Goal: Information Seeking & Learning: Learn about a topic

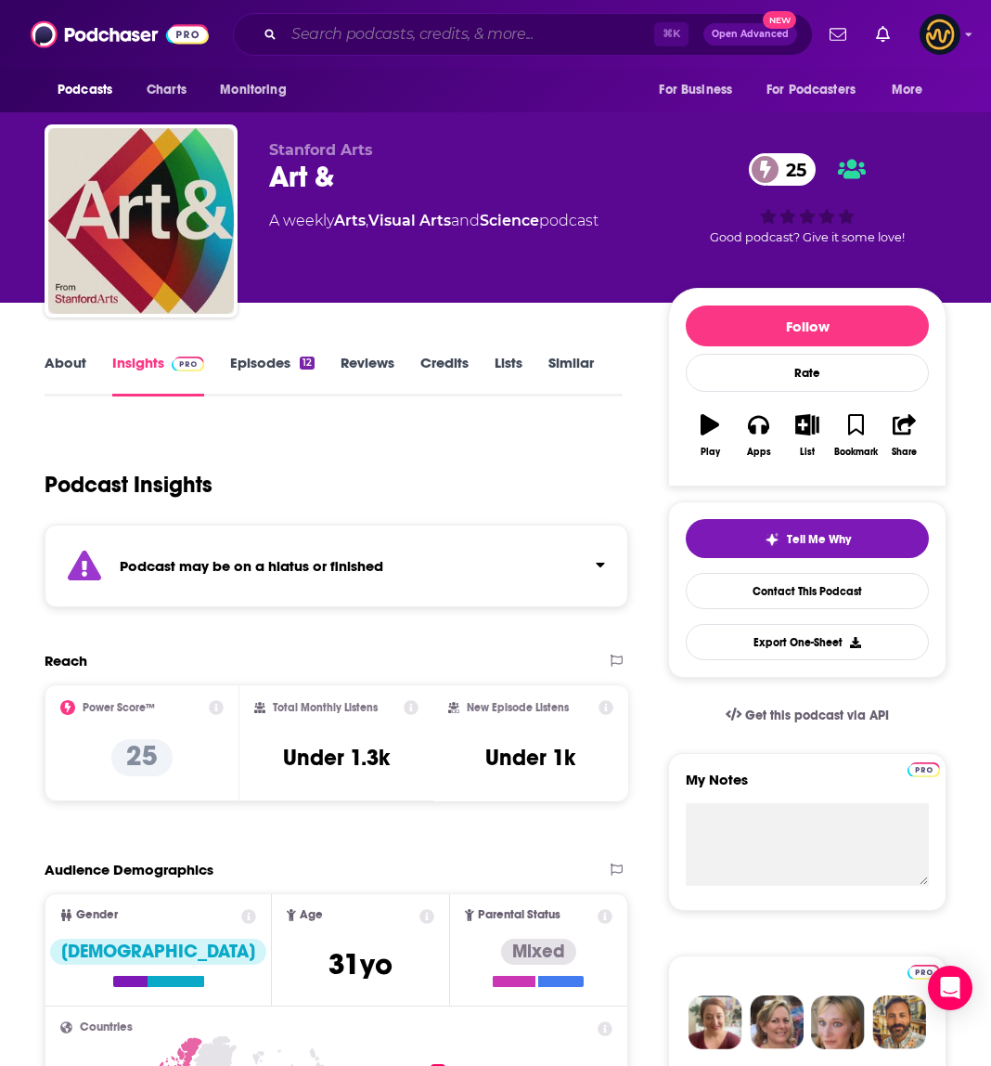
click at [409, 34] on input "Search podcasts, credits, & more..." at bounding box center [469, 34] width 370 height 30
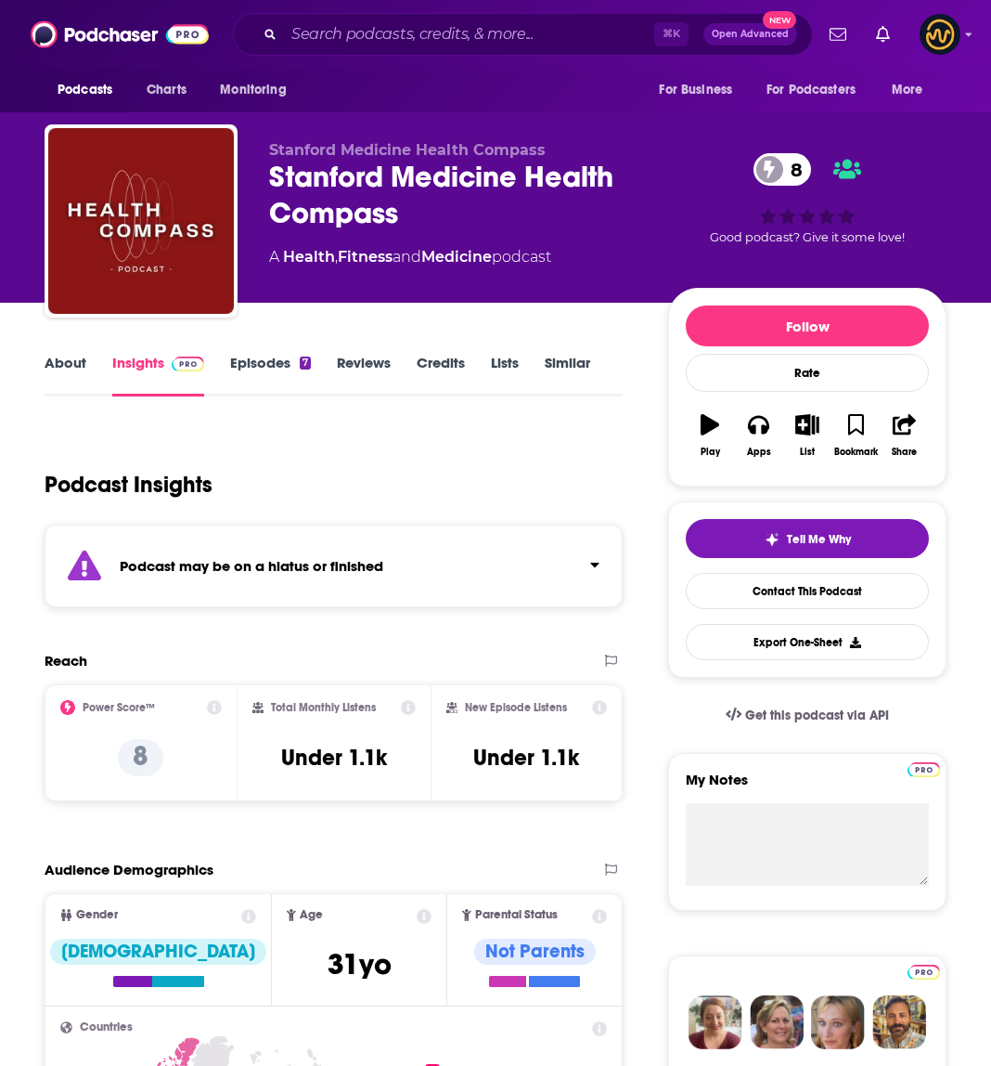
click at [487, 568] on div "Podcast may be on a hiatus or finished" at bounding box center [334, 565] width 578 height 83
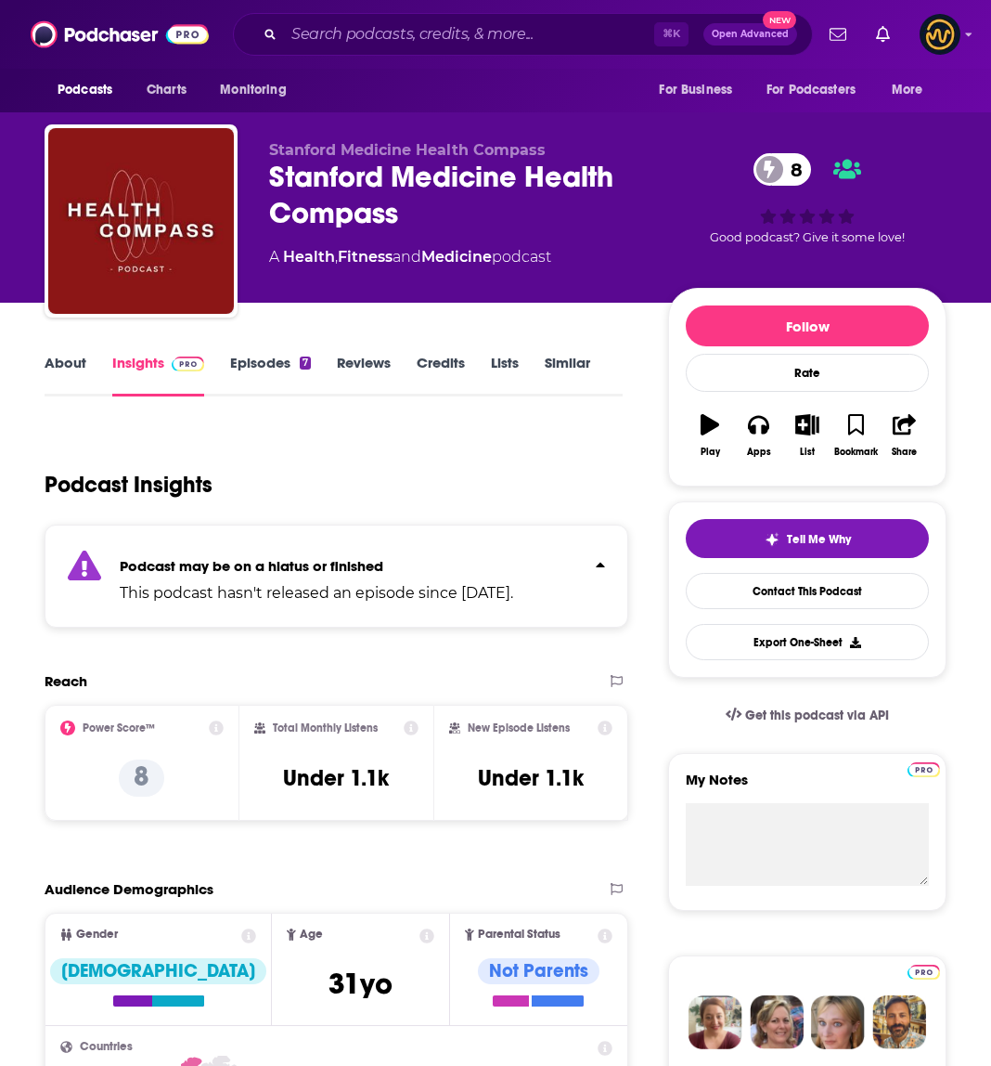
click at [487, 568] on p "Podcast may be on a hiatus or finished" at bounding box center [317, 566] width 394 height 18
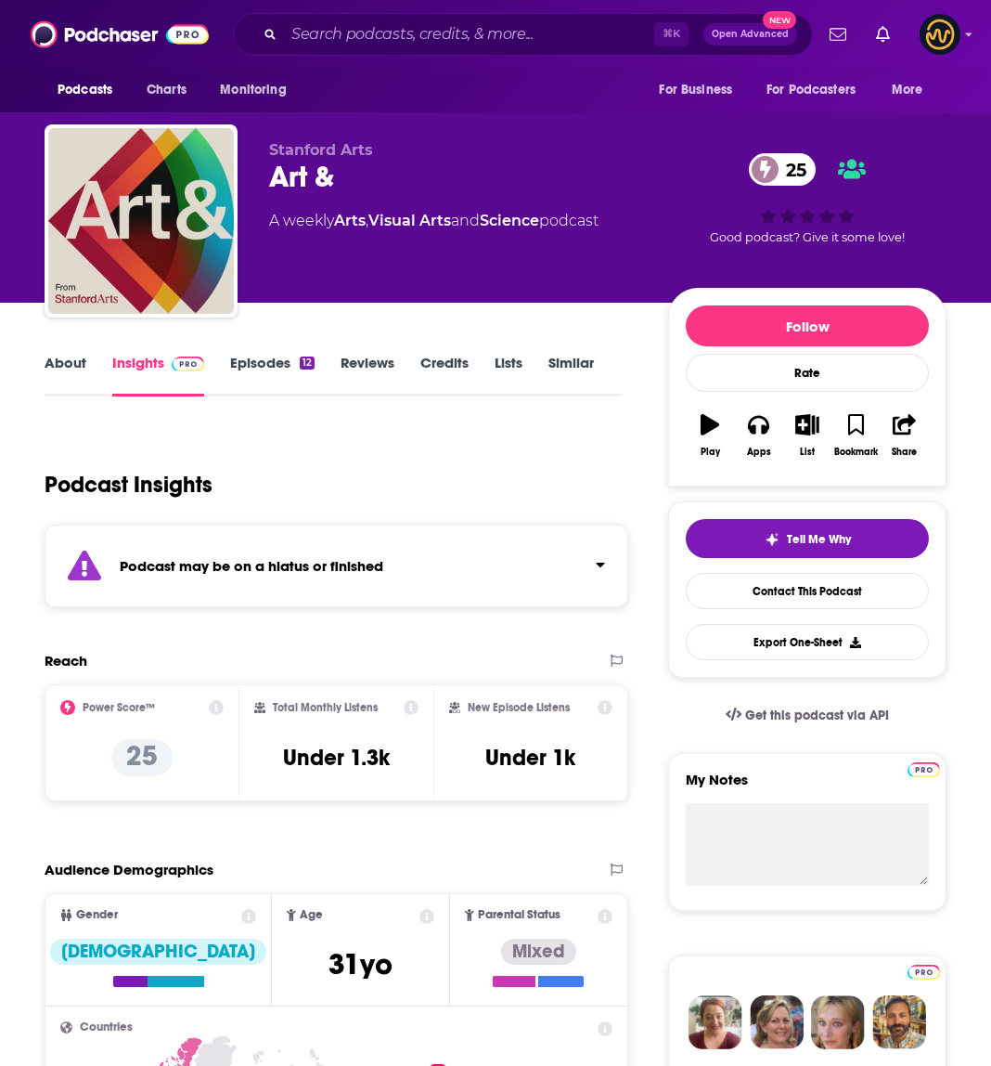
click at [266, 351] on div "About Insights Episodes 12 Reviews Credits Lists Similar" at bounding box center [334, 373] width 578 height 45
click at [260, 373] on link "Episodes 12" at bounding box center [272, 375] width 84 height 43
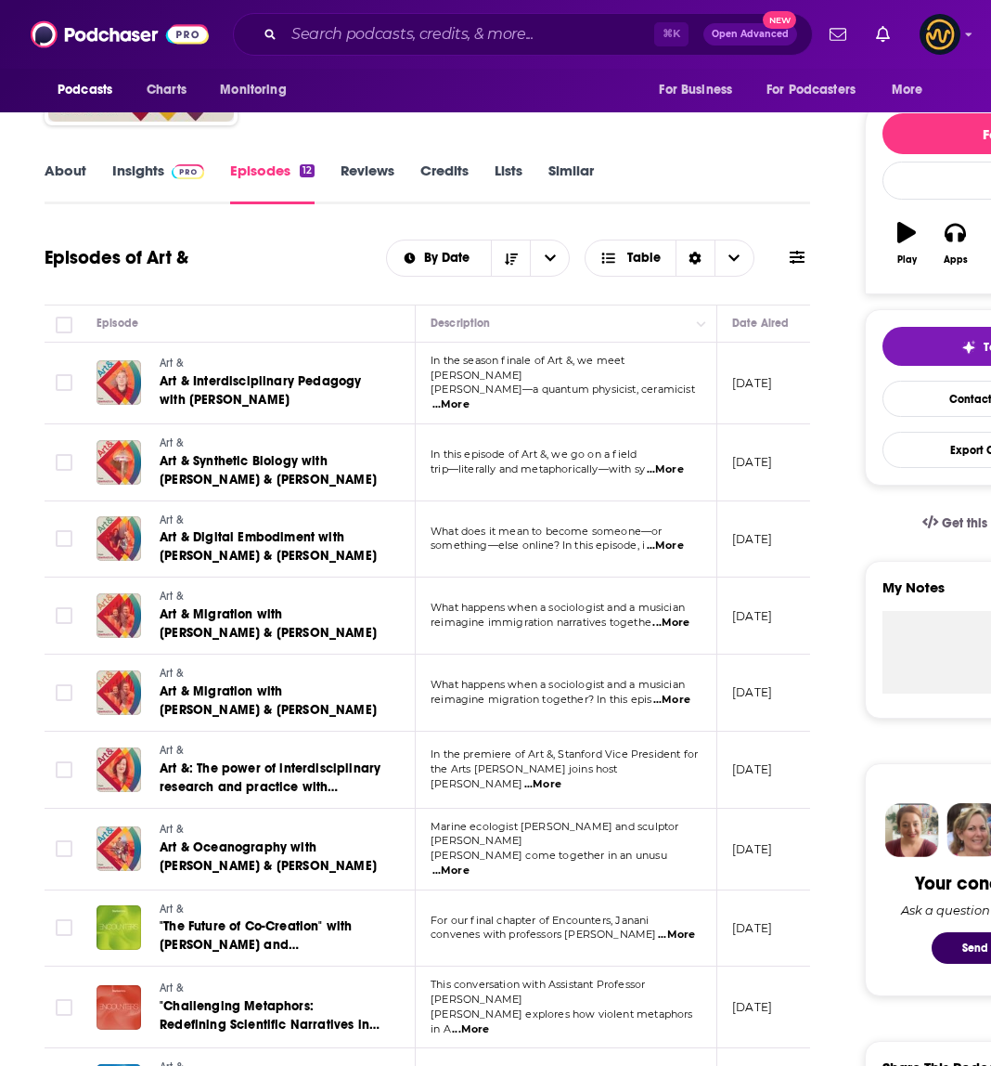
scroll to position [343, 0]
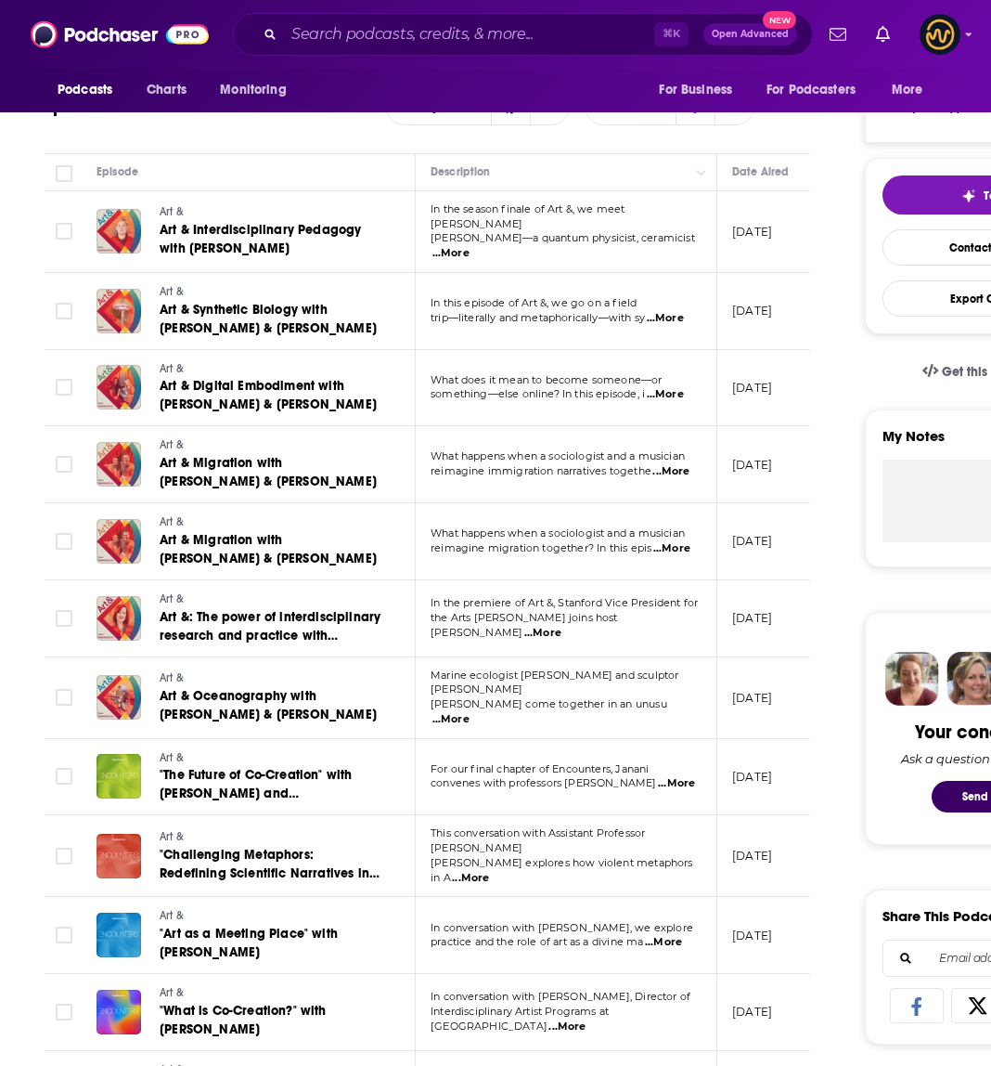
click at [563, 700] on span "Baugh-Sasaki come together in an unusu" at bounding box center [549, 703] width 237 height 13
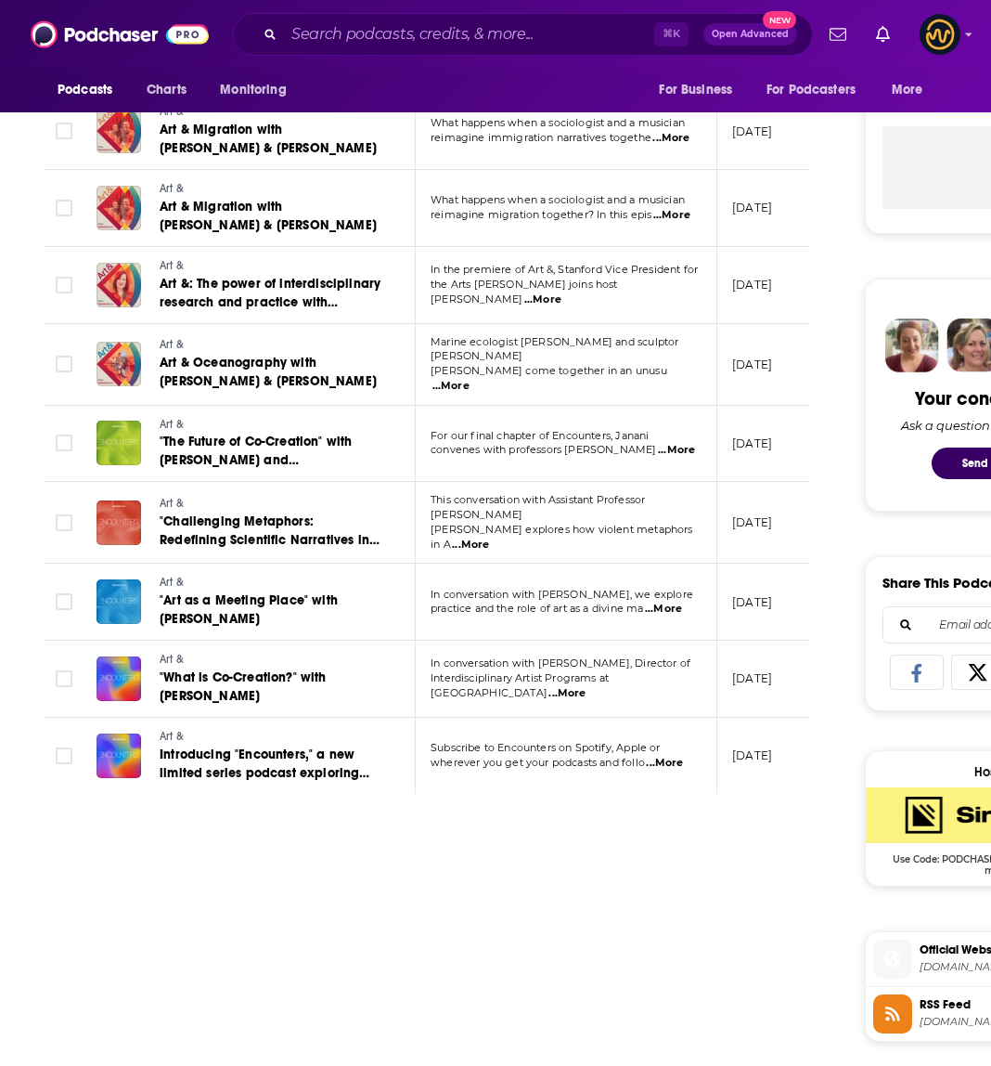
scroll to position [865, 0]
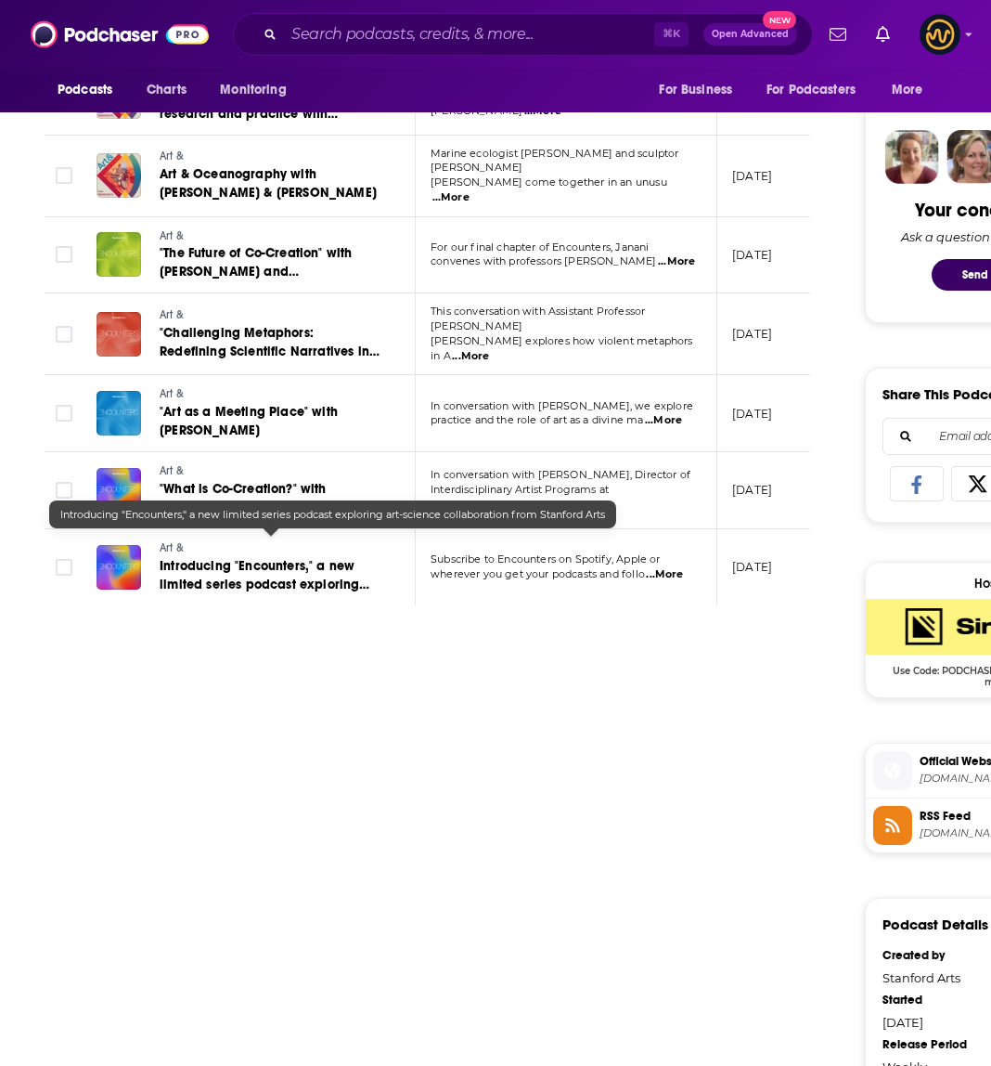
click at [356, 563] on span "Introducing "Encounters," a new limited series podcast exploring art-science co…" at bounding box center [265, 593] width 210 height 71
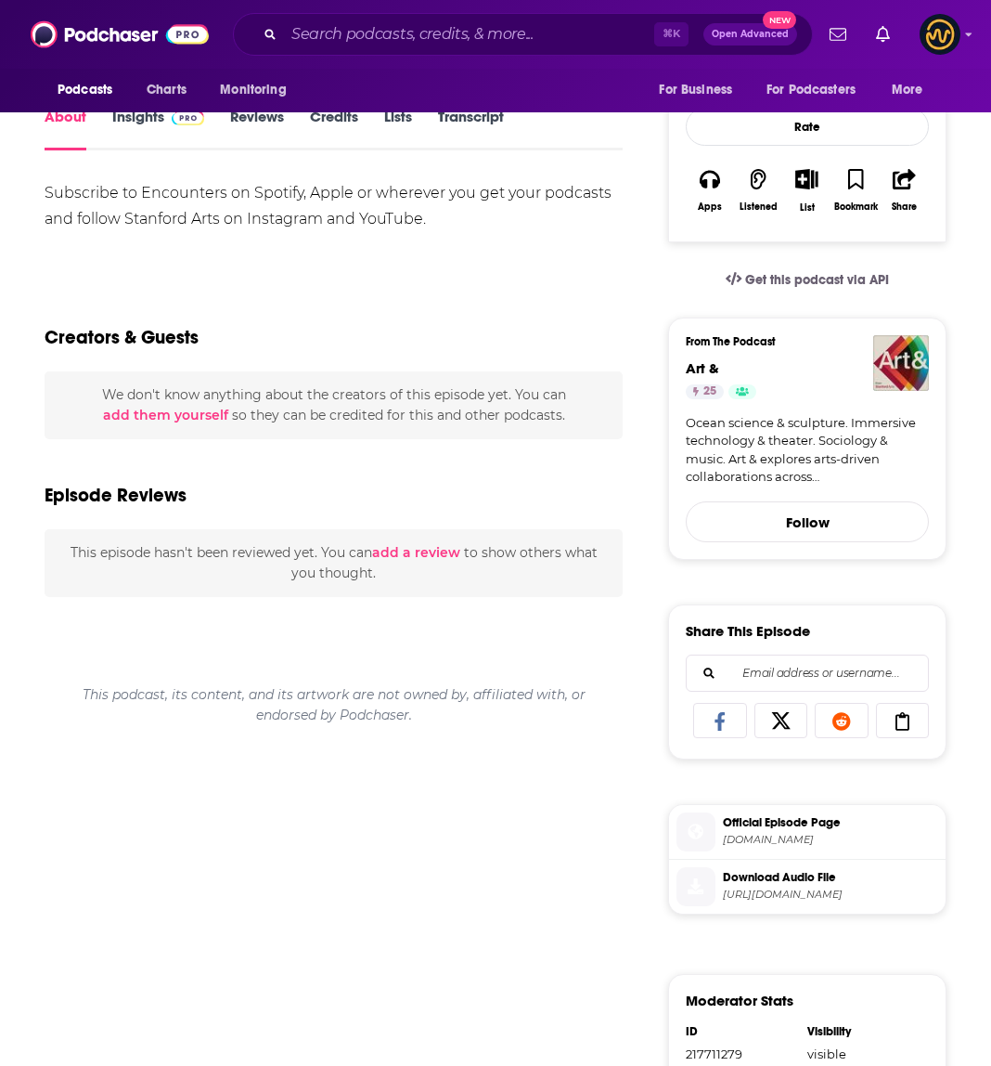
scroll to position [377, 0]
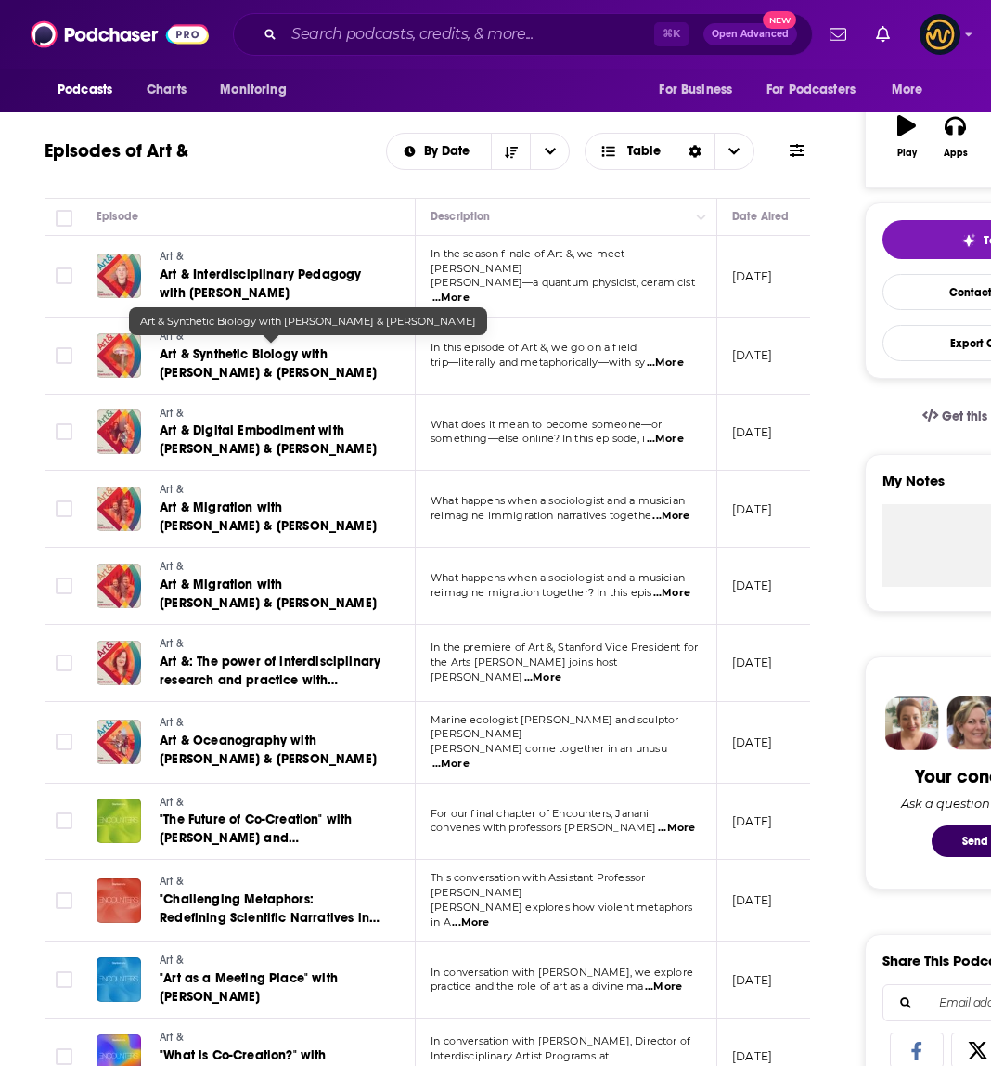
scroll to position [356, 0]
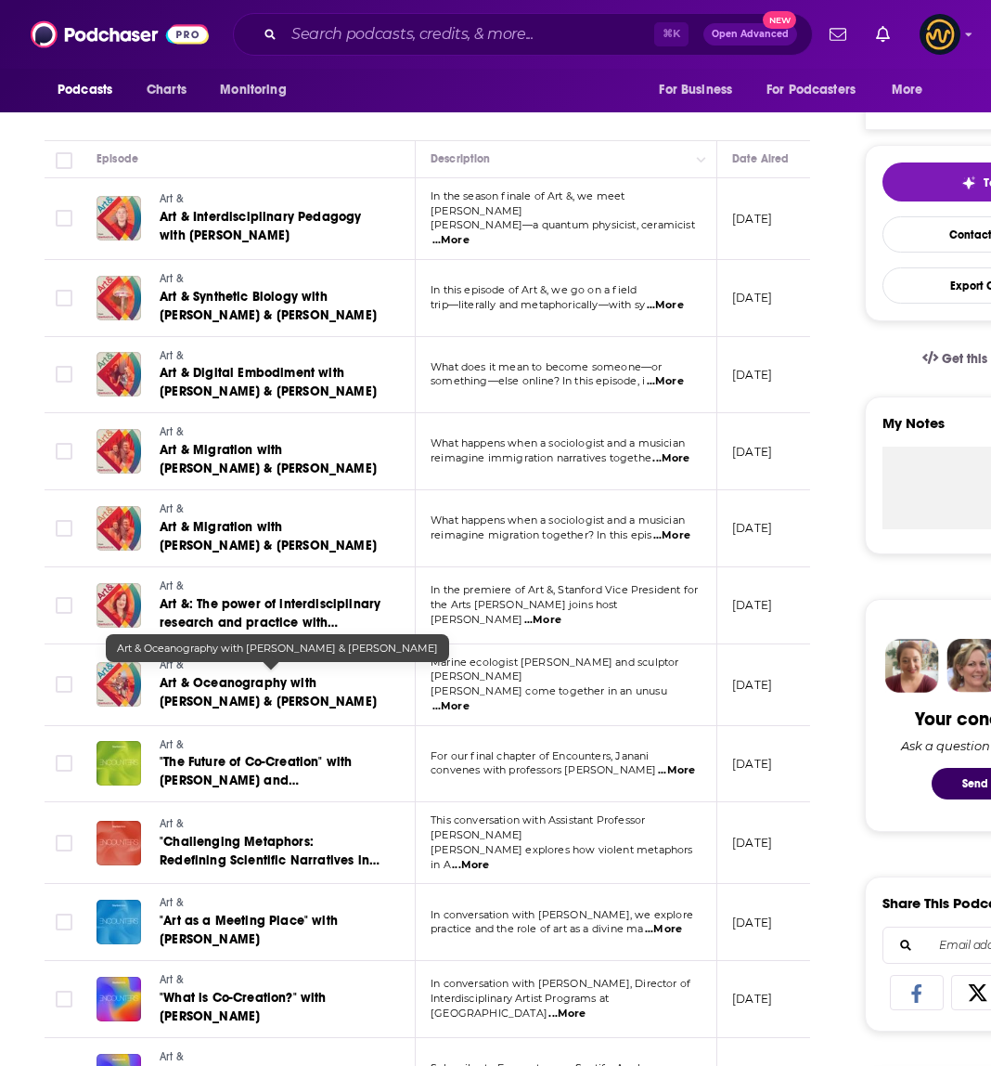
click at [268, 675] on span "Art & Oceanography with Mehr Kumar & Mark Baugh-Sasaki" at bounding box center [268, 692] width 217 height 34
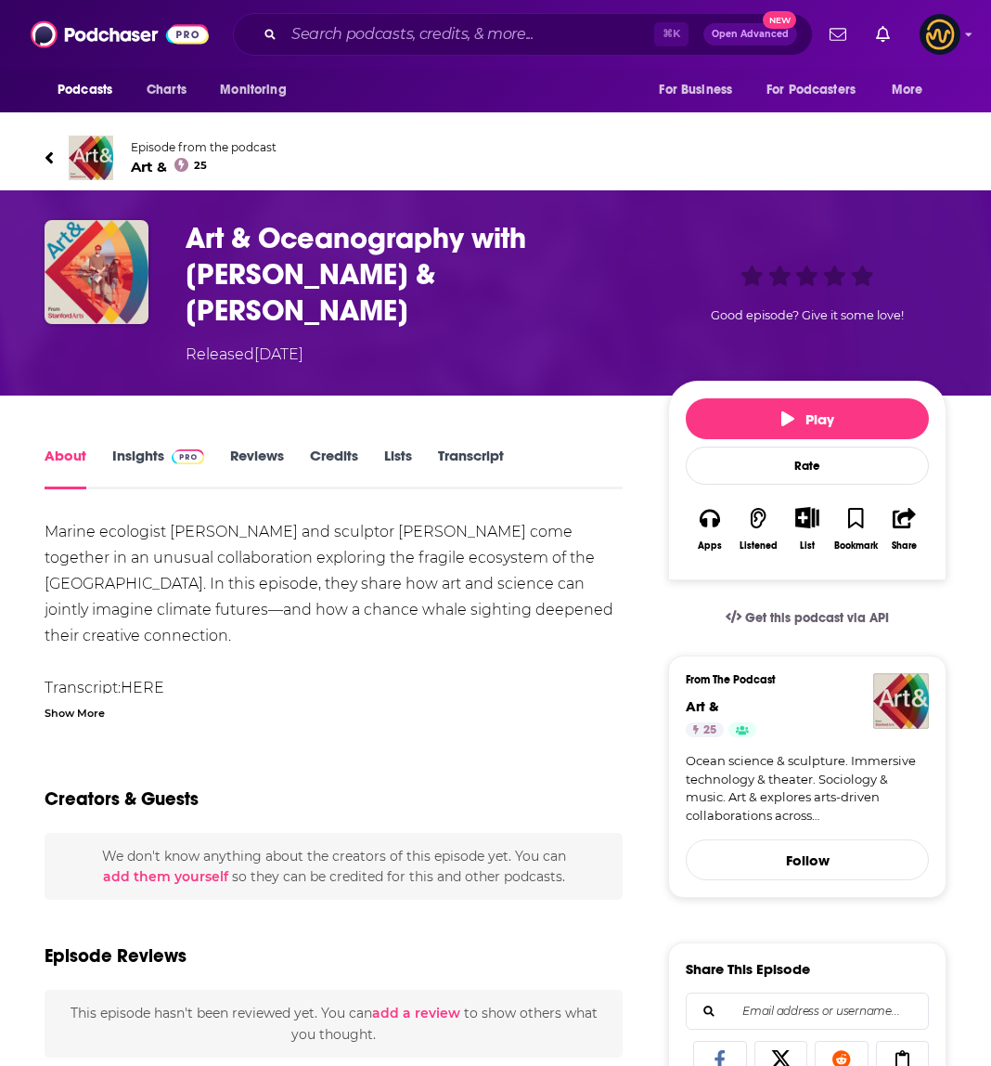
click at [70, 703] on div "Show More" at bounding box center [75, 712] width 60 height 18
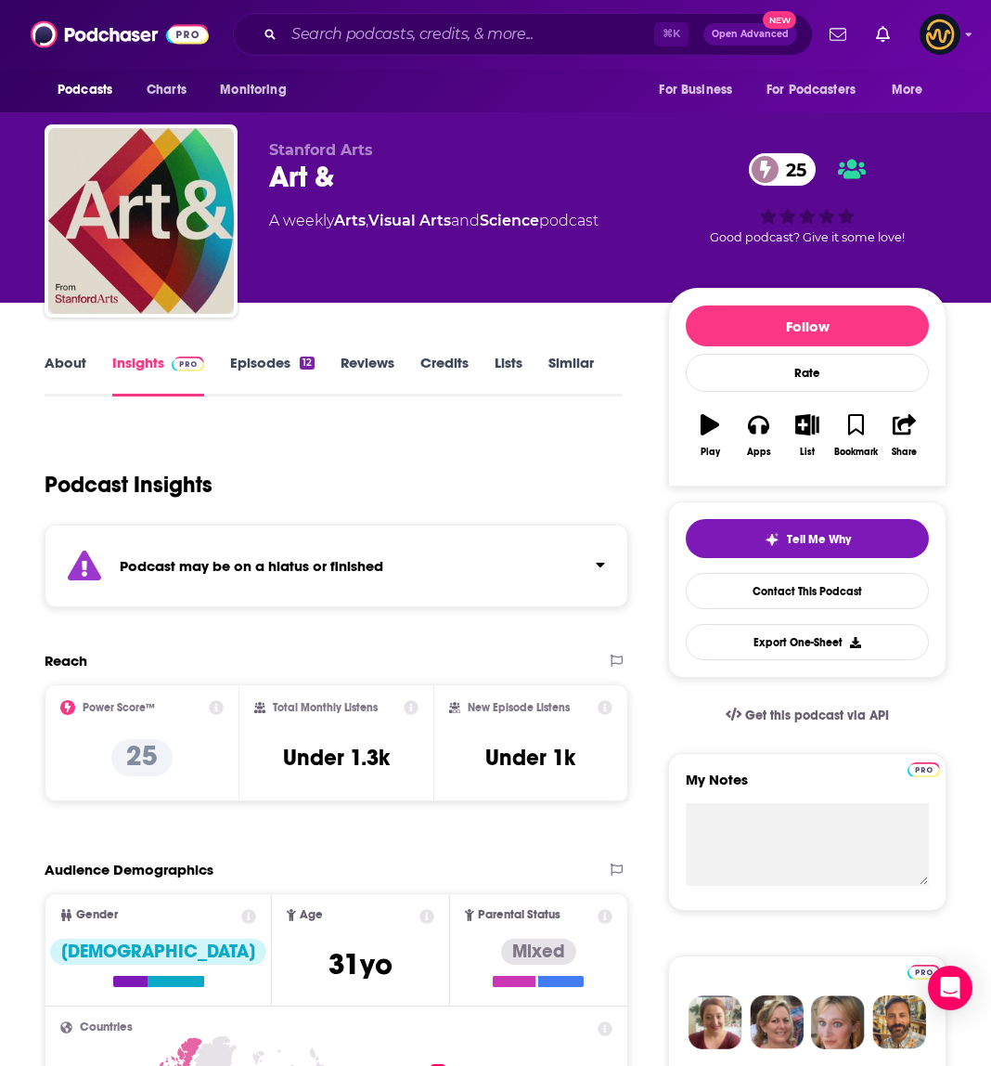
click at [497, 3] on div "Podcasts Charts Monitoring ⌘ K Open Advanced New For Business For Podcasters Mo…" at bounding box center [495, 34] width 991 height 69
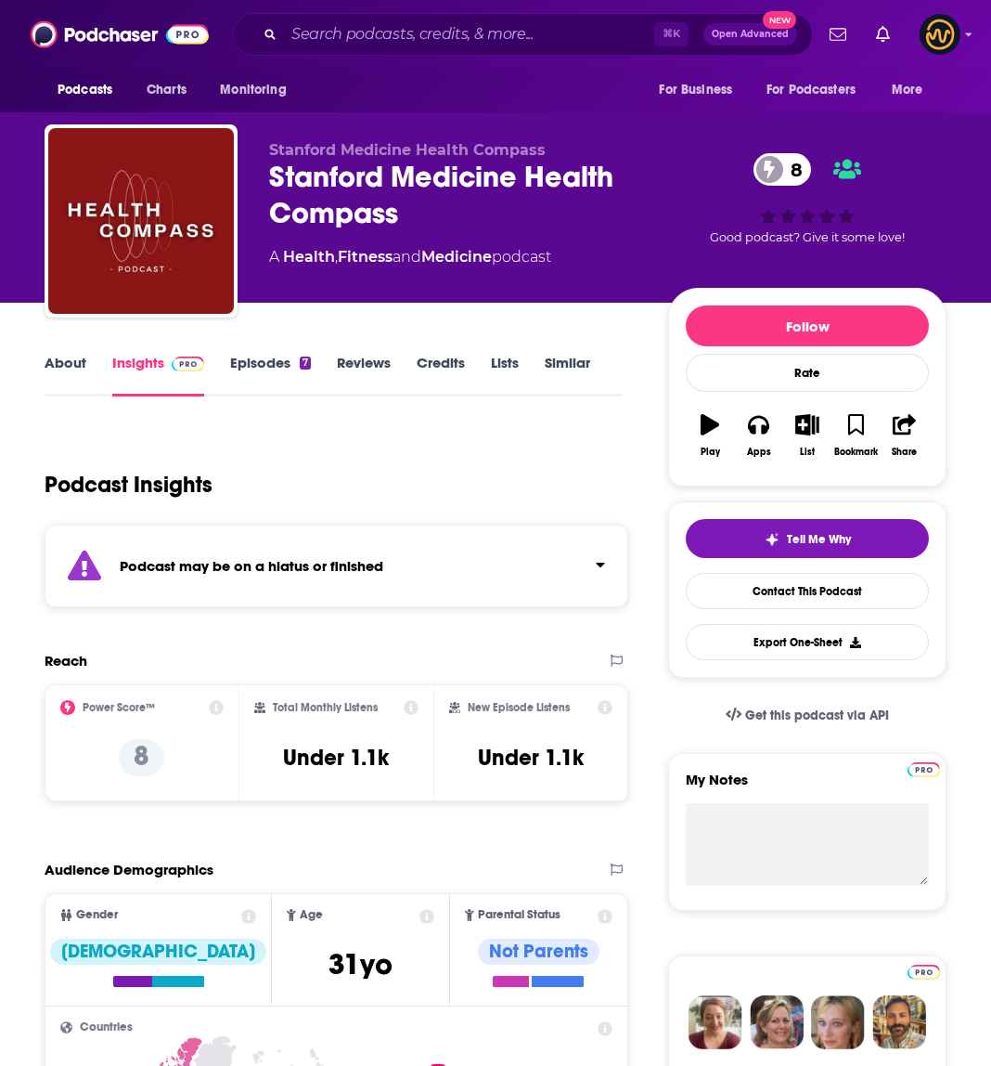
drag, startPoint x: 197, startPoint y: 377, endPoint x: 216, endPoint y: 373, distance: 19.8
click at [197, 377] on link "Insights" at bounding box center [158, 375] width 92 height 43
click at [221, 371] on div "Insights" at bounding box center [171, 375] width 118 height 43
click at [252, 370] on link "Episodes 7" at bounding box center [270, 375] width 81 height 43
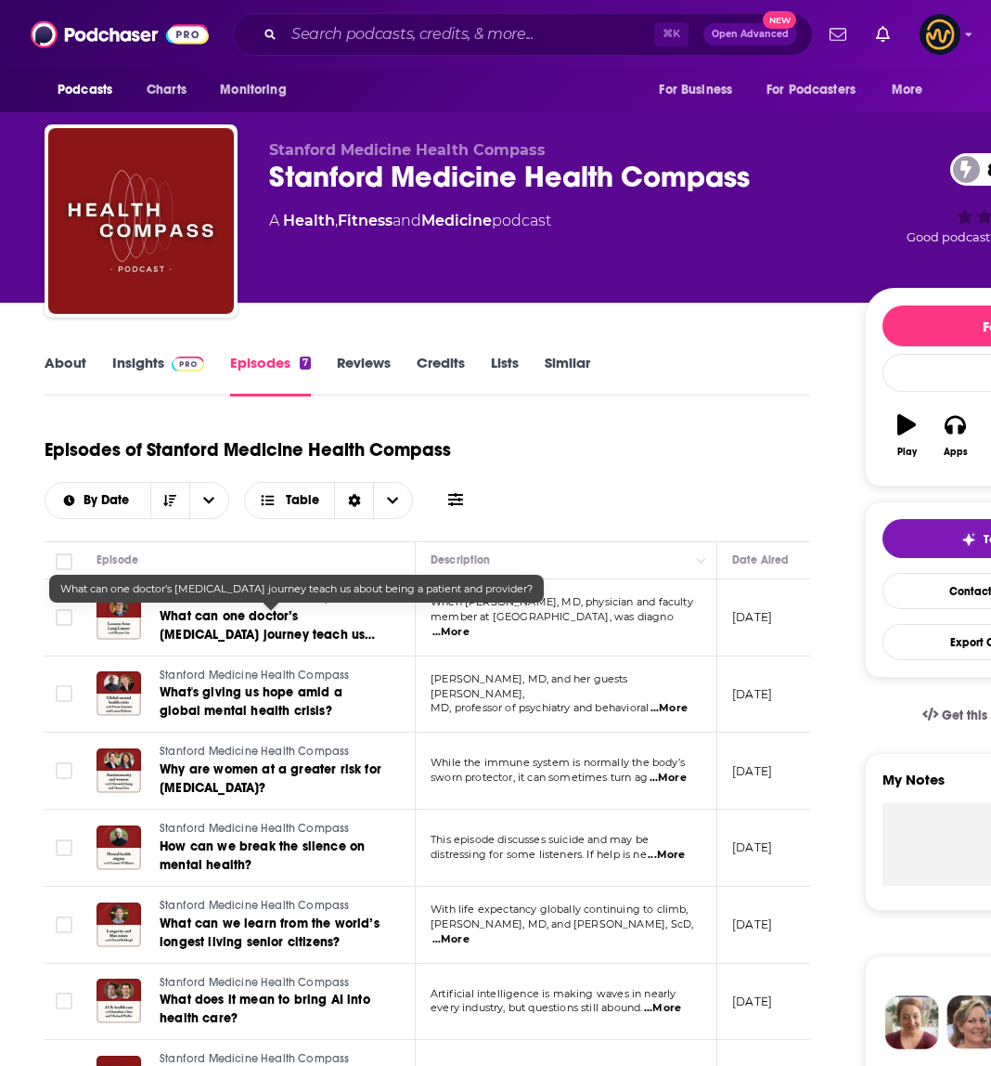
click at [274, 630] on span "What can one doctor’s cancer journey teach us about being a patient and provide…" at bounding box center [267, 643] width 215 height 71
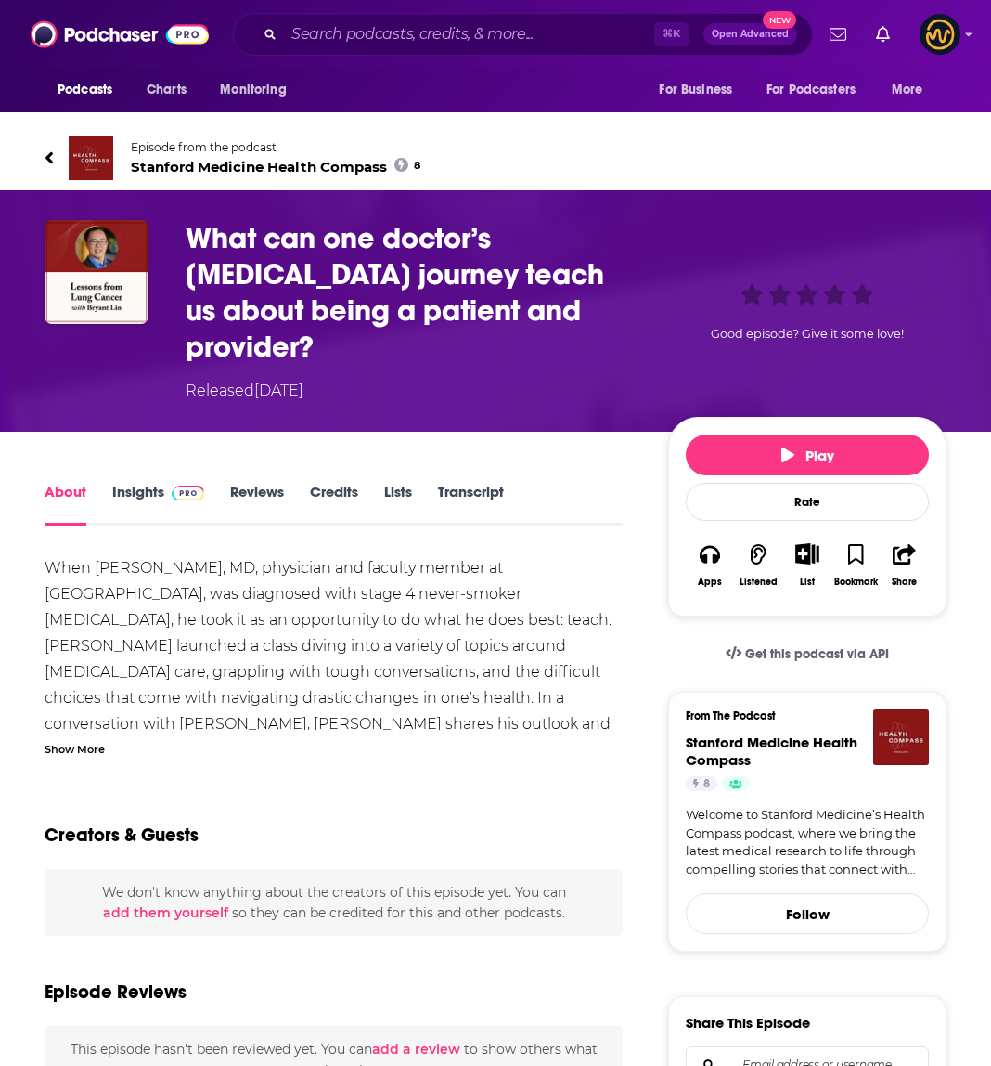
click at [78, 739] on div "Show More" at bounding box center [75, 748] width 60 height 18
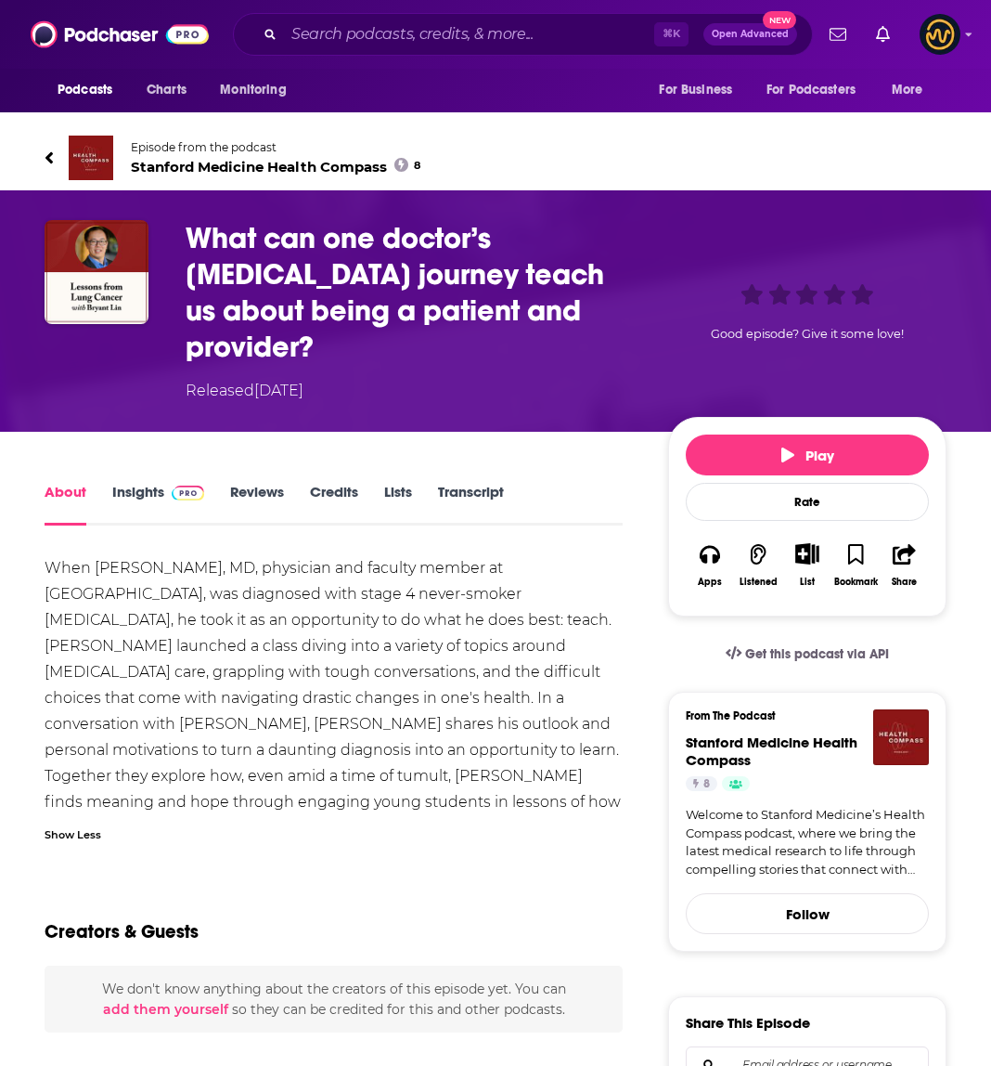
click at [63, 824] on div "Show Less" at bounding box center [73, 833] width 57 height 18
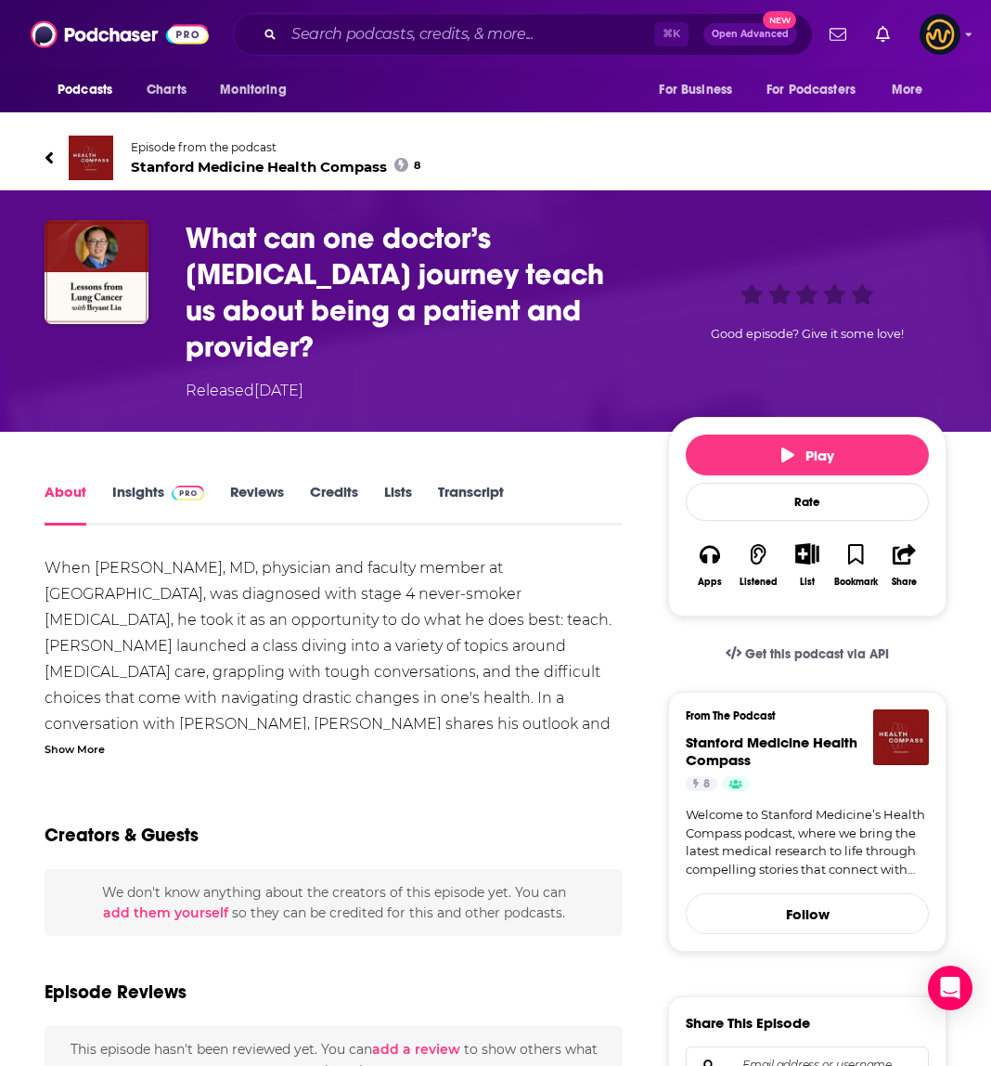
click at [34, 153] on div "Episode from the podcast Stanford Medicine Health Compass 8" at bounding box center [496, 158] width 930 height 74
click at [43, 152] on div "Episode from the podcast Stanford Medicine Health Compass 8" at bounding box center [496, 158] width 930 height 74
click at [49, 156] on icon at bounding box center [48, 157] width 7 height 12
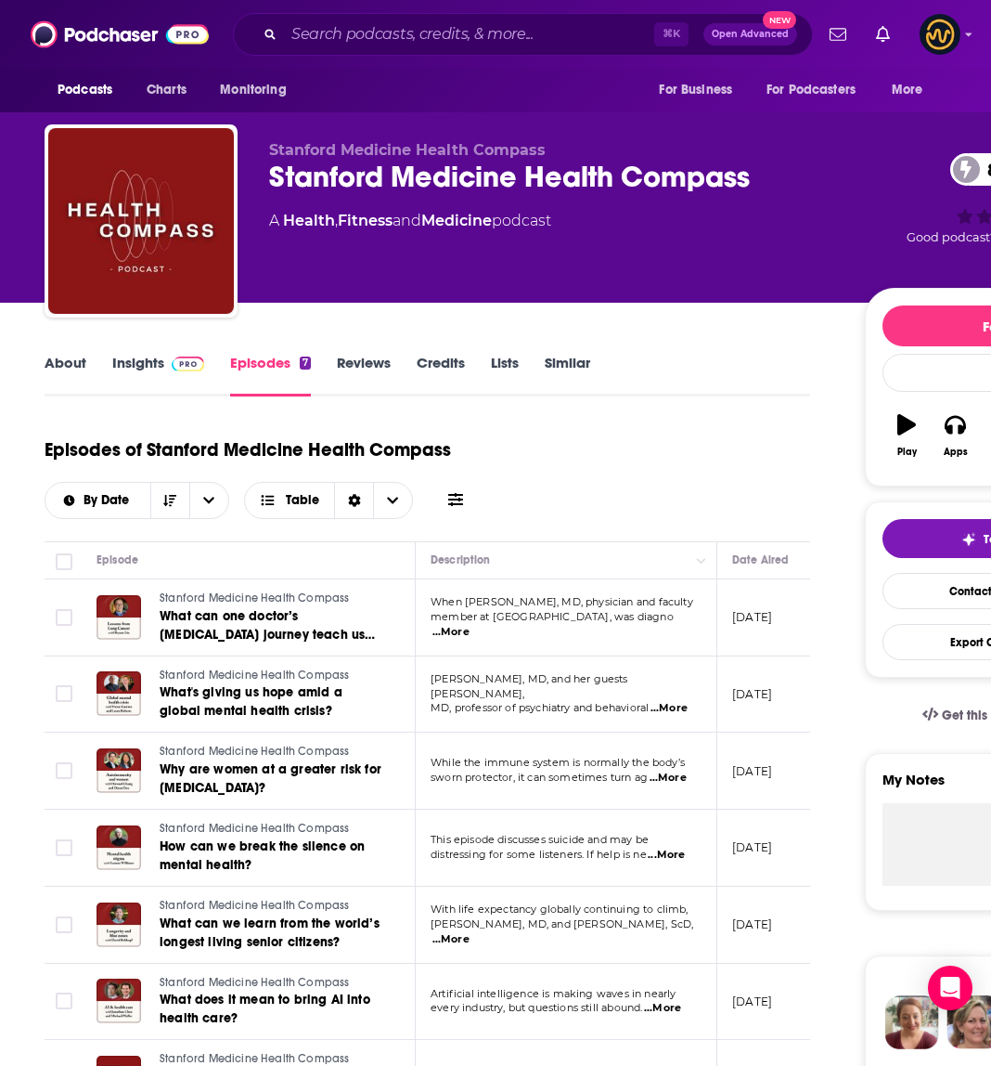
click at [172, 364] on img at bounding box center [188, 363] width 32 height 15
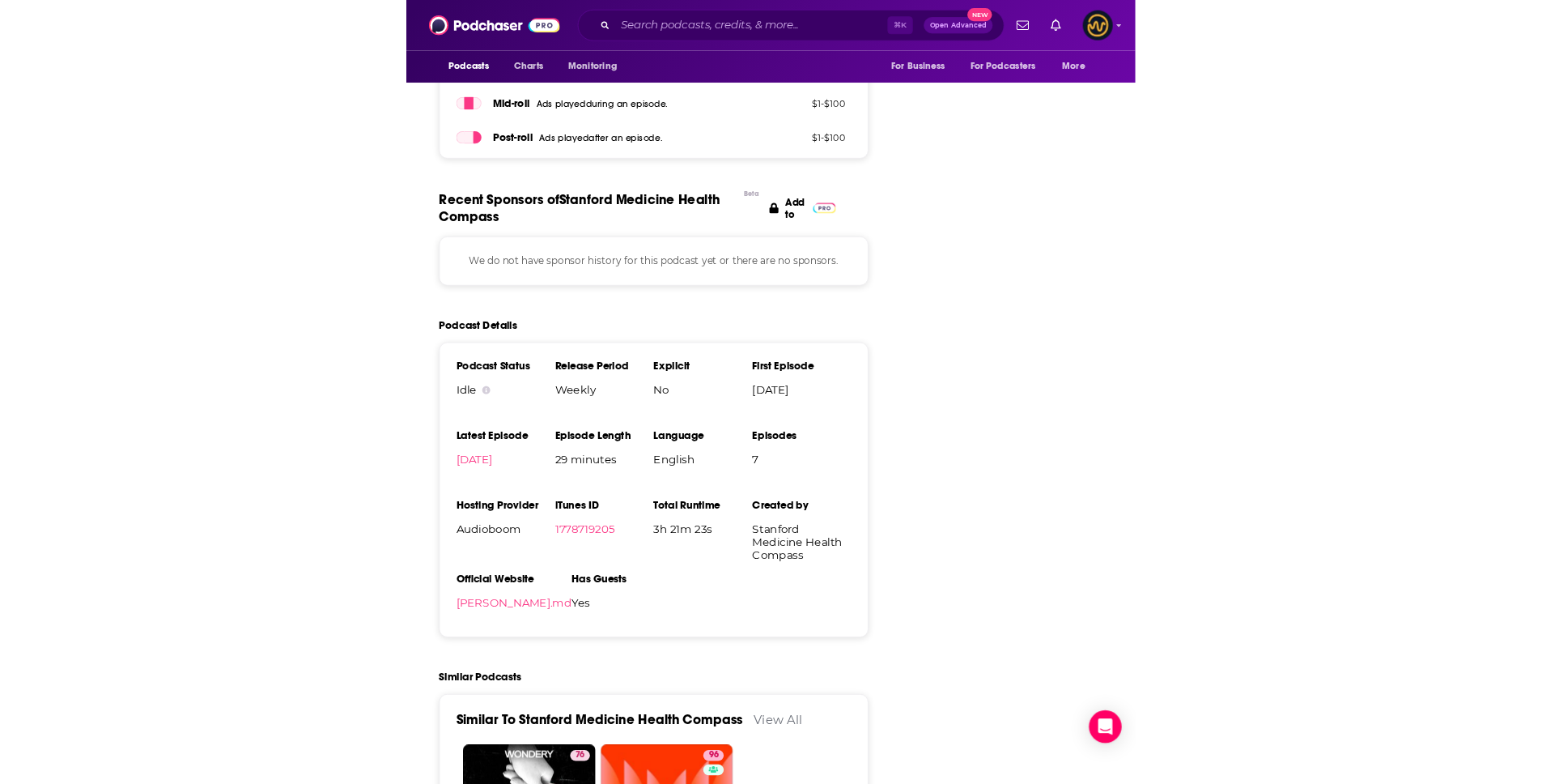
scroll to position [1982, 0]
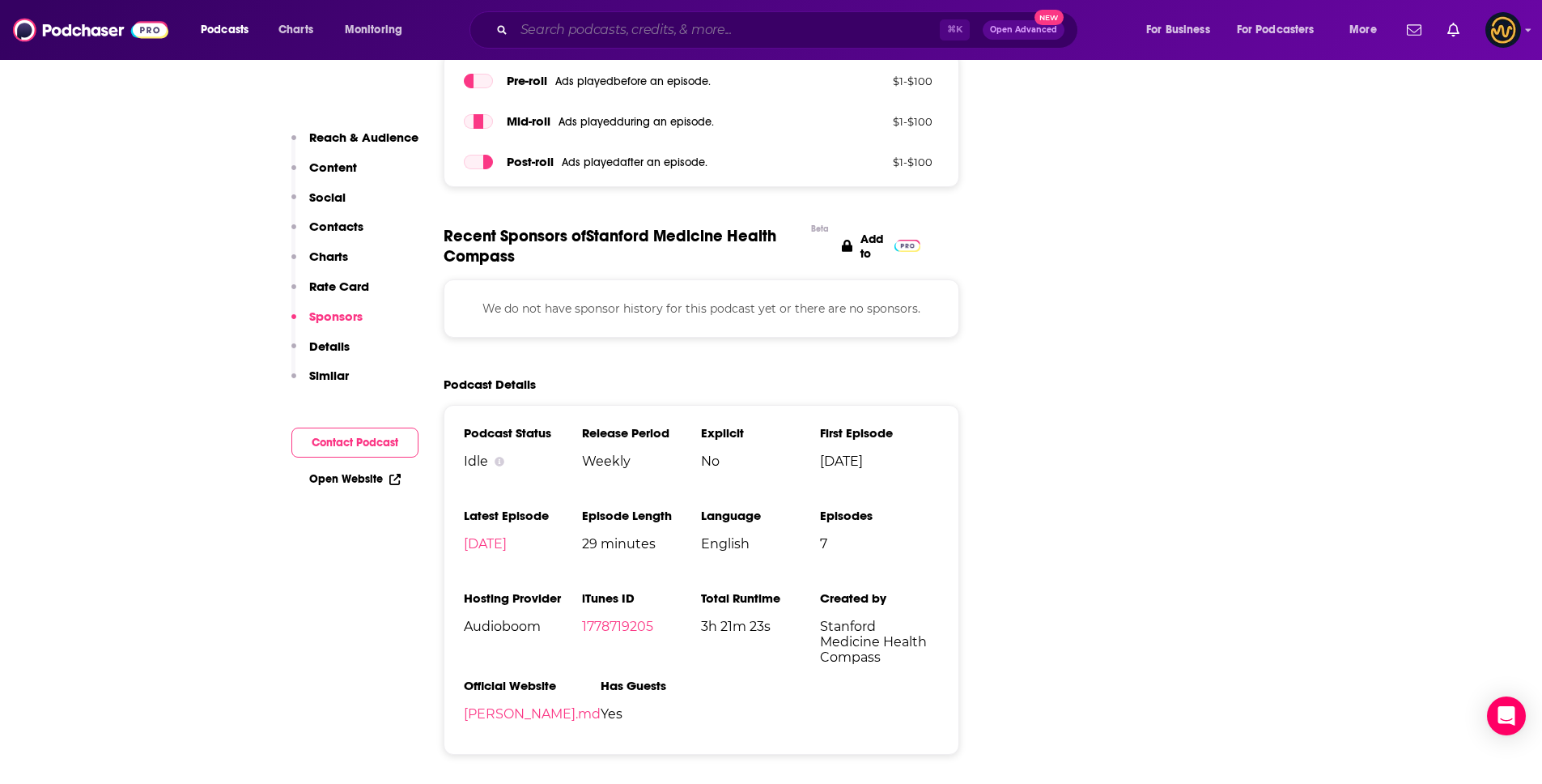
click at [630, 31] on input "Search podcasts, credits, & more..." at bounding box center [727, 30] width 426 height 26
type input "'"
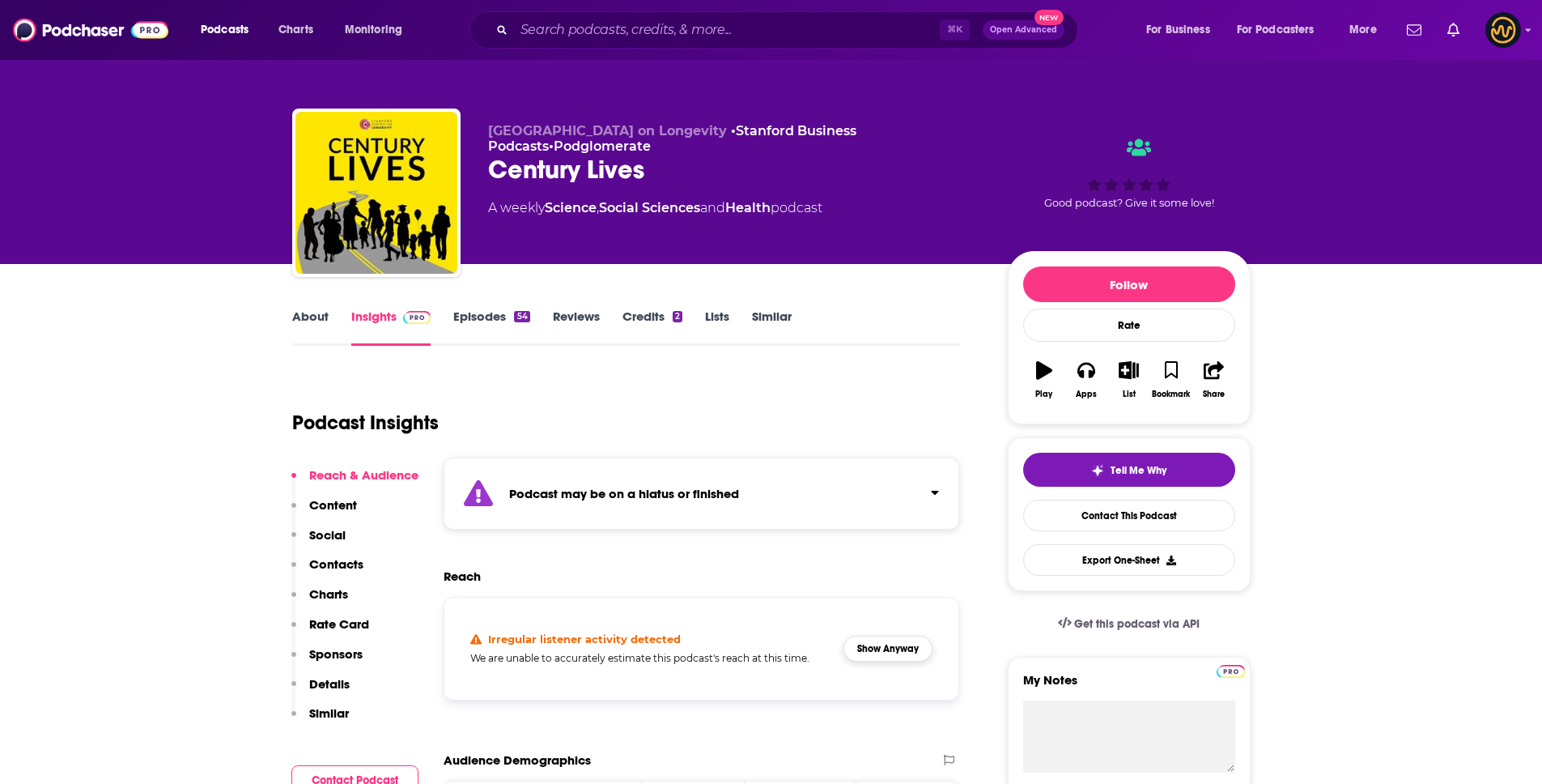
scroll to position [151, 0]
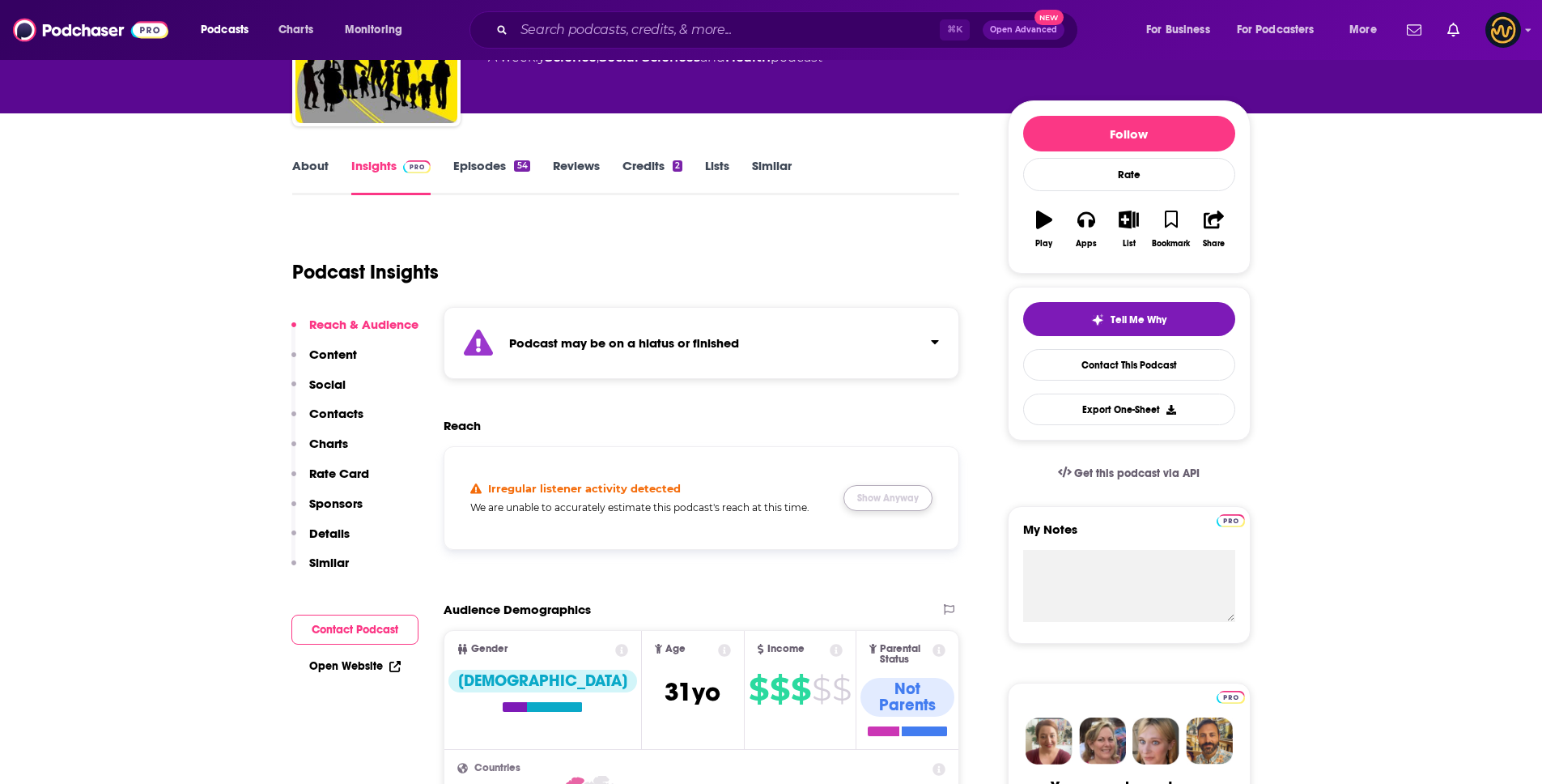
click at [906, 496] on button "Show Anyway" at bounding box center [888, 498] width 89 height 26
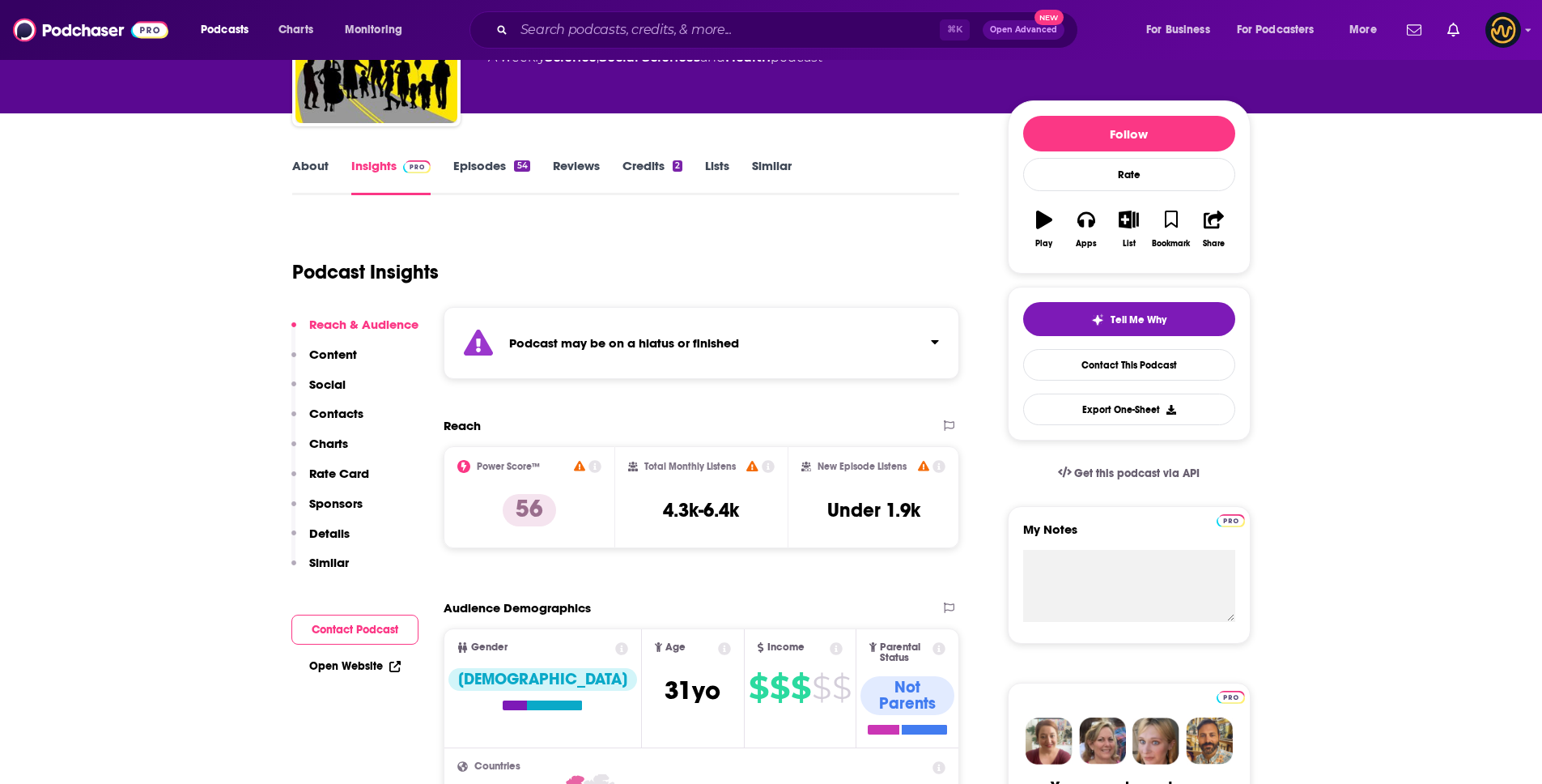
click at [335, 529] on p "Details" at bounding box center [330, 533] width 40 height 16
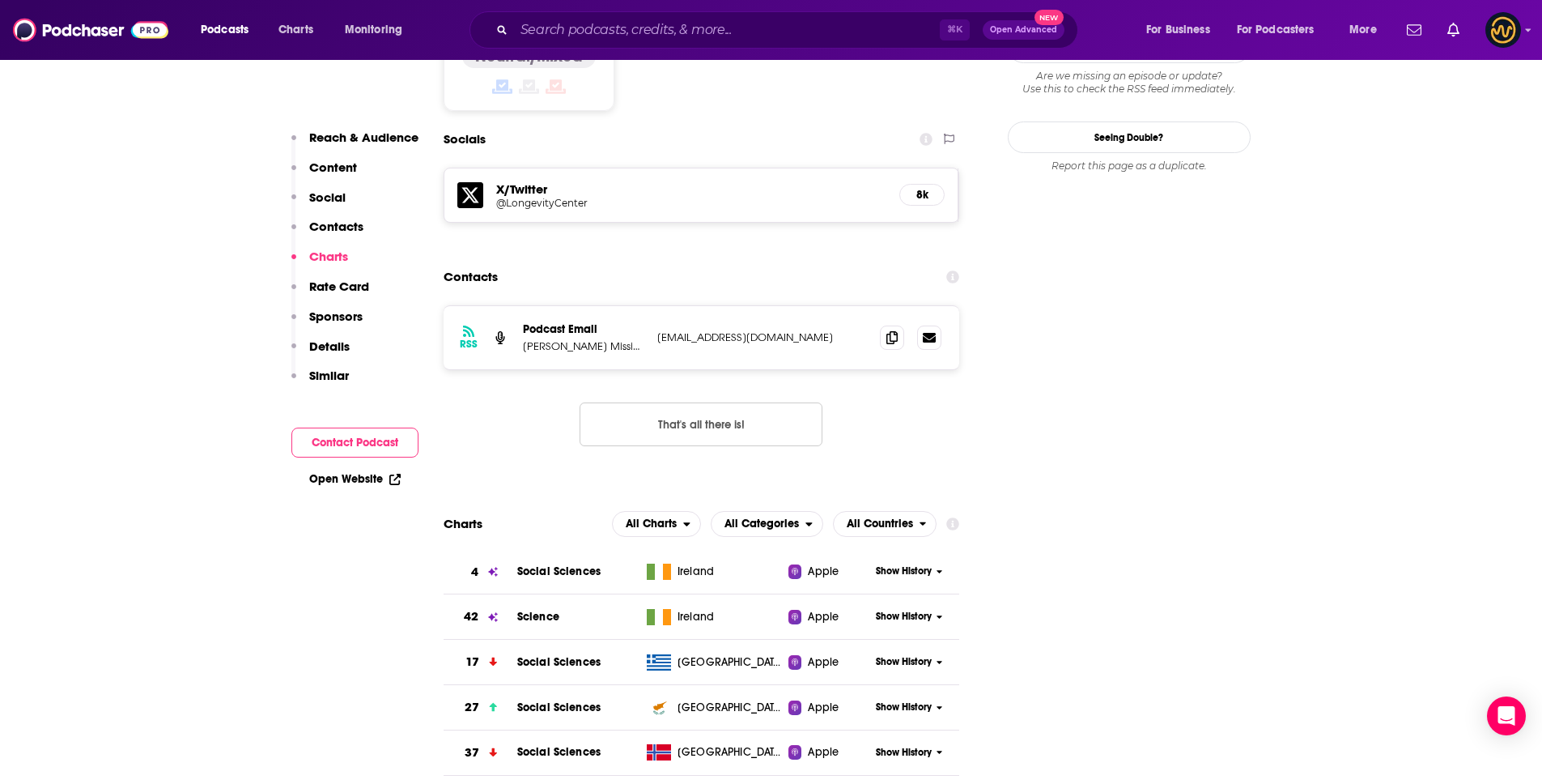
scroll to position [1437, 0]
click at [886, 331] on icon at bounding box center [891, 337] width 11 height 13
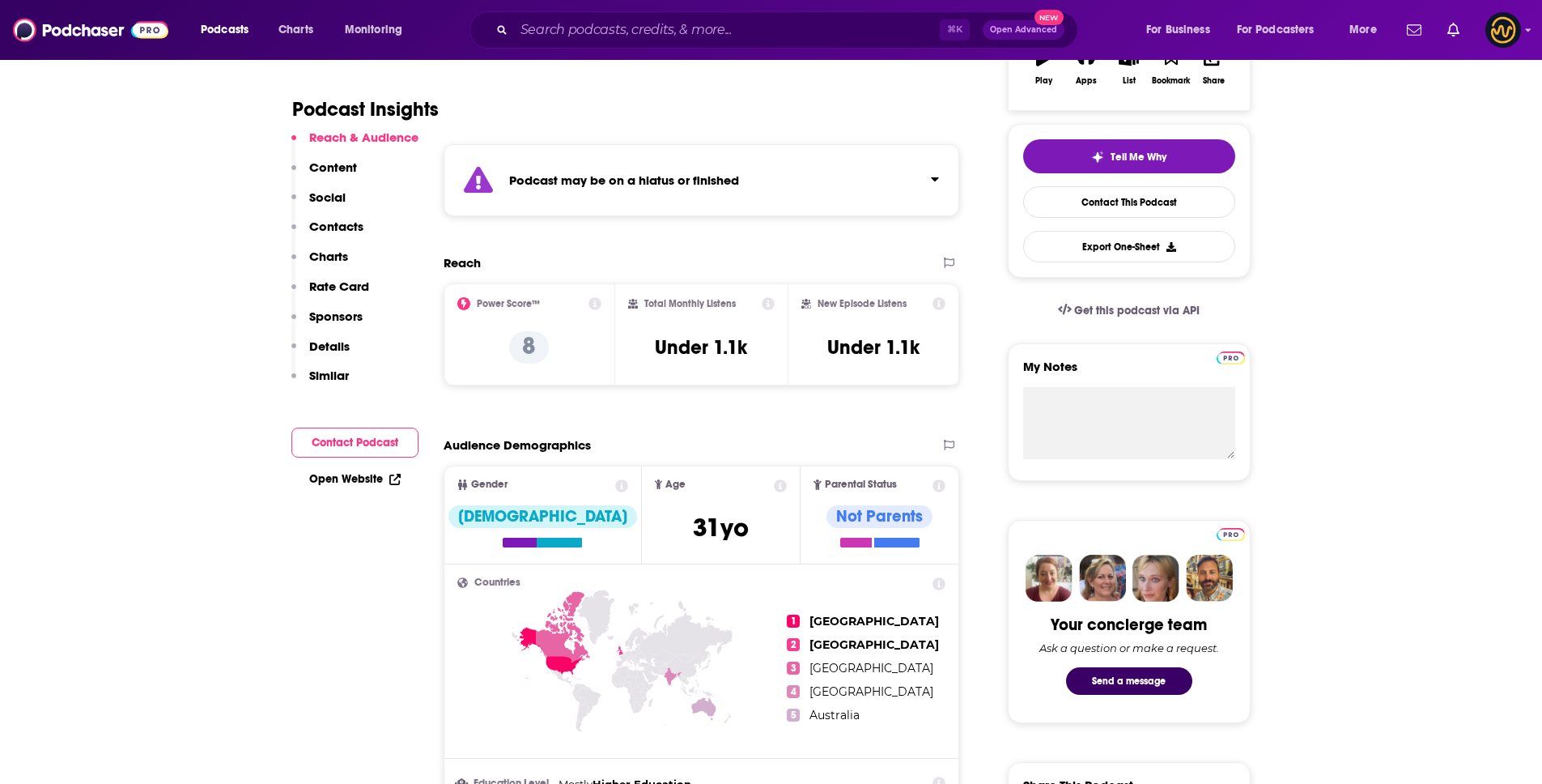
scroll to position [317, 0]
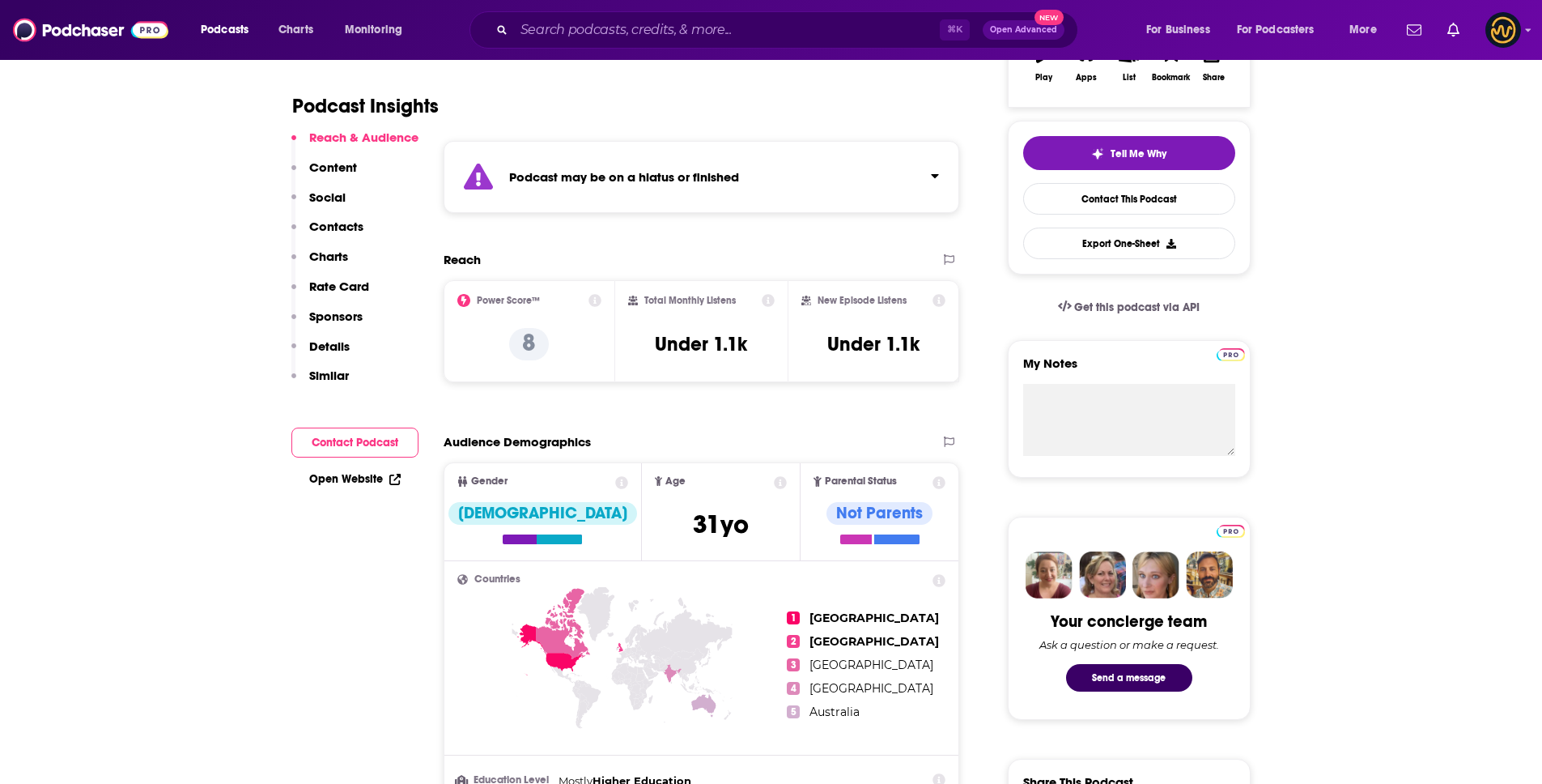
click at [333, 232] on p "Contacts" at bounding box center [337, 227] width 54 height 16
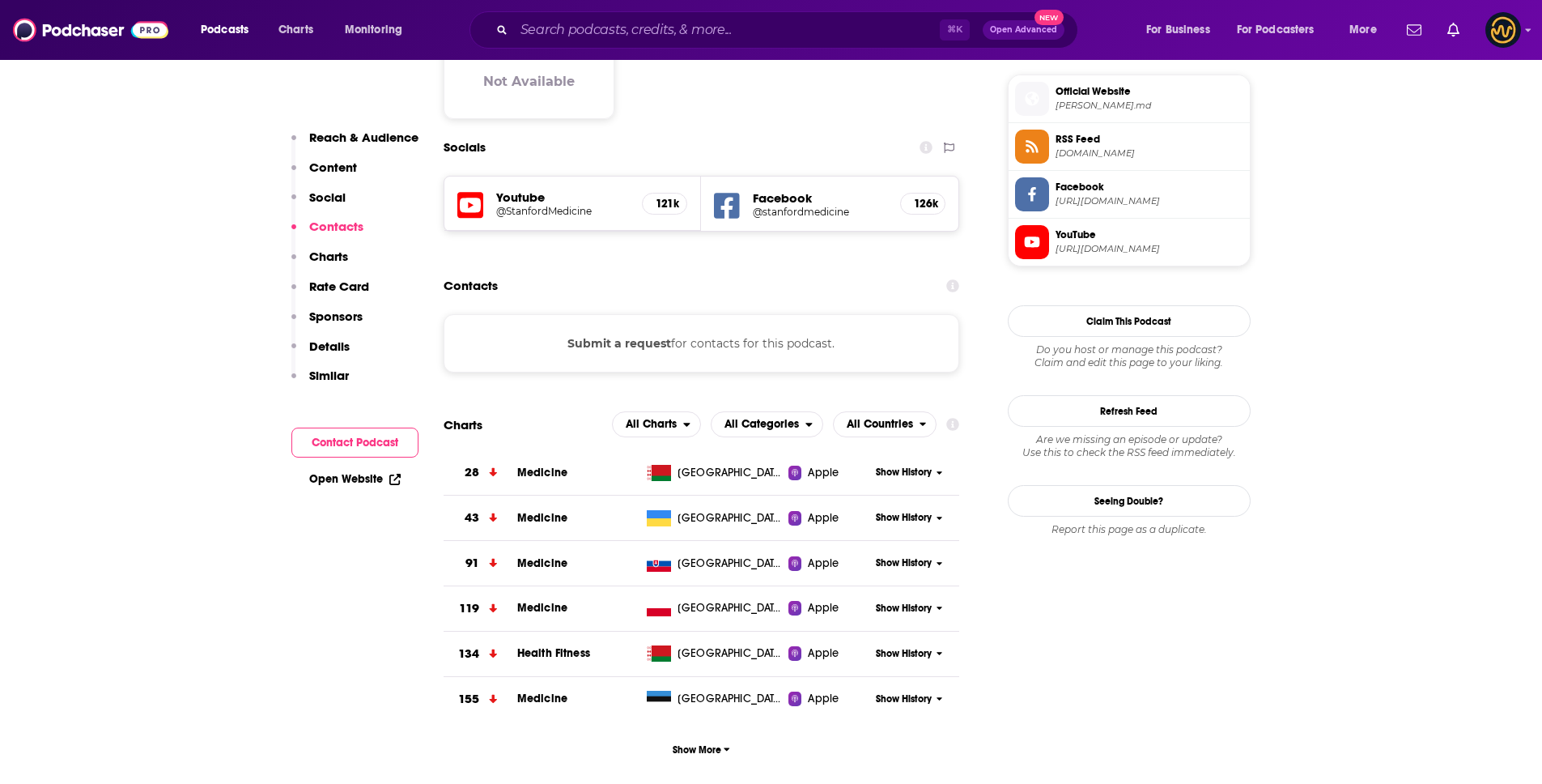
scroll to position [1215, 0]
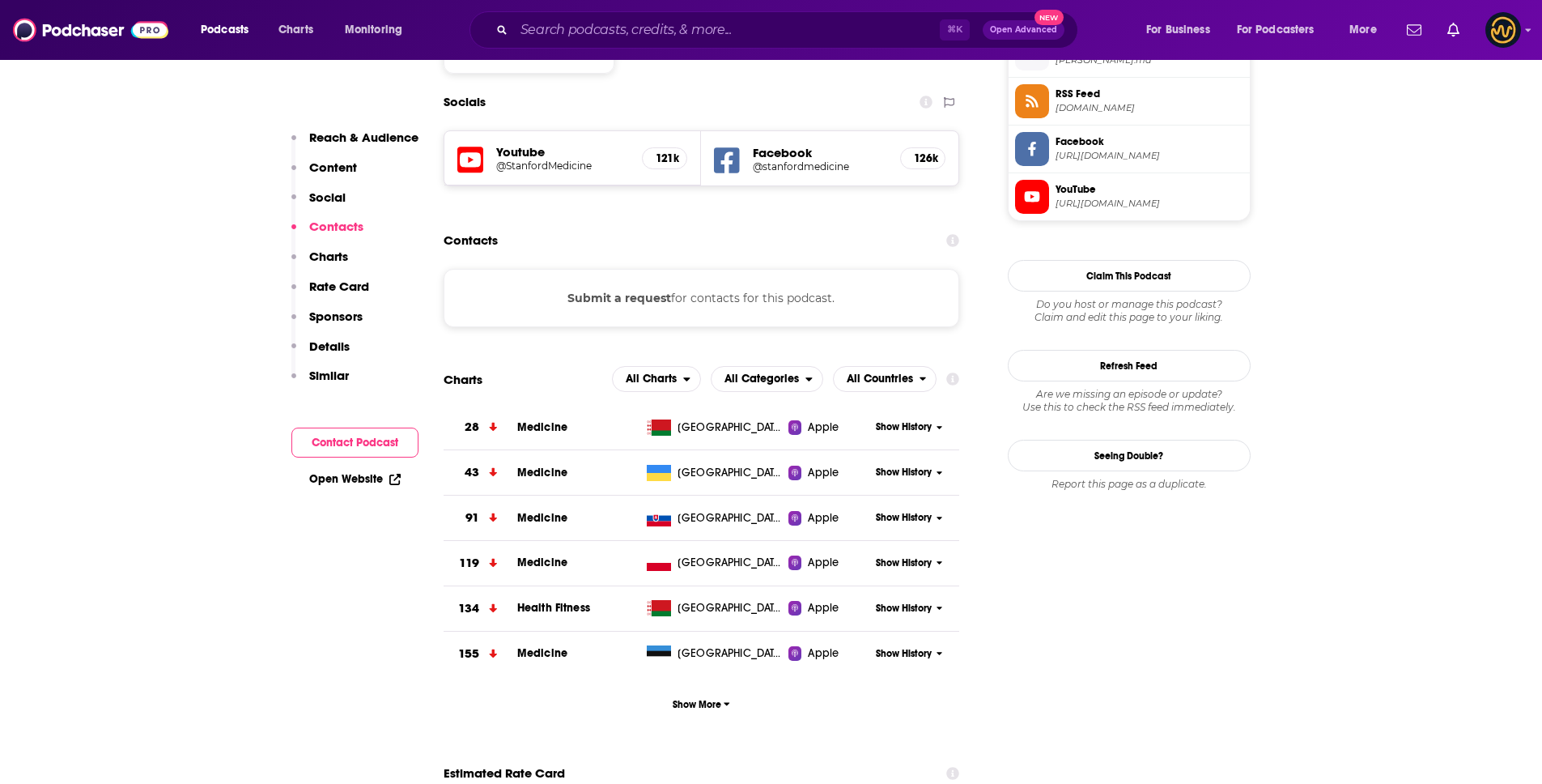
click at [334, 348] on p "Details" at bounding box center [330, 346] width 40 height 16
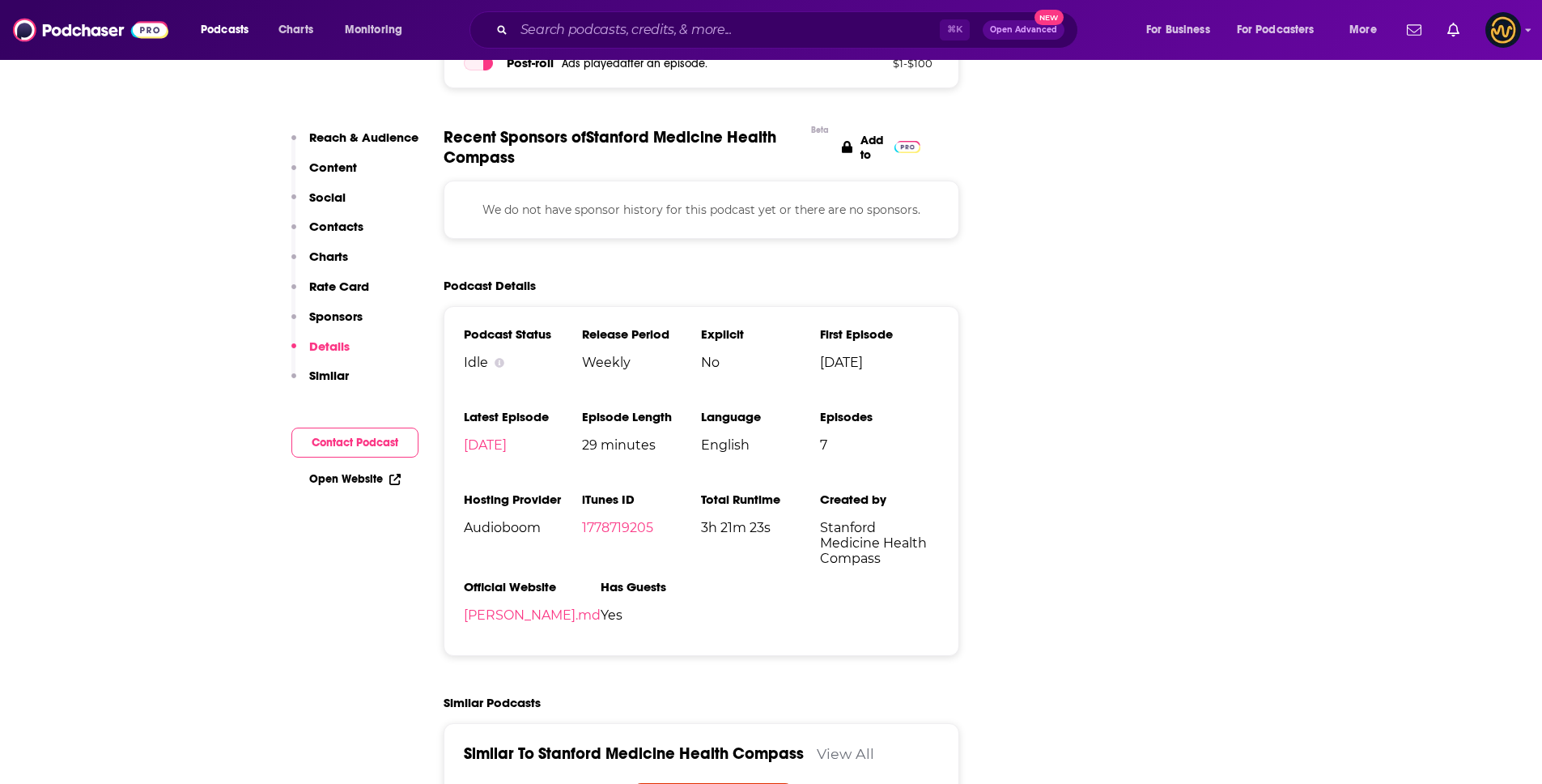
scroll to position [2136, 0]
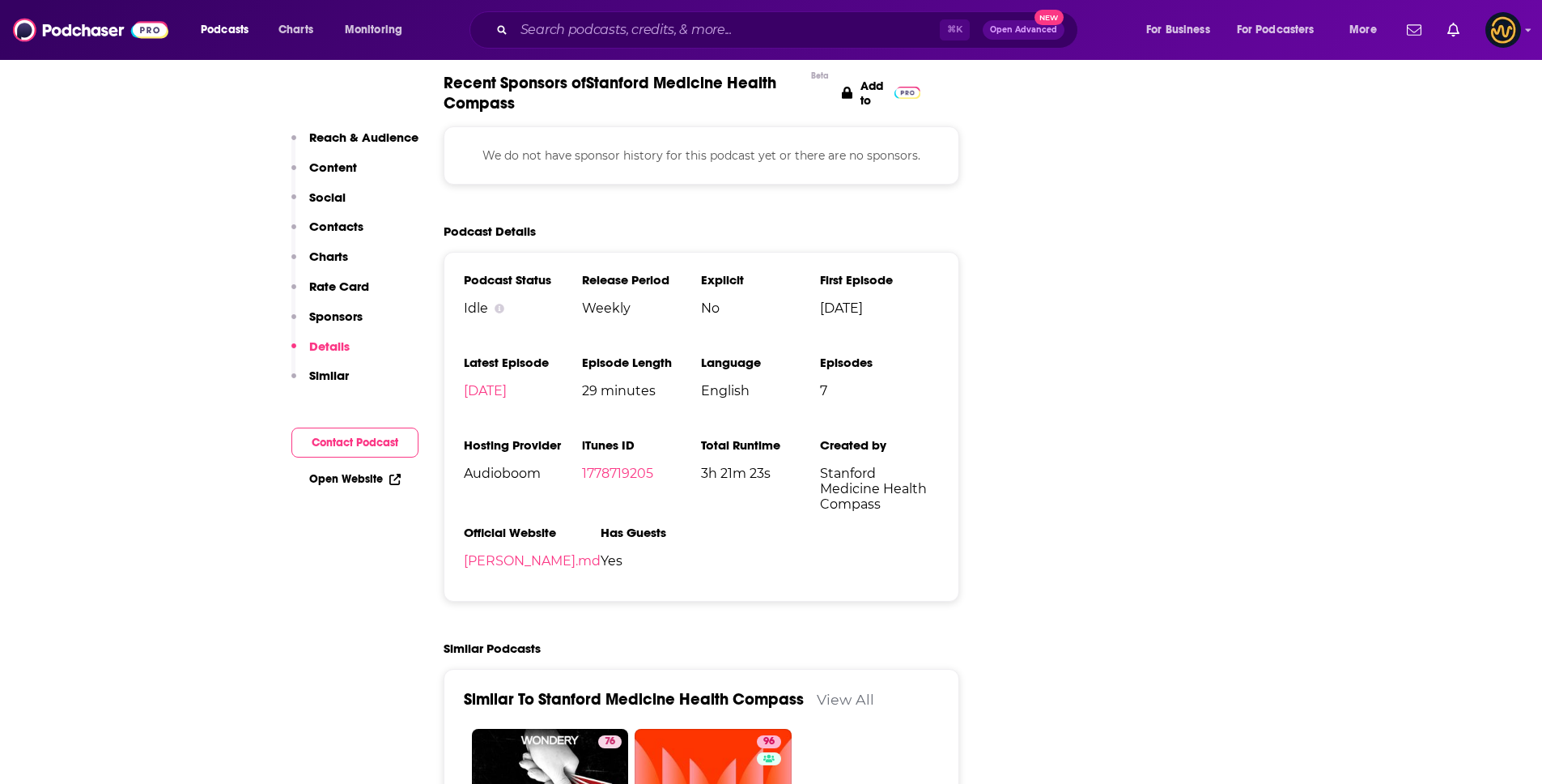
click at [660, 4] on div "Podcasts Charts Monitoring ⌘ K Open Advanced New For Business For Podcasters Mo…" at bounding box center [771, 30] width 1542 height 60
click at [647, 19] on input "Search podcasts, credits, & more..." at bounding box center [727, 30] width 426 height 26
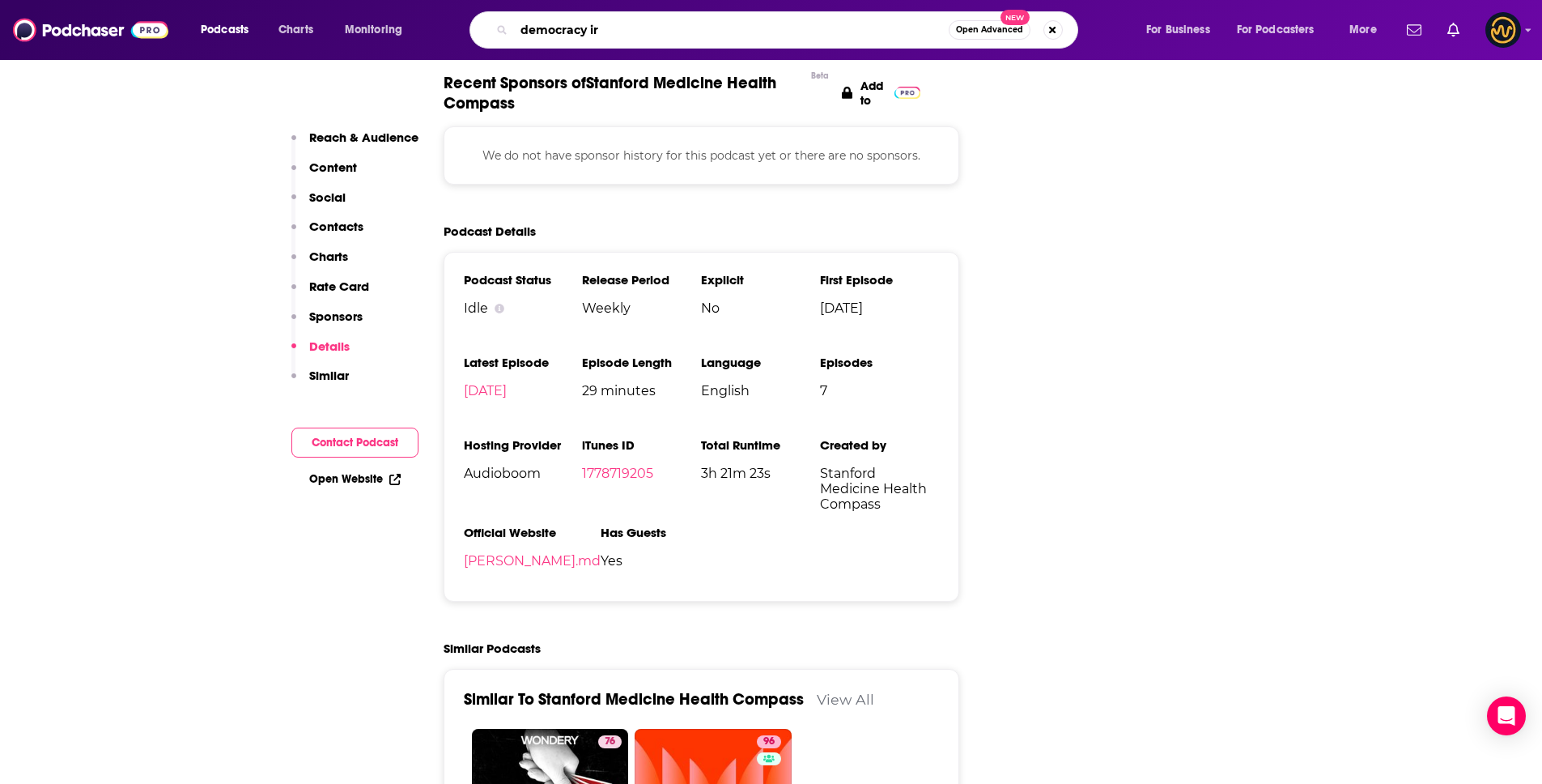
type input "democracy irl"
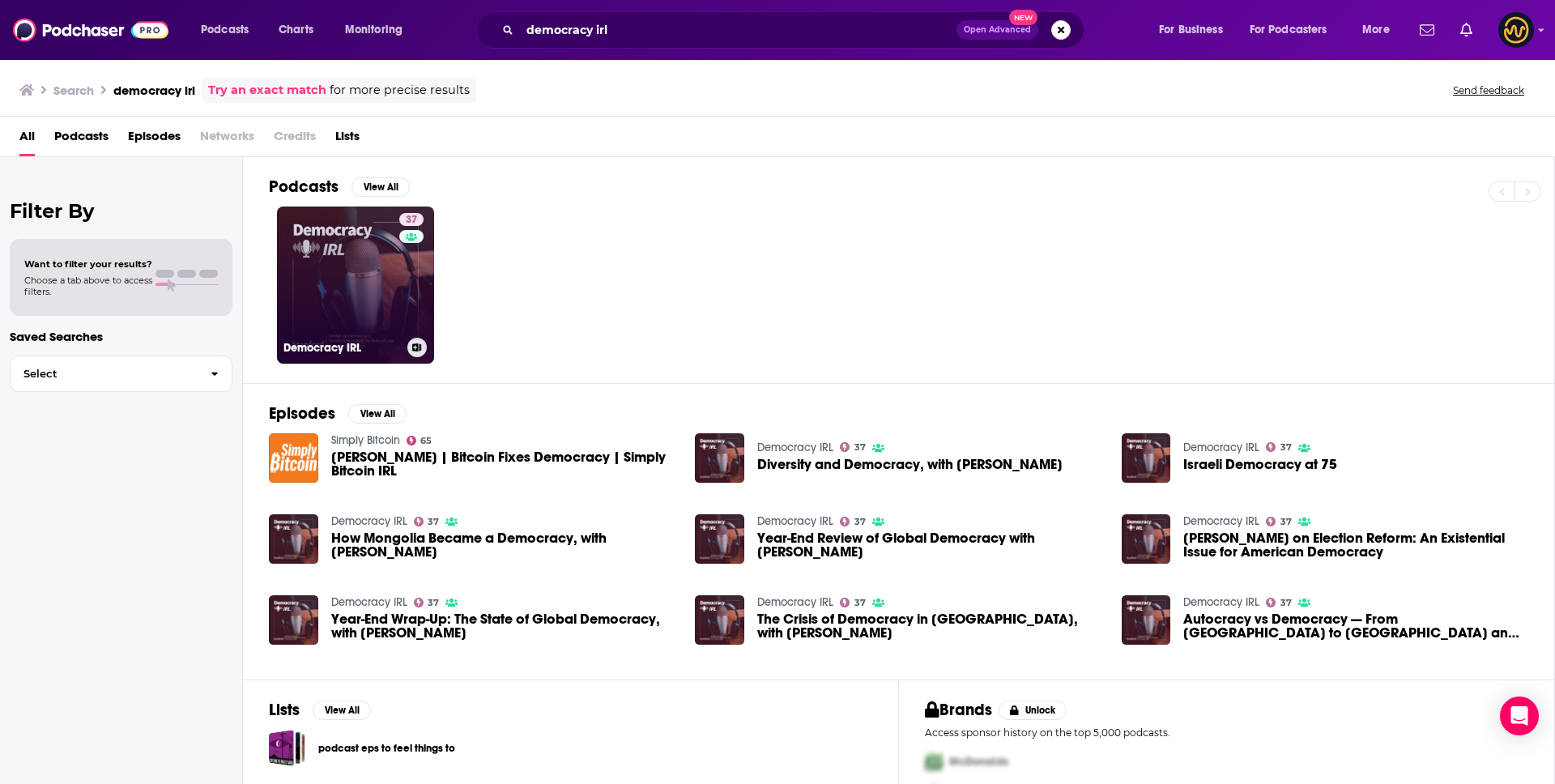
click at [432, 281] on link "37 Democracy IRL" at bounding box center [355, 285] width 157 height 157
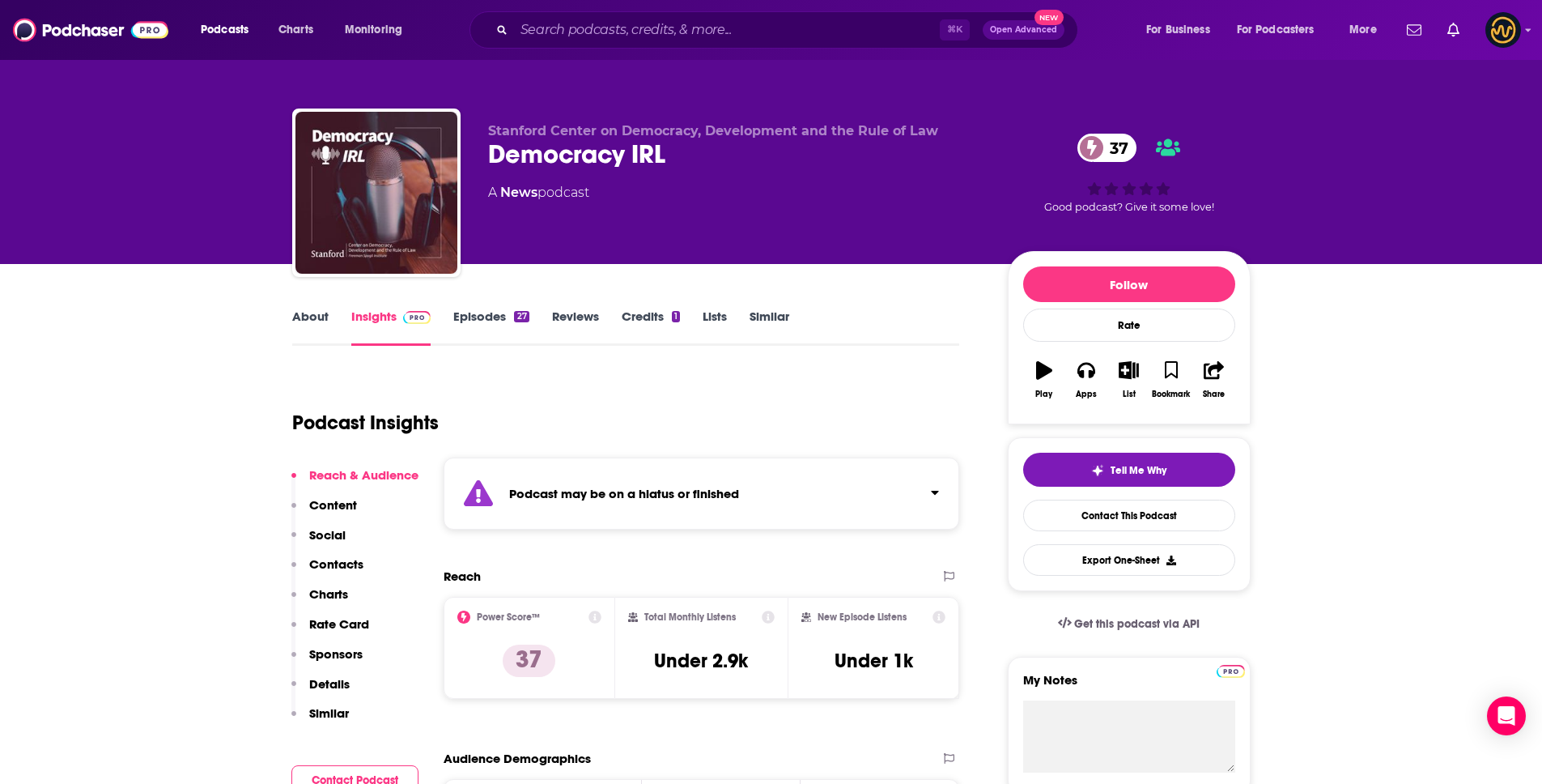
click at [762, 504] on div "Podcast may be on a hiatus or finished" at bounding box center [702, 493] width 516 height 72
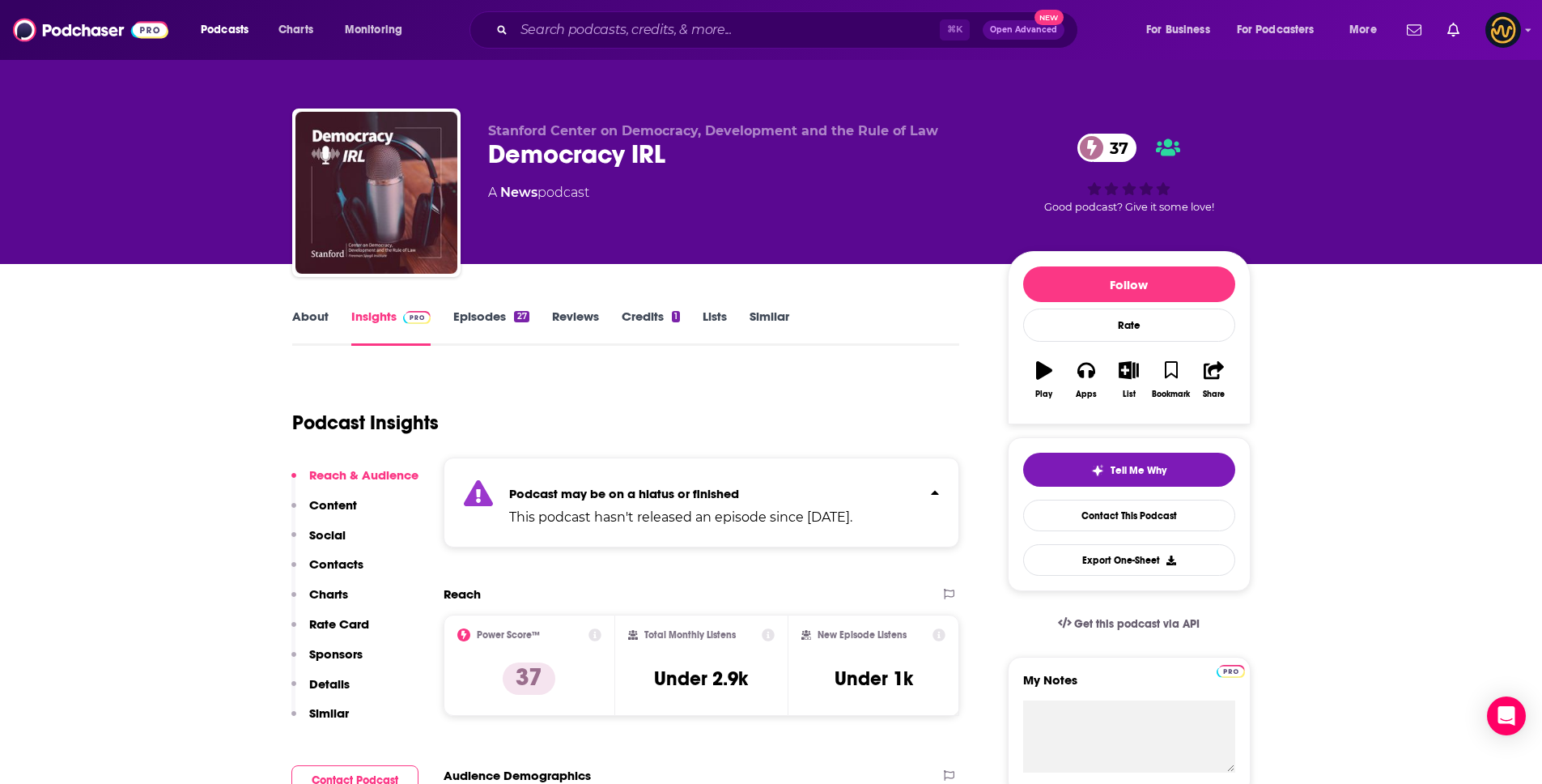
click at [345, 678] on p "Details" at bounding box center [330, 684] width 40 height 16
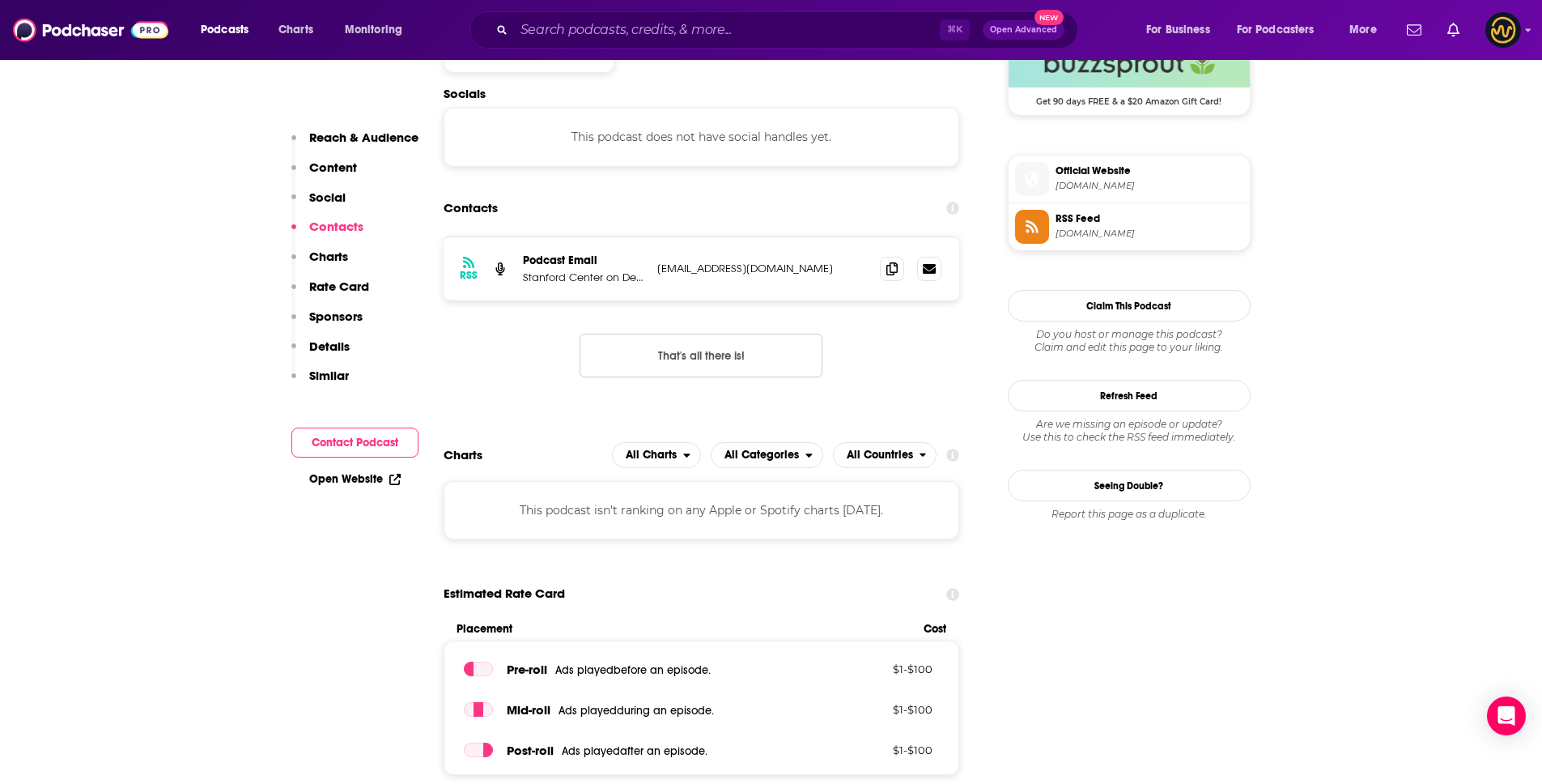
scroll to position [1125, 0]
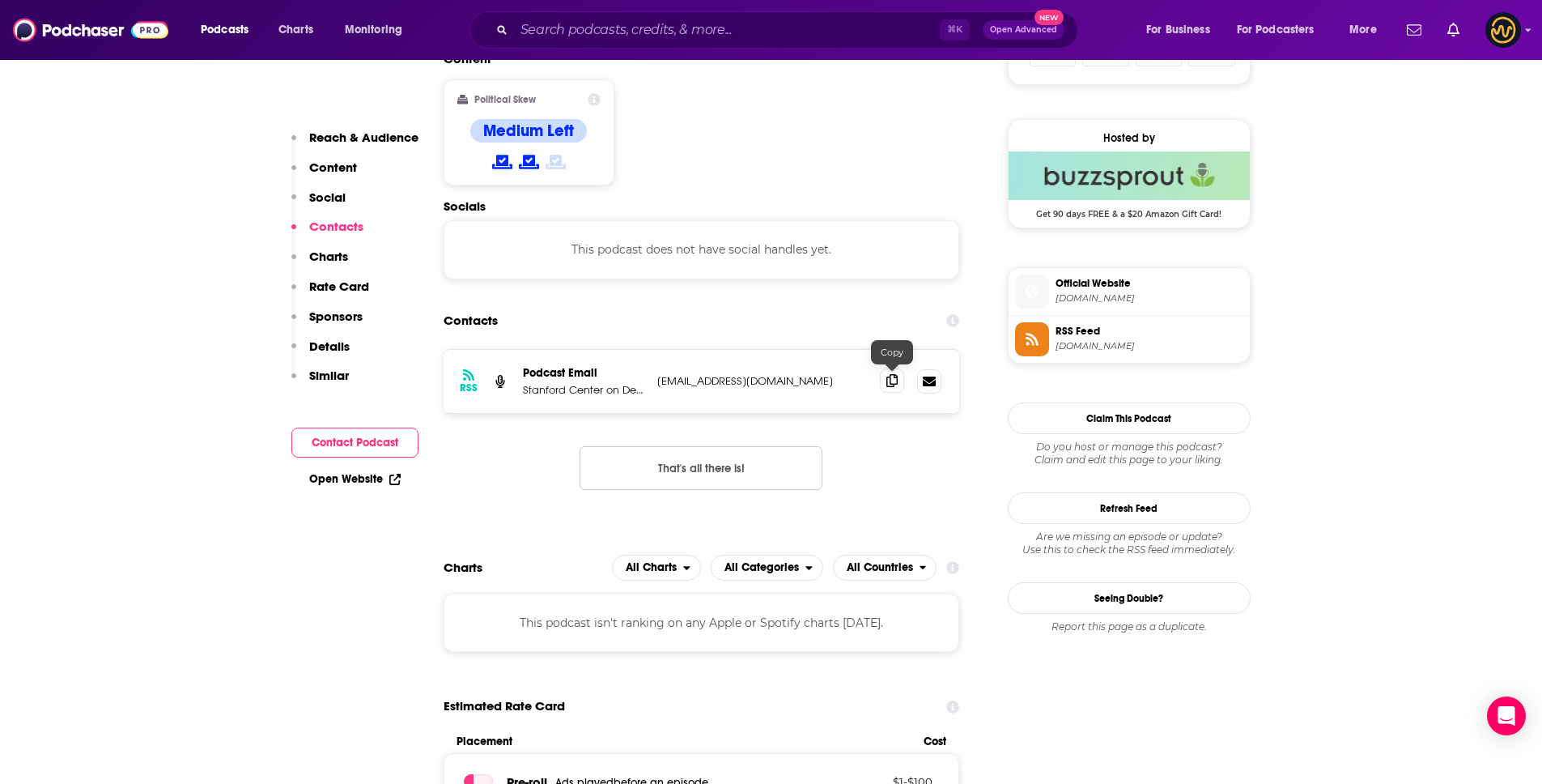
click at [890, 380] on icon at bounding box center [891, 380] width 11 height 13
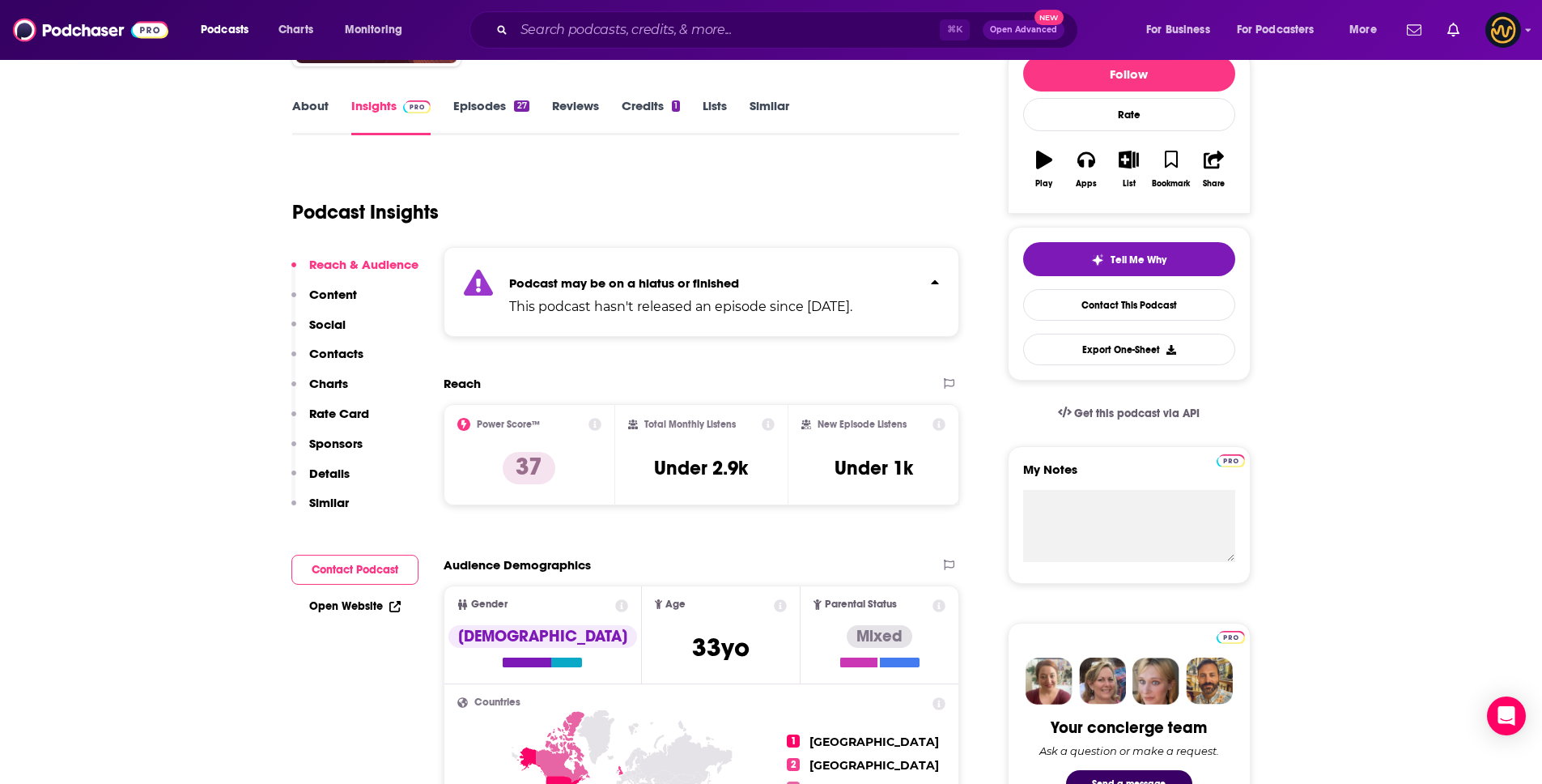
scroll to position [0, 0]
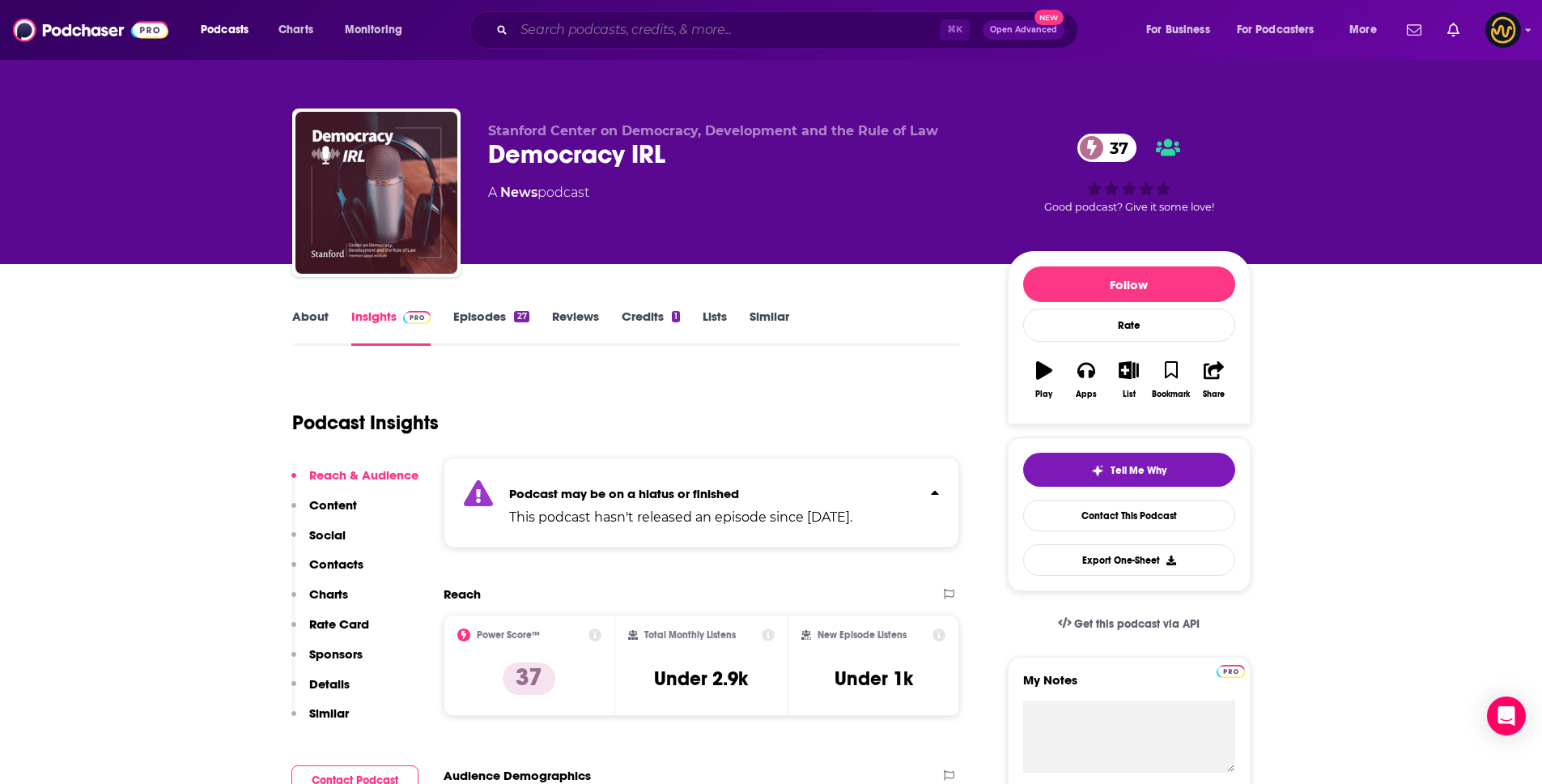
click at [649, 32] on input "Search podcasts, credits, & more..." at bounding box center [727, 30] width 426 height 26
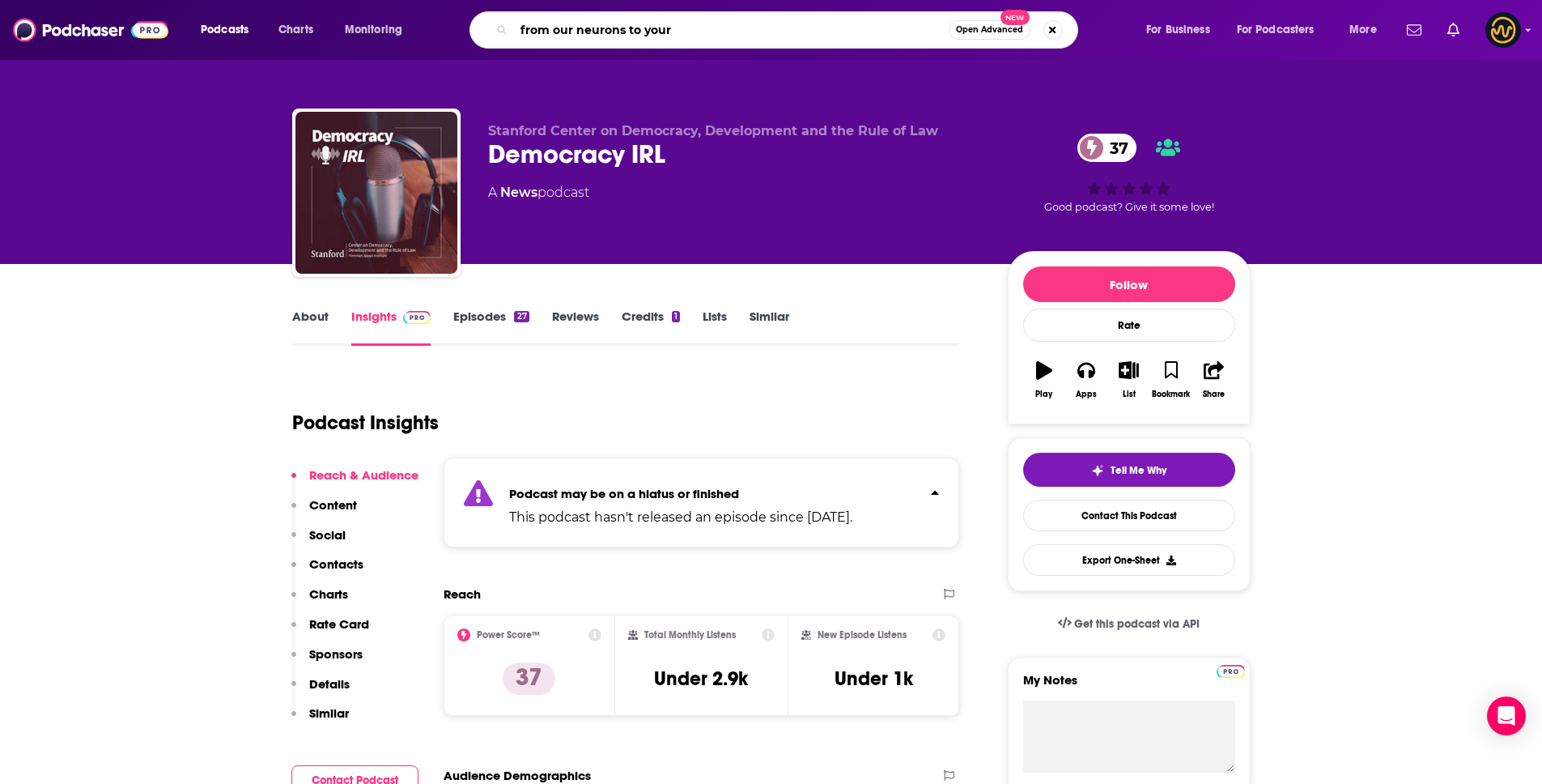
type input "from our neurons to yours"
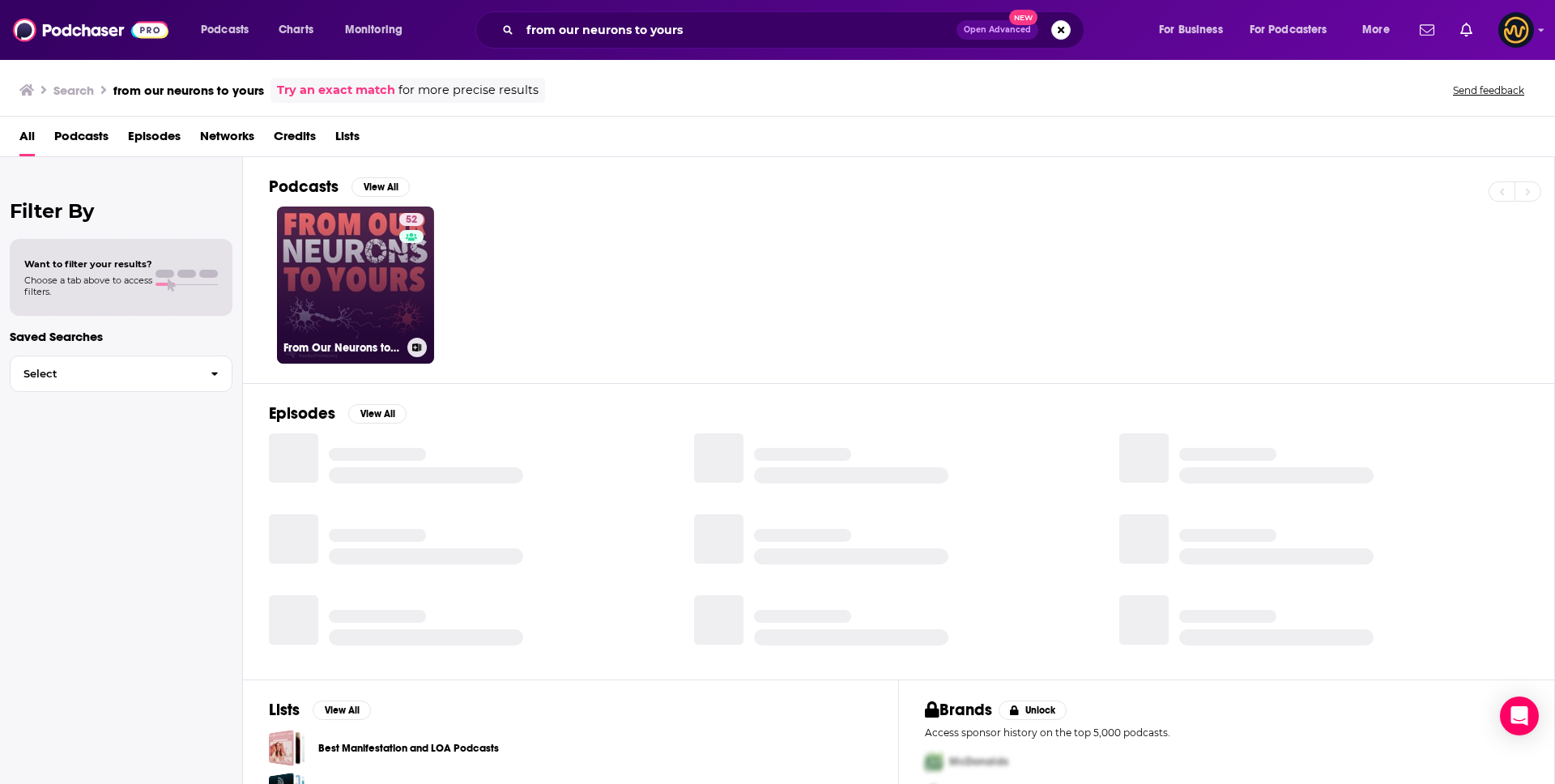
click at [355, 257] on link "52 From Our Neurons to Yours" at bounding box center [355, 285] width 157 height 157
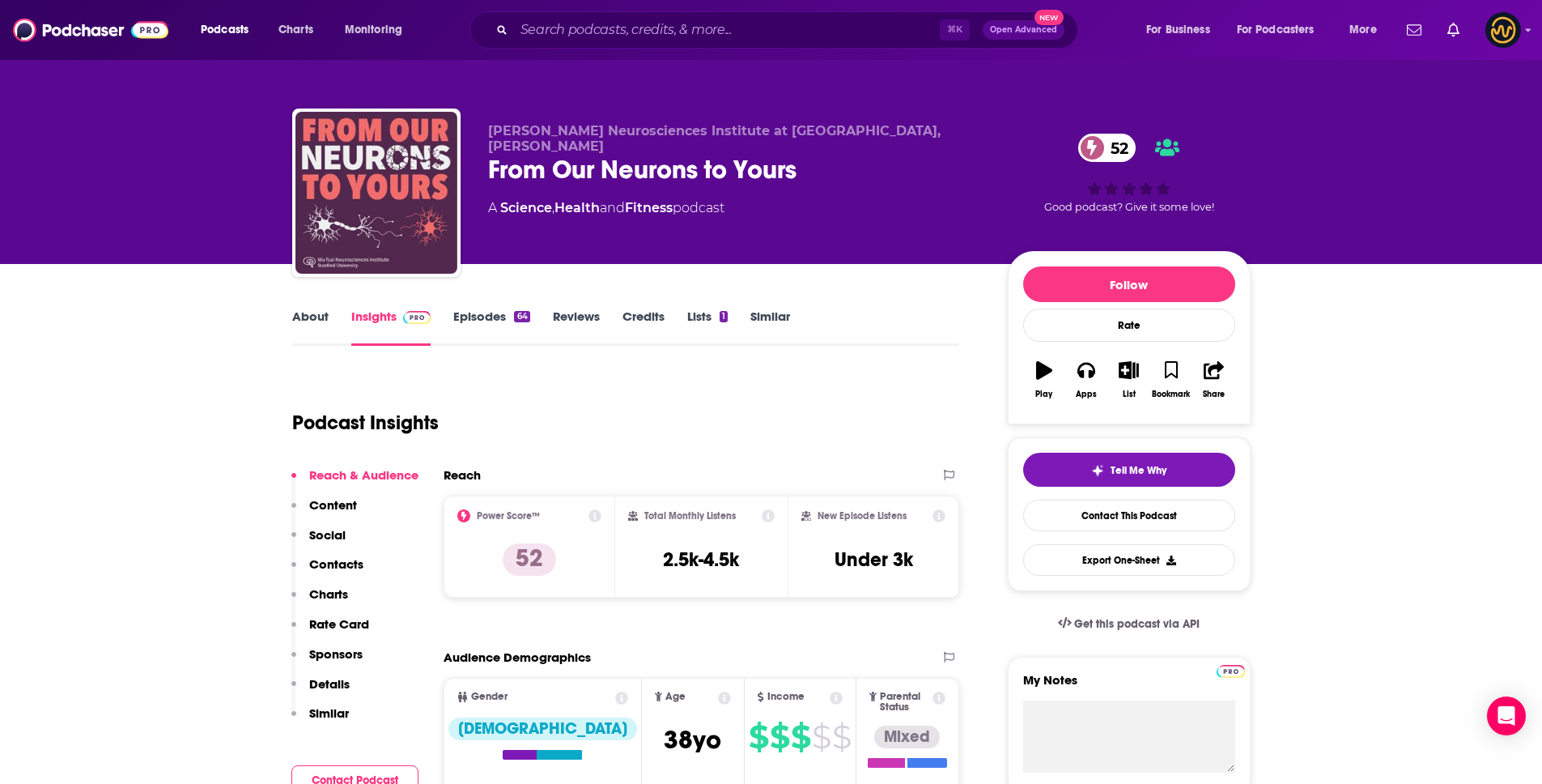
click at [336, 683] on p "Details" at bounding box center [330, 684] width 40 height 16
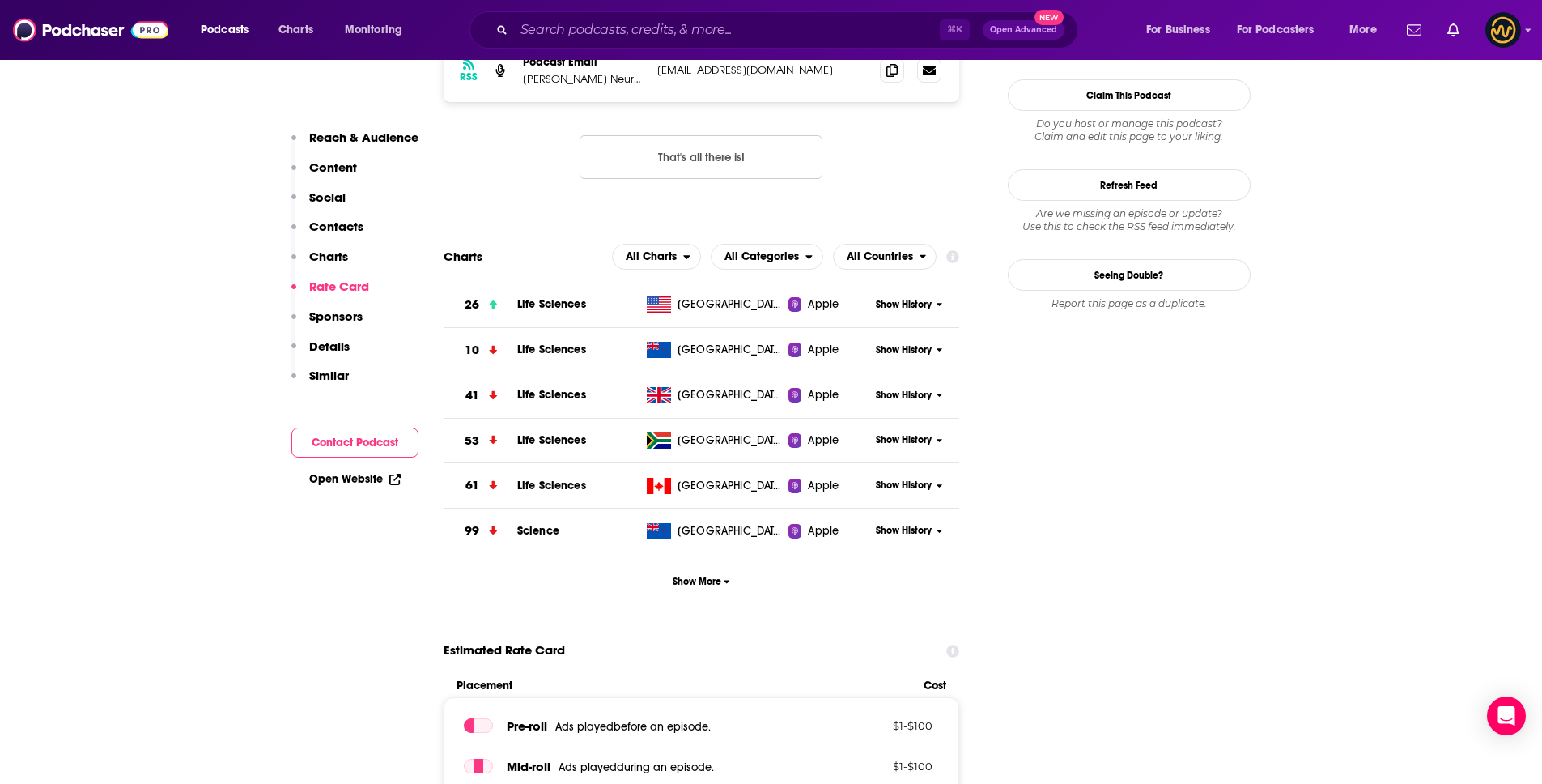
scroll to position [1385, 0]
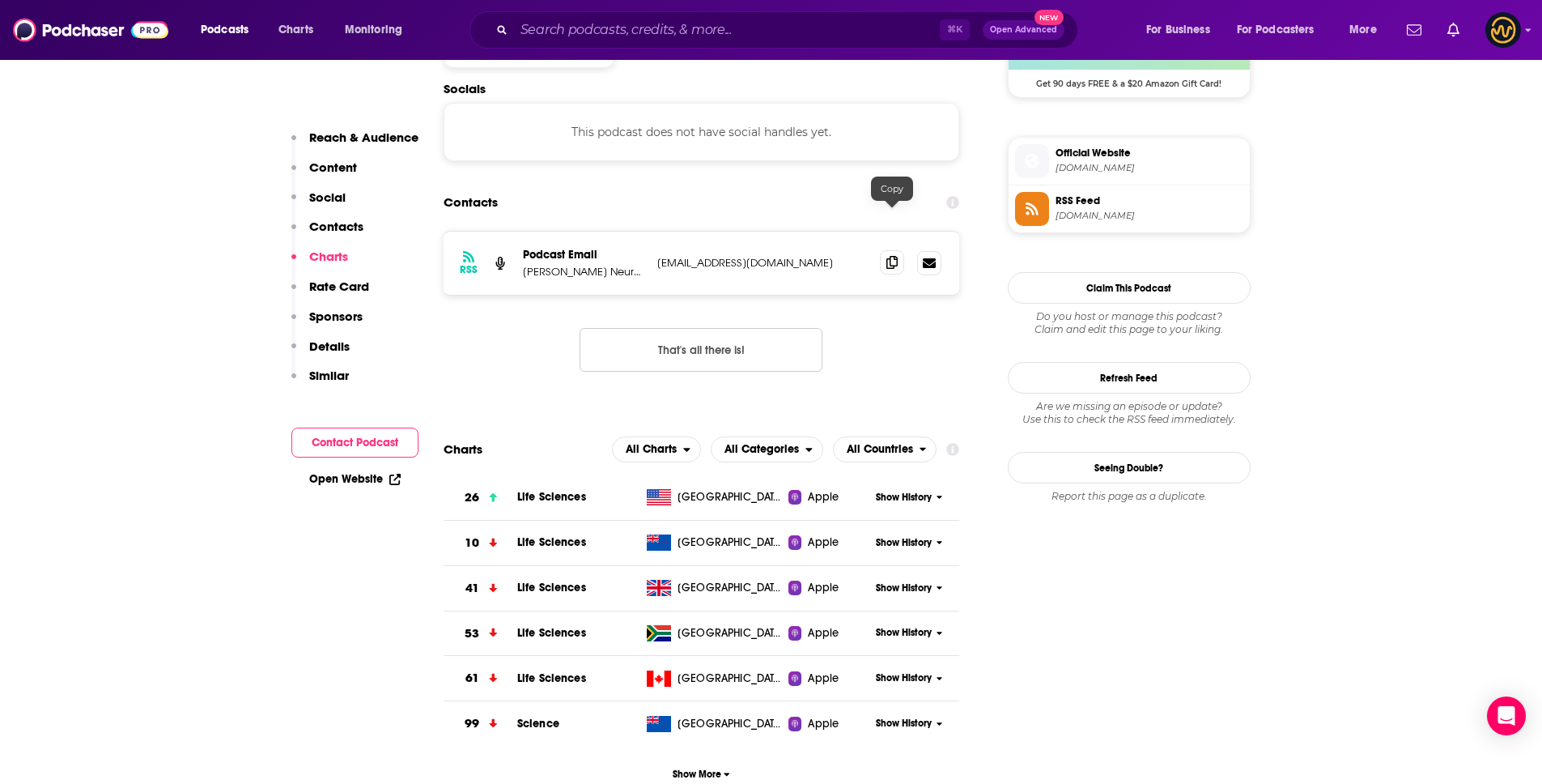
click at [897, 256] on icon at bounding box center [891, 262] width 11 height 13
click at [629, 26] on input "Search podcasts, credits, & more..." at bounding box center [727, 30] width 426 height 26
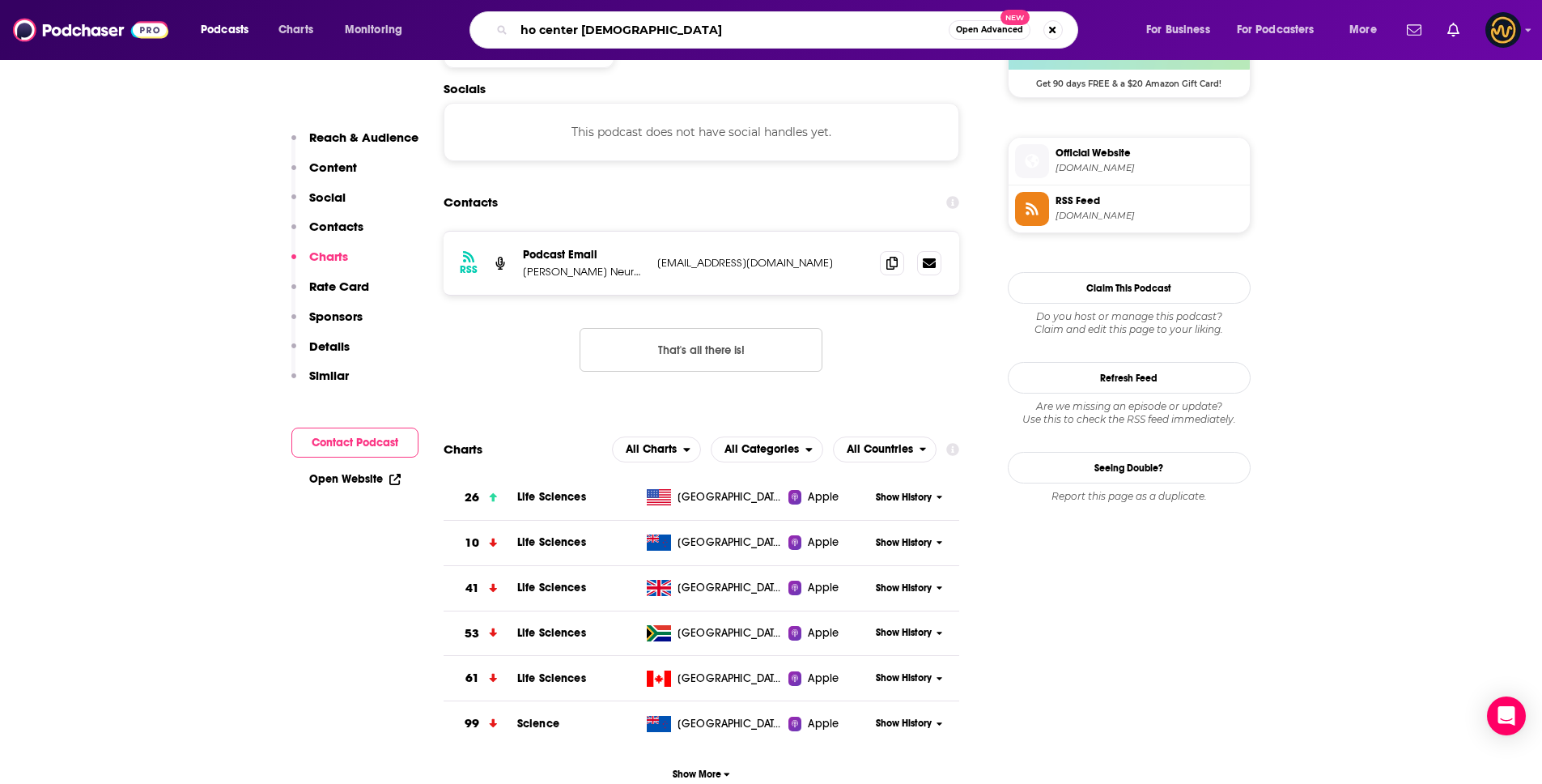
type input "ho center buddhist"
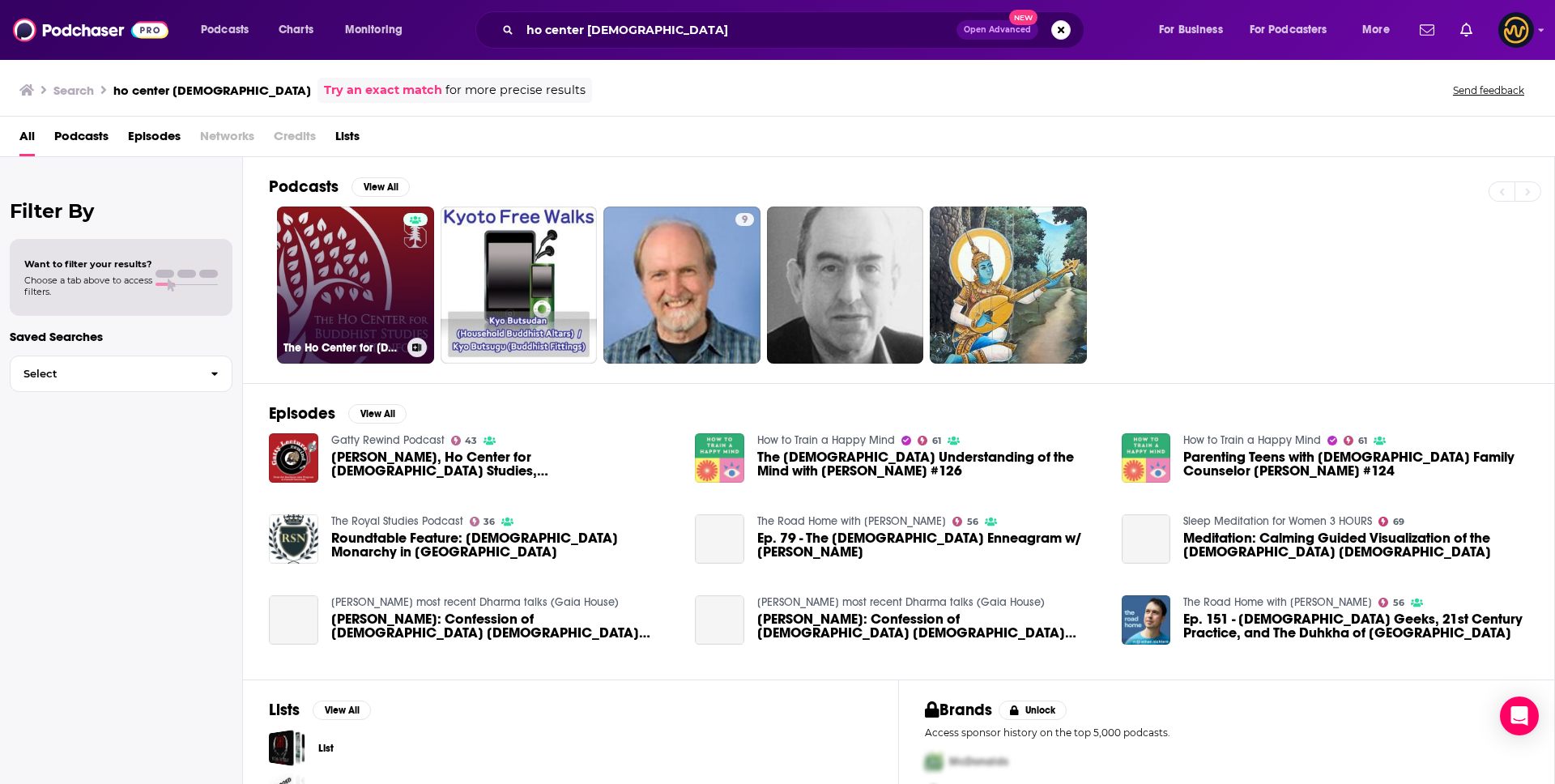
click at [331, 261] on link "The Ho Center for Buddhist Studies at Stanford" at bounding box center [355, 285] width 157 height 157
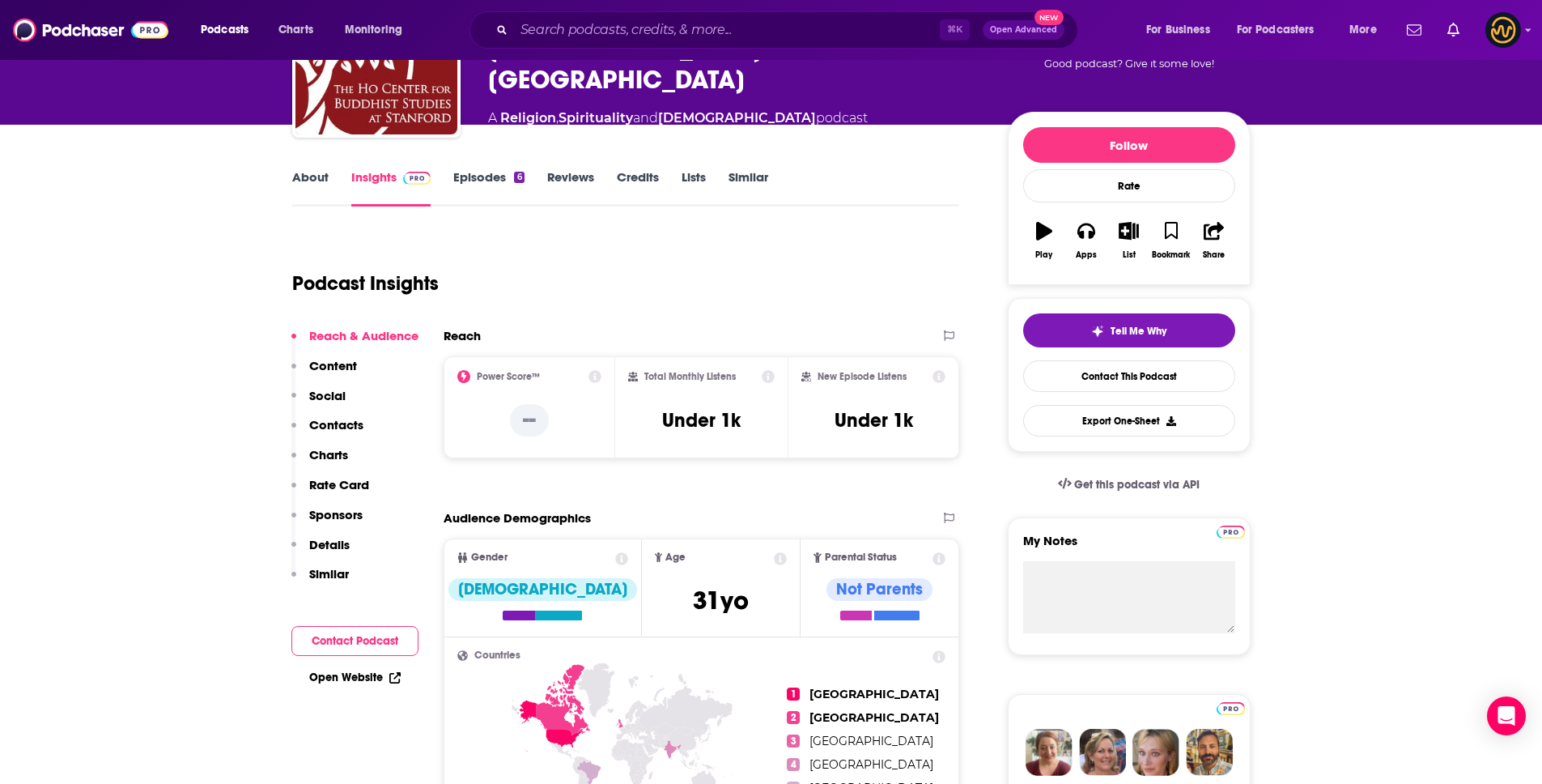
scroll to position [142, 0]
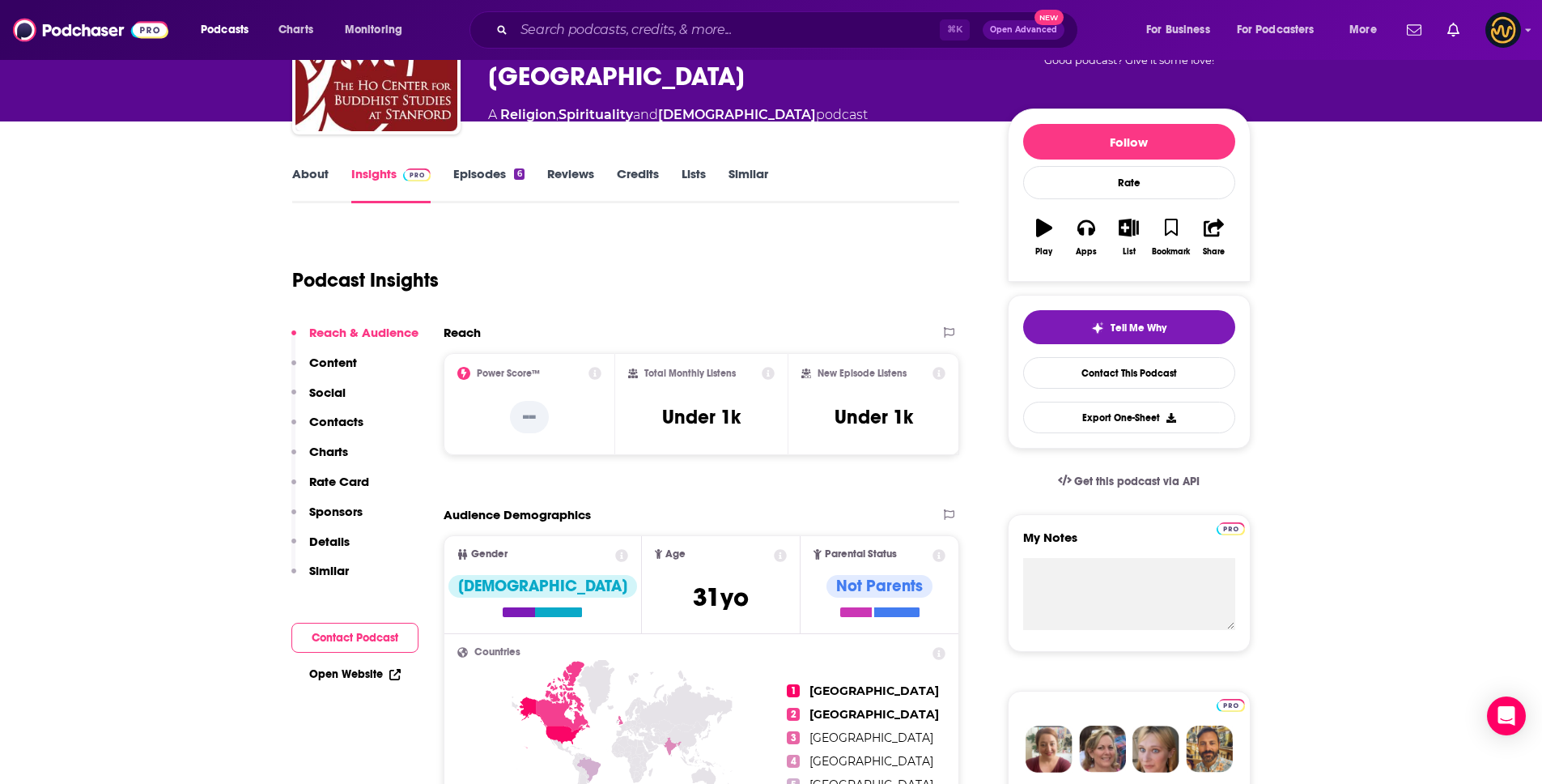
click at [335, 544] on p "Details" at bounding box center [330, 542] width 40 height 16
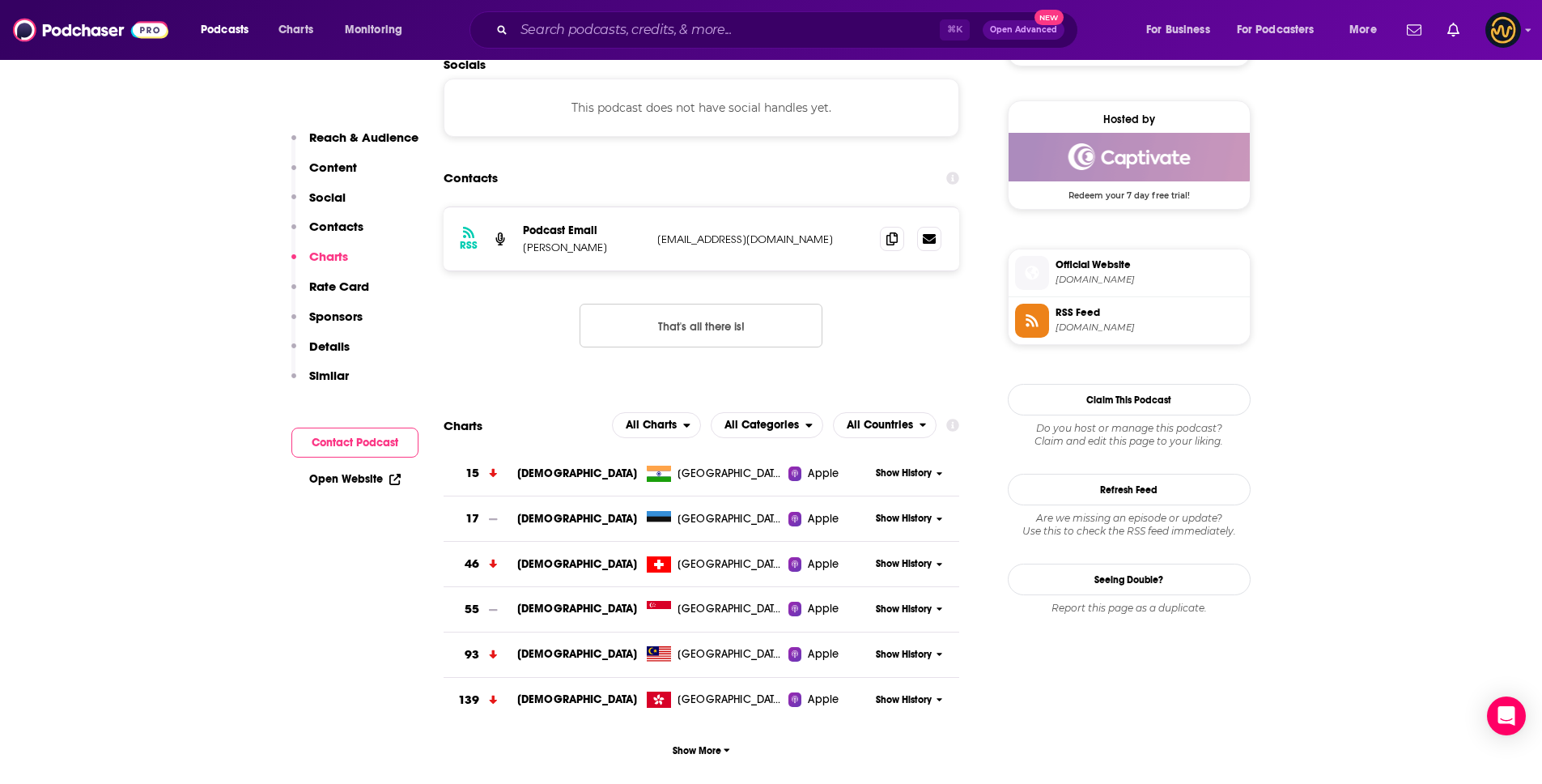
scroll to position [1045, 0]
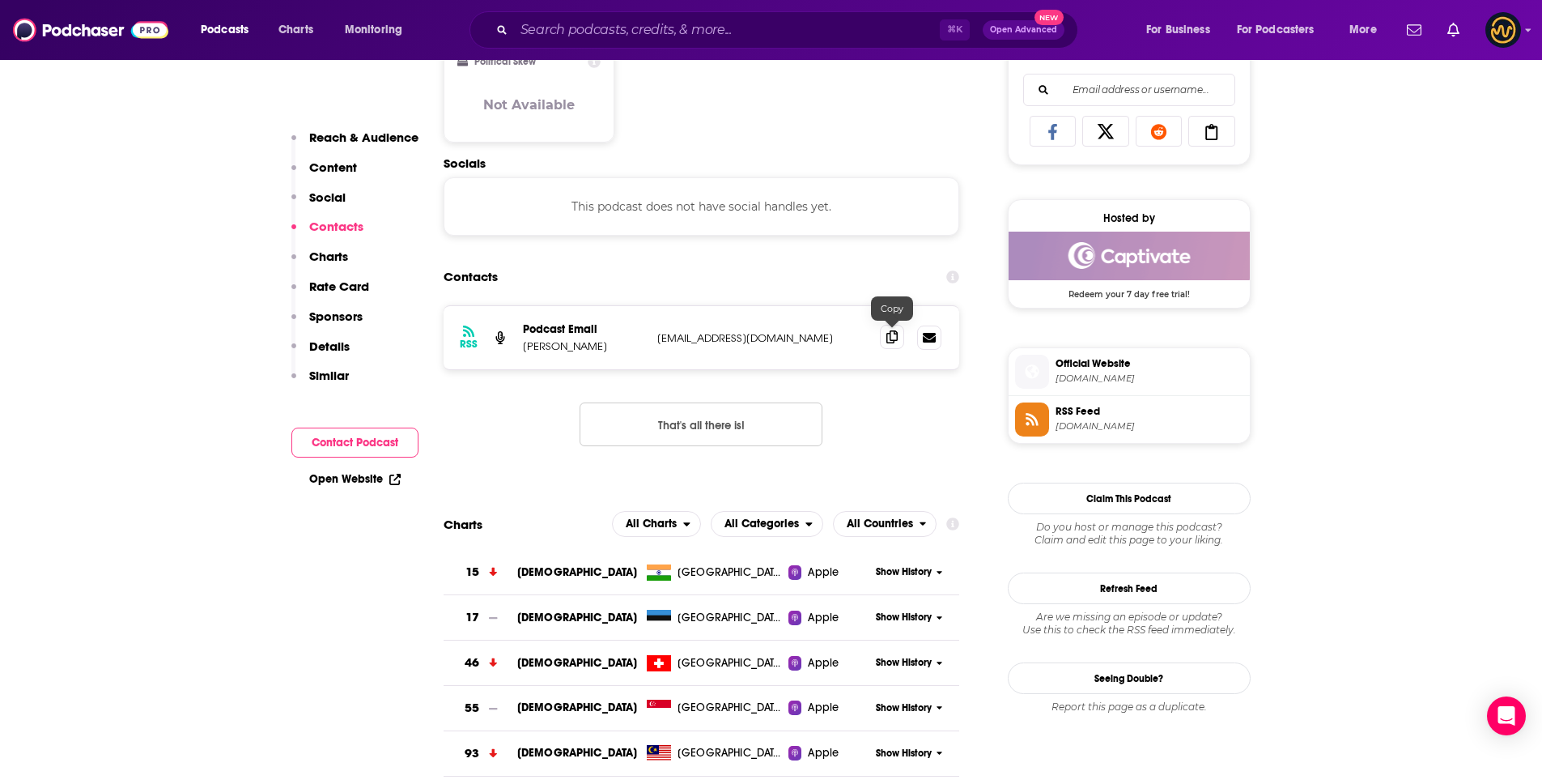
click at [896, 350] on div "RSS Podcast Email Miles Osgood buddhiststudies@stanford.edu buddhiststudies@sta…" at bounding box center [702, 337] width 516 height 63
click at [897, 341] on span at bounding box center [892, 337] width 24 height 24
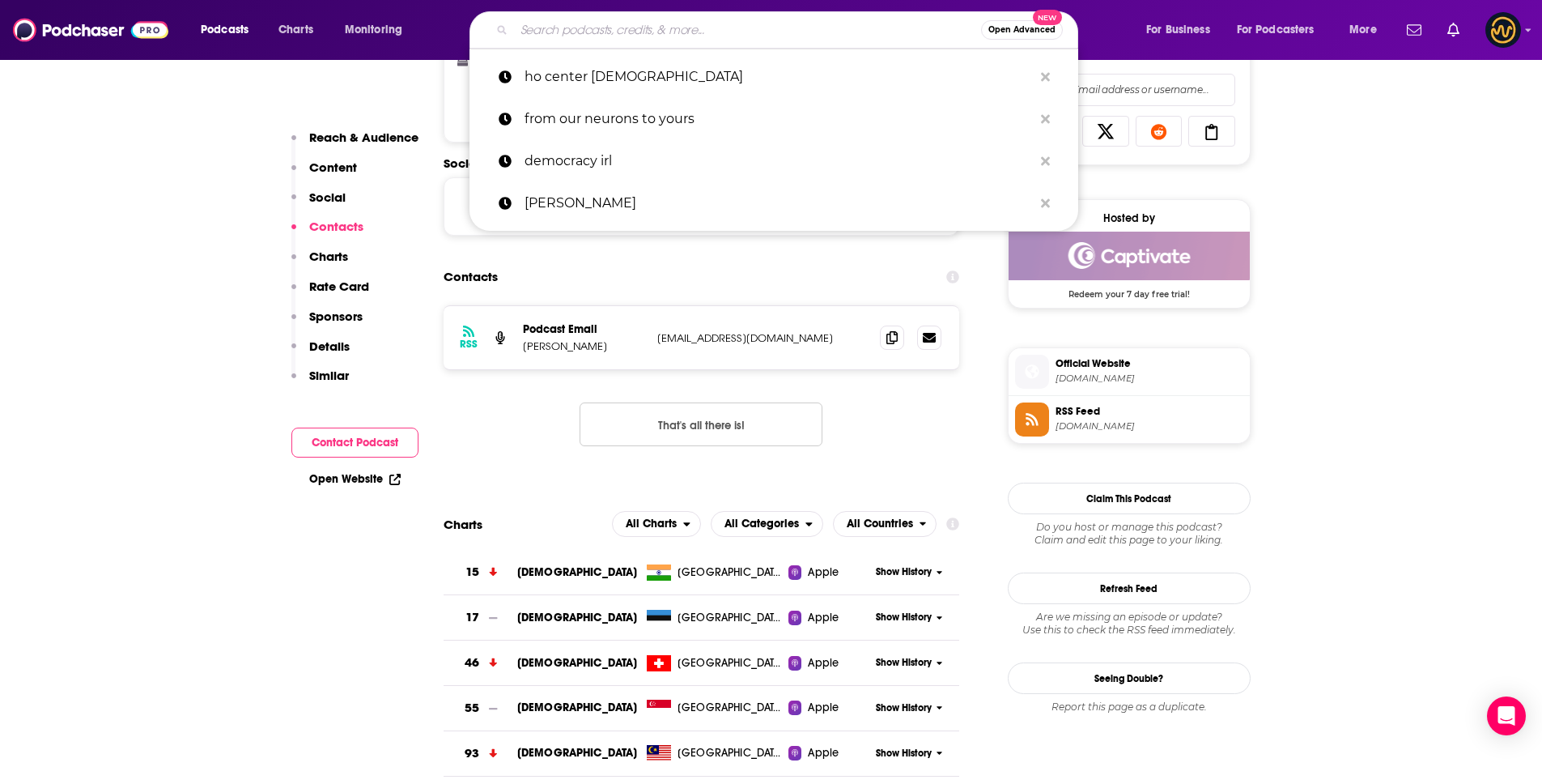
click at [738, 31] on input "Search podcasts, credits, & more..." at bounding box center [747, 30] width 467 height 26
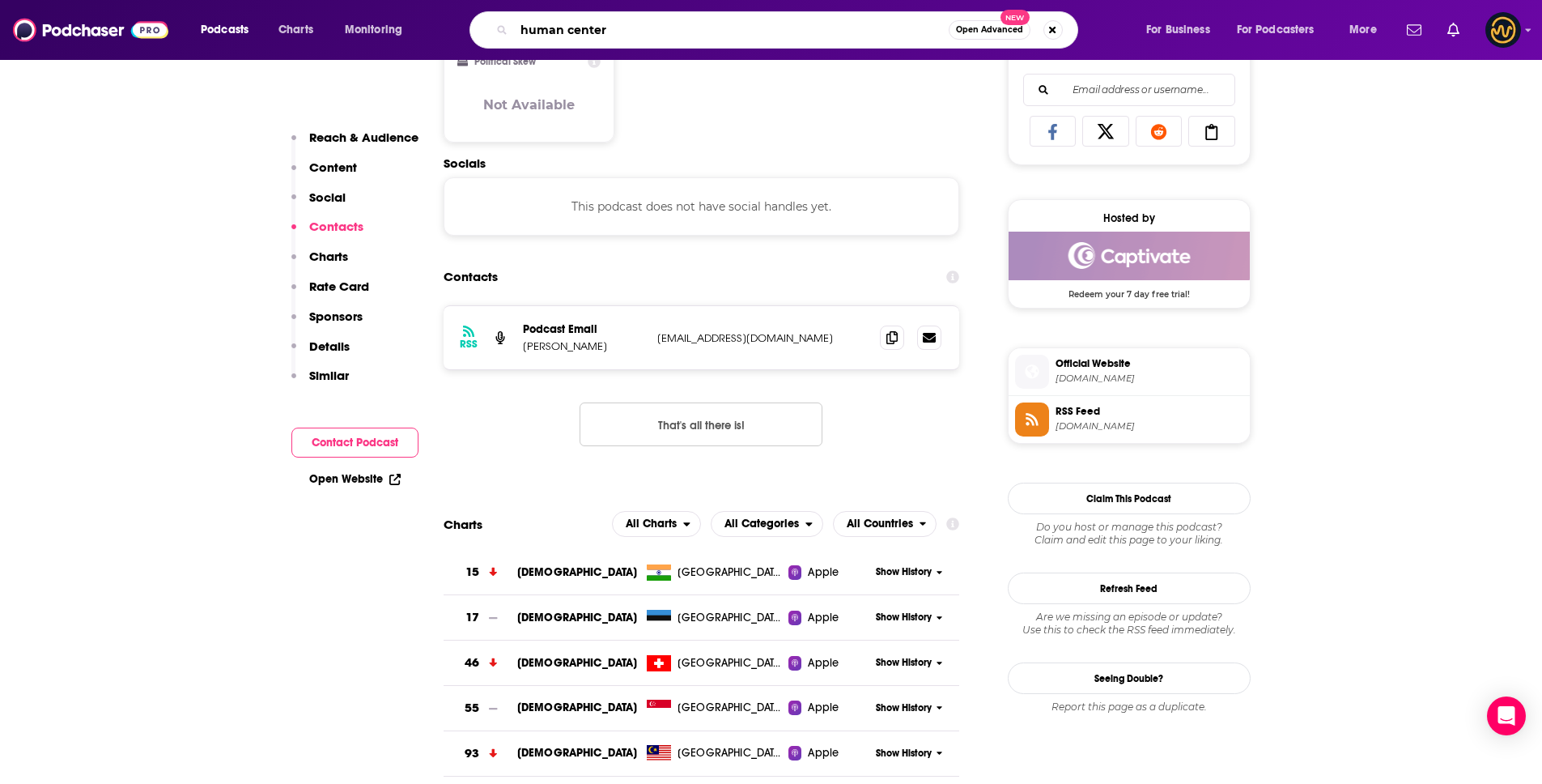
type input "human centere"
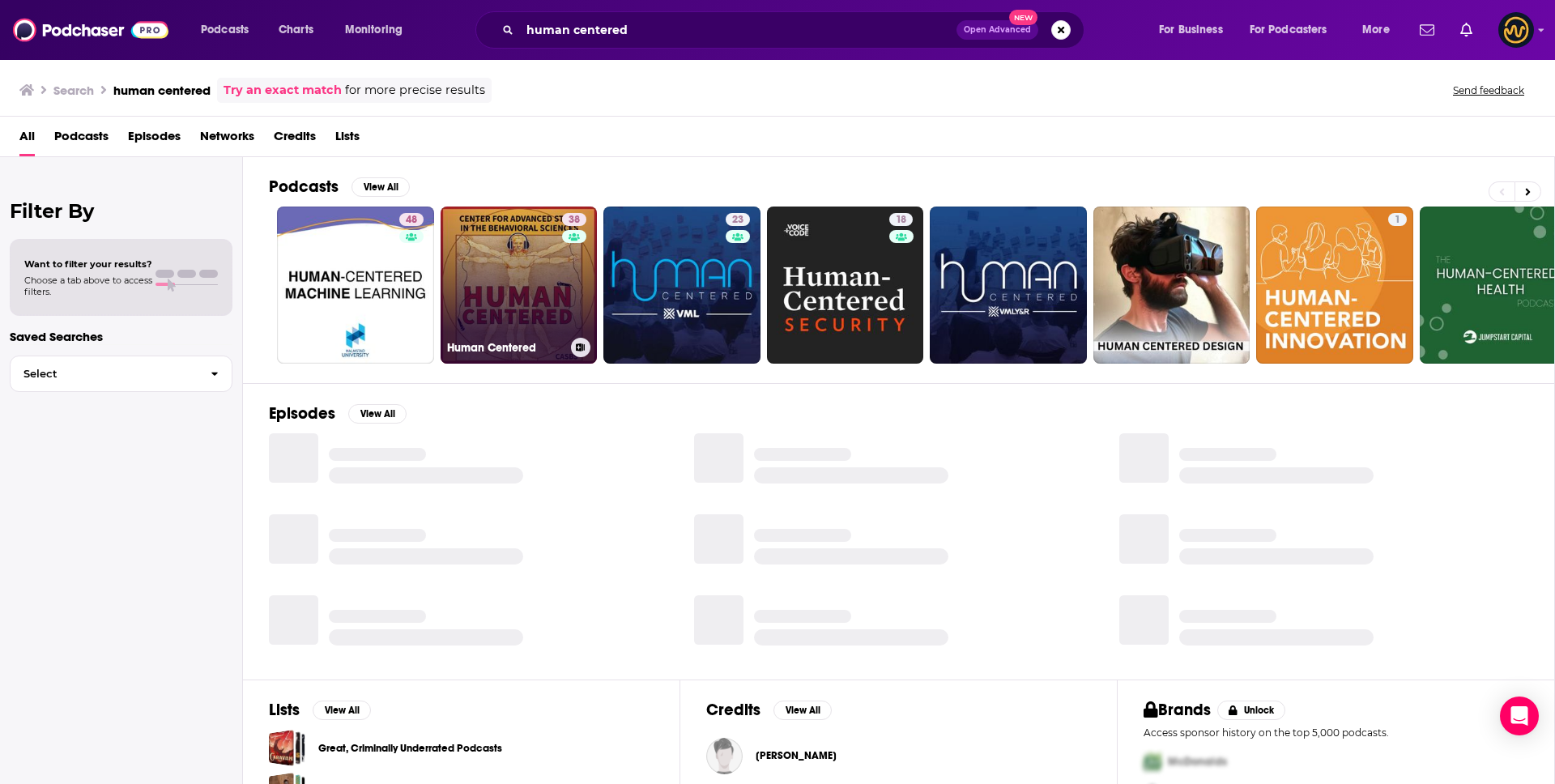
click at [549, 288] on link "38 Human Centered" at bounding box center [519, 285] width 157 height 157
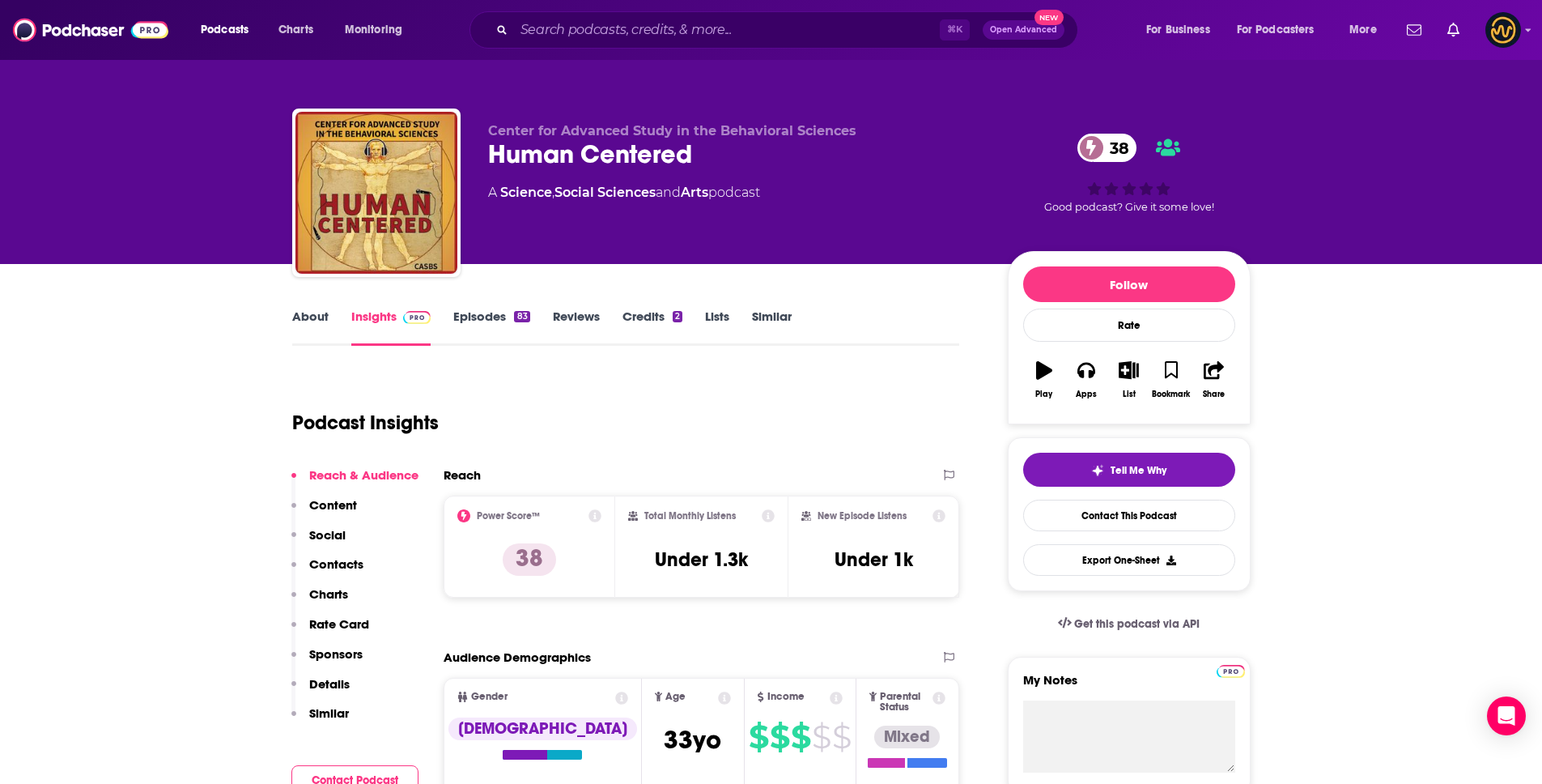
click at [345, 679] on p "Details" at bounding box center [330, 684] width 40 height 16
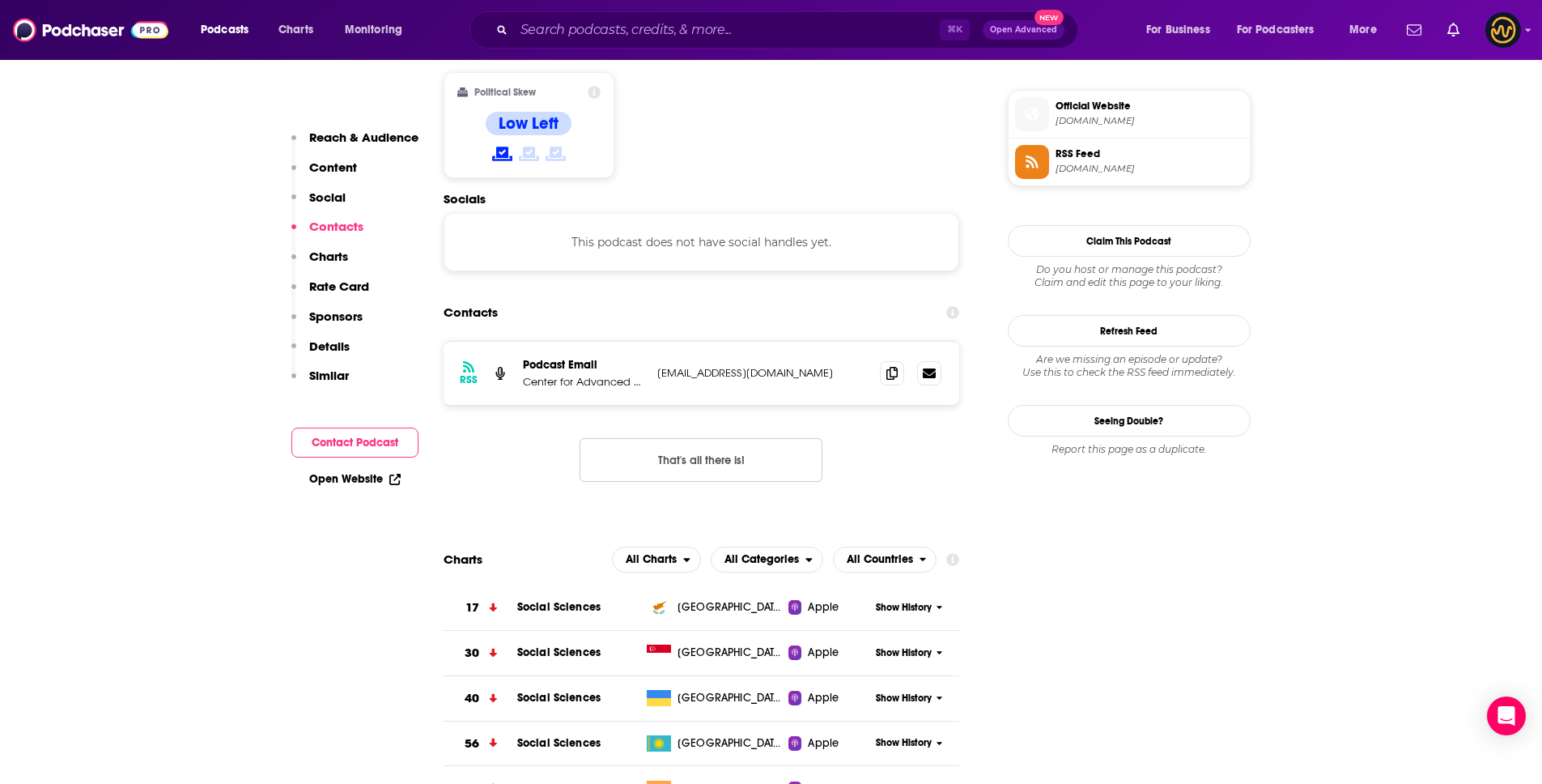
scroll to position [1225, 0]
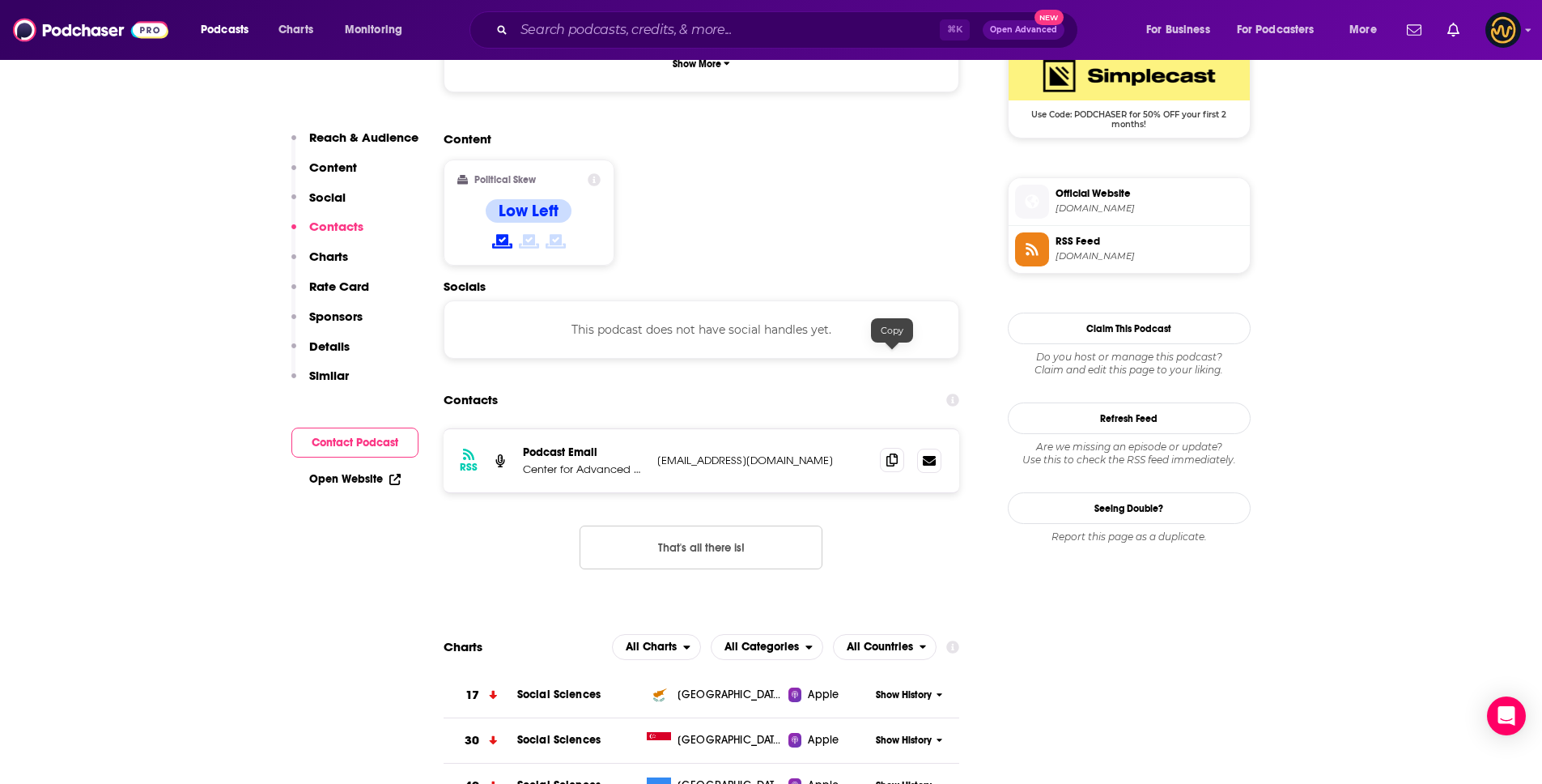
click at [886, 453] on icon at bounding box center [891, 460] width 11 height 13
click at [660, 22] on input "Search podcasts, credits, & more..." at bounding box center [727, 30] width 426 height 26
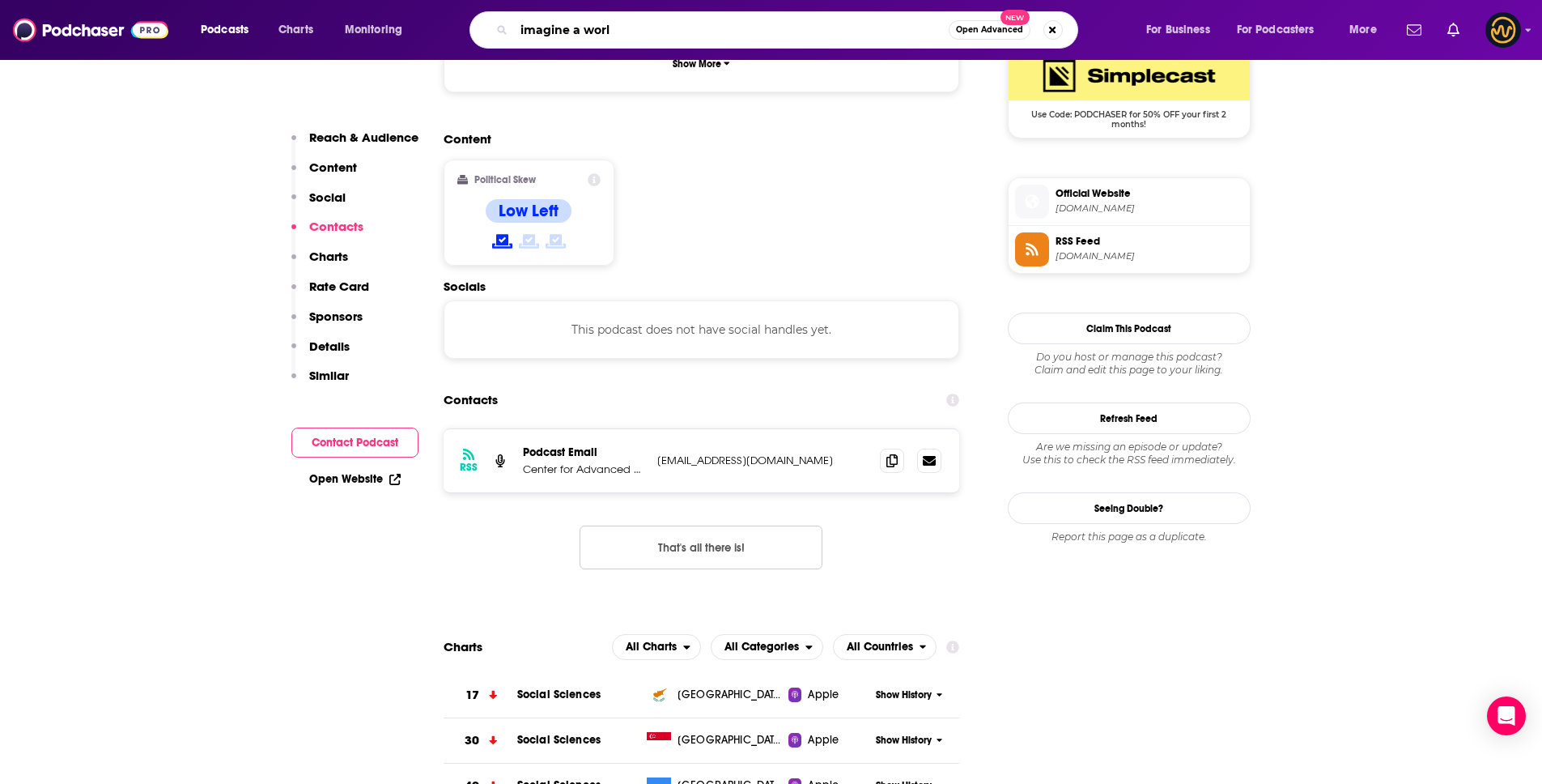
type input "imagine a world"
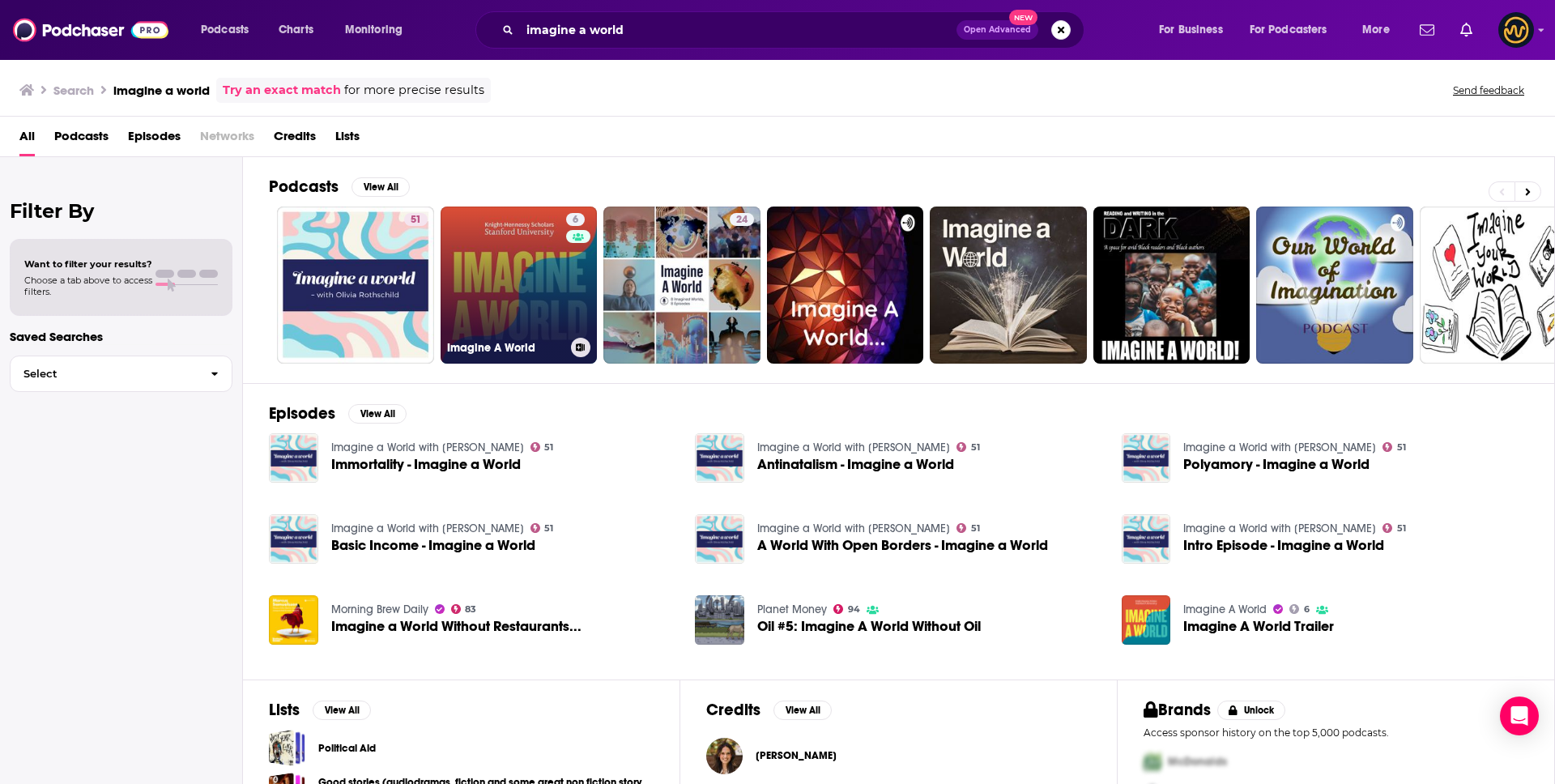
click at [516, 250] on link "6 Imagine A World" at bounding box center [519, 285] width 157 height 157
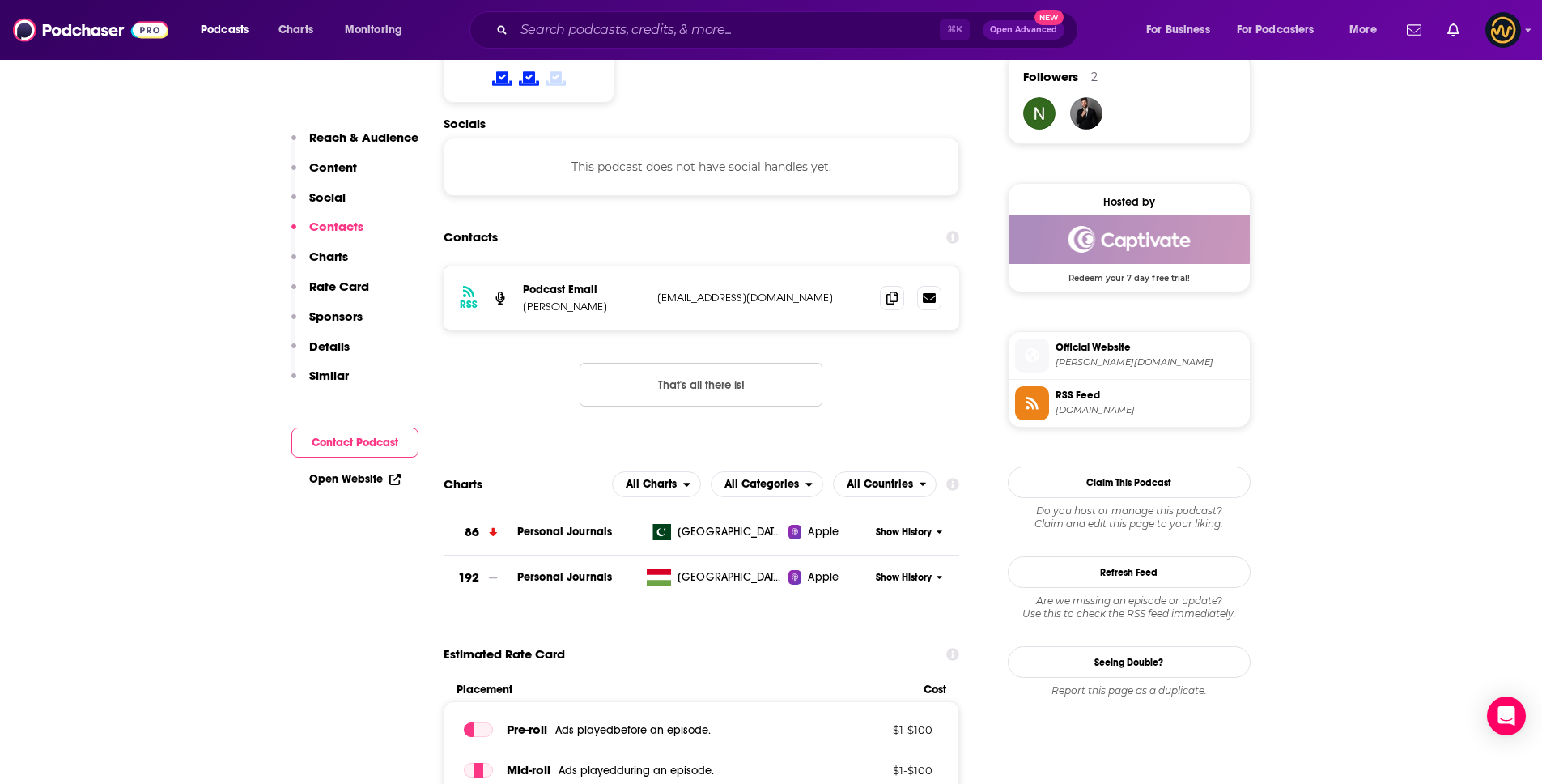
scroll to position [1190, 0]
click at [893, 297] on icon at bounding box center [891, 297] width 11 height 13
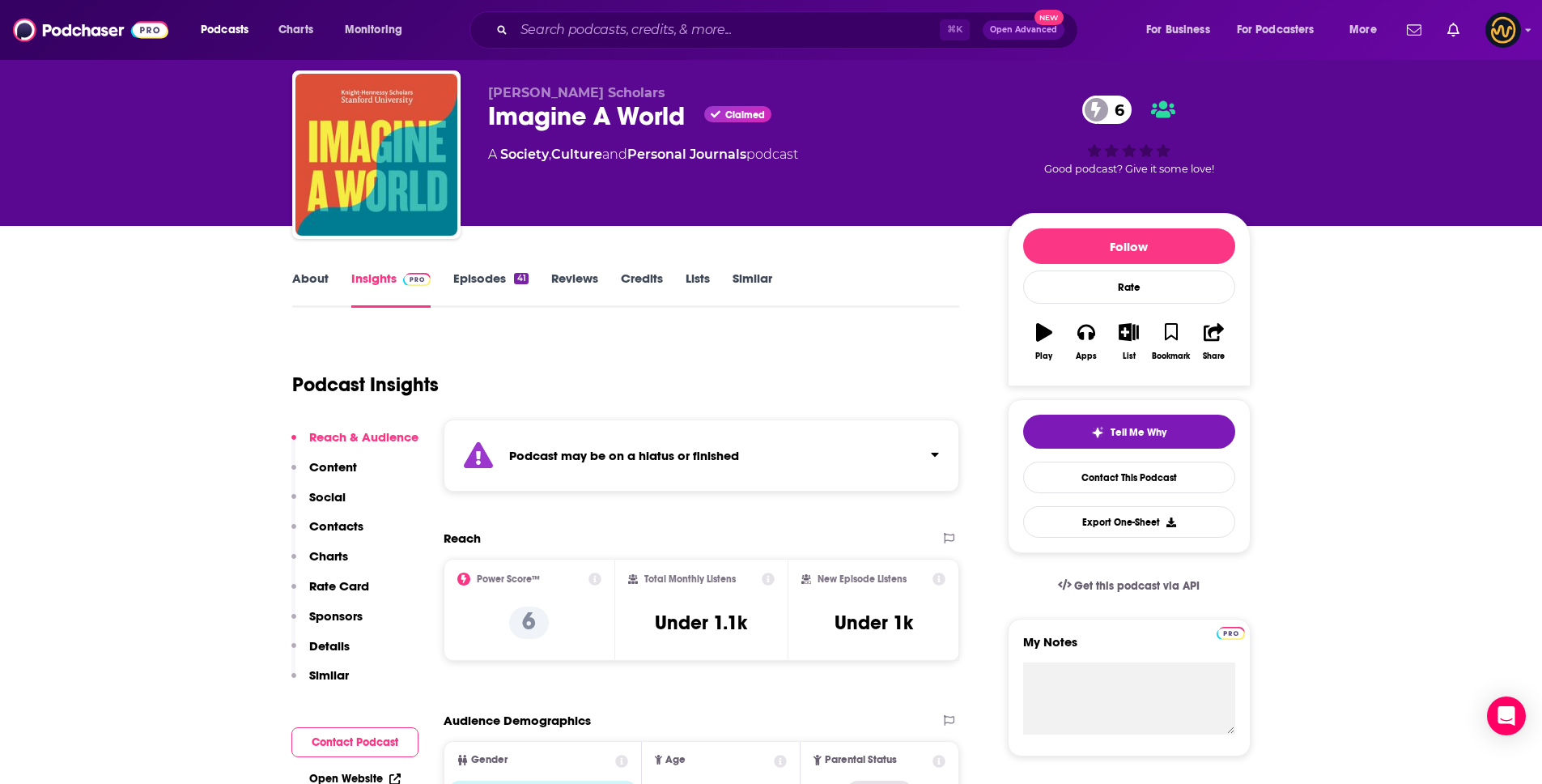
scroll to position [48, 0]
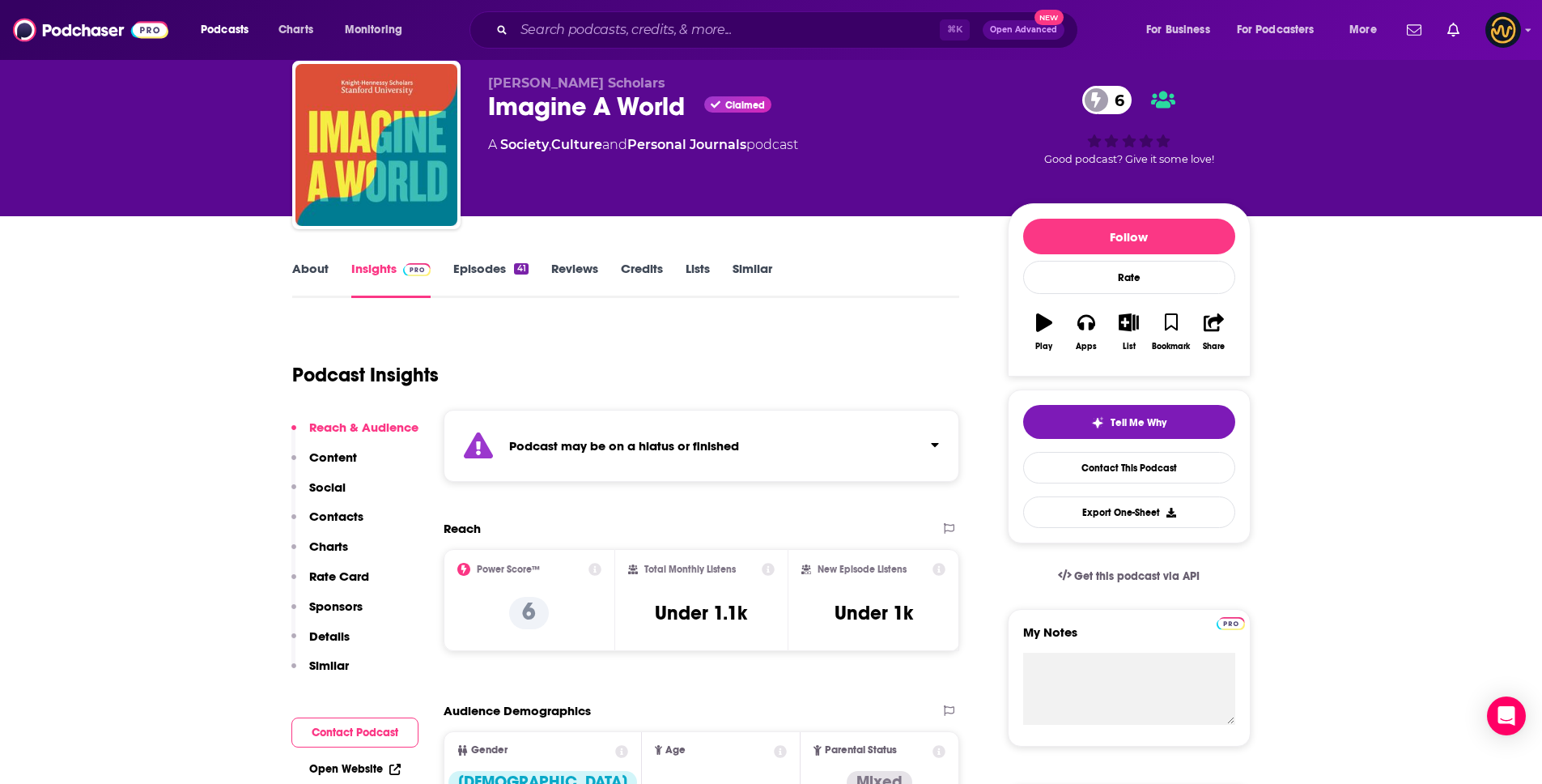
click at [333, 637] on p "Details" at bounding box center [330, 636] width 40 height 16
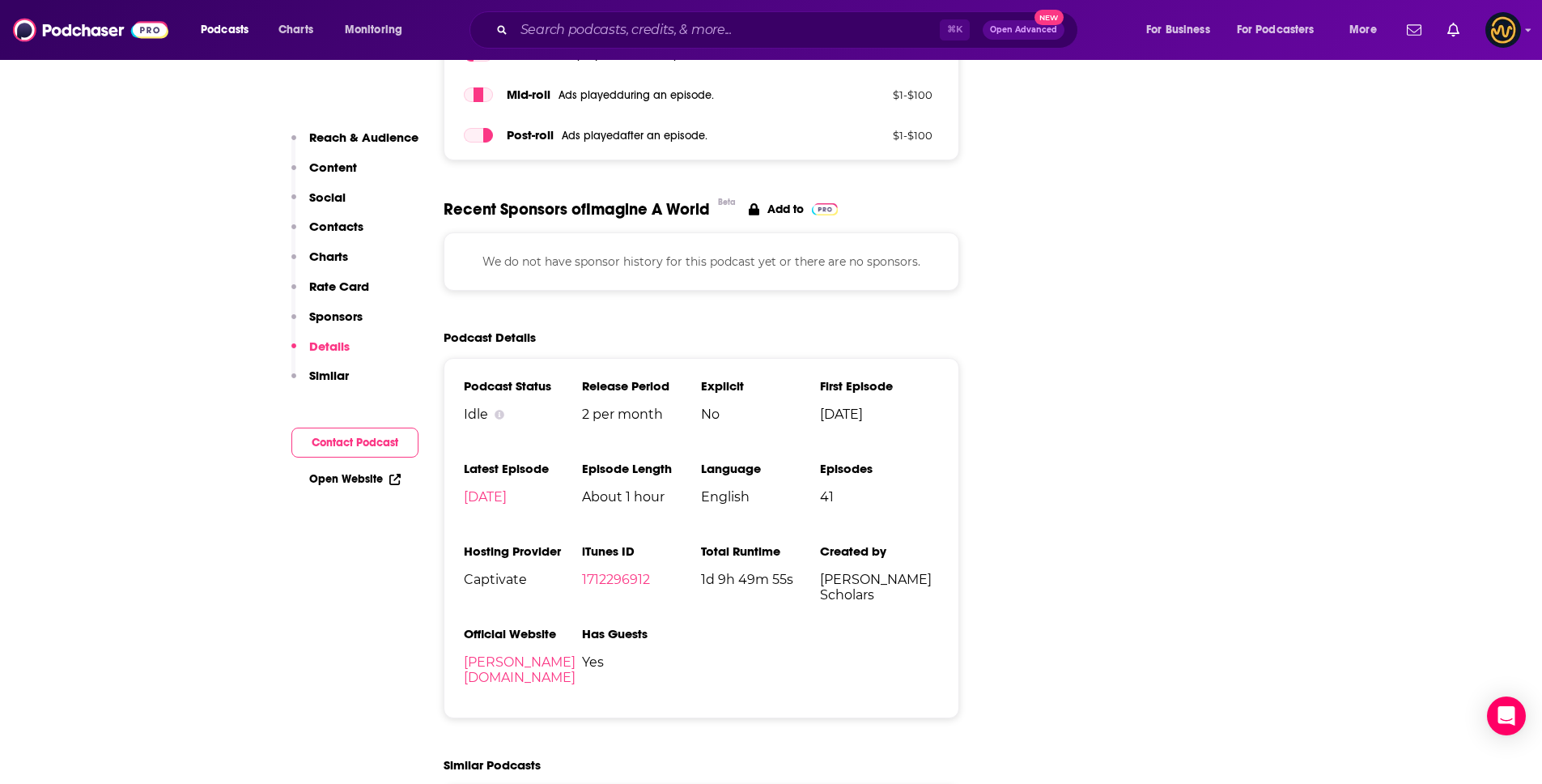
scroll to position [1972, 0]
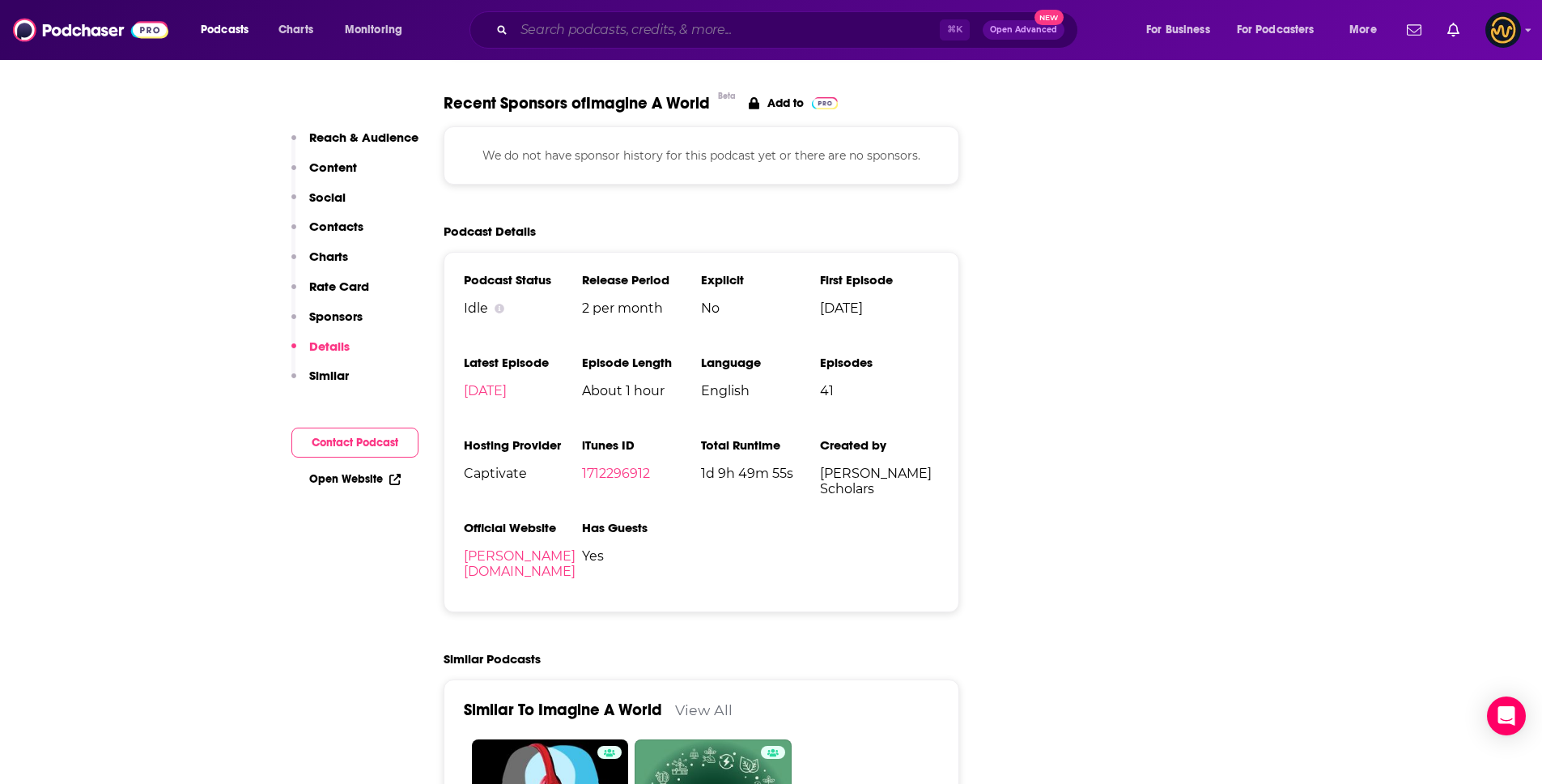
click at [576, 34] on input "Search podcasts, credits, & more..." at bounding box center [727, 30] width 426 height 26
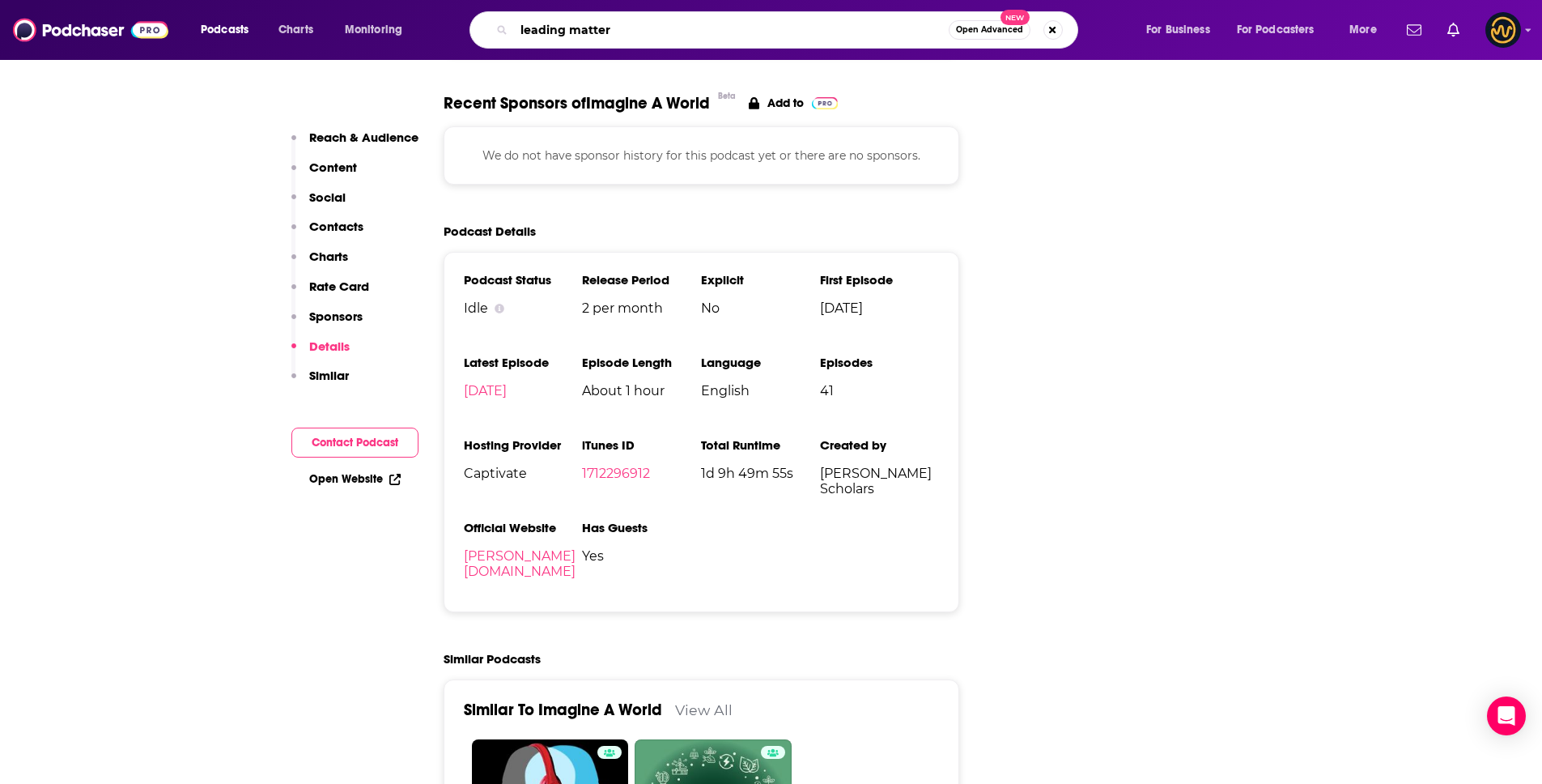
type input "leading matters"
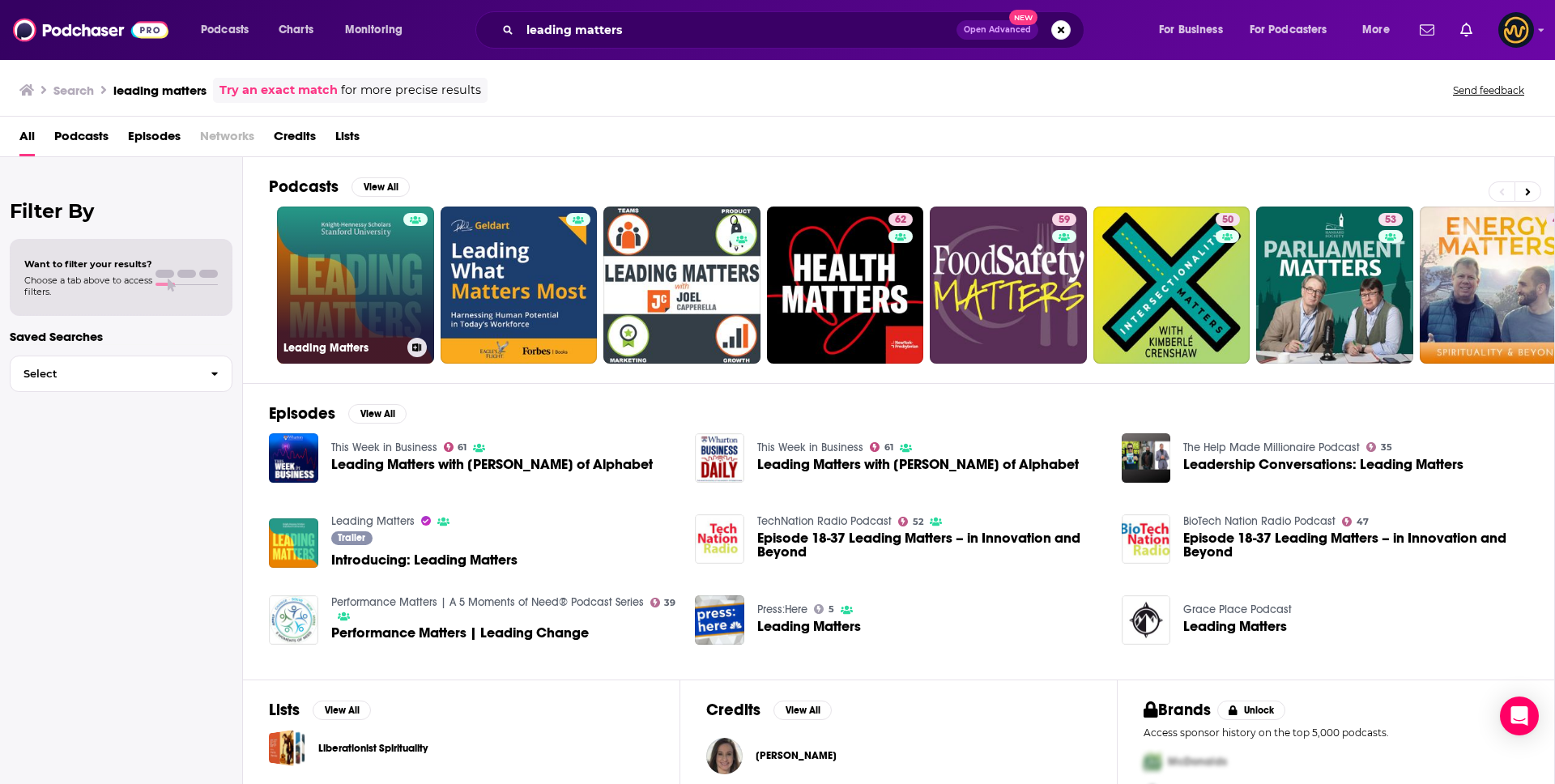
click at [332, 321] on link "Leading Matters" at bounding box center [355, 285] width 157 height 157
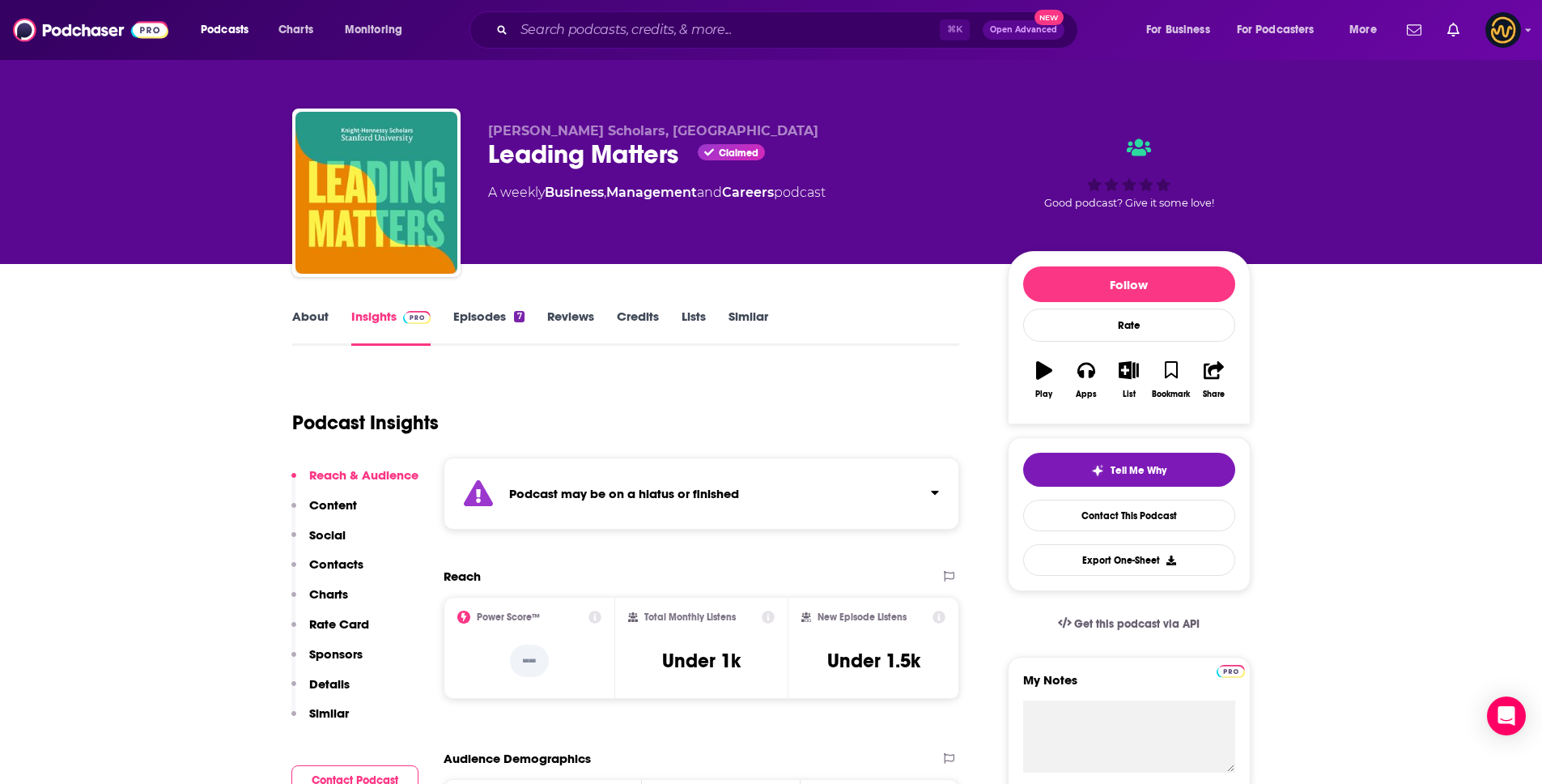
click at [338, 677] on p "Details" at bounding box center [330, 684] width 40 height 16
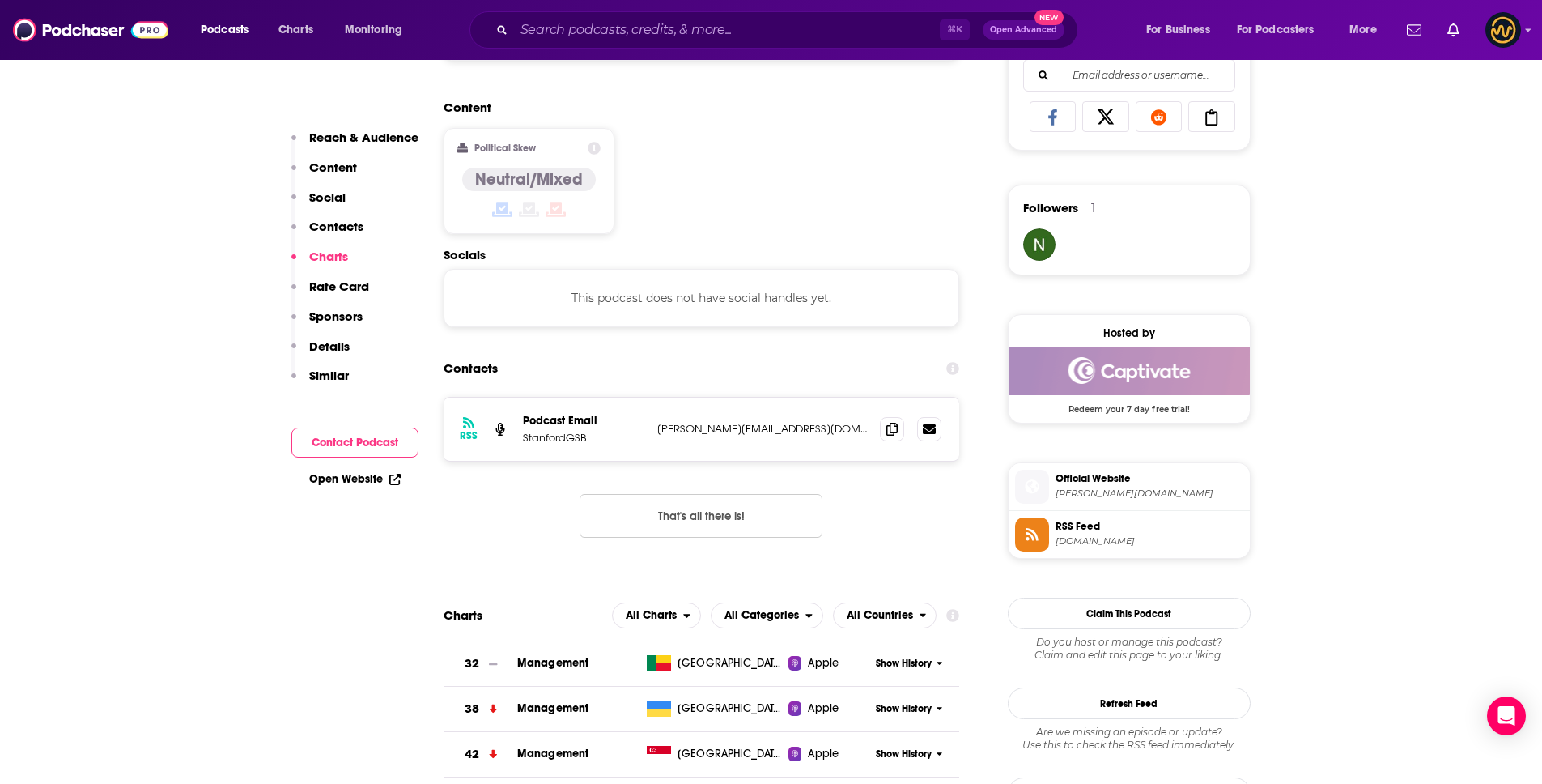
scroll to position [1051, 0]
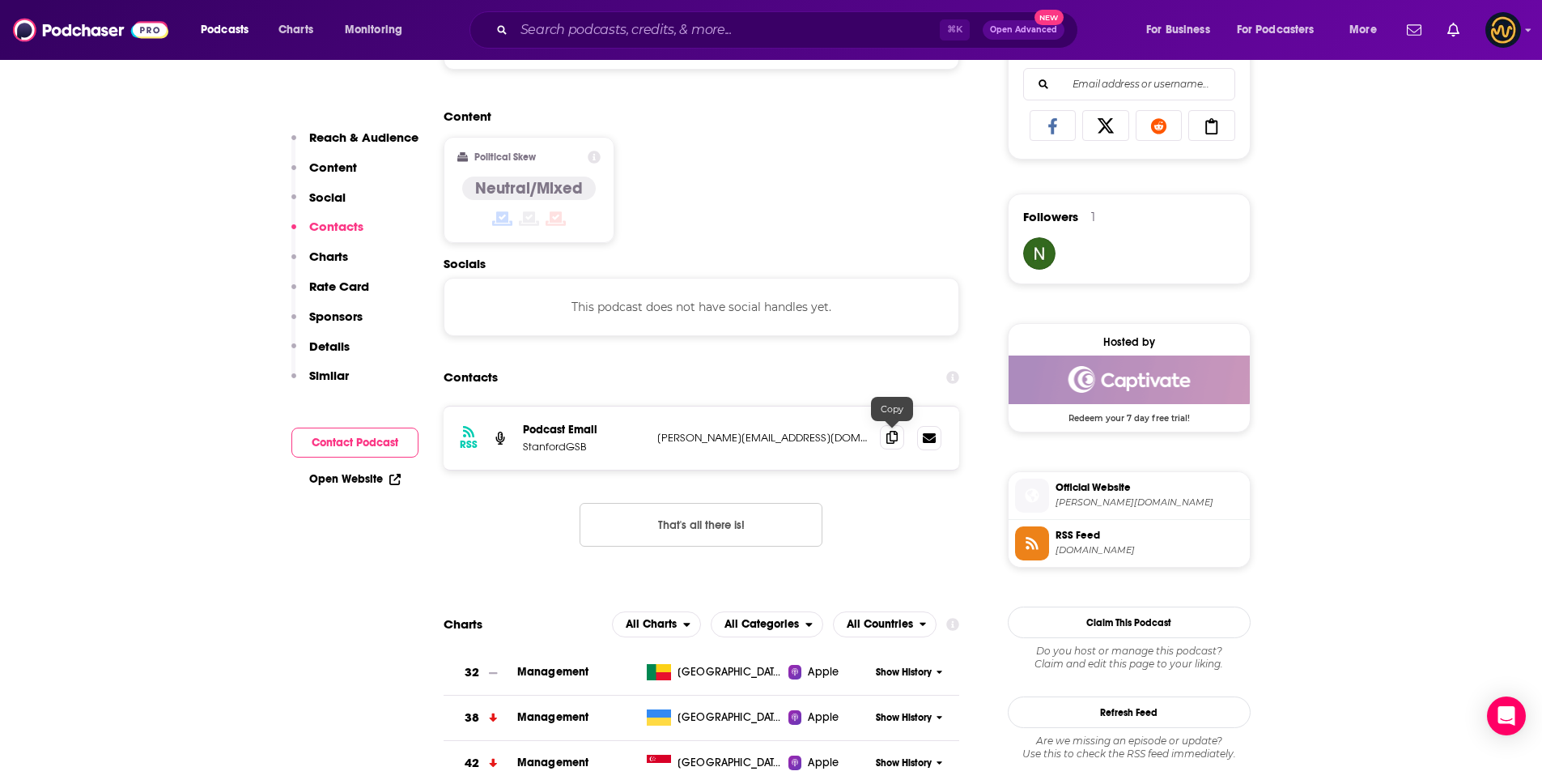
click at [894, 437] on icon at bounding box center [891, 437] width 11 height 13
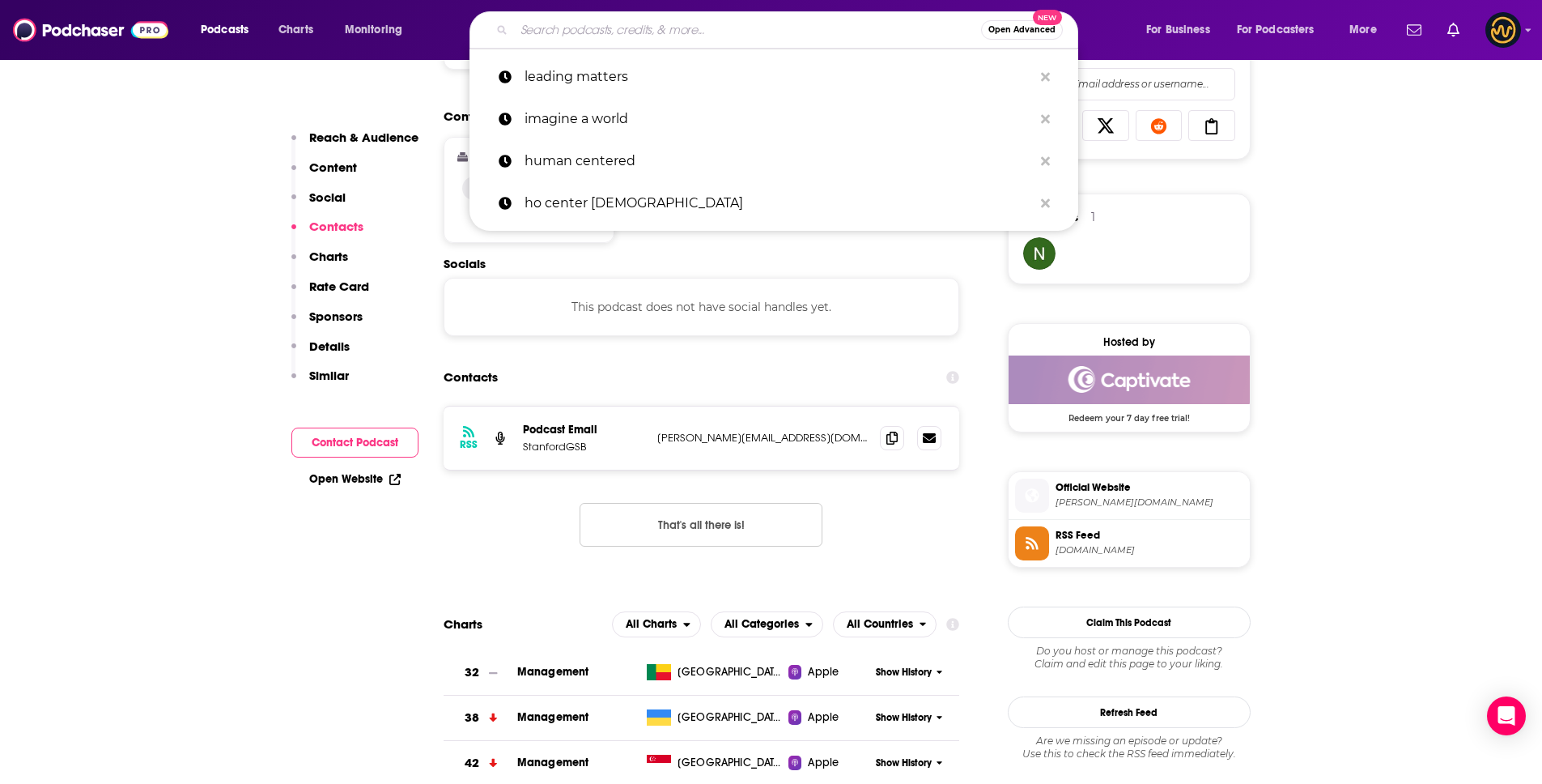
click at [645, 37] on input "Search podcasts, credits, & more..." at bounding box center [747, 30] width 467 height 26
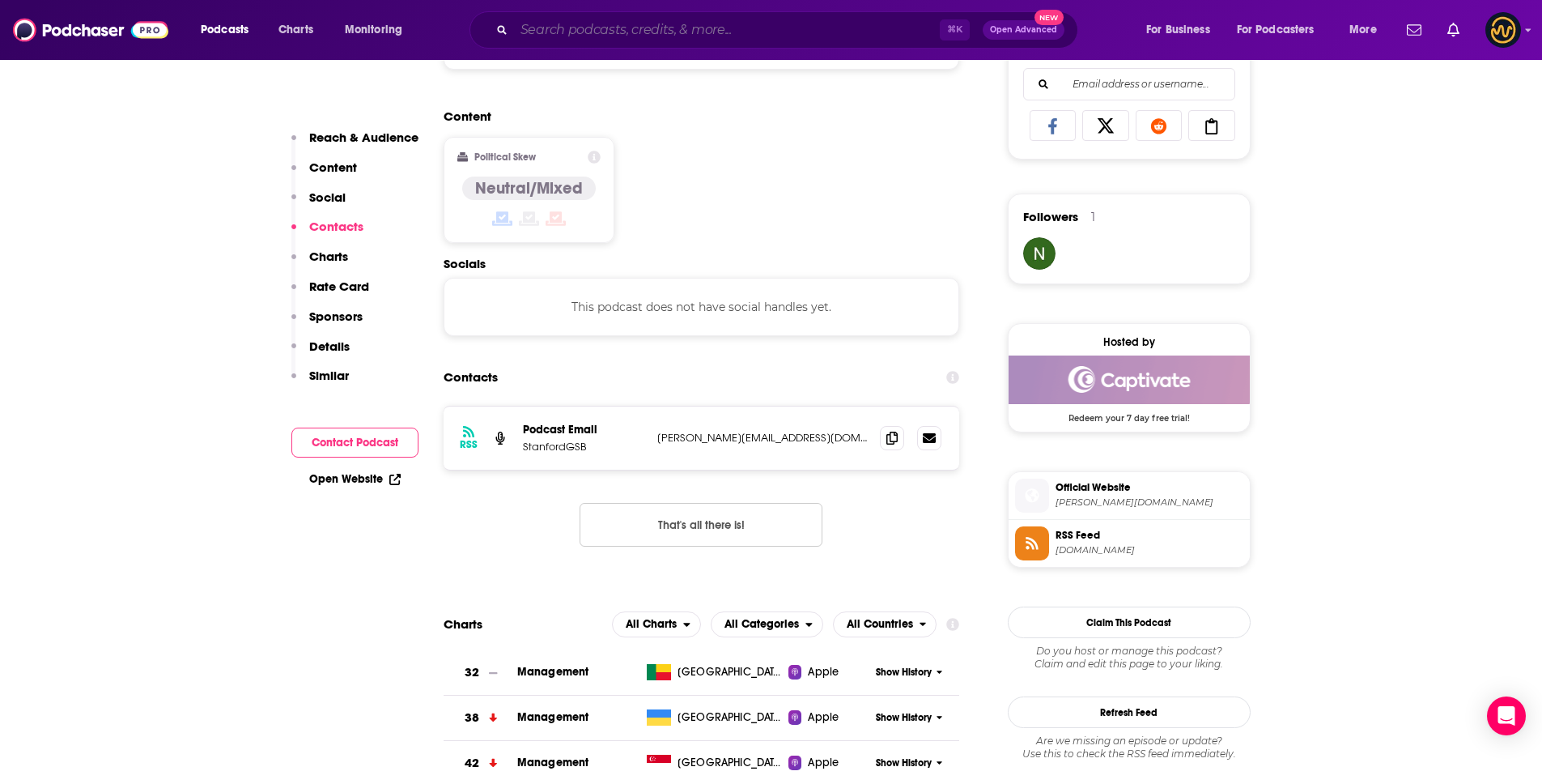
click at [636, 34] on input "Search podcasts, credits, & more..." at bounding box center [727, 30] width 426 height 26
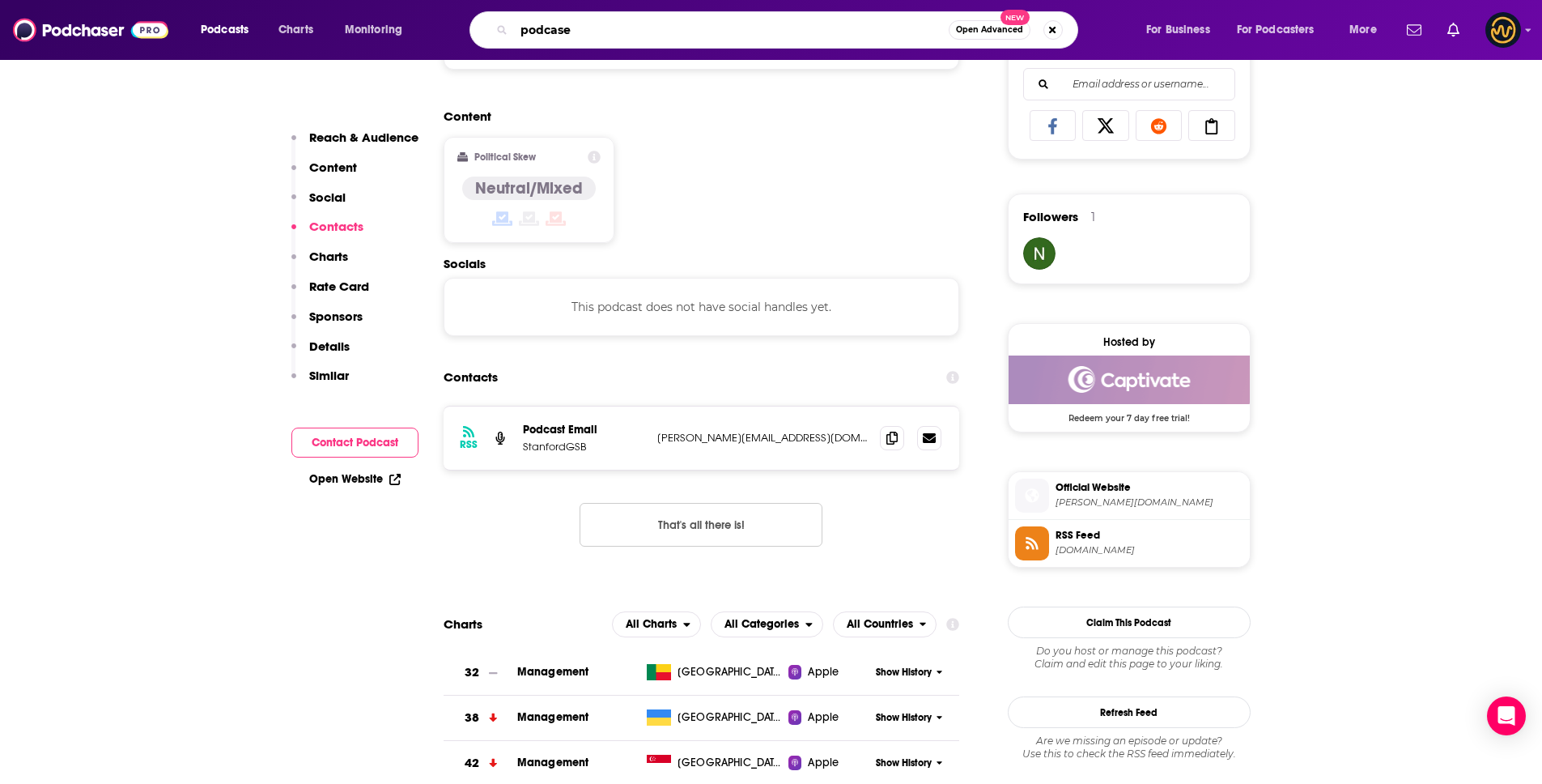
type input "podcases"
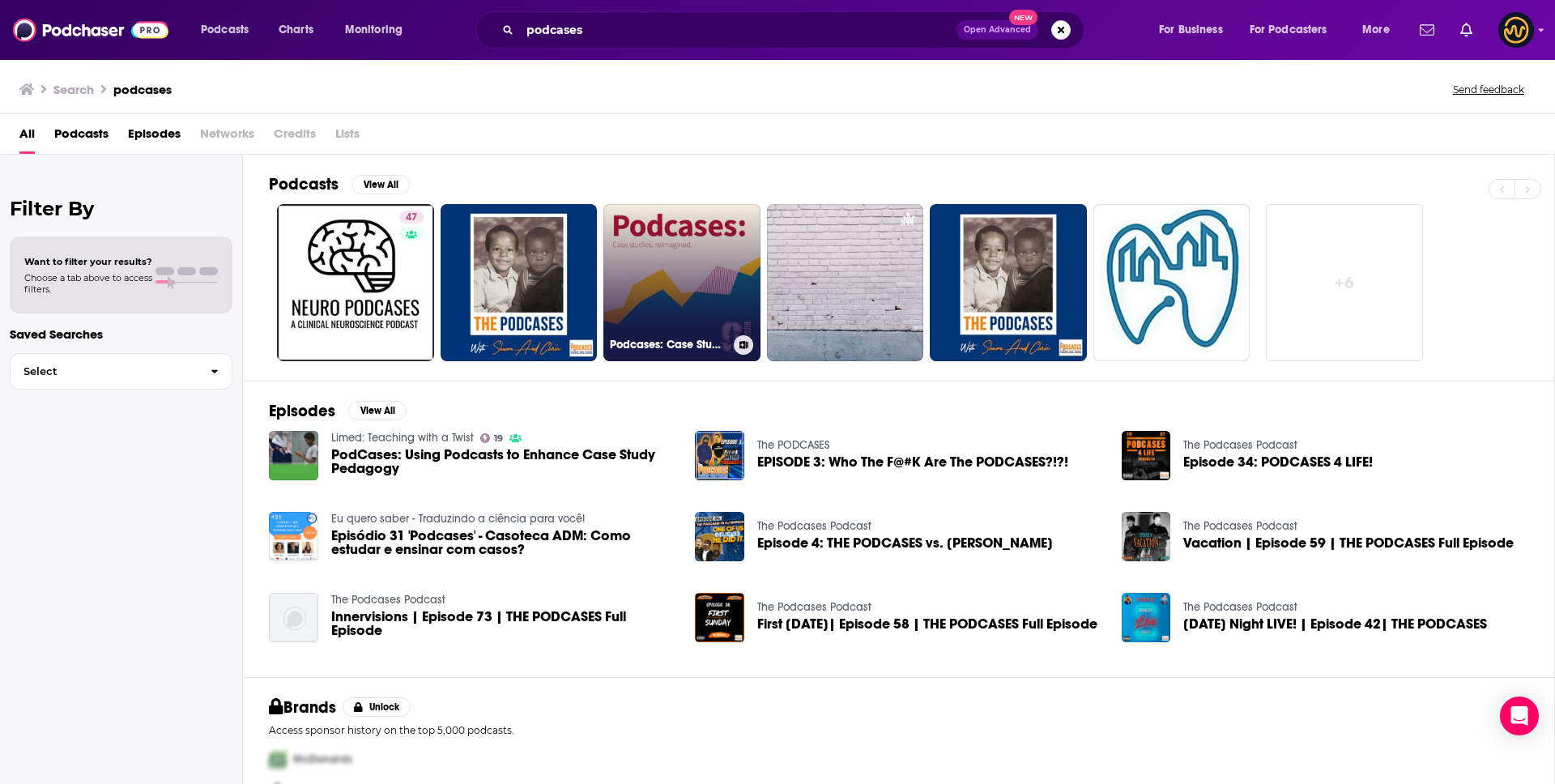
click at [705, 271] on link "Podcases: Case Studies, Reimagined" at bounding box center [682, 283] width 157 height 157
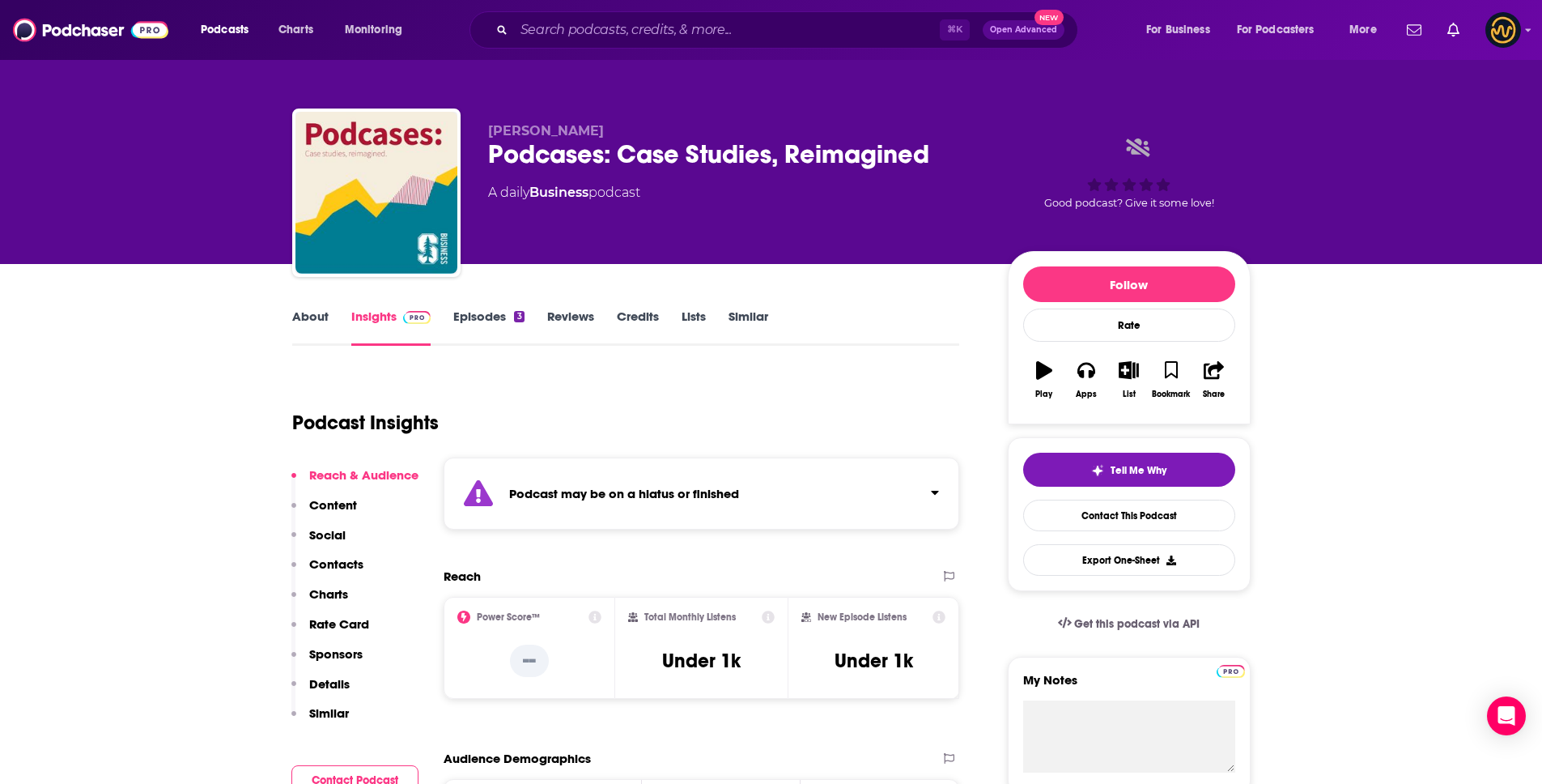
click at [322, 678] on p "Details" at bounding box center [330, 684] width 40 height 16
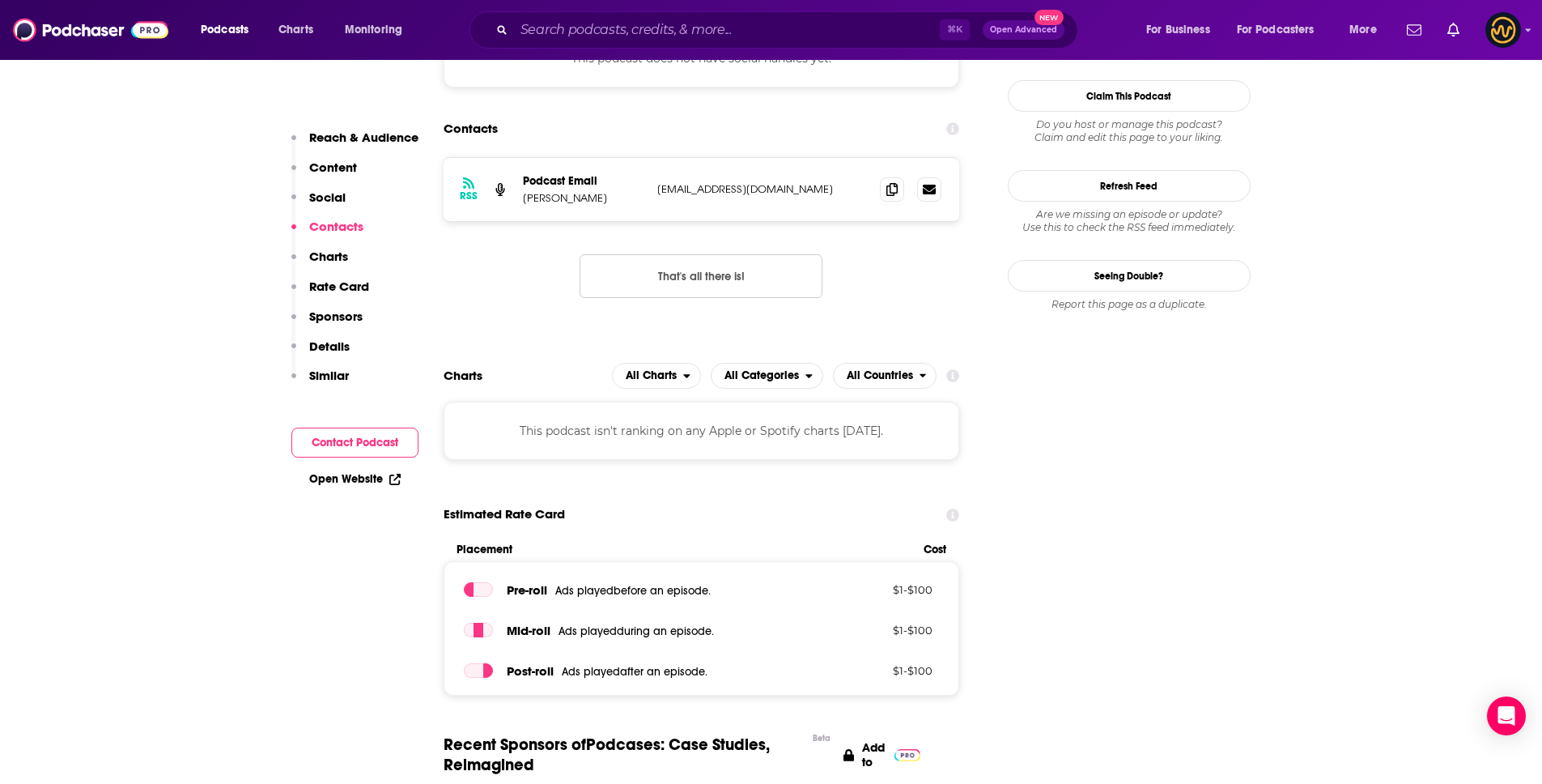
scroll to position [1143, 0]
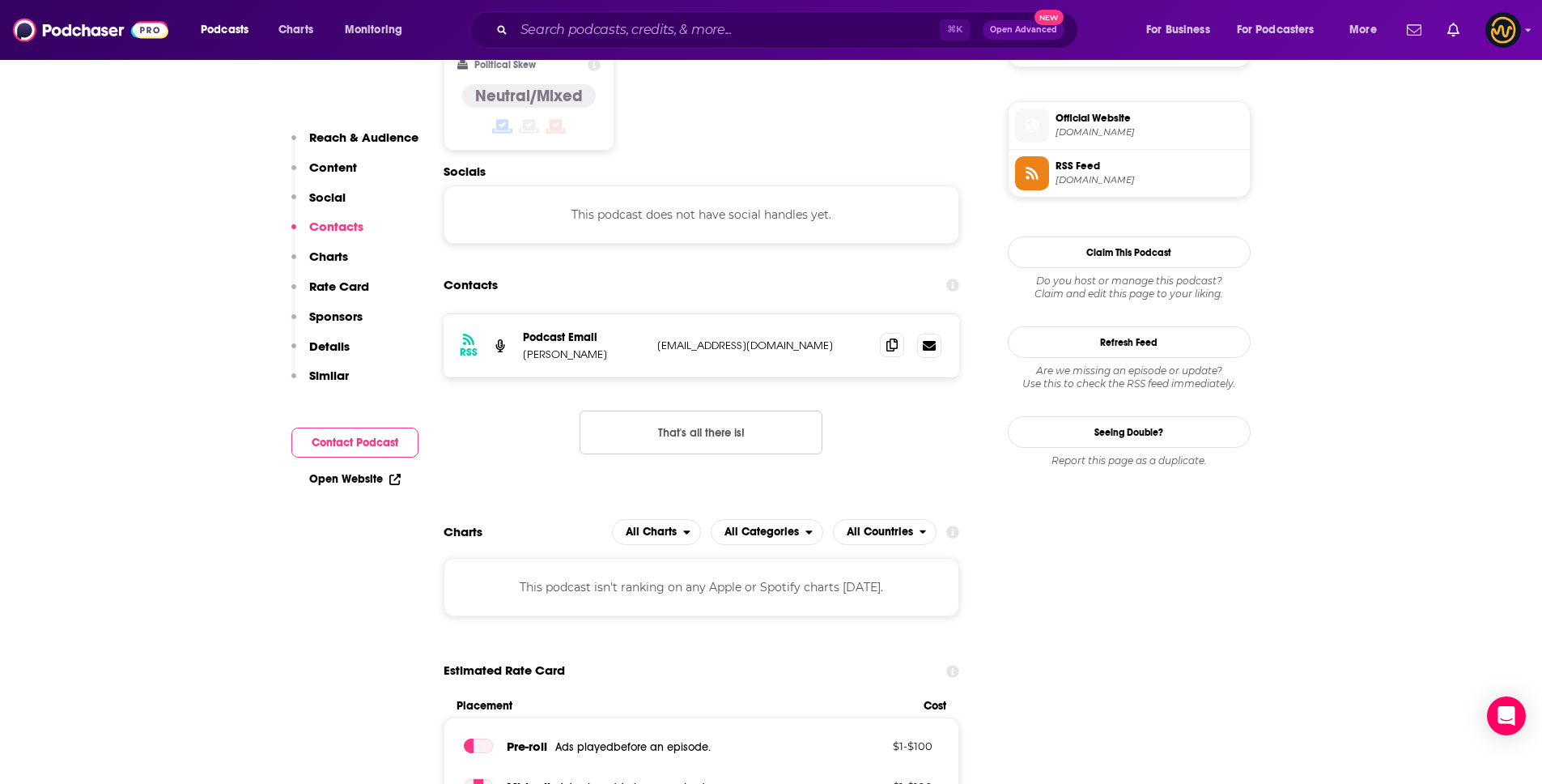
click at [893, 347] on icon at bounding box center [891, 344] width 11 height 13
click at [673, 40] on input "Search podcasts, credits, & more..." at bounding box center [727, 30] width 426 height 26
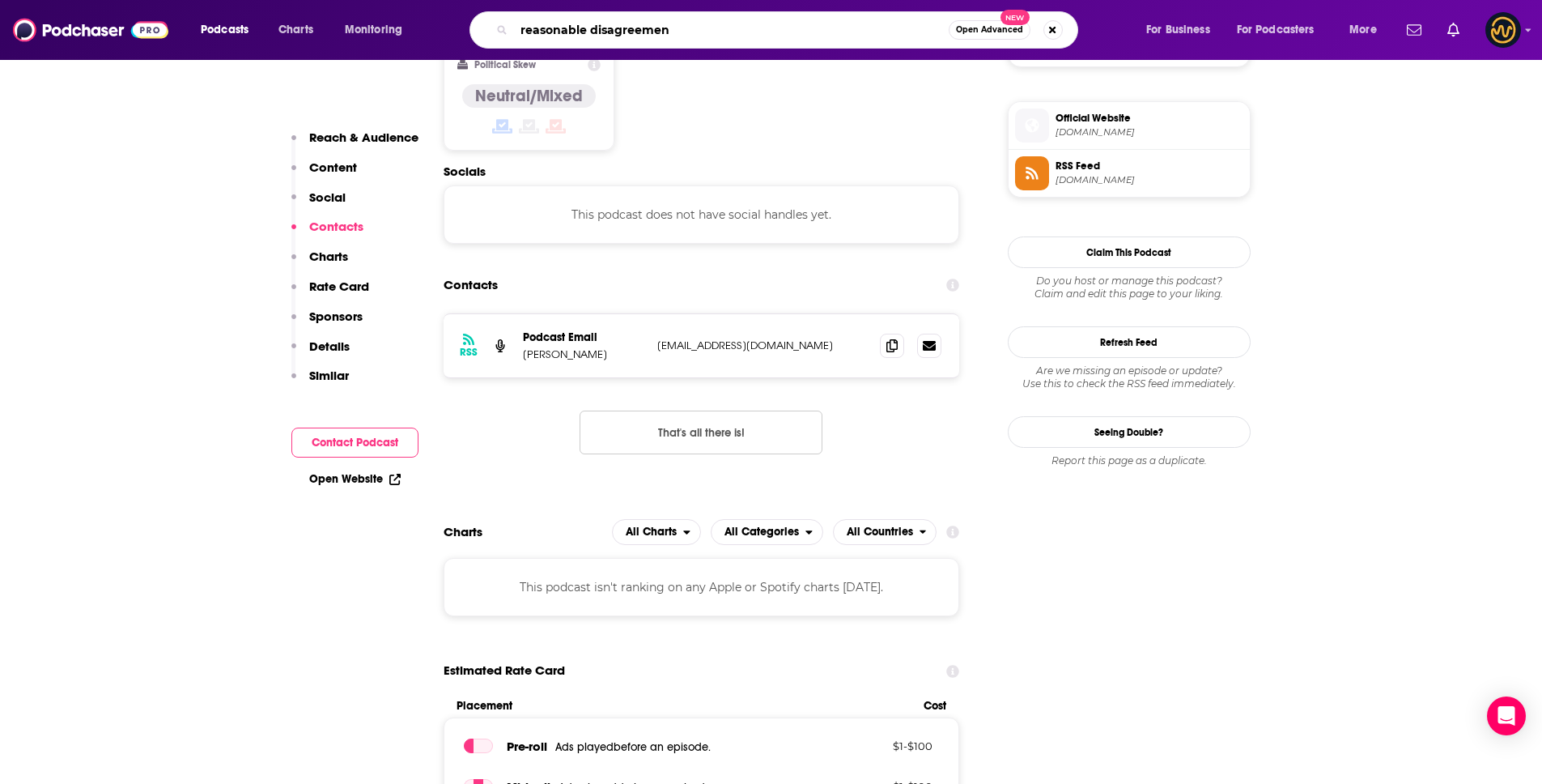
type input "reasonable disagreement"
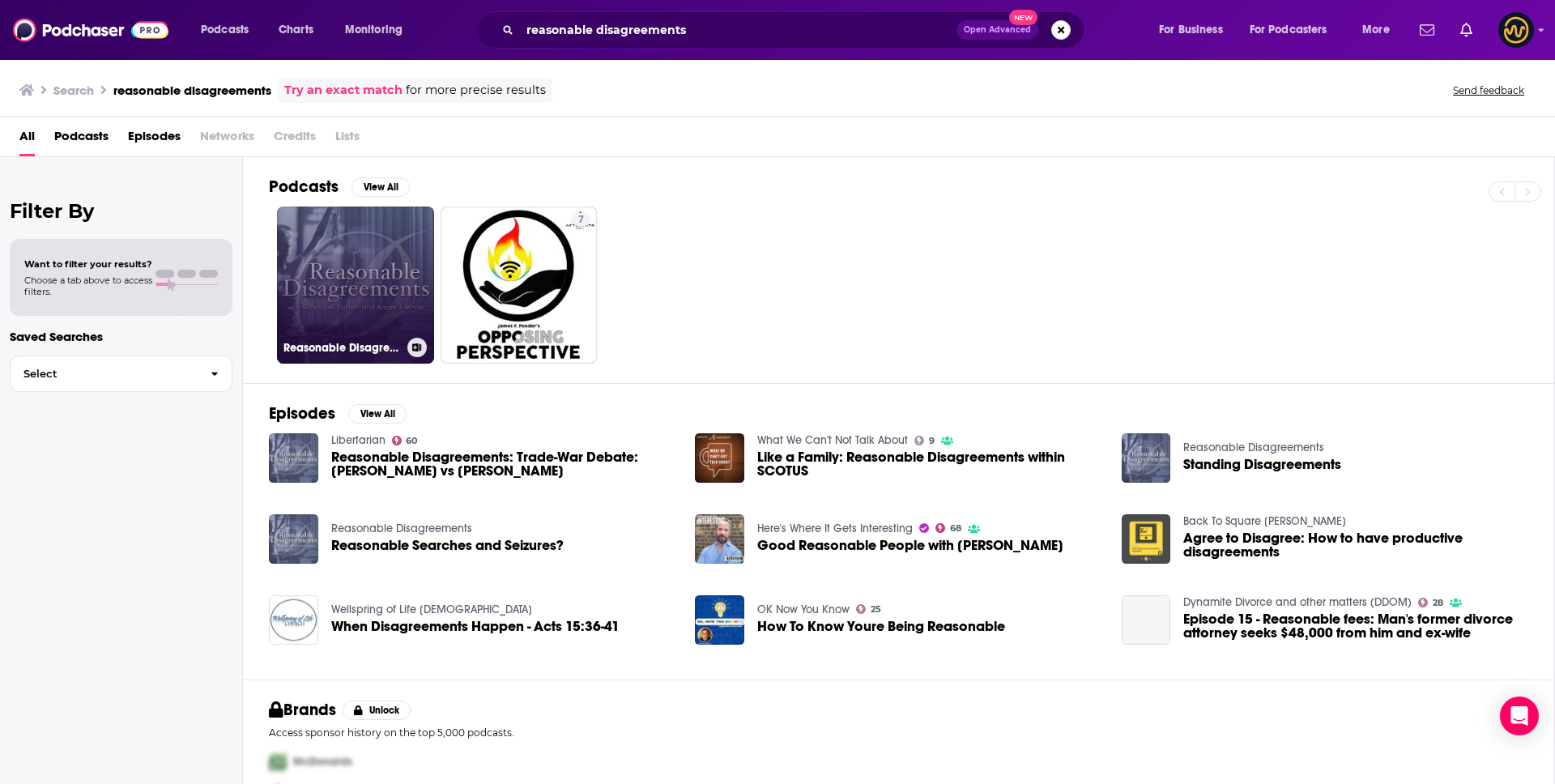
click at [337, 289] on link "Reasonable Disagreements" at bounding box center [355, 285] width 157 height 157
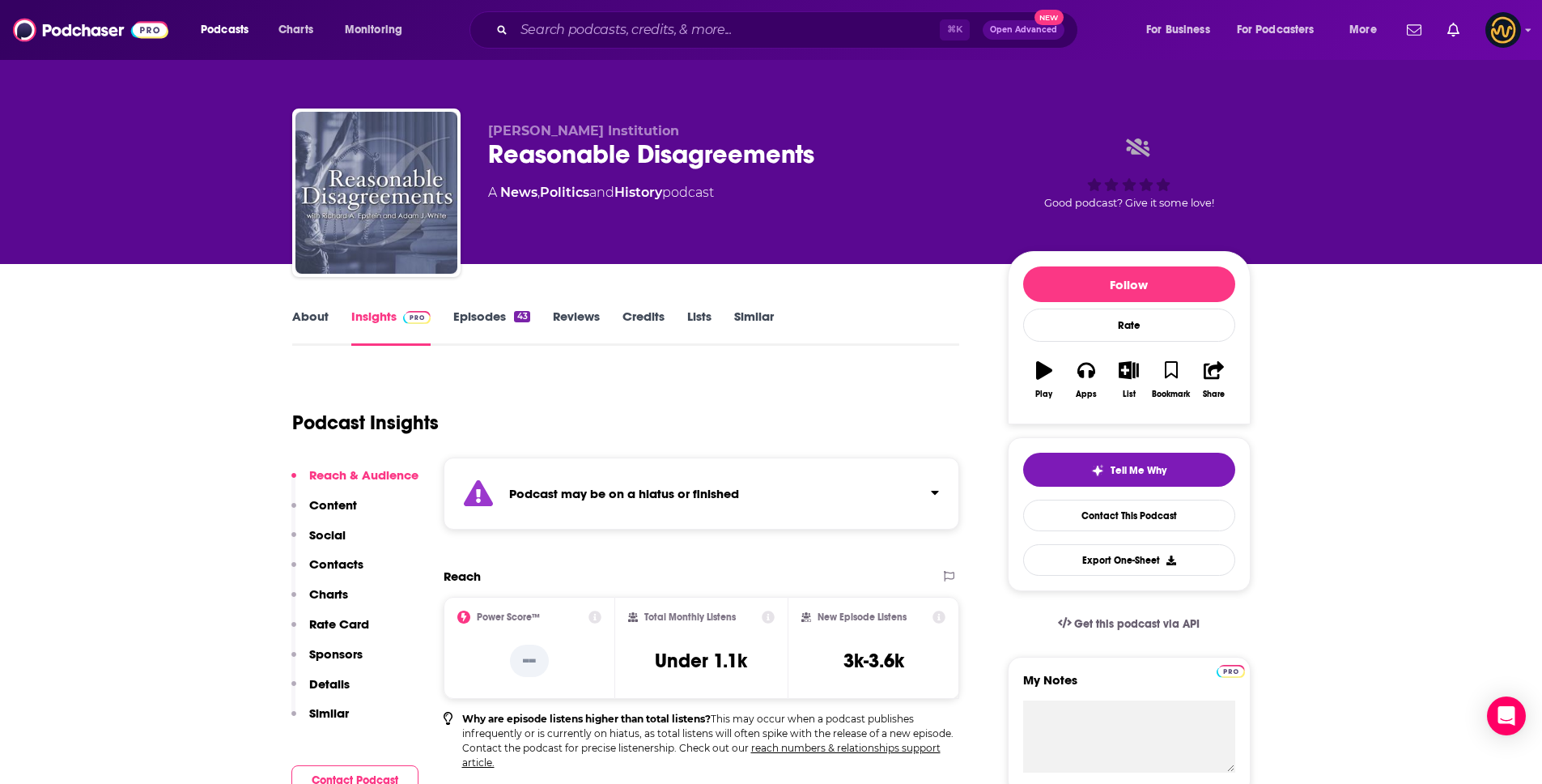
click at [770, 494] on div "Podcast may be on a hiatus or finished" at bounding box center [702, 493] width 516 height 72
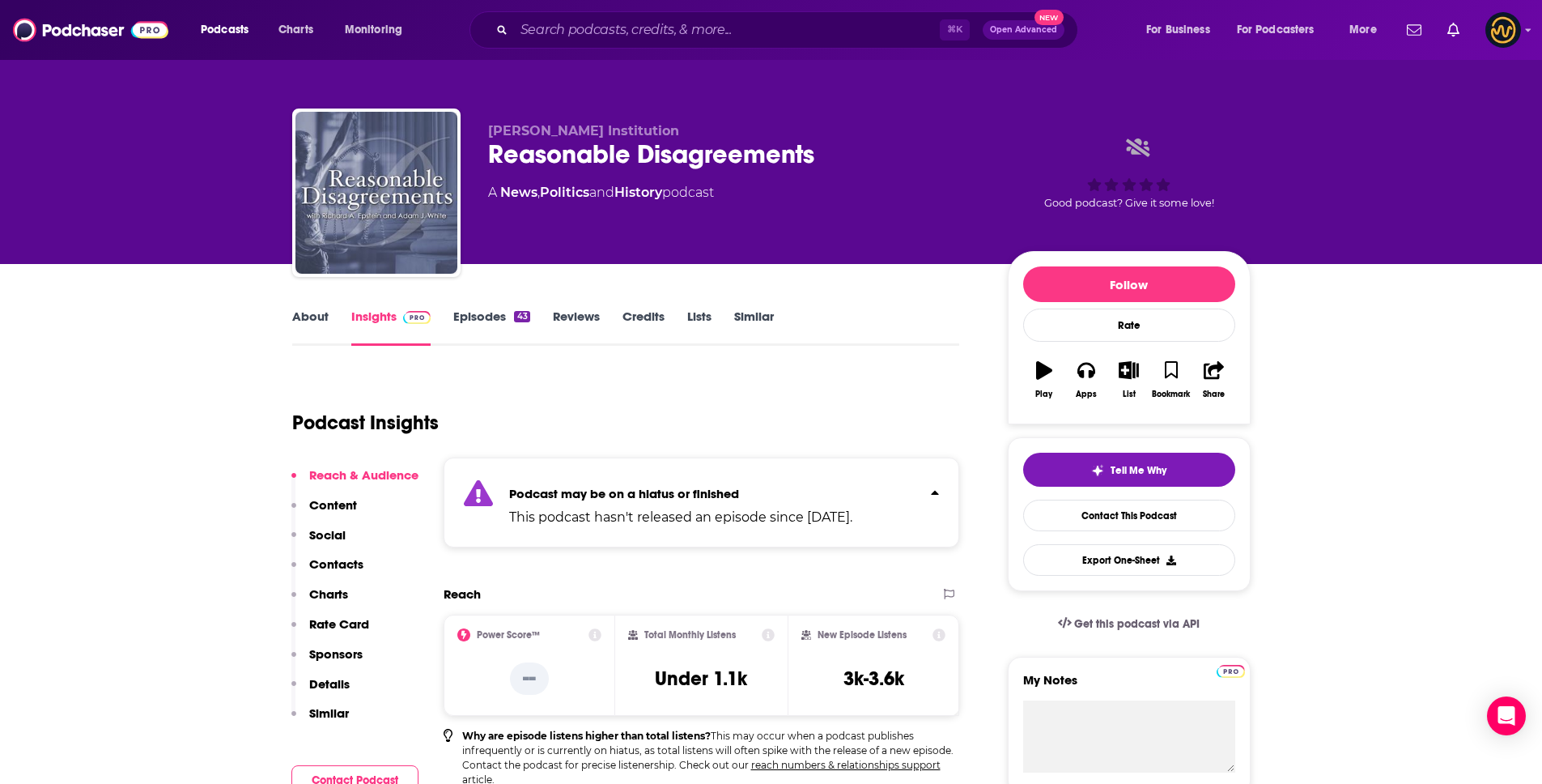
click at [770, 493] on p "Podcast may be on a hiatus or finished" at bounding box center [681, 494] width 344 height 16
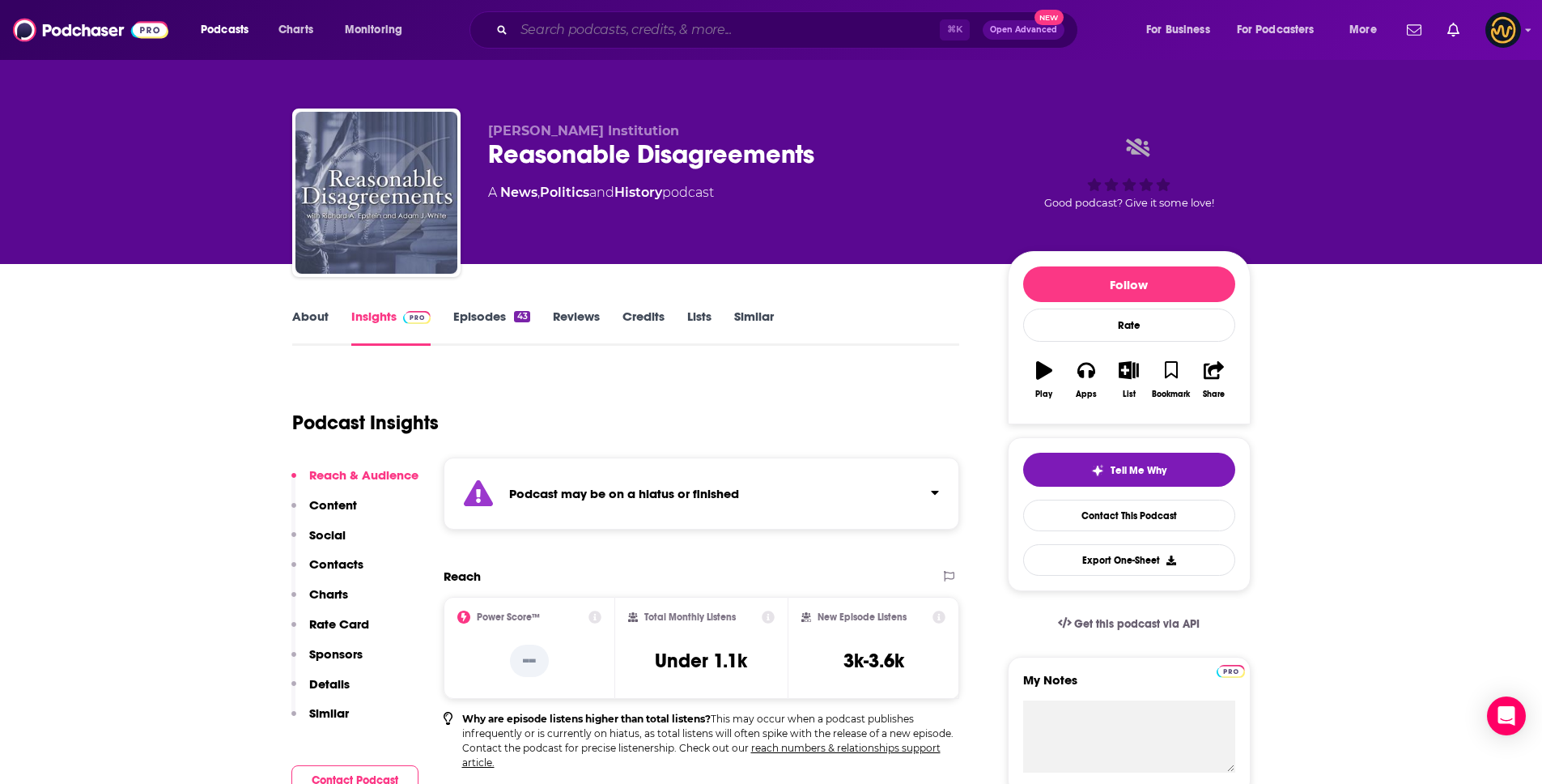
click at [578, 26] on input "Search podcasts, credits, & more..." at bounding box center [727, 30] width 426 height 26
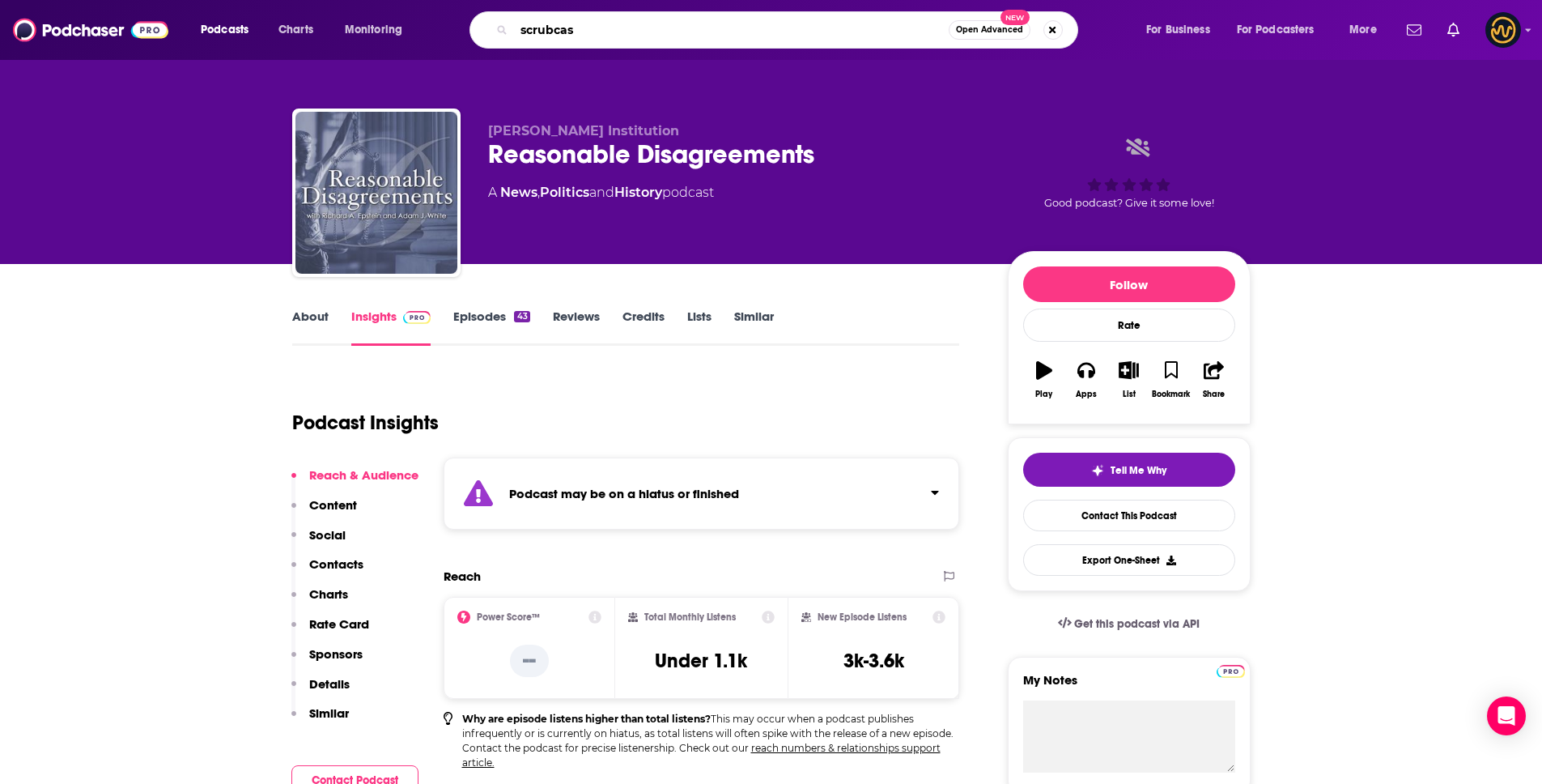
type input "scrubcast"
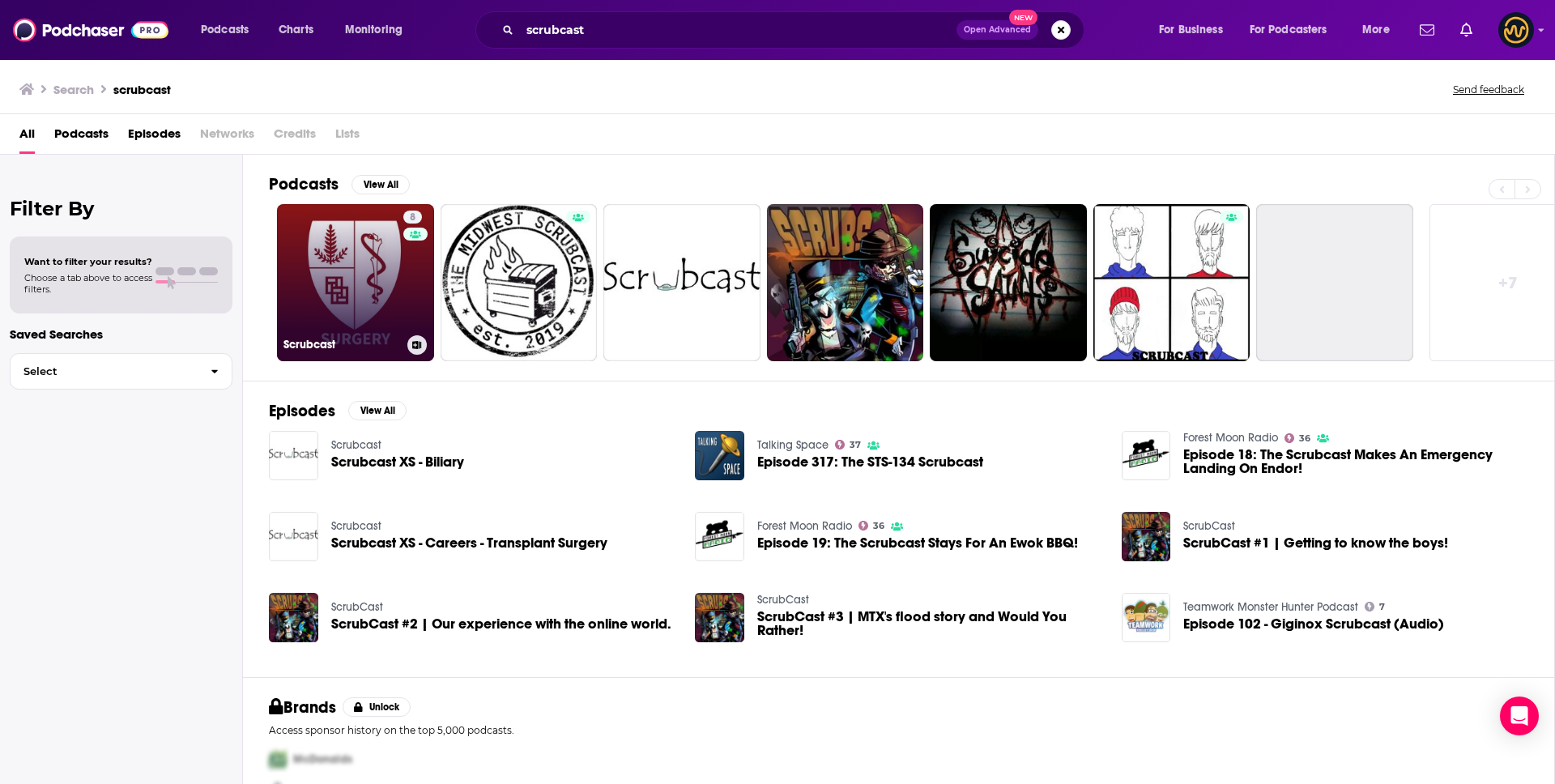
click at [353, 310] on link "8 Scrubcast" at bounding box center [355, 283] width 157 height 157
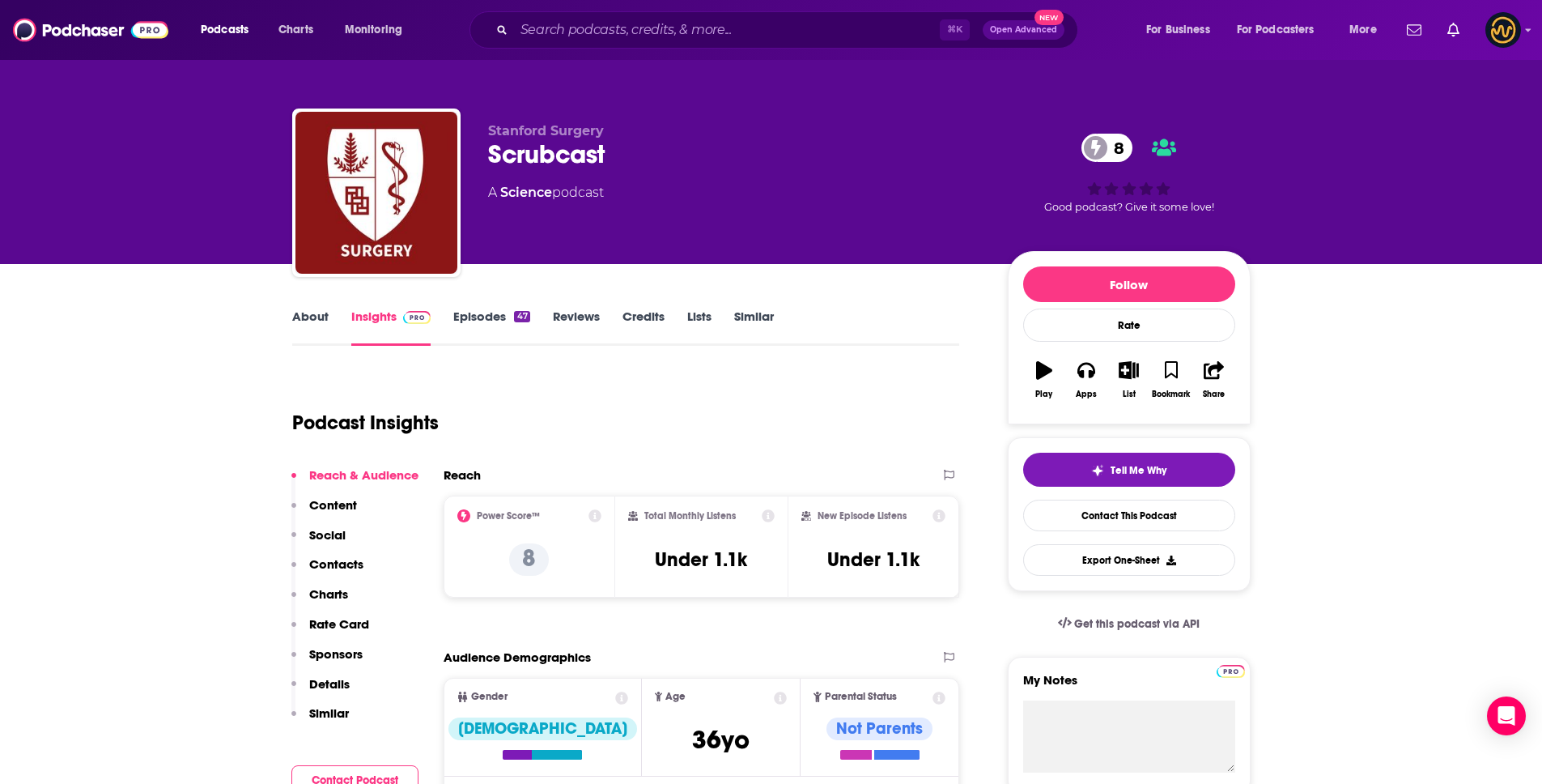
click at [329, 680] on p "Details" at bounding box center [330, 684] width 40 height 16
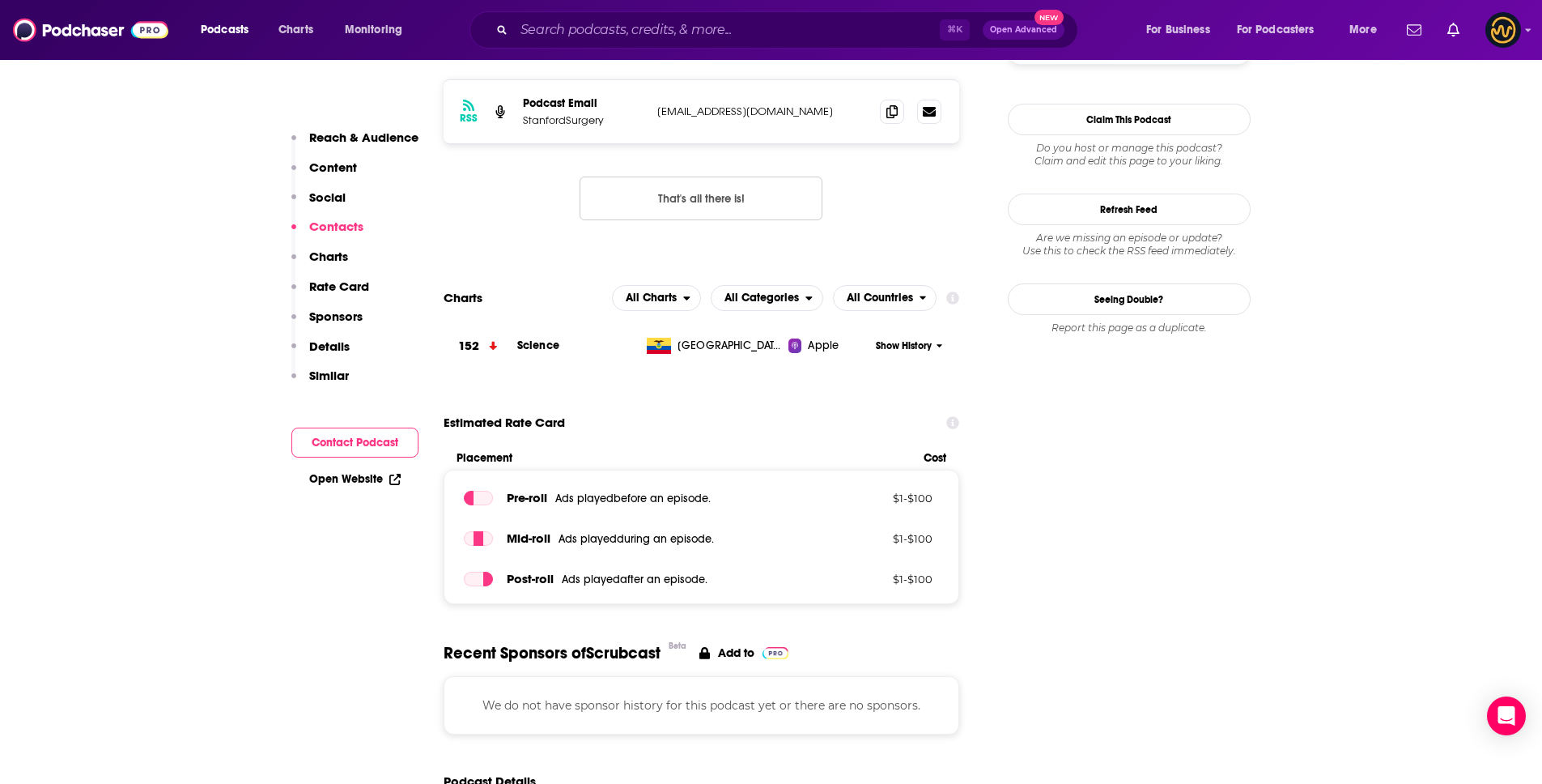
scroll to position [968, 0]
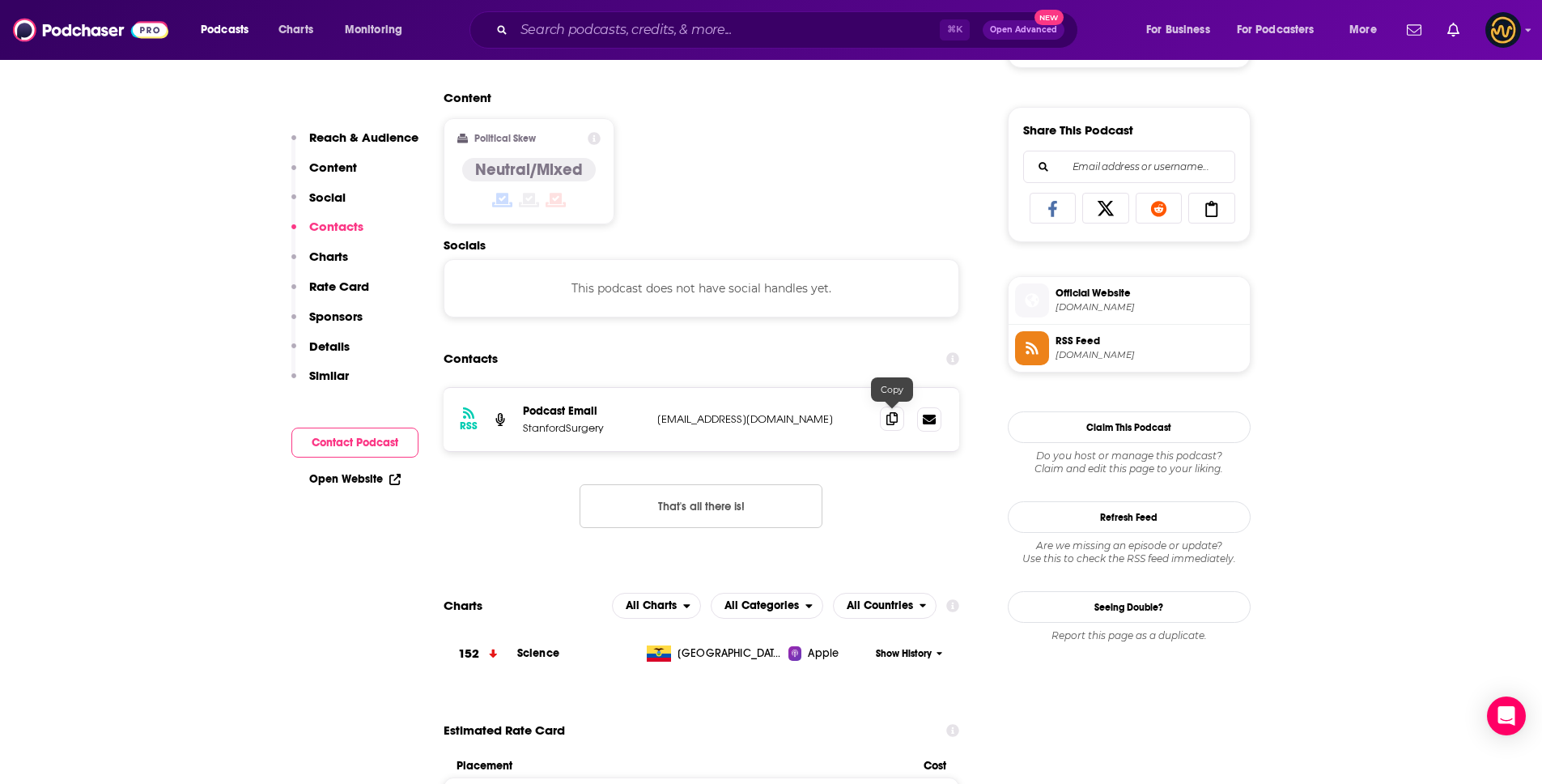
click at [894, 419] on icon at bounding box center [891, 419] width 11 height 13
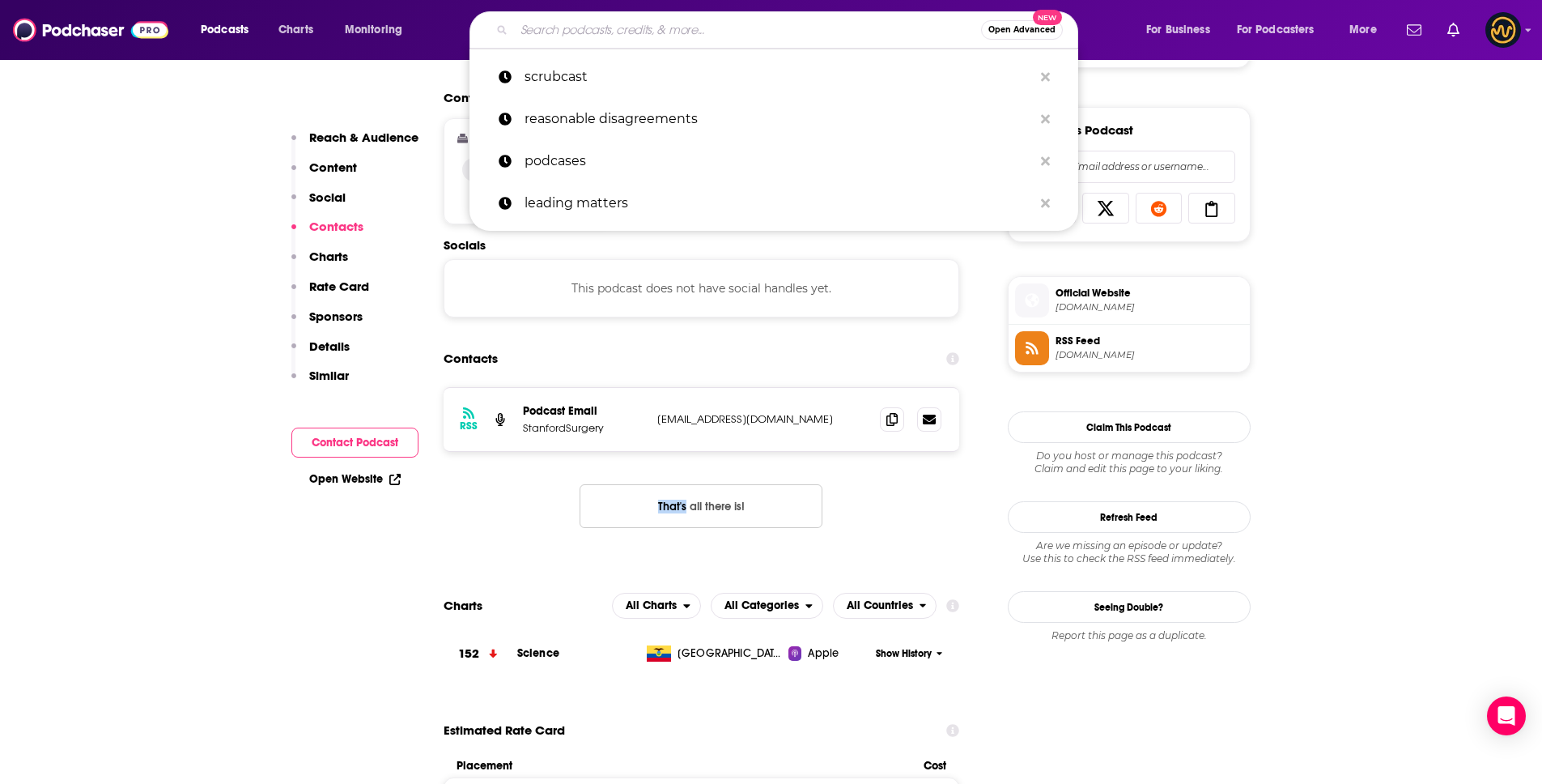
click at [582, 26] on input "Search podcasts, credits, & more..." at bounding box center [747, 30] width 467 height 26
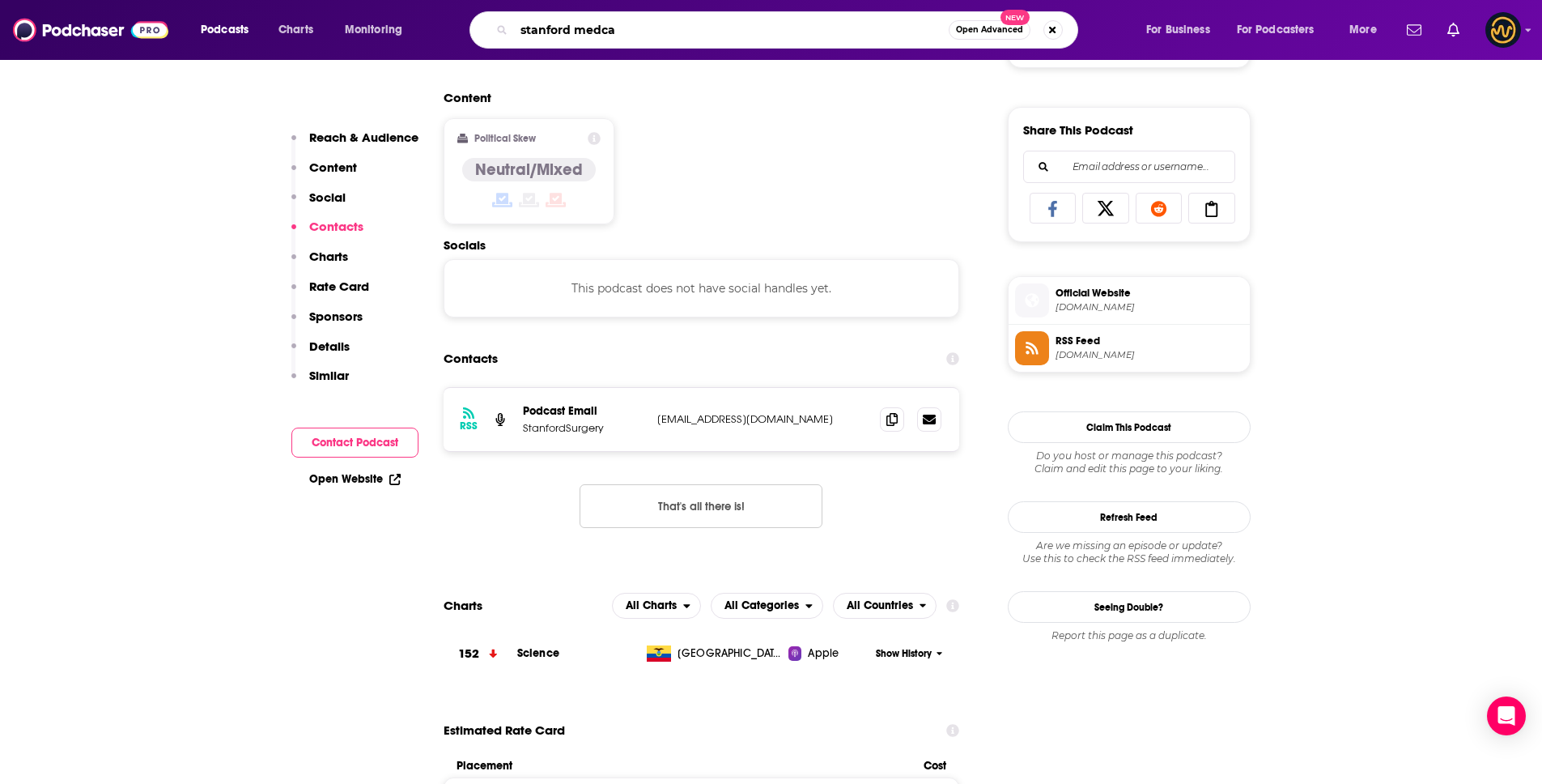
type input "stanford medcas"
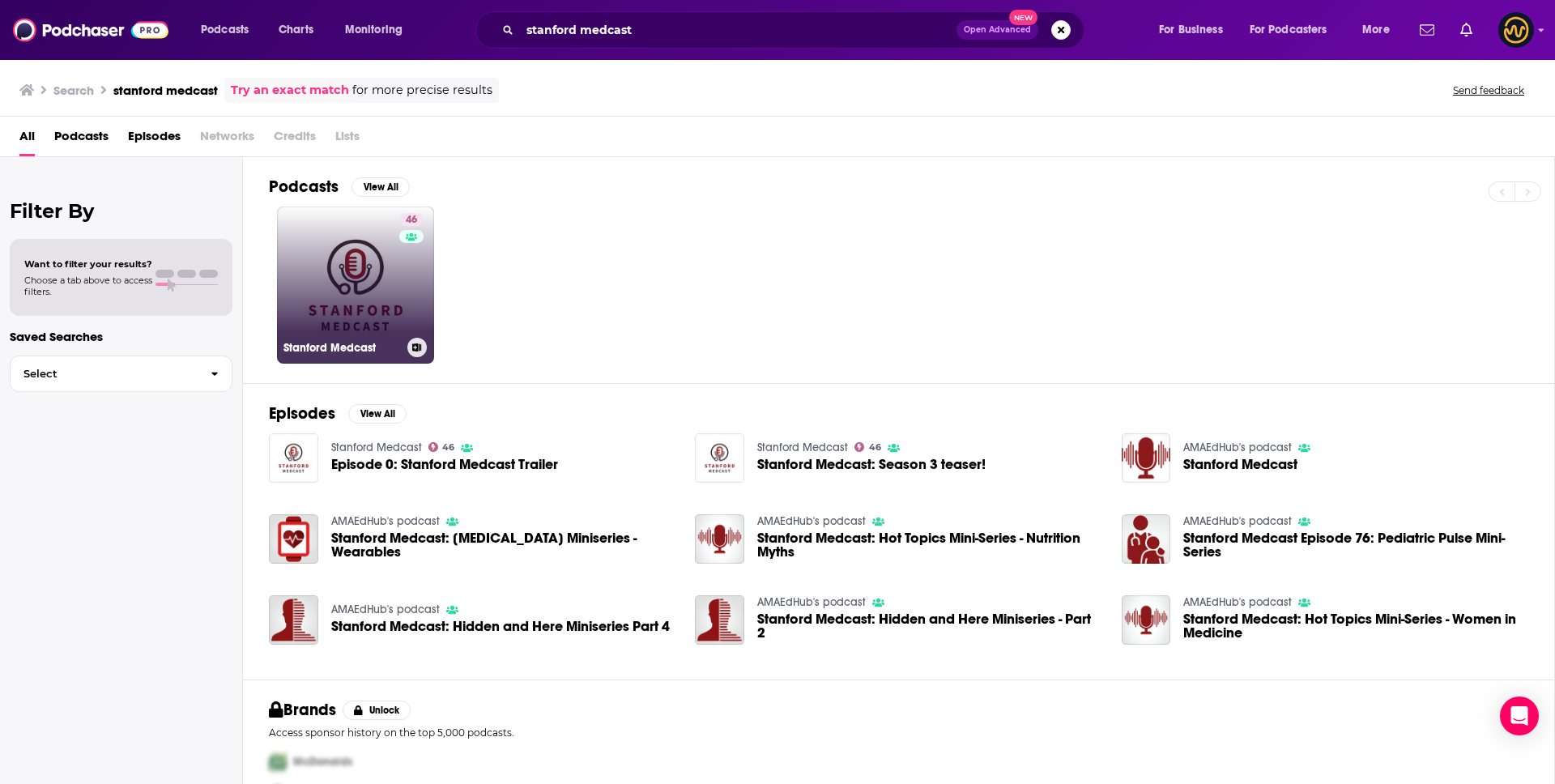
click at [365, 312] on link "46 Stanford Medcast" at bounding box center [355, 285] width 157 height 157
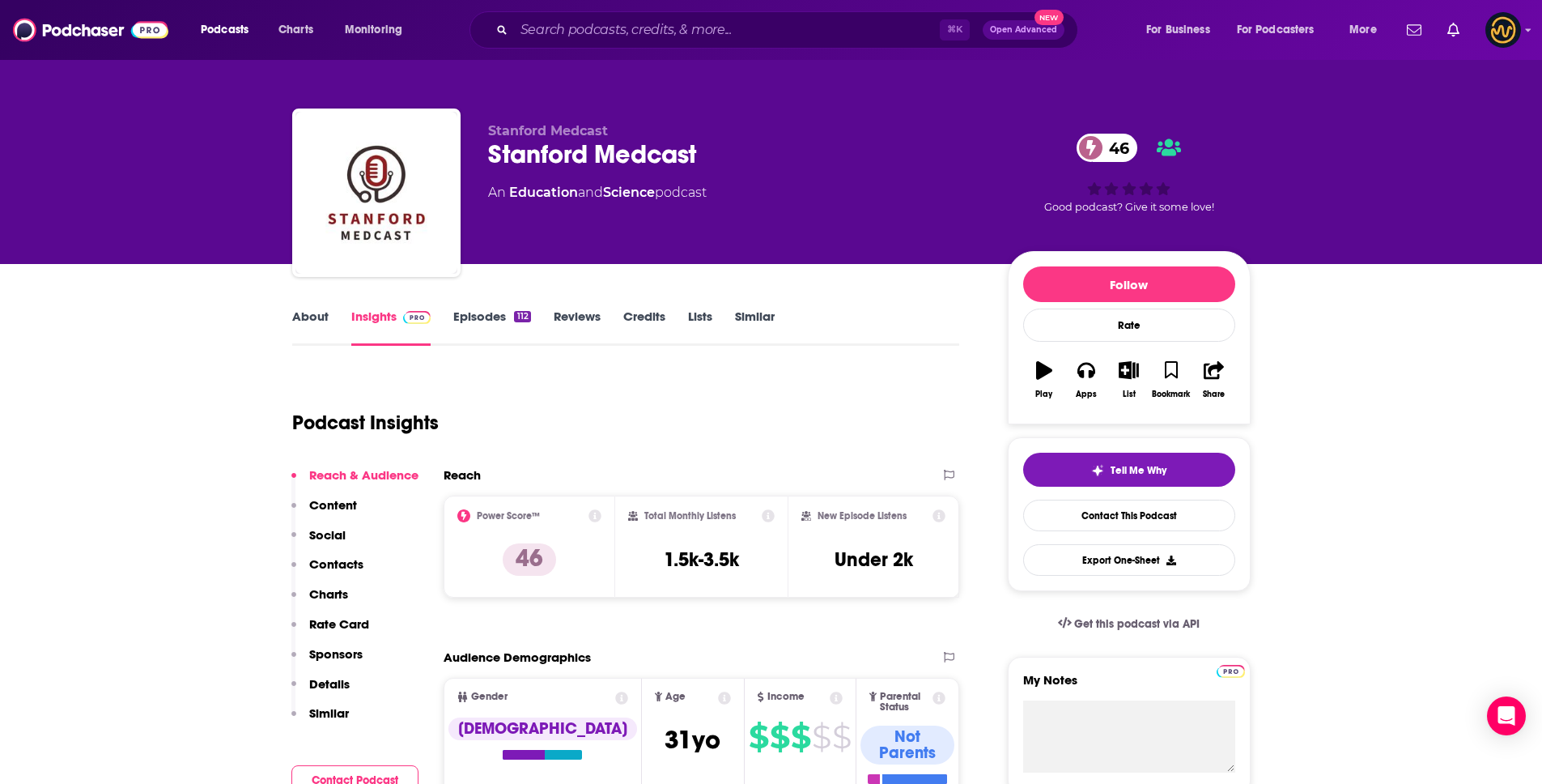
click at [319, 677] on p "Details" at bounding box center [330, 684] width 40 height 16
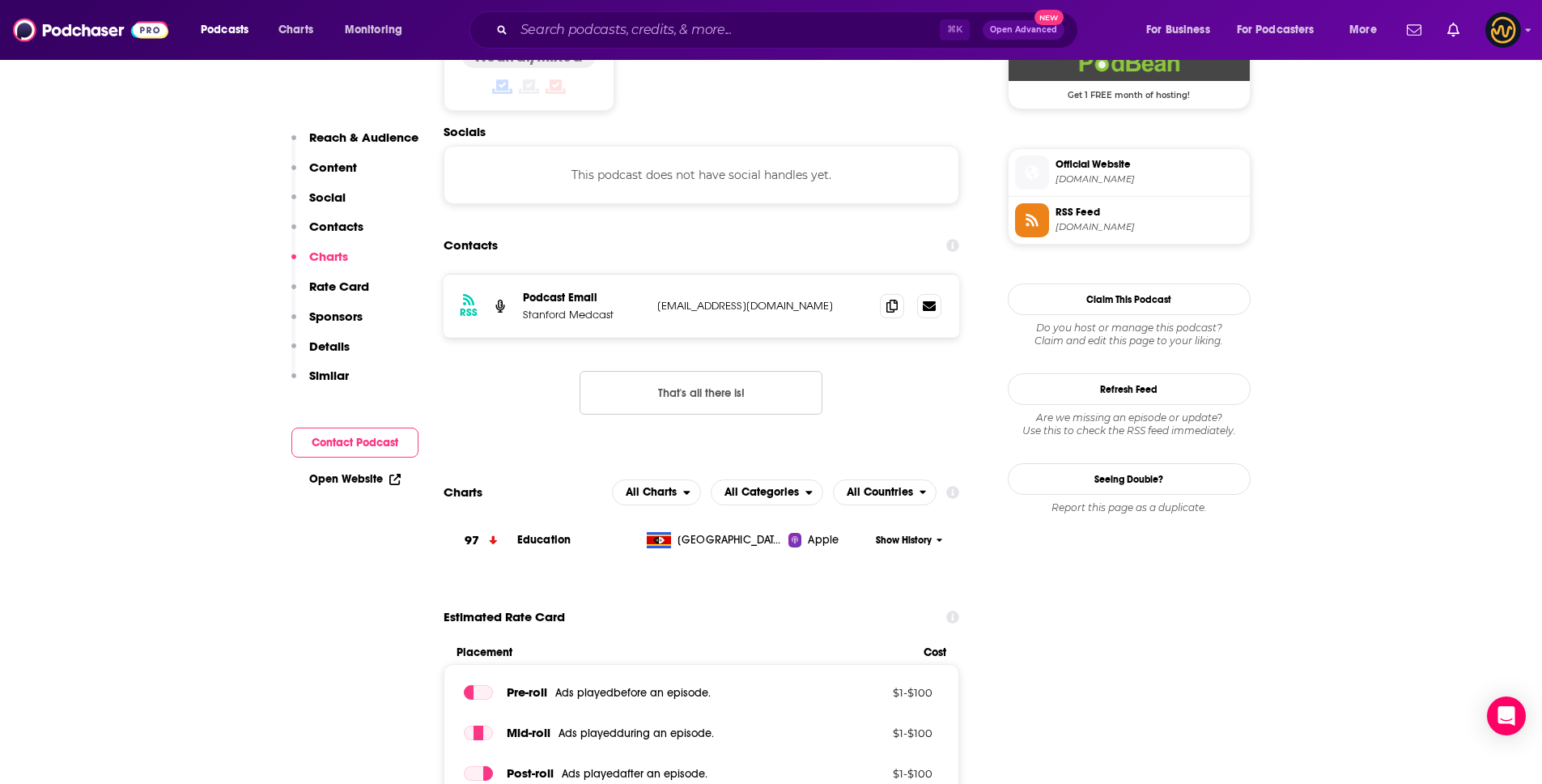
scroll to position [1373, 0]
click at [891, 299] on icon at bounding box center [891, 305] width 11 height 13
click at [665, 26] on input "Search podcasts, credits, & more..." at bounding box center [727, 30] width 426 height 26
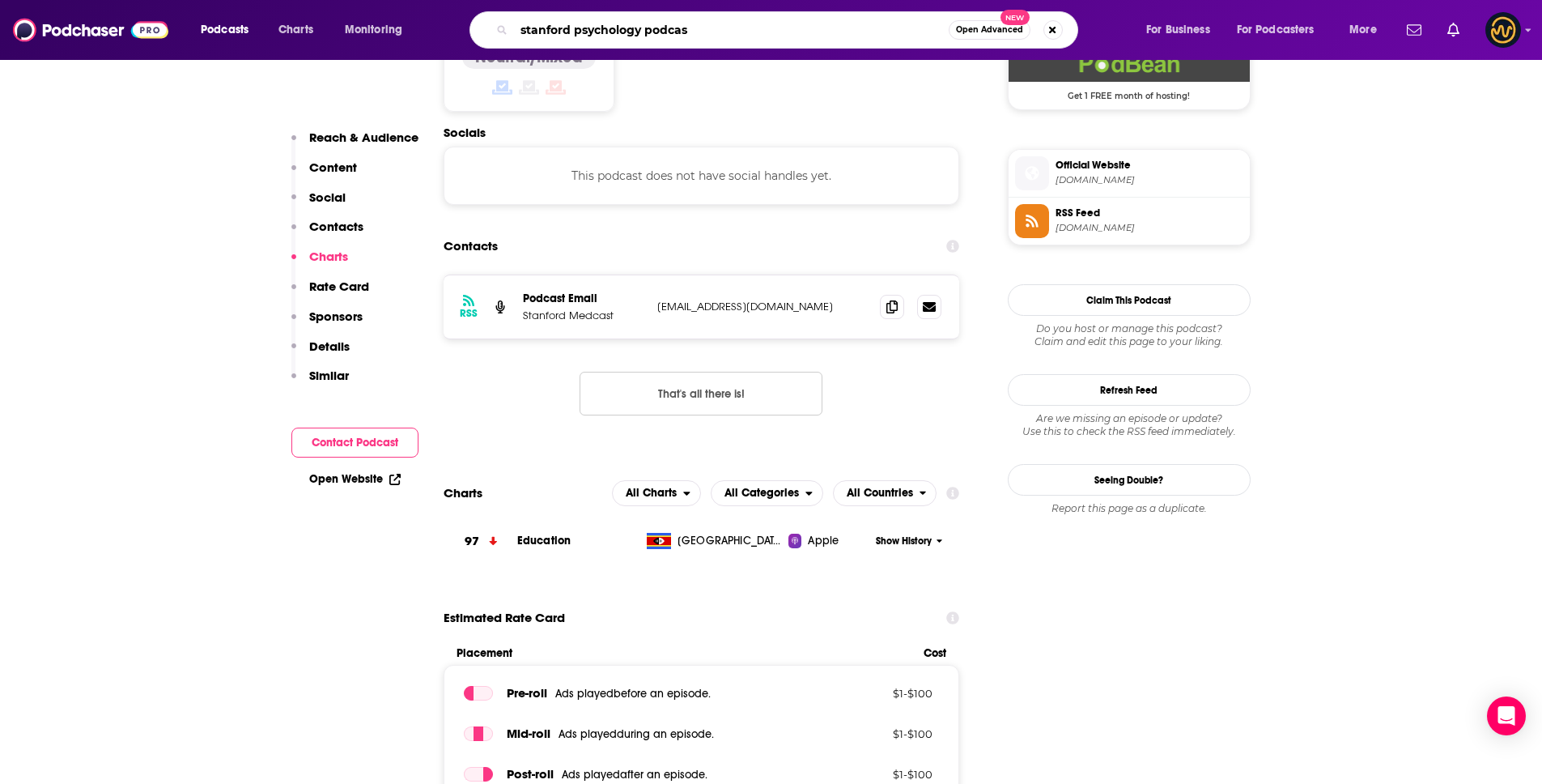
type input "stanford psychology podcast"
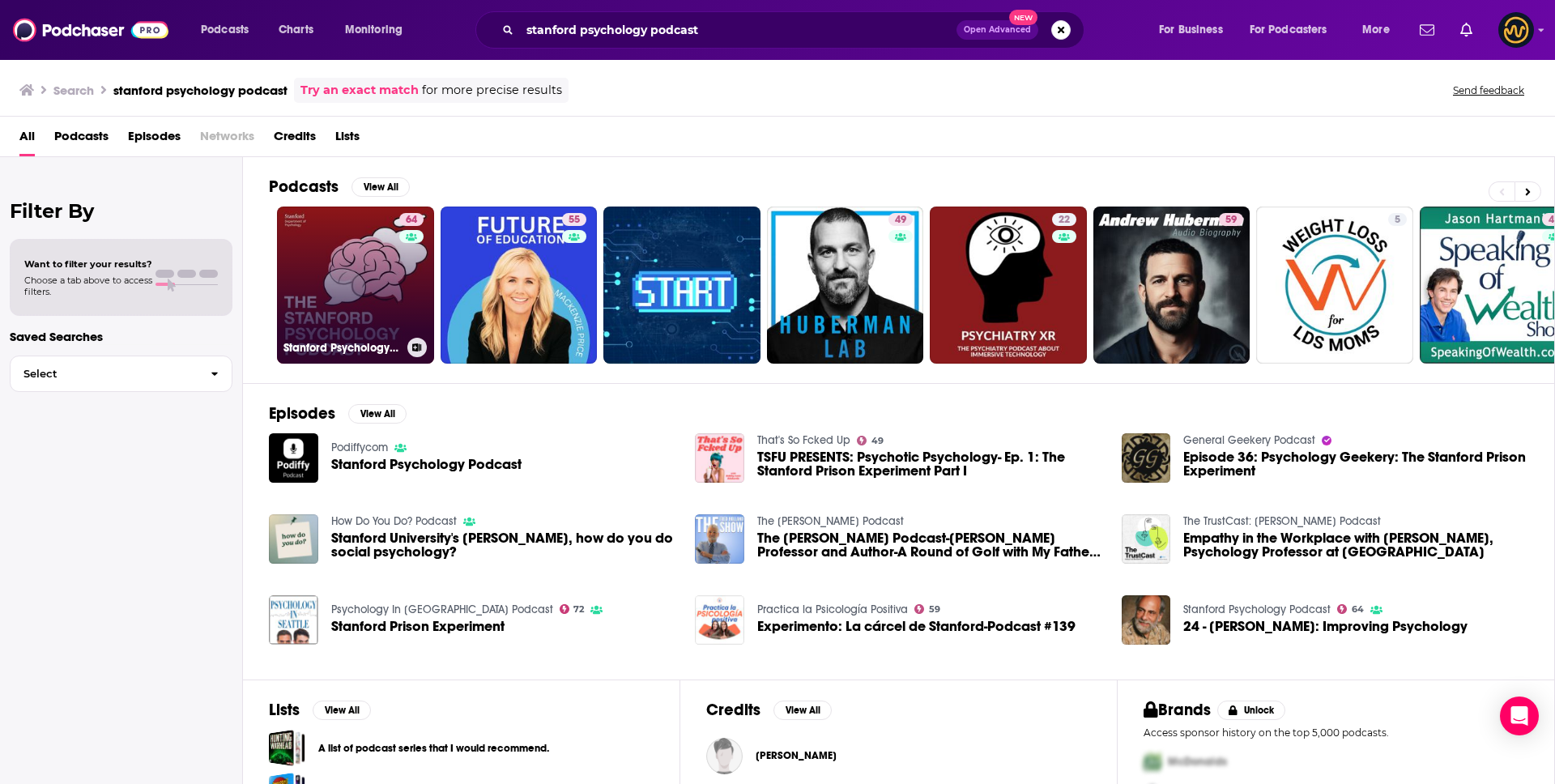
click at [352, 284] on link "64 Stanford Psychology Podcast" at bounding box center [355, 285] width 157 height 157
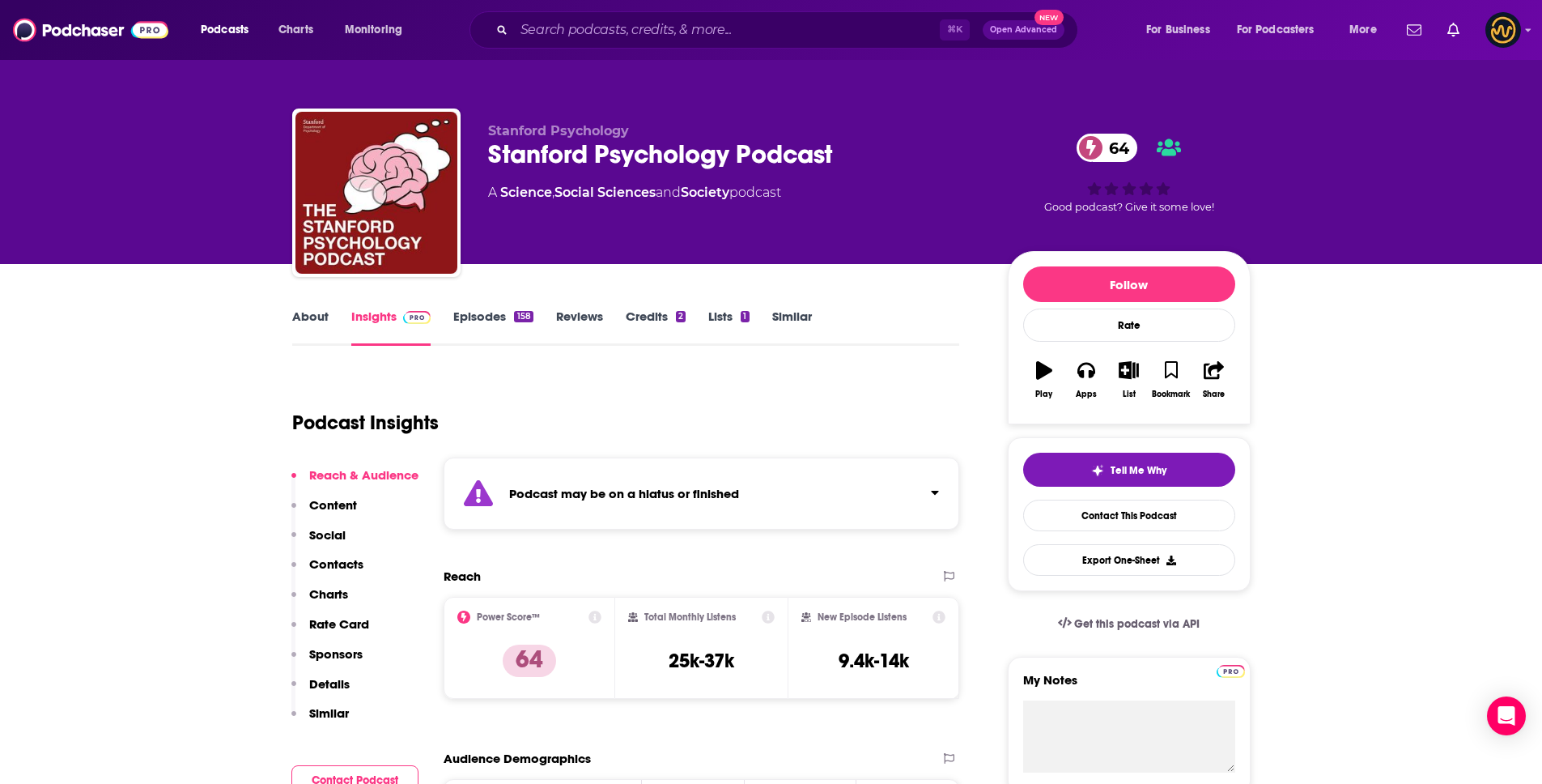
click at [848, 509] on div "Podcast may be on a hiatus or finished" at bounding box center [702, 493] width 516 height 72
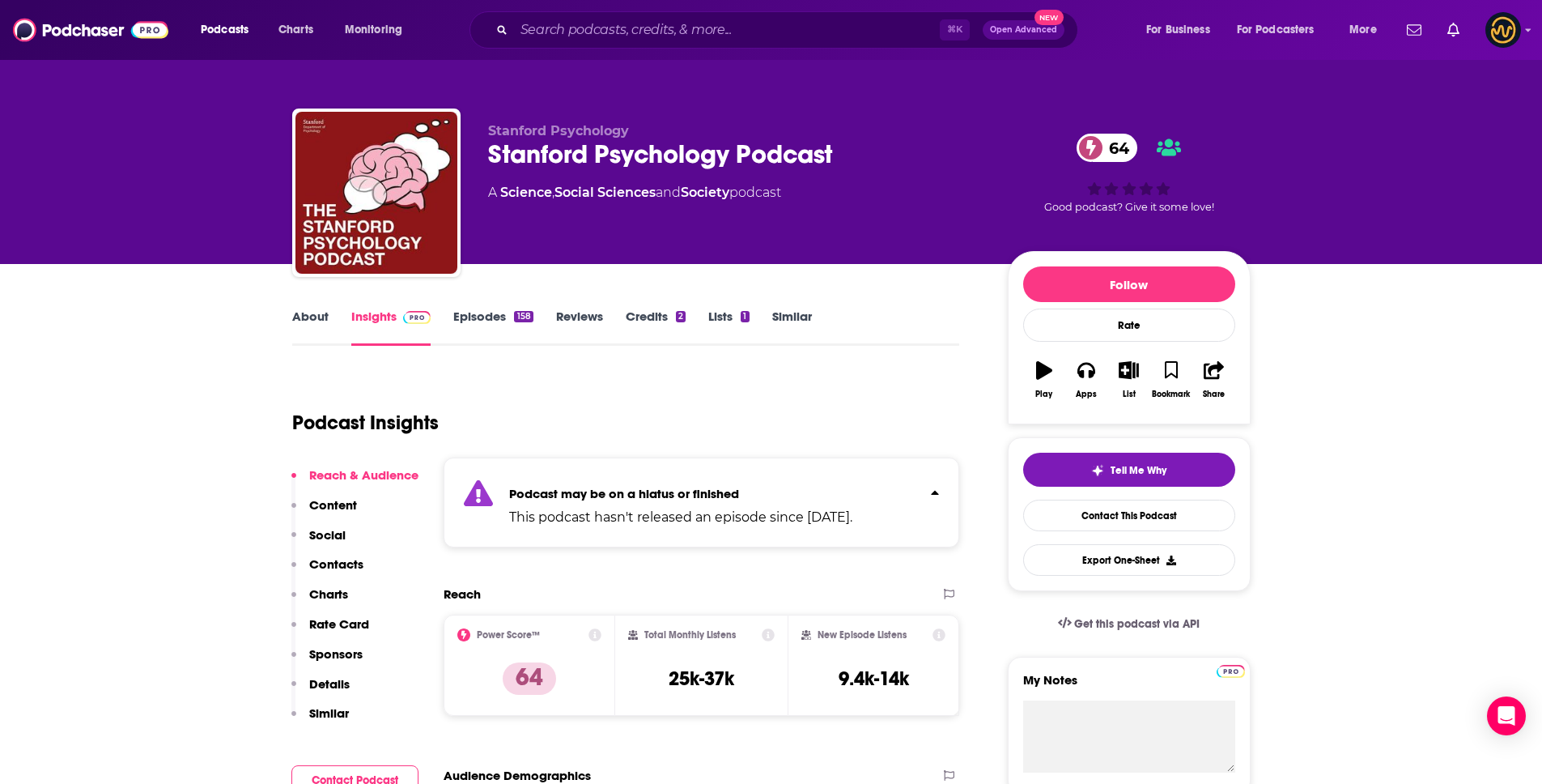
click at [843, 486] on p "Podcast may be on a hiatus or finished" at bounding box center [681, 494] width 344 height 16
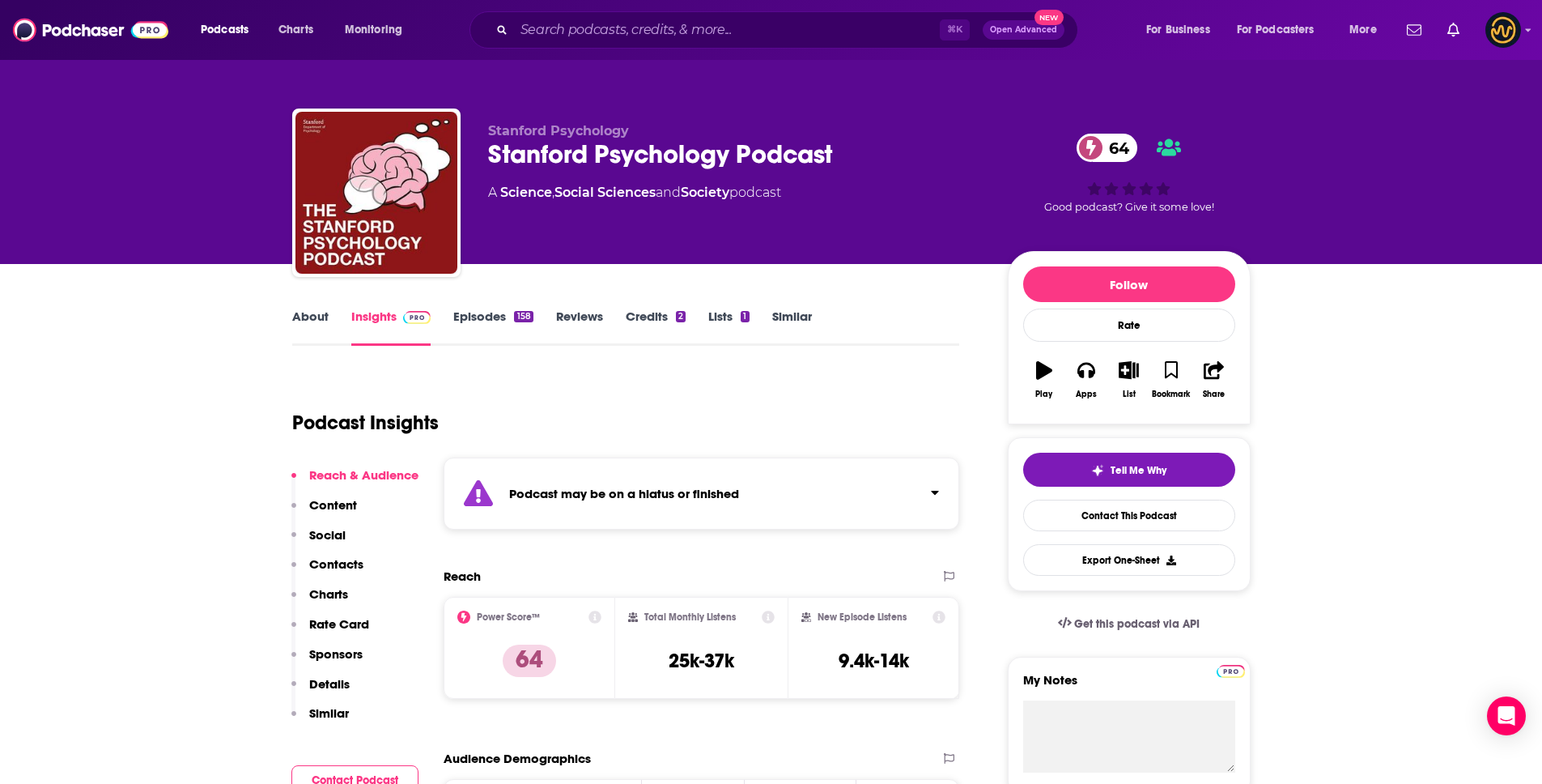
click at [330, 681] on p "Details" at bounding box center [330, 684] width 40 height 16
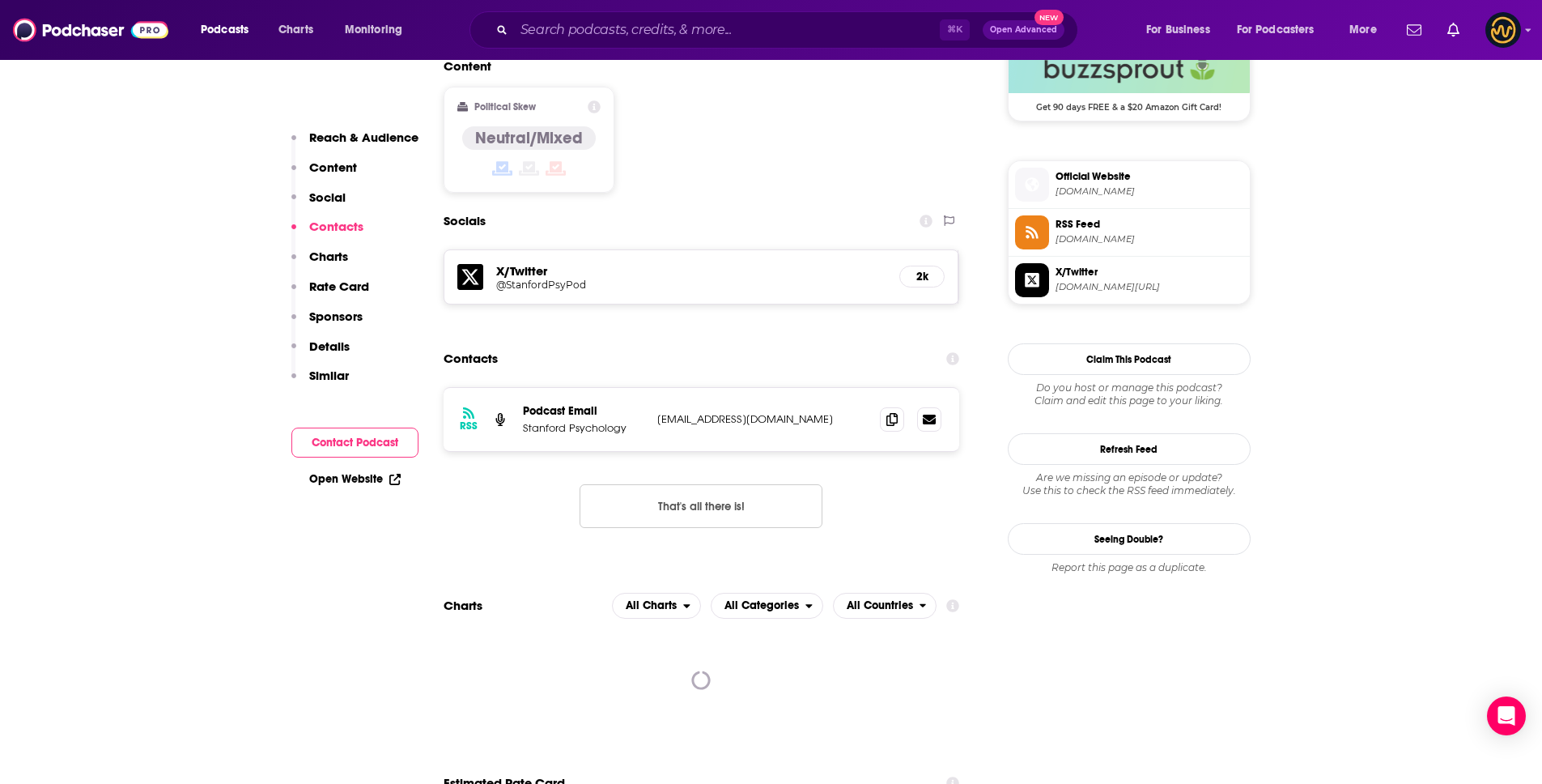
scroll to position [1359, 0]
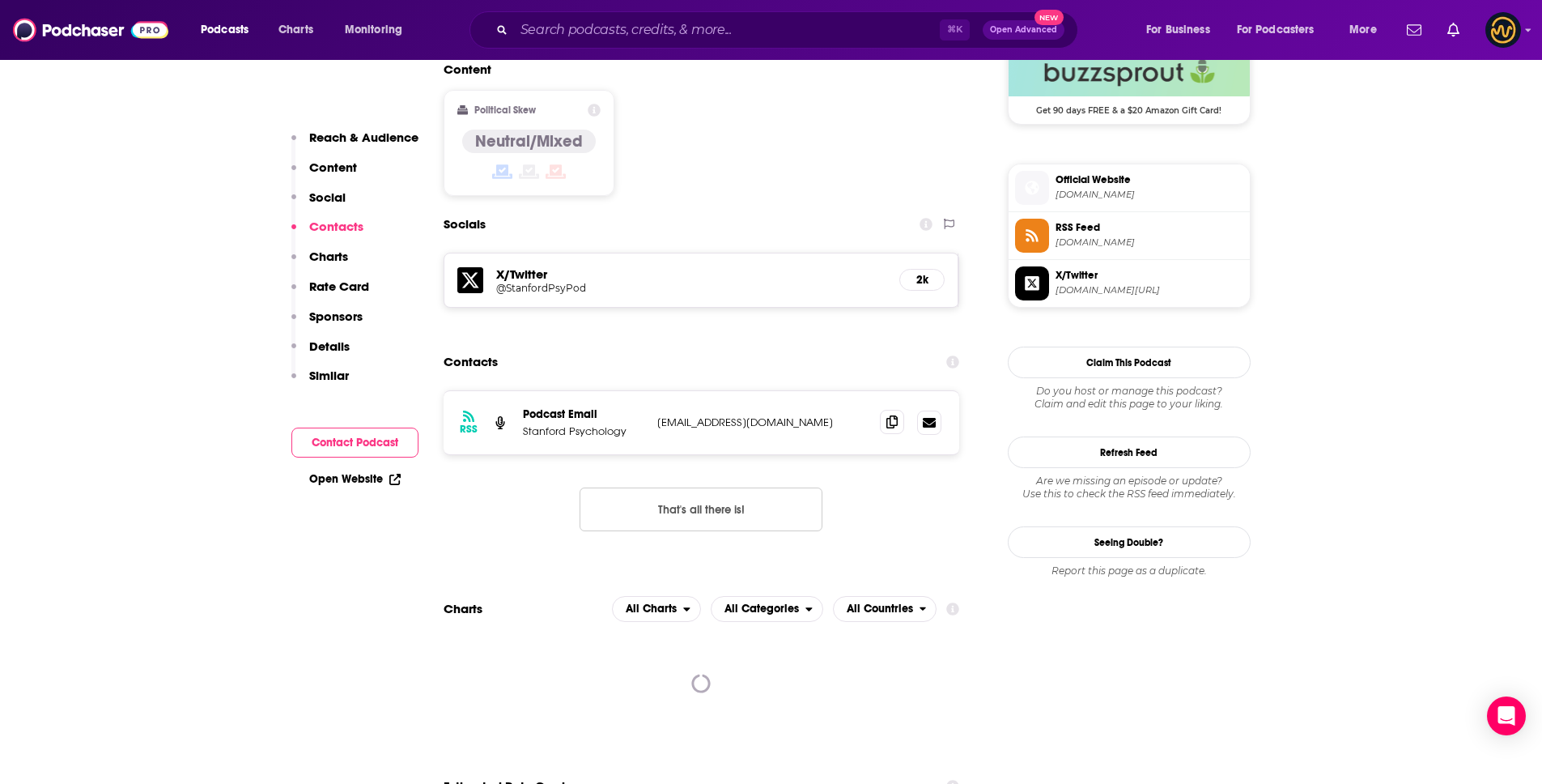
click at [891, 415] on icon at bounding box center [891, 421] width 11 height 13
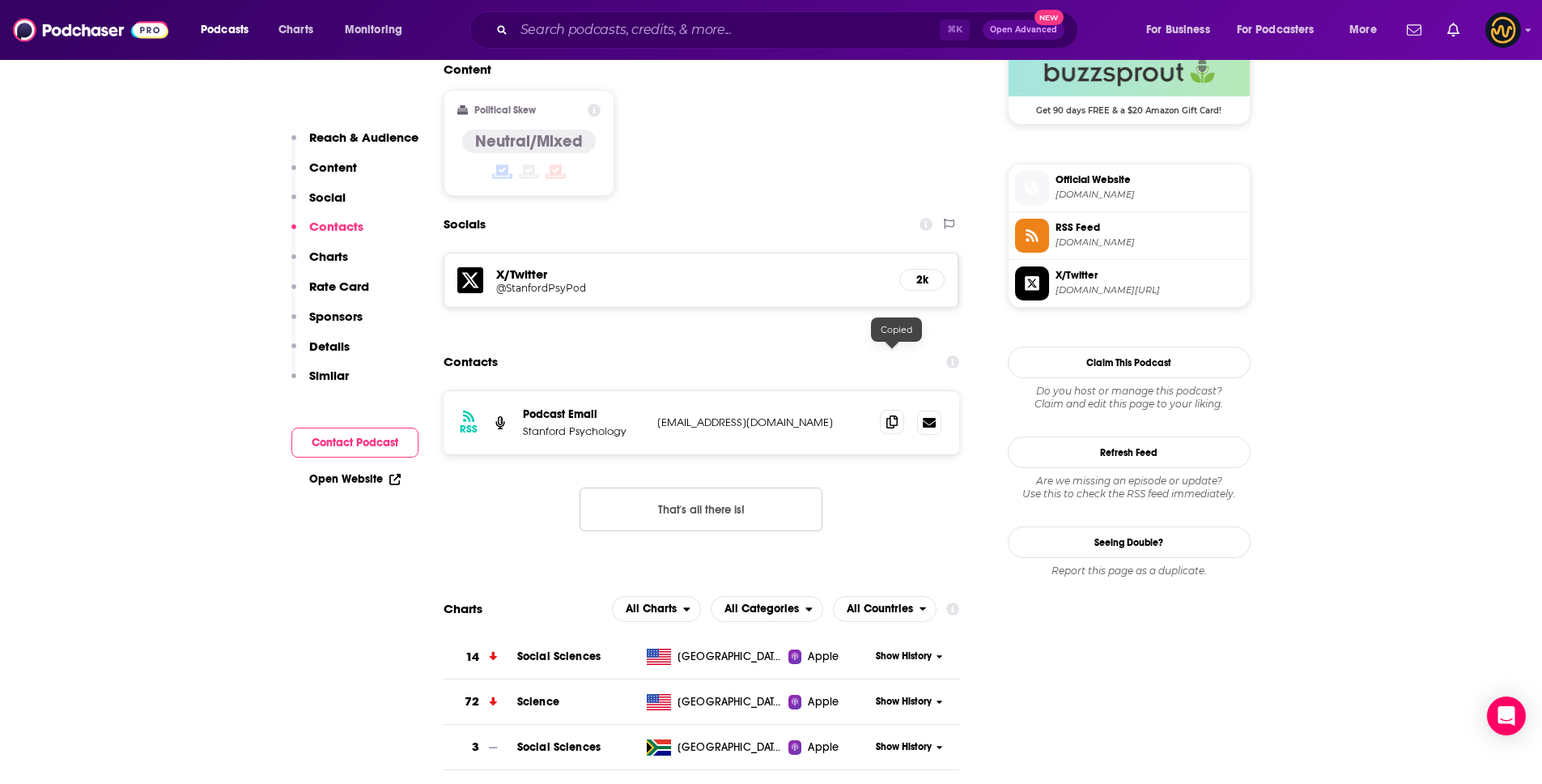
click at [891, 415] on icon at bounding box center [891, 421] width 11 height 13
click at [557, 28] on input "Search podcasts, credits, & more..." at bounding box center [727, 30] width 426 height 26
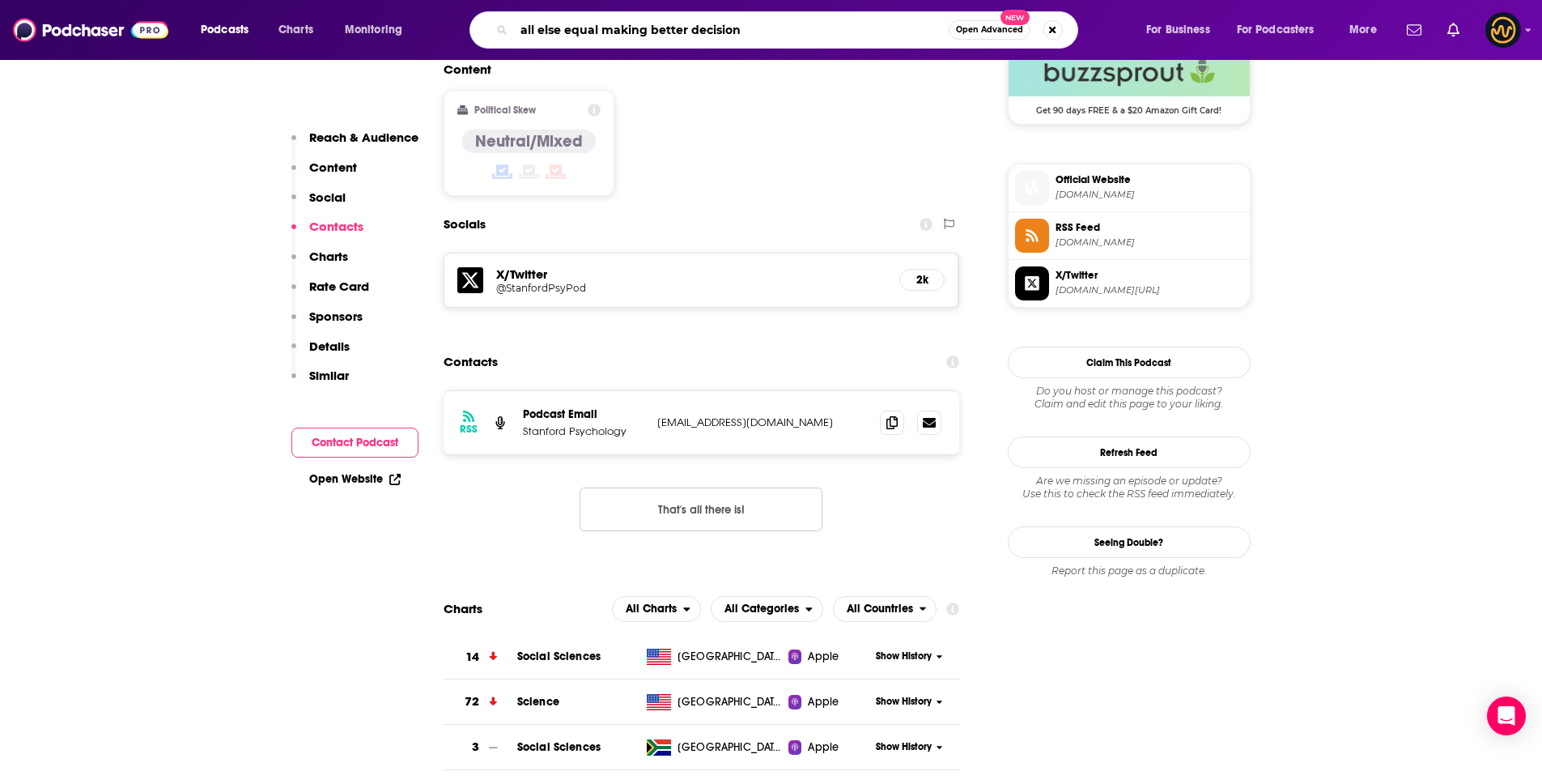
type input "all else equal making better decisions"
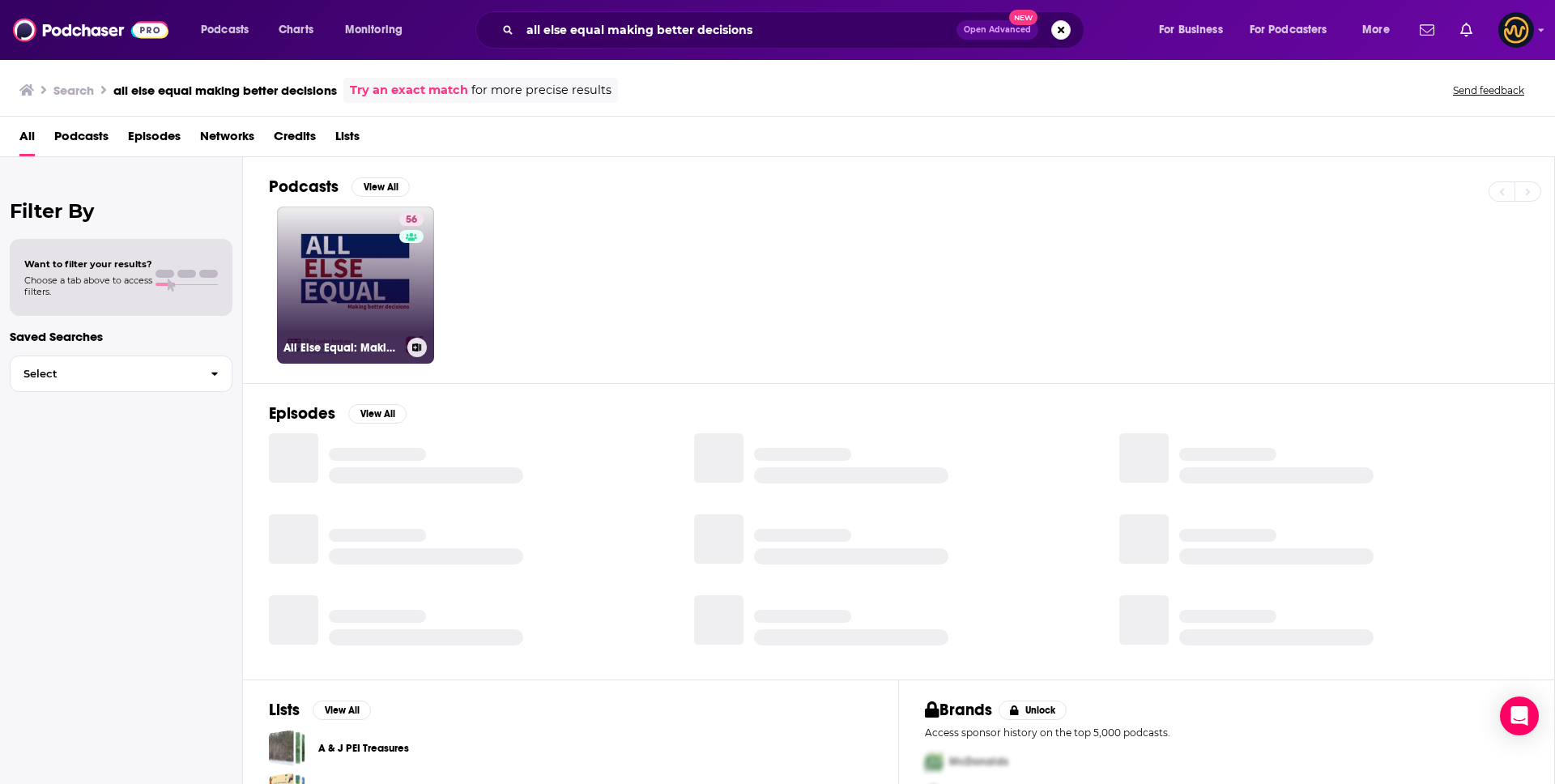
click at [379, 296] on link "56 All Else Equal: Making Better Decisions" at bounding box center [355, 285] width 157 height 157
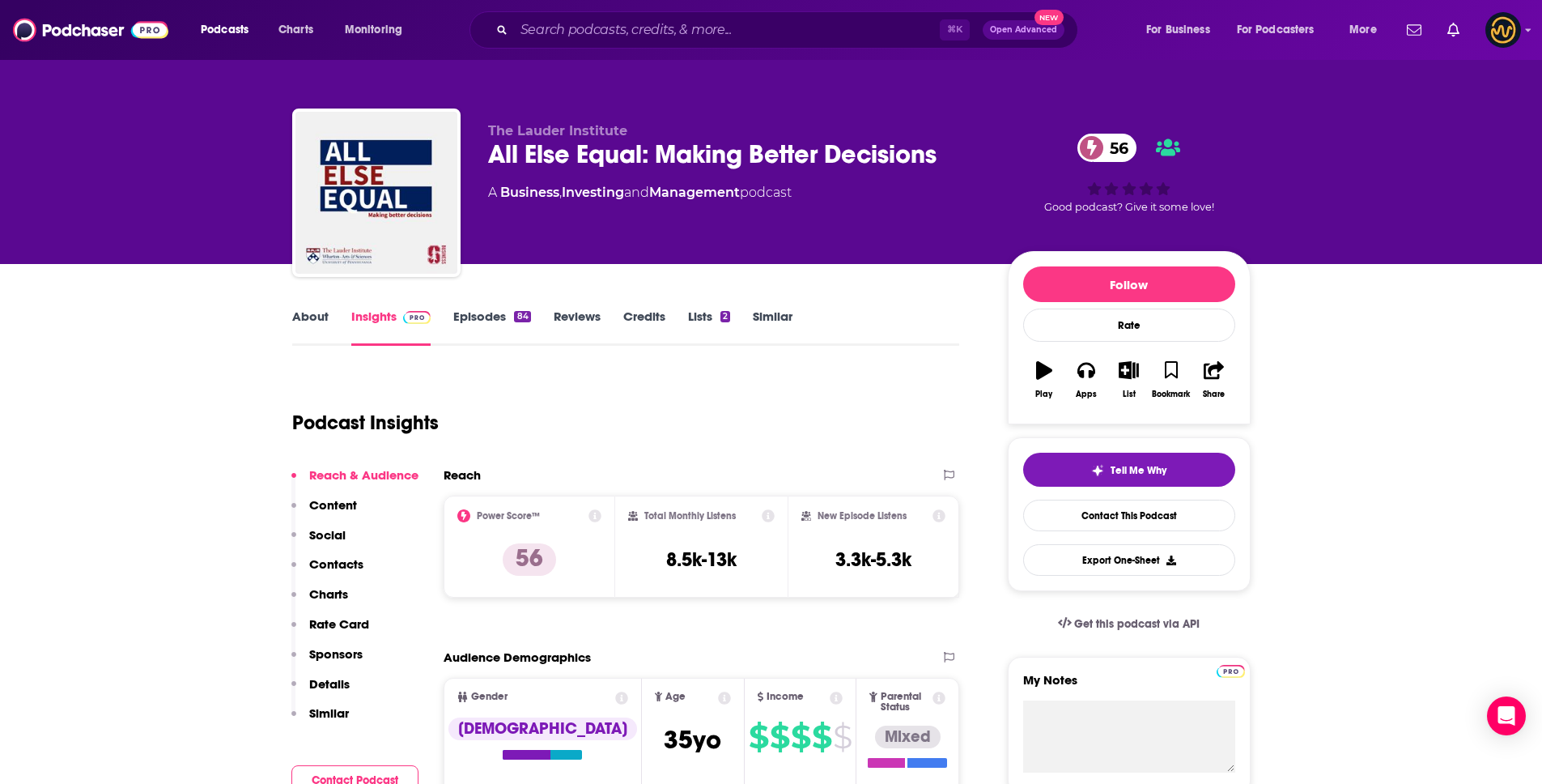
click at [336, 681] on p "Details" at bounding box center [330, 684] width 40 height 16
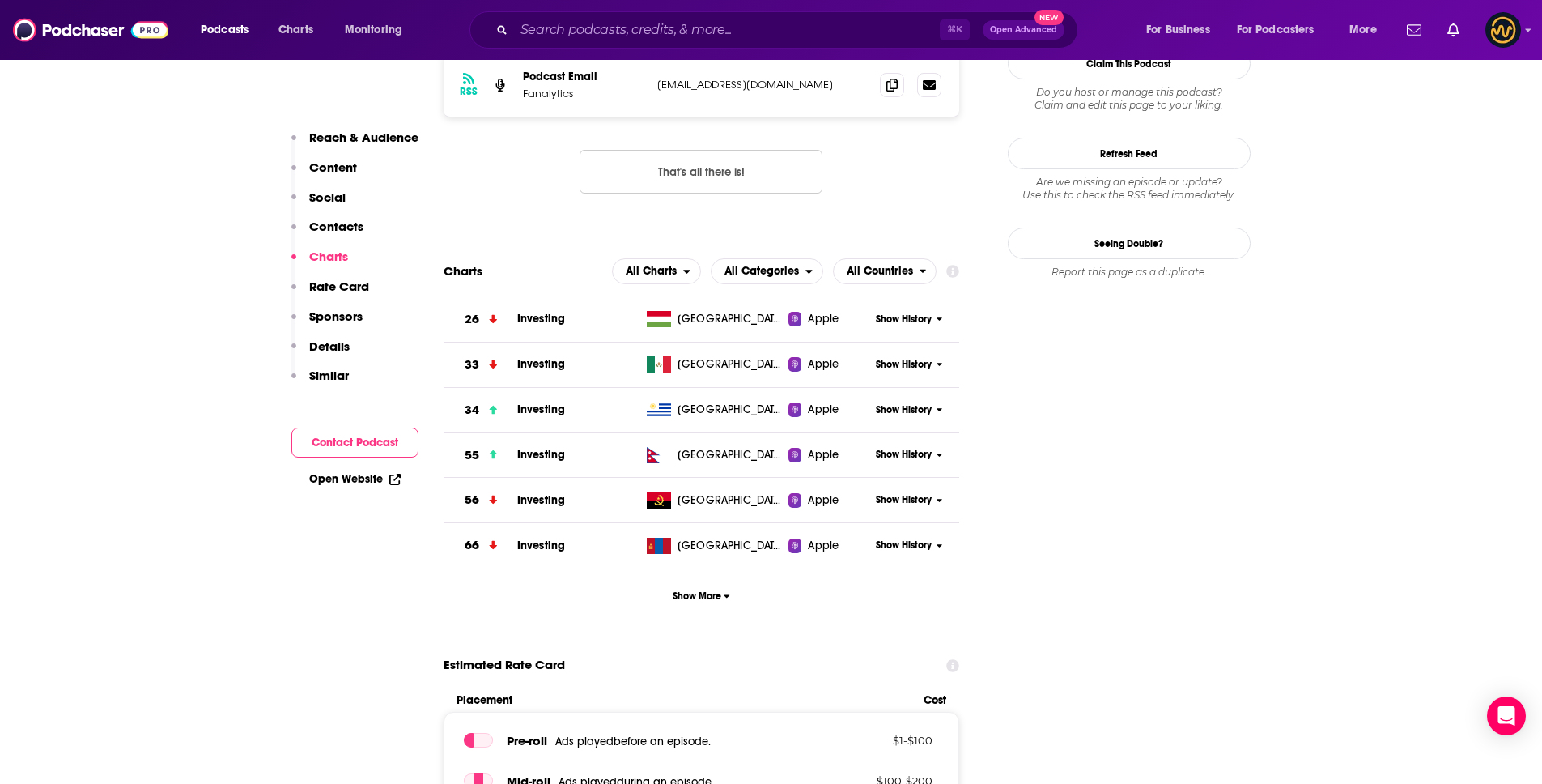
scroll to position [1275, 0]
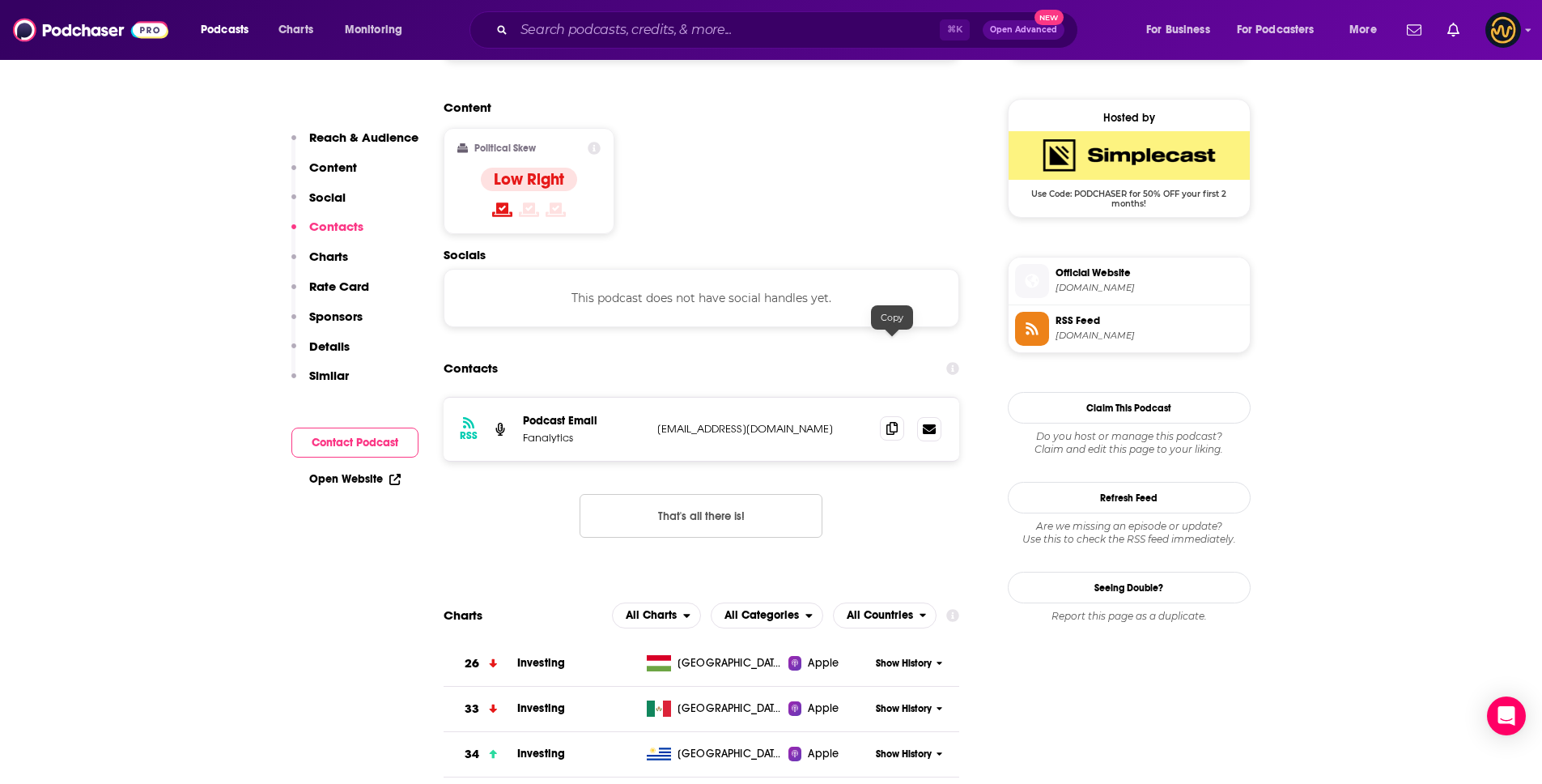
click at [898, 416] on span at bounding box center [892, 428] width 24 height 24
click at [661, 26] on input "Search podcasts, credits, & more..." at bounding box center [727, 30] width 426 height 26
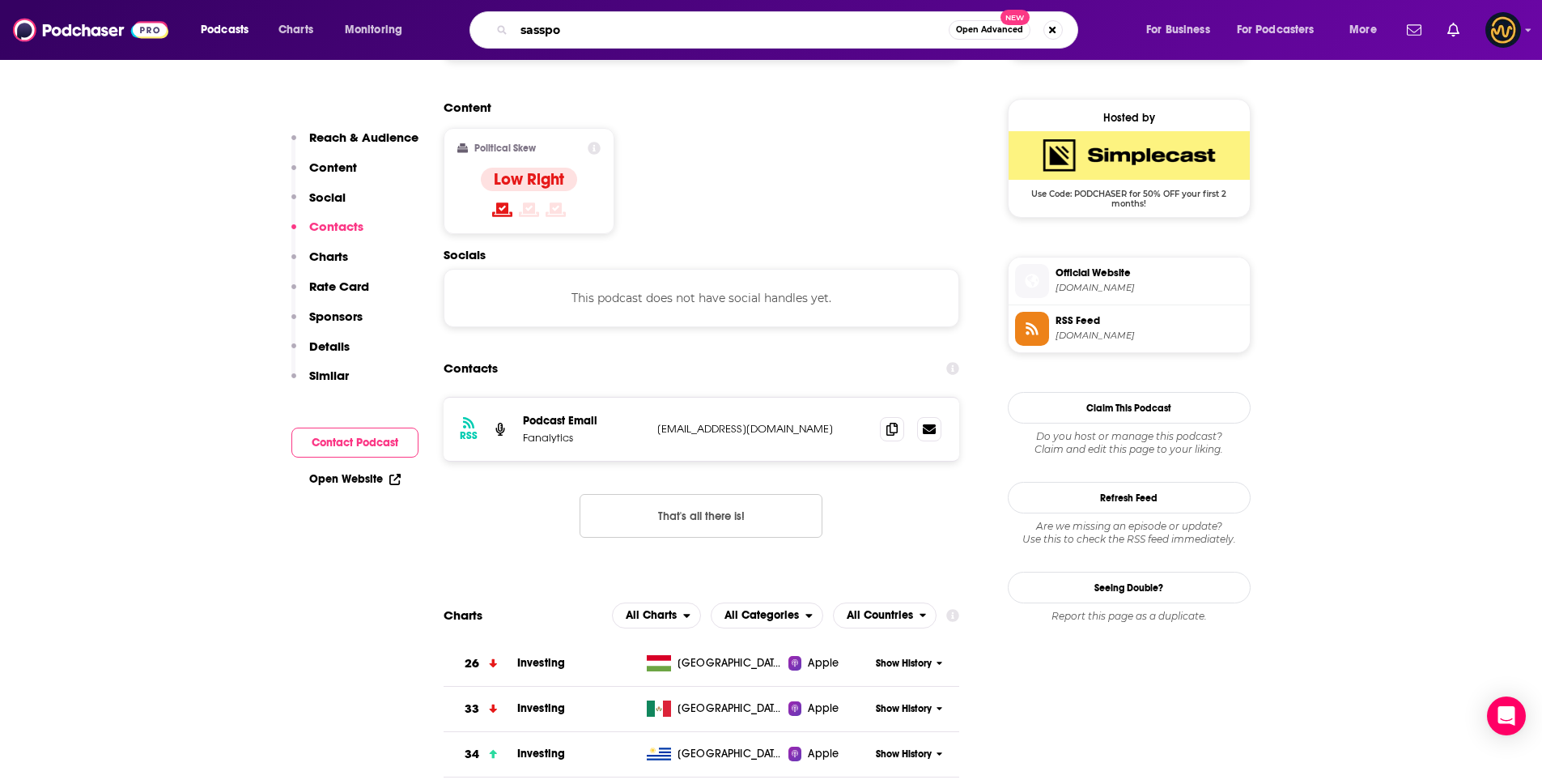
type input "sasspod"
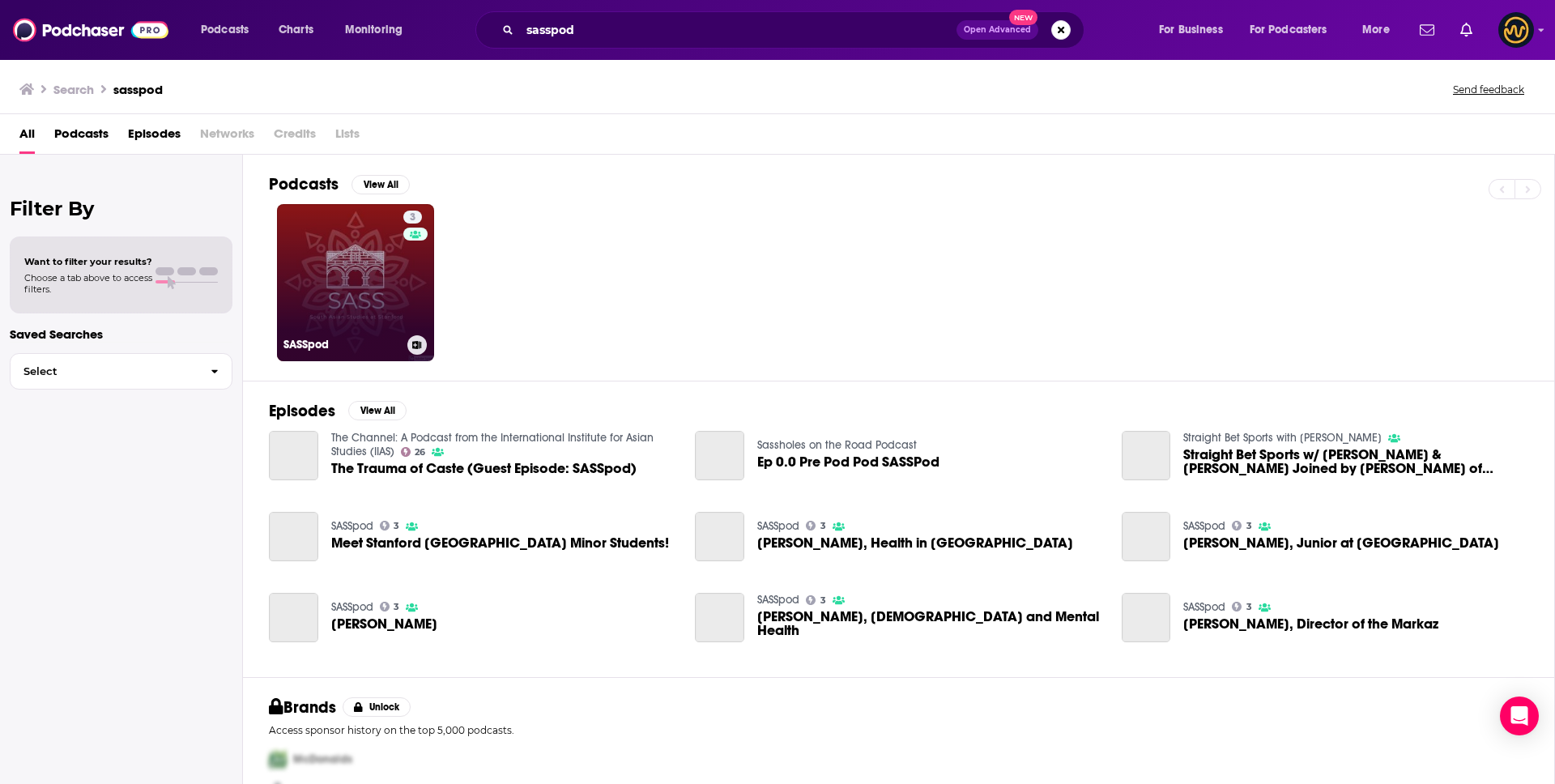
click at [341, 284] on link "3 SASSpod" at bounding box center [355, 283] width 157 height 157
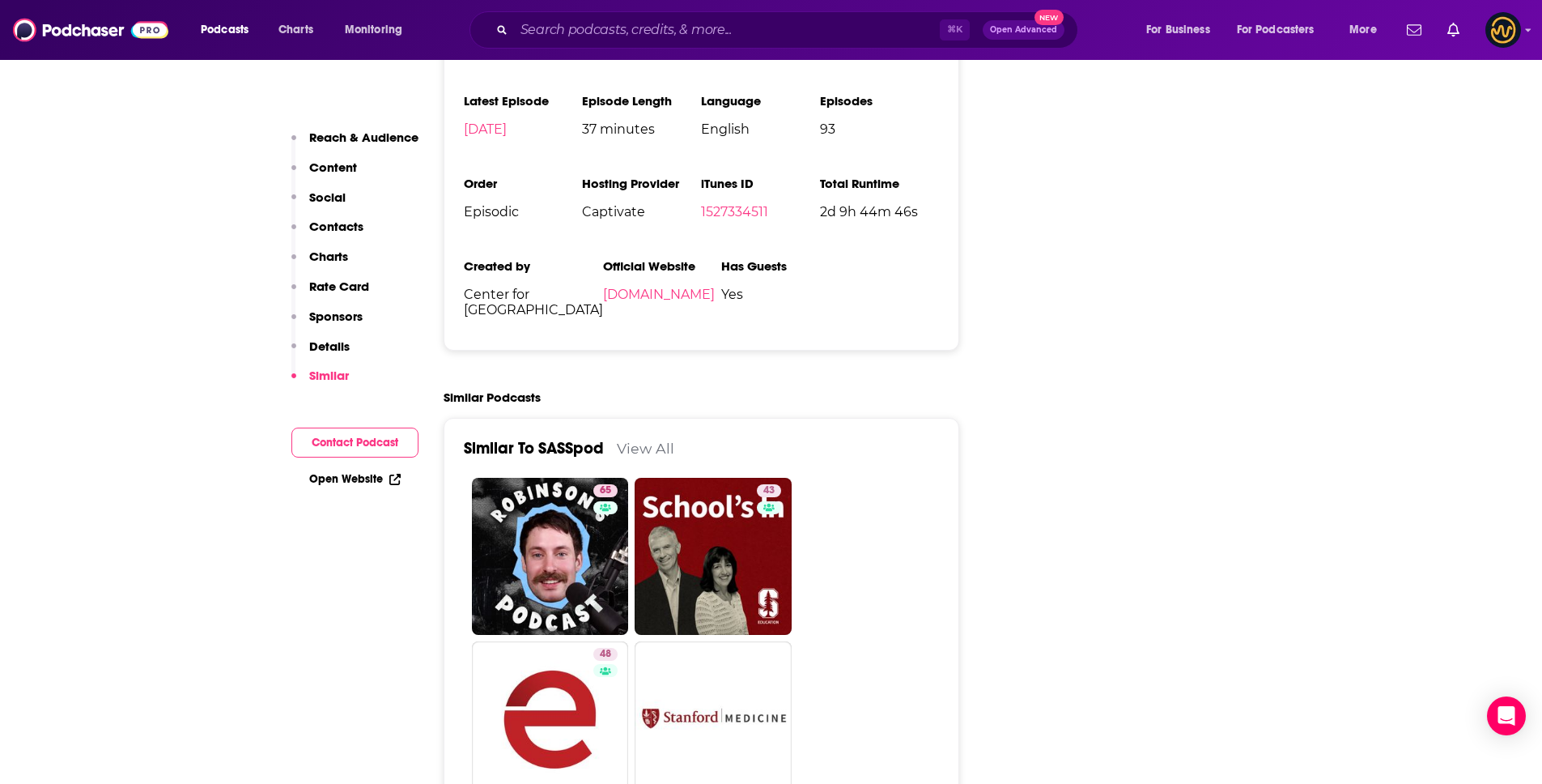
scroll to position [2483, 0]
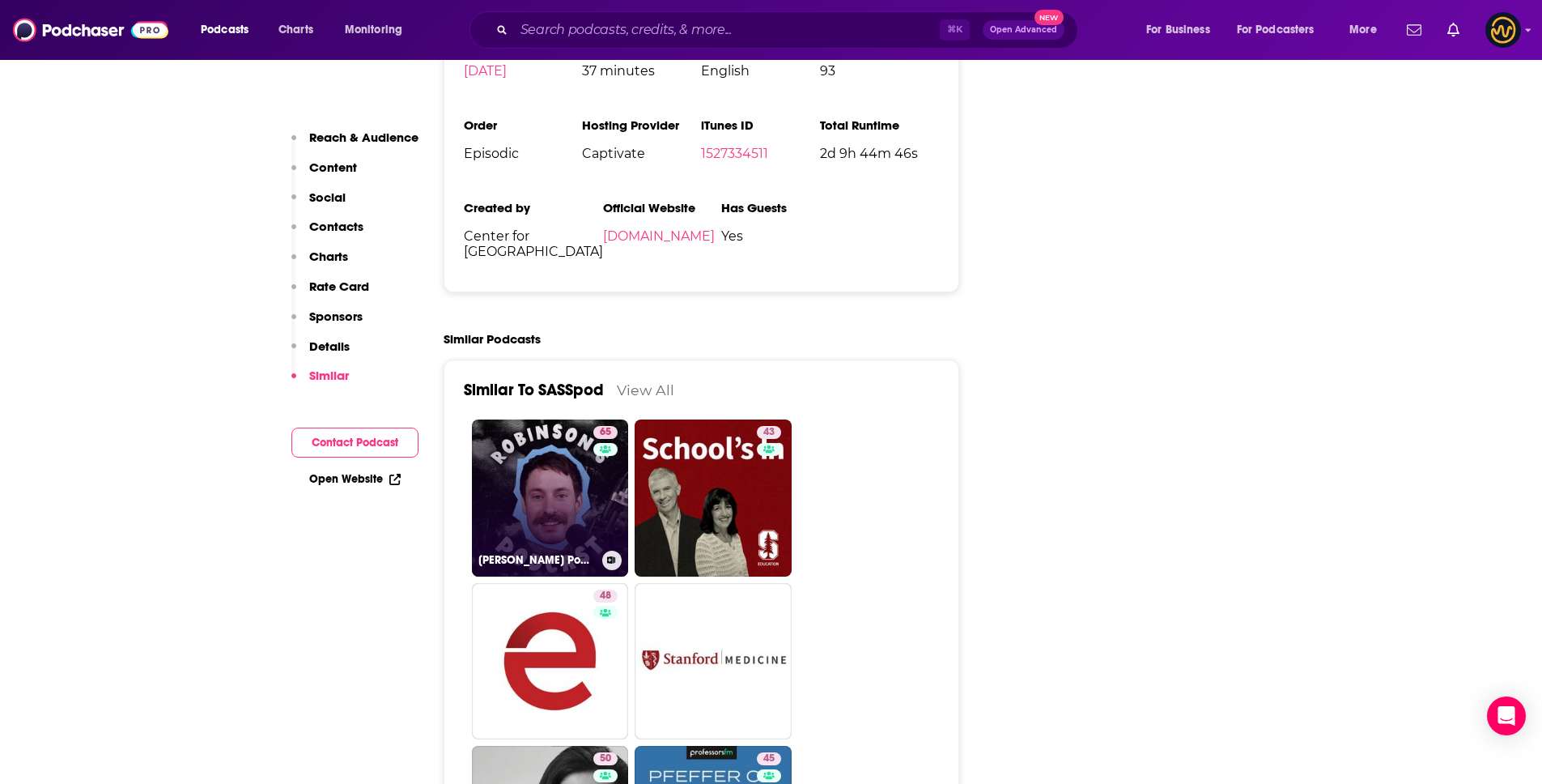
click at [543, 419] on link "65 Robinson's Podcast" at bounding box center [550, 498] width 157 height 157
type input "https://www.podchaser.com/podcasts/robinsons-podcast-4820365"
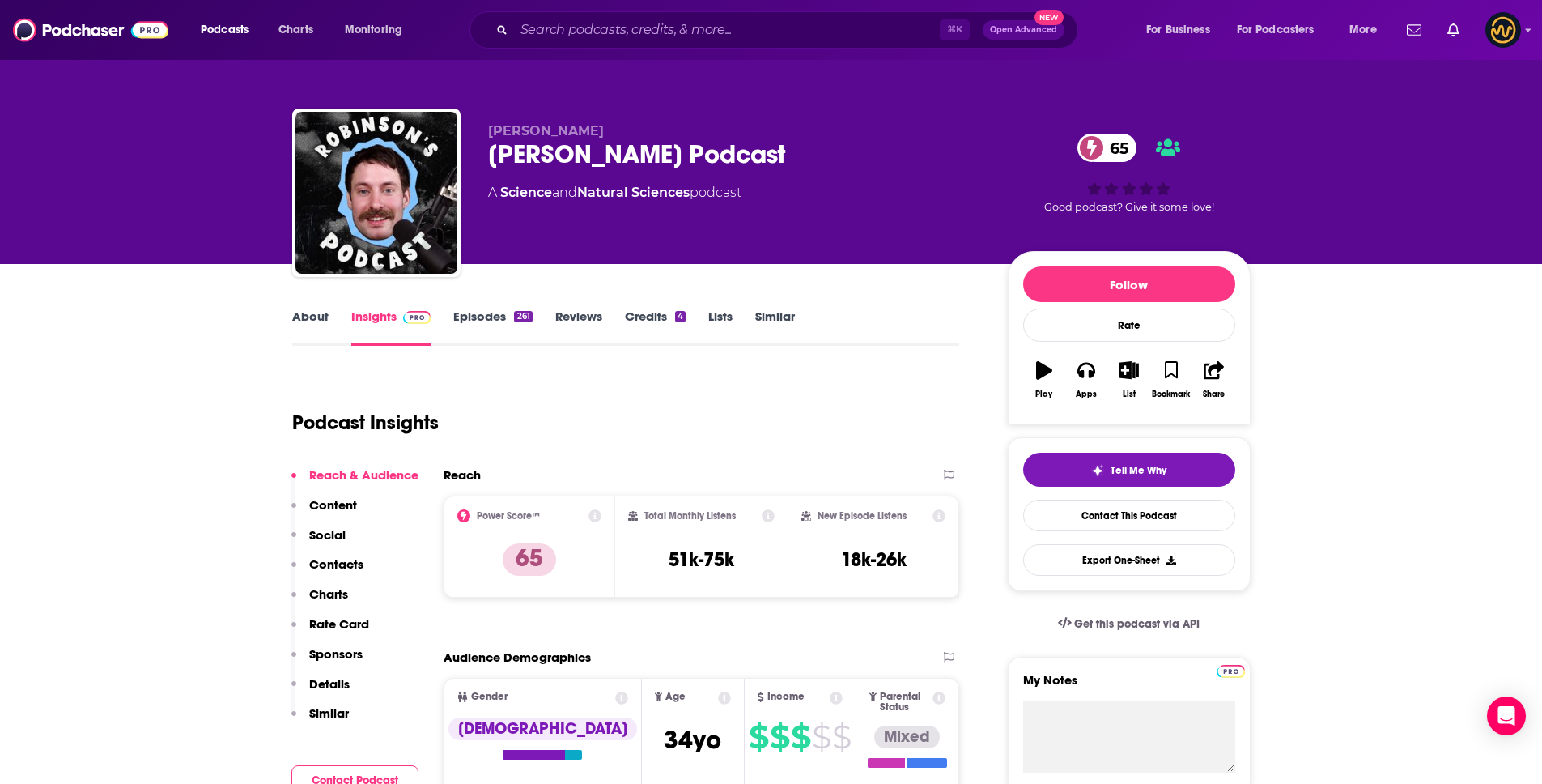
click at [316, 319] on link "About" at bounding box center [310, 327] width 37 height 37
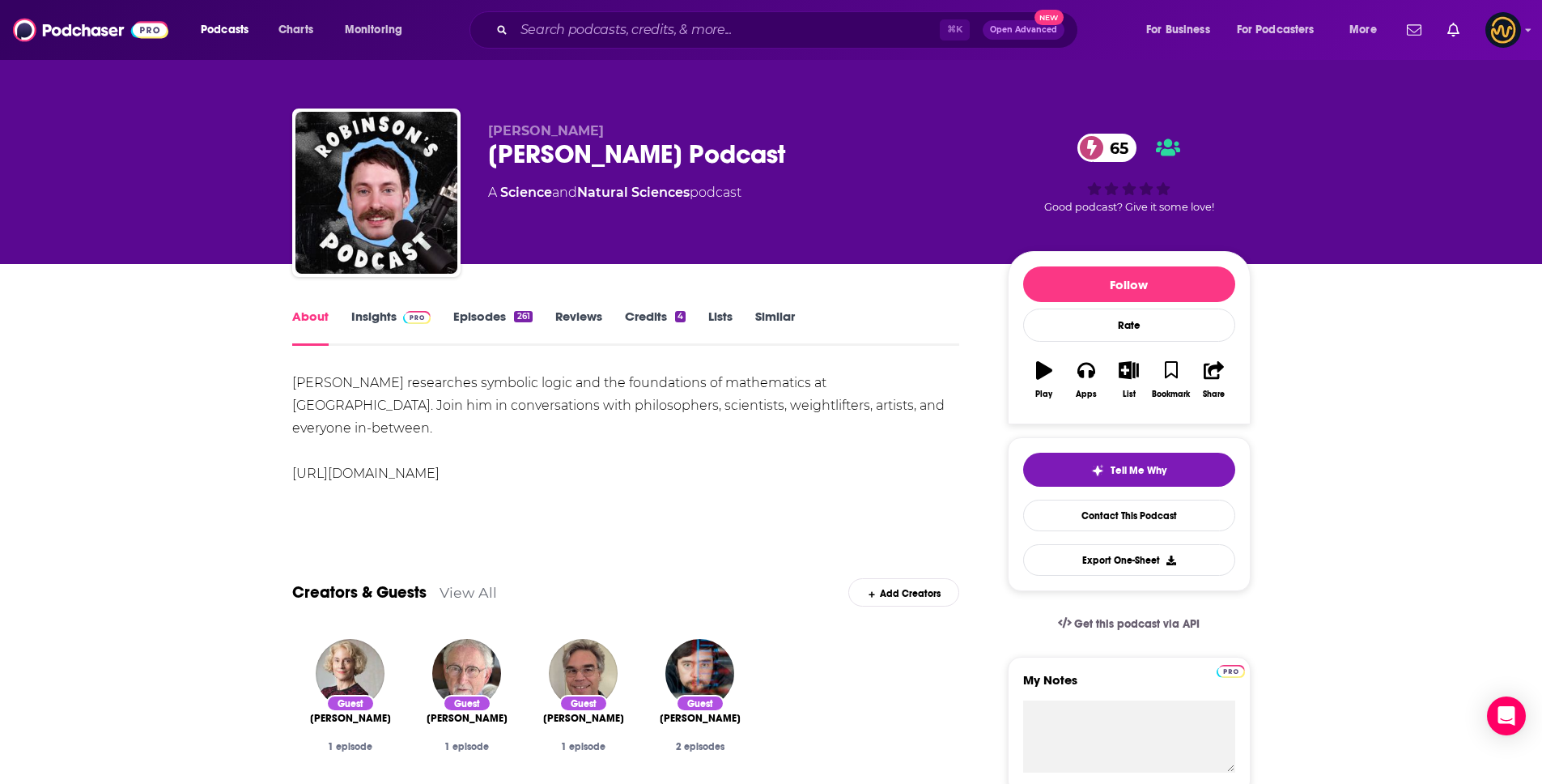
click at [374, 322] on link "Insights" at bounding box center [392, 327] width 80 height 37
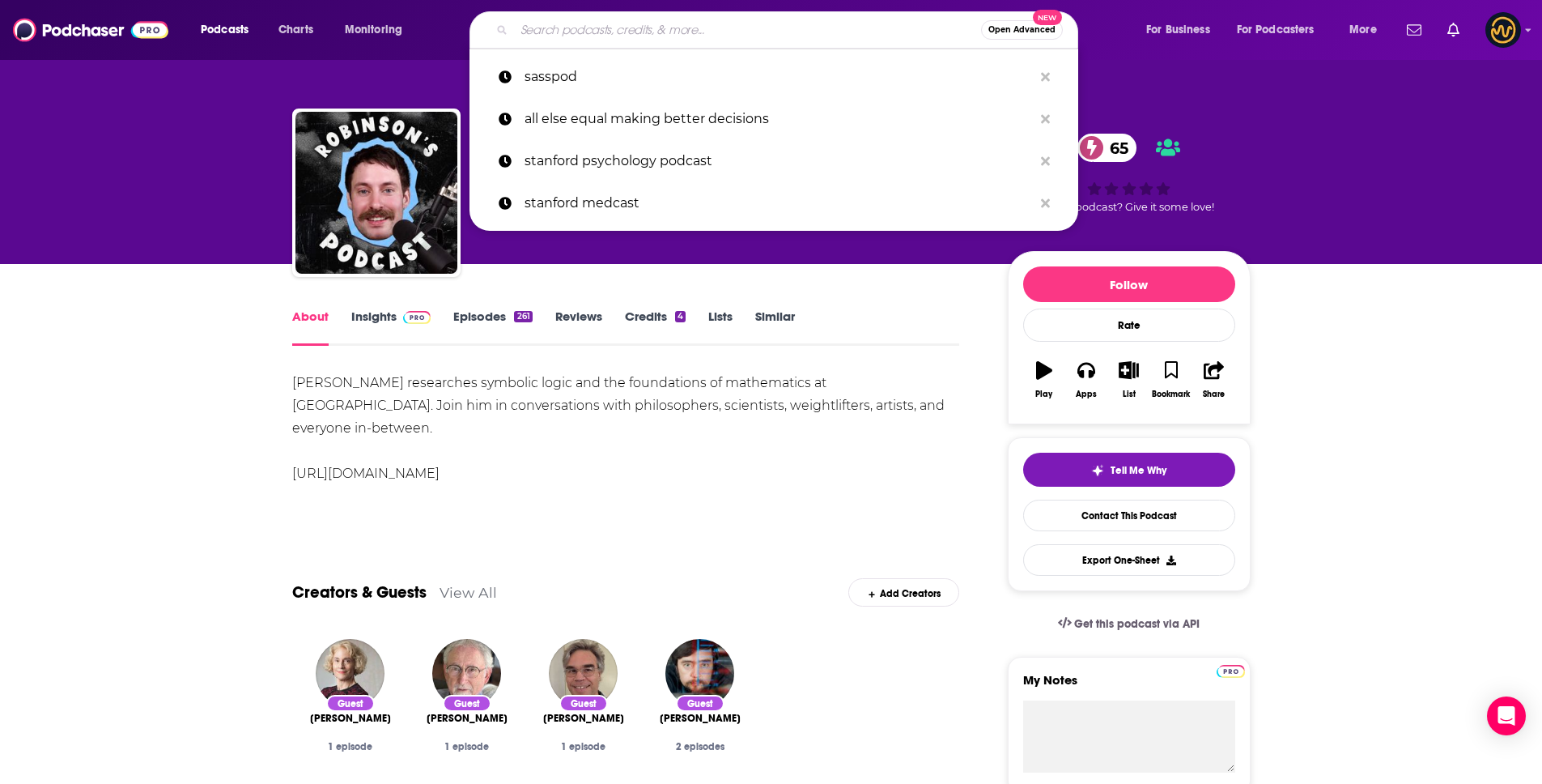
click at [593, 17] on input "Search podcasts, credits, & more..." at bounding box center [747, 30] width 467 height 26
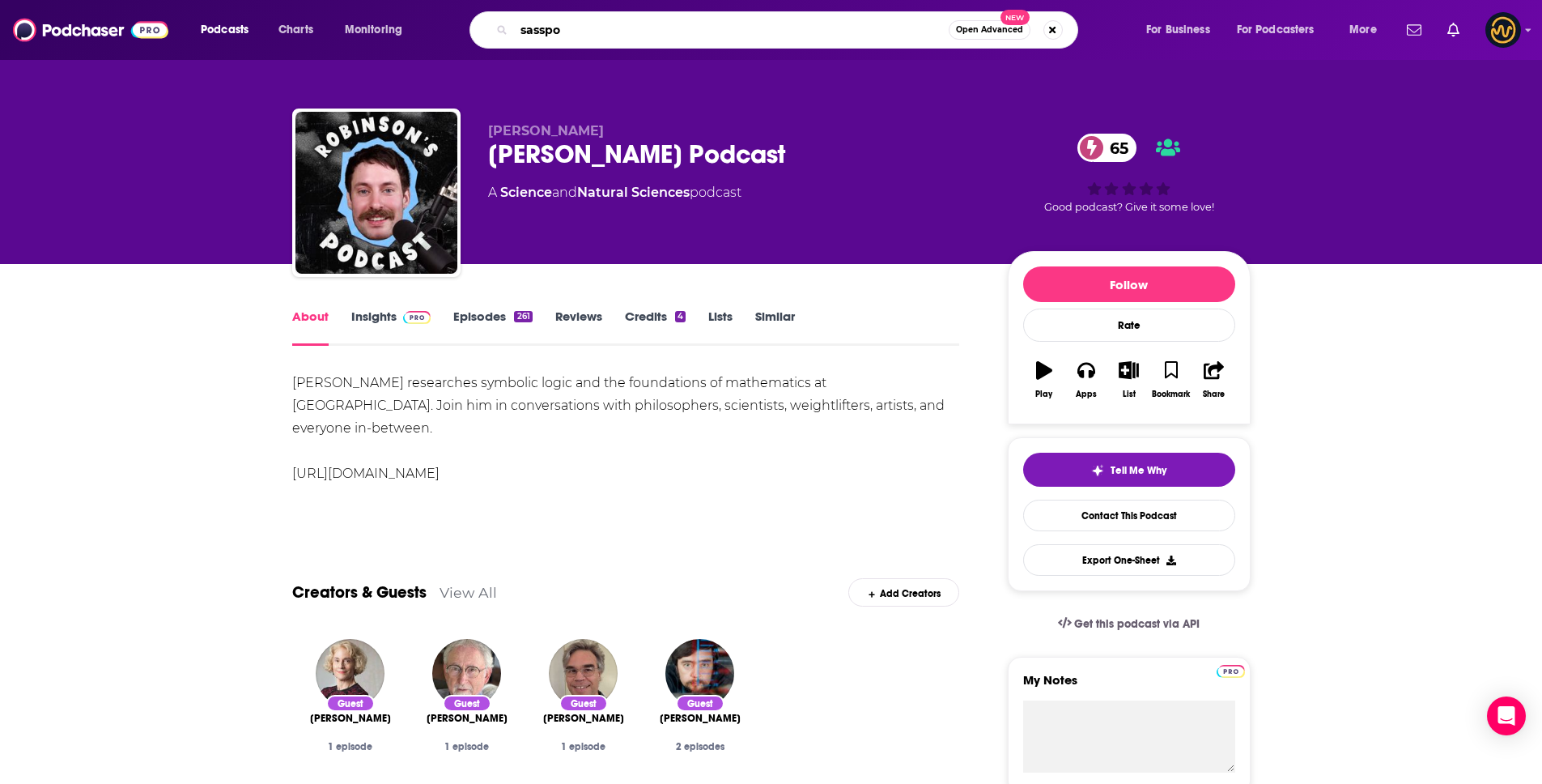
type input "sasspod"
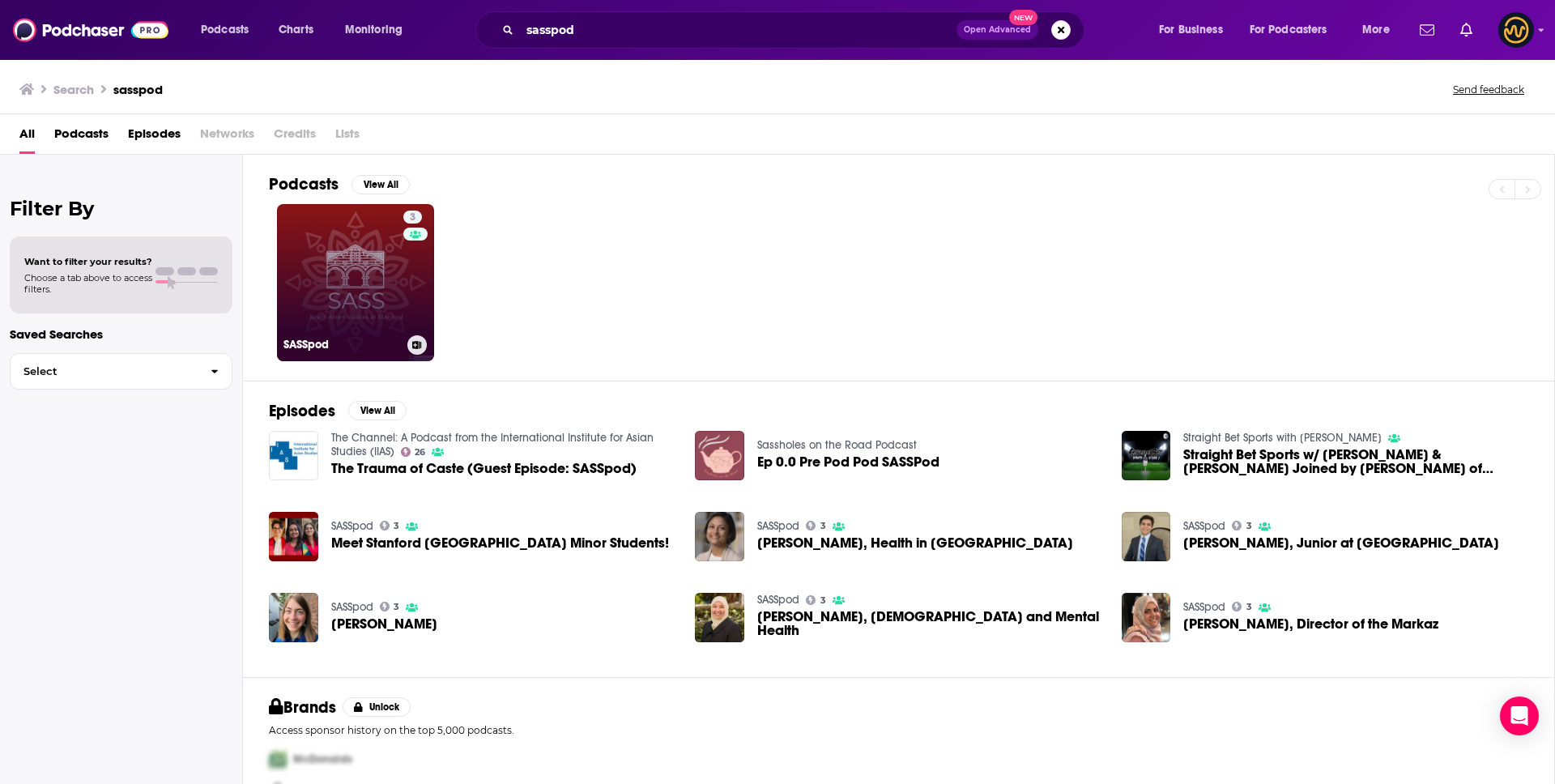
click at [379, 322] on link "3 SASSpod" at bounding box center [355, 283] width 157 height 157
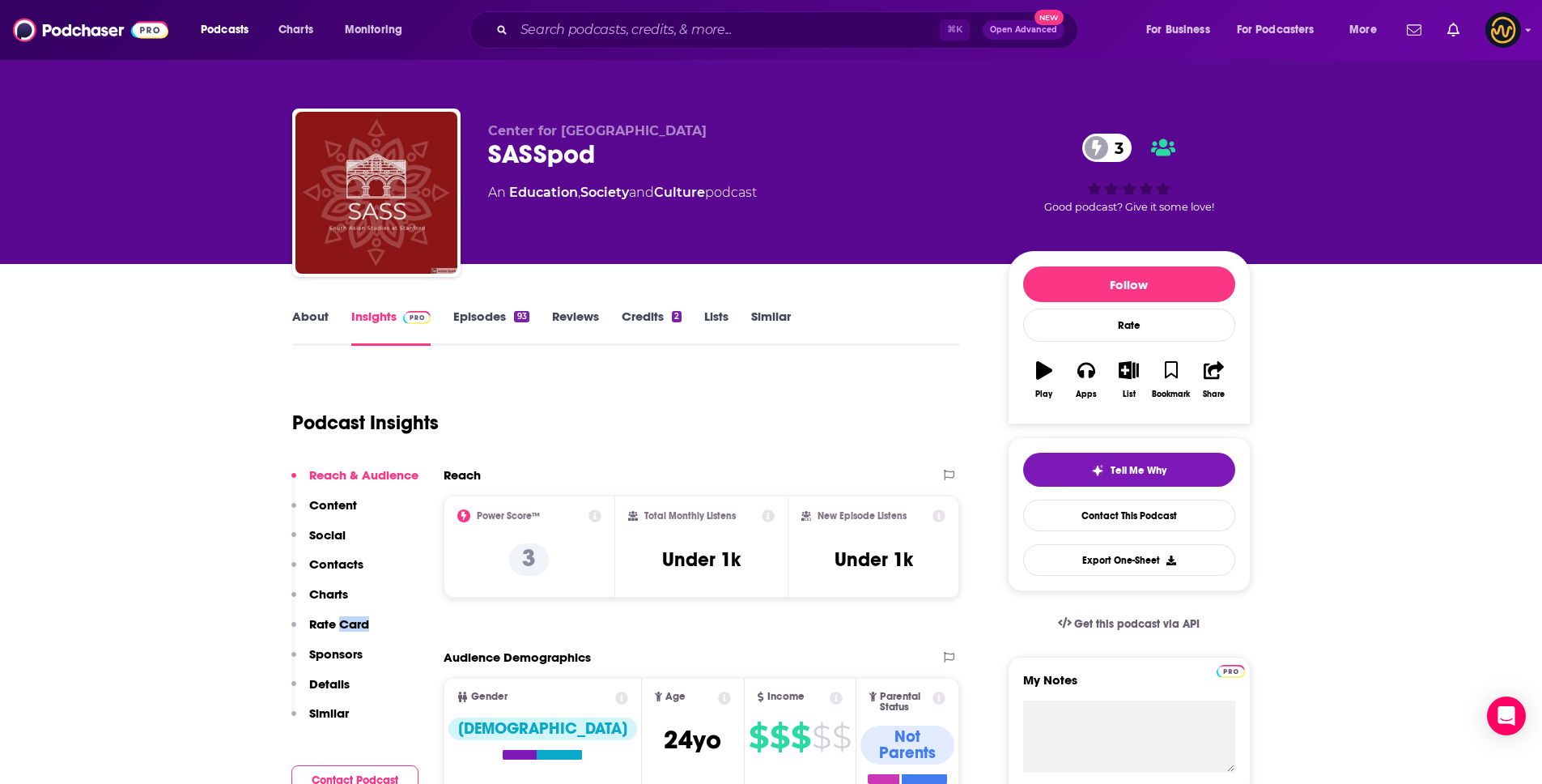
click at [325, 682] on p "Details" at bounding box center [330, 684] width 40 height 16
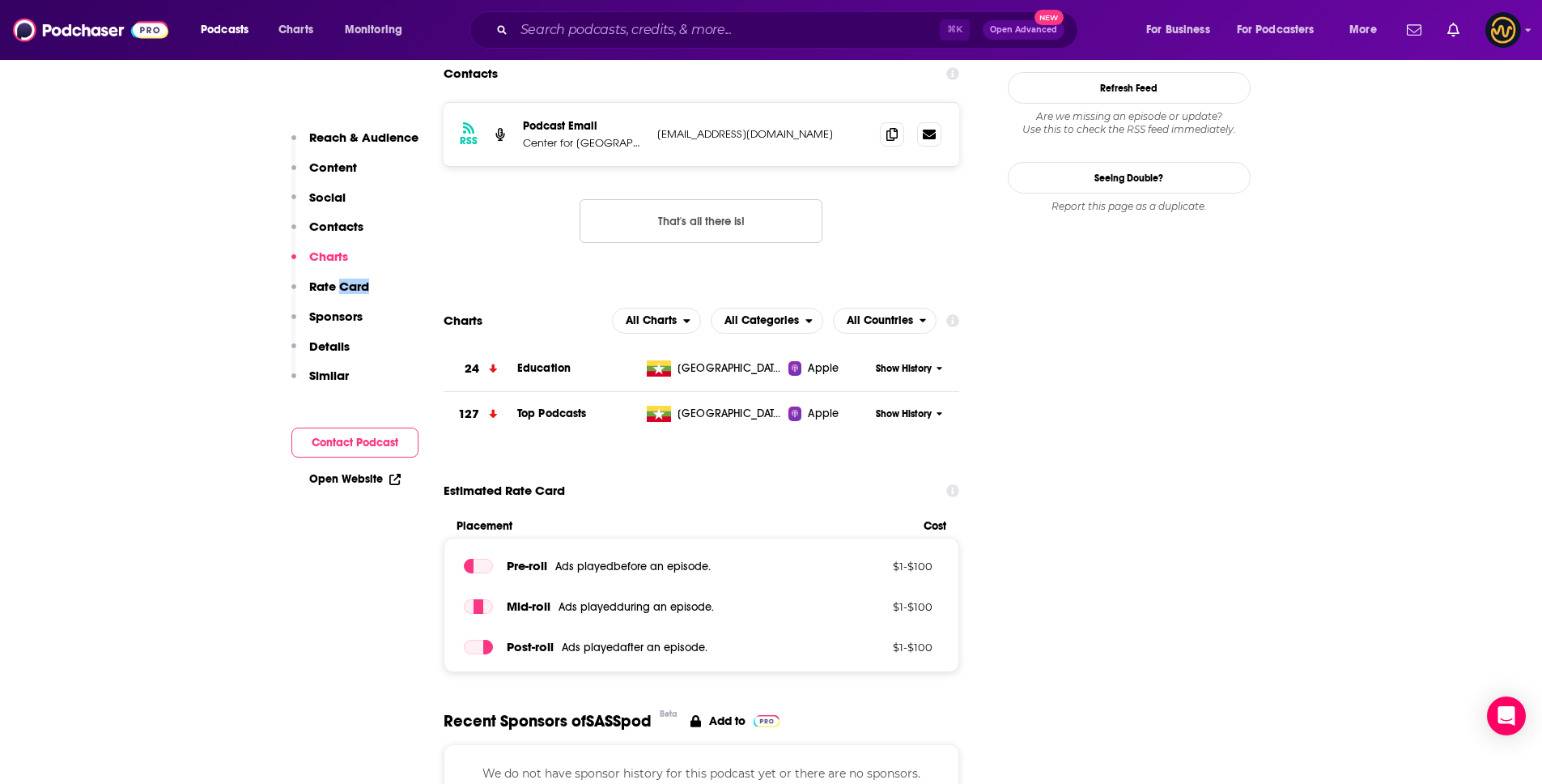
scroll to position [1224, 0]
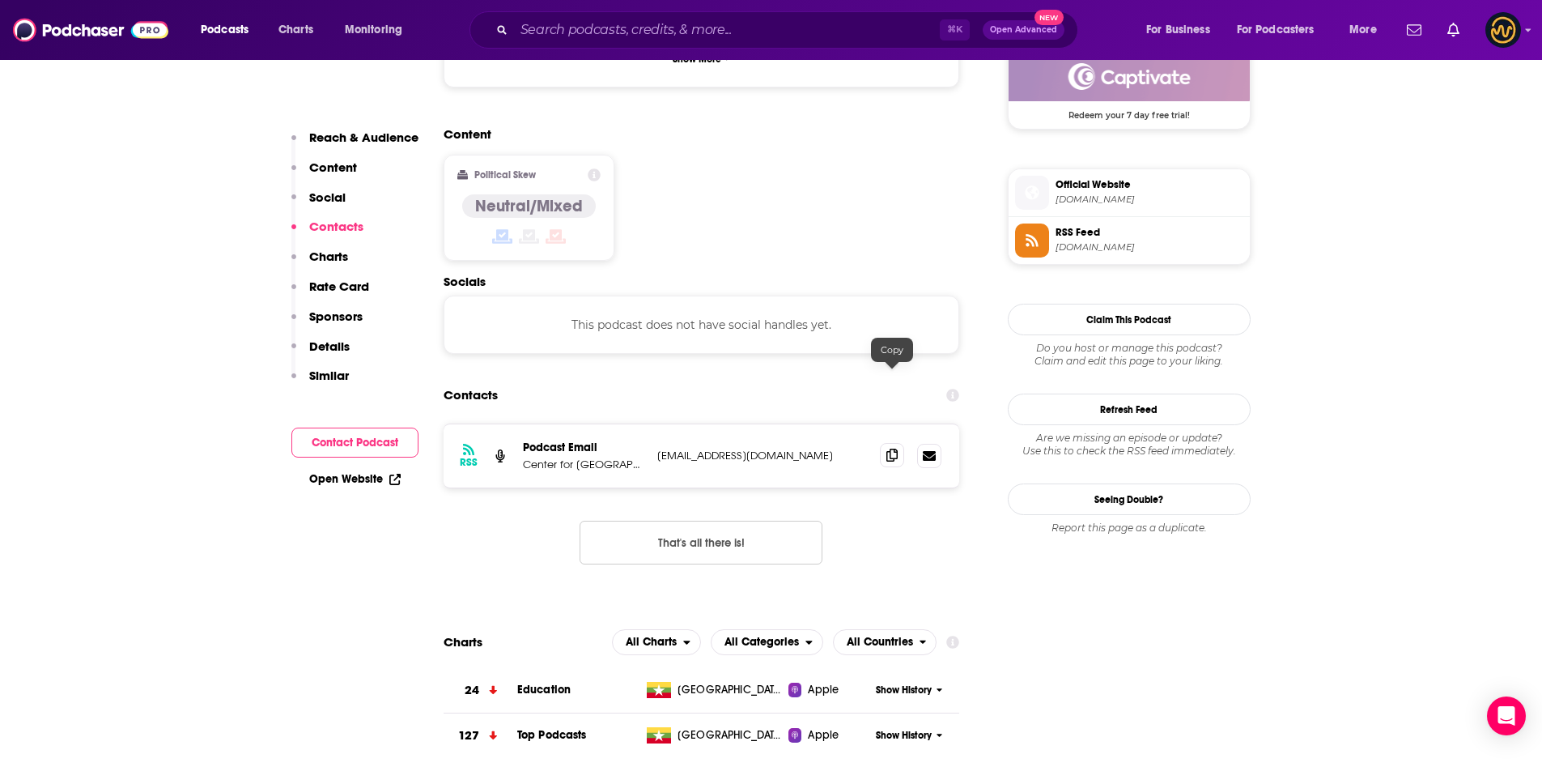
click at [887, 448] on icon at bounding box center [891, 454] width 11 height 13
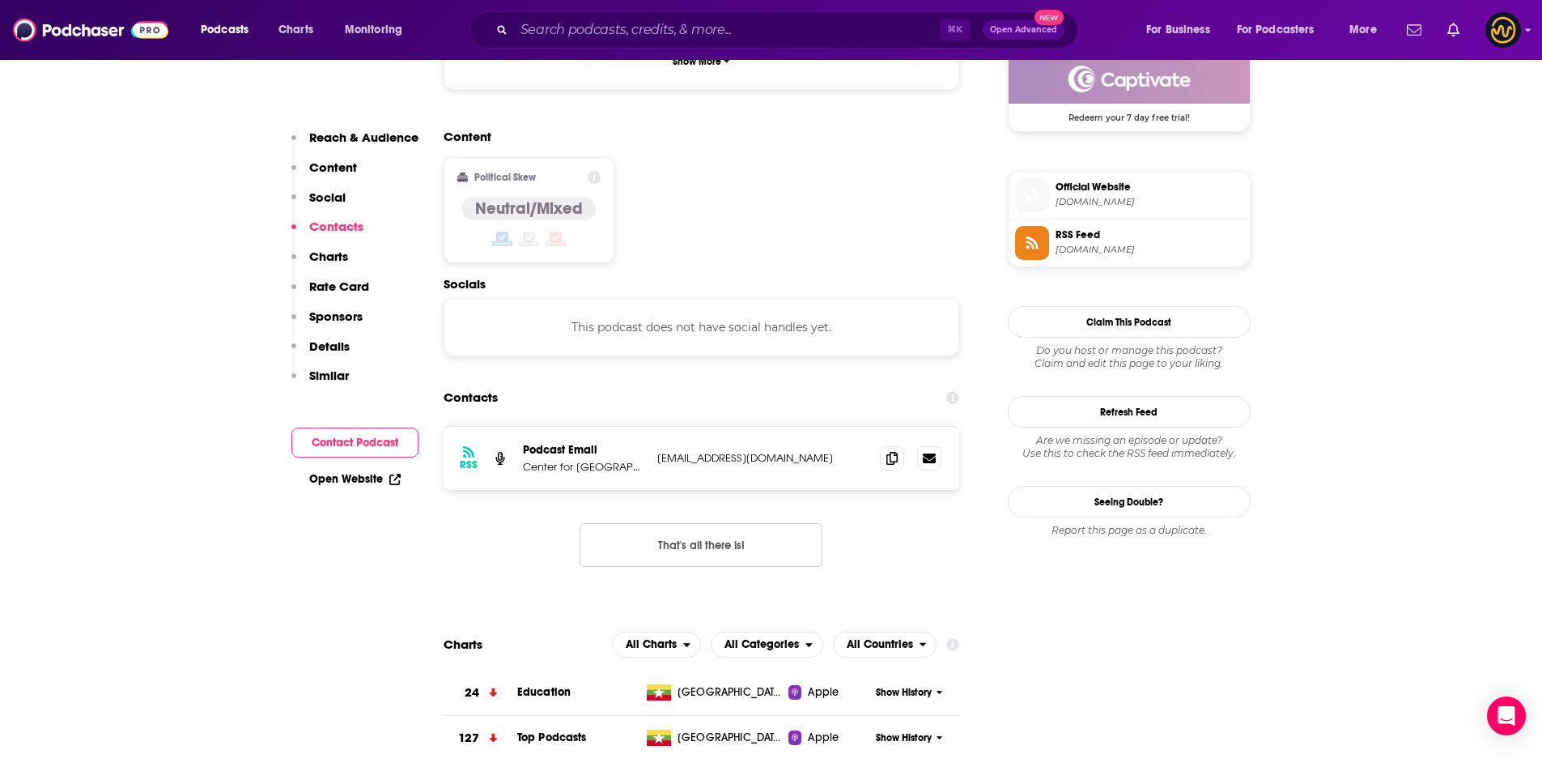
scroll to position [1221, 0]
click at [629, 31] on input "Search podcasts, credits, & more..." at bounding box center [727, 30] width 426 height 26
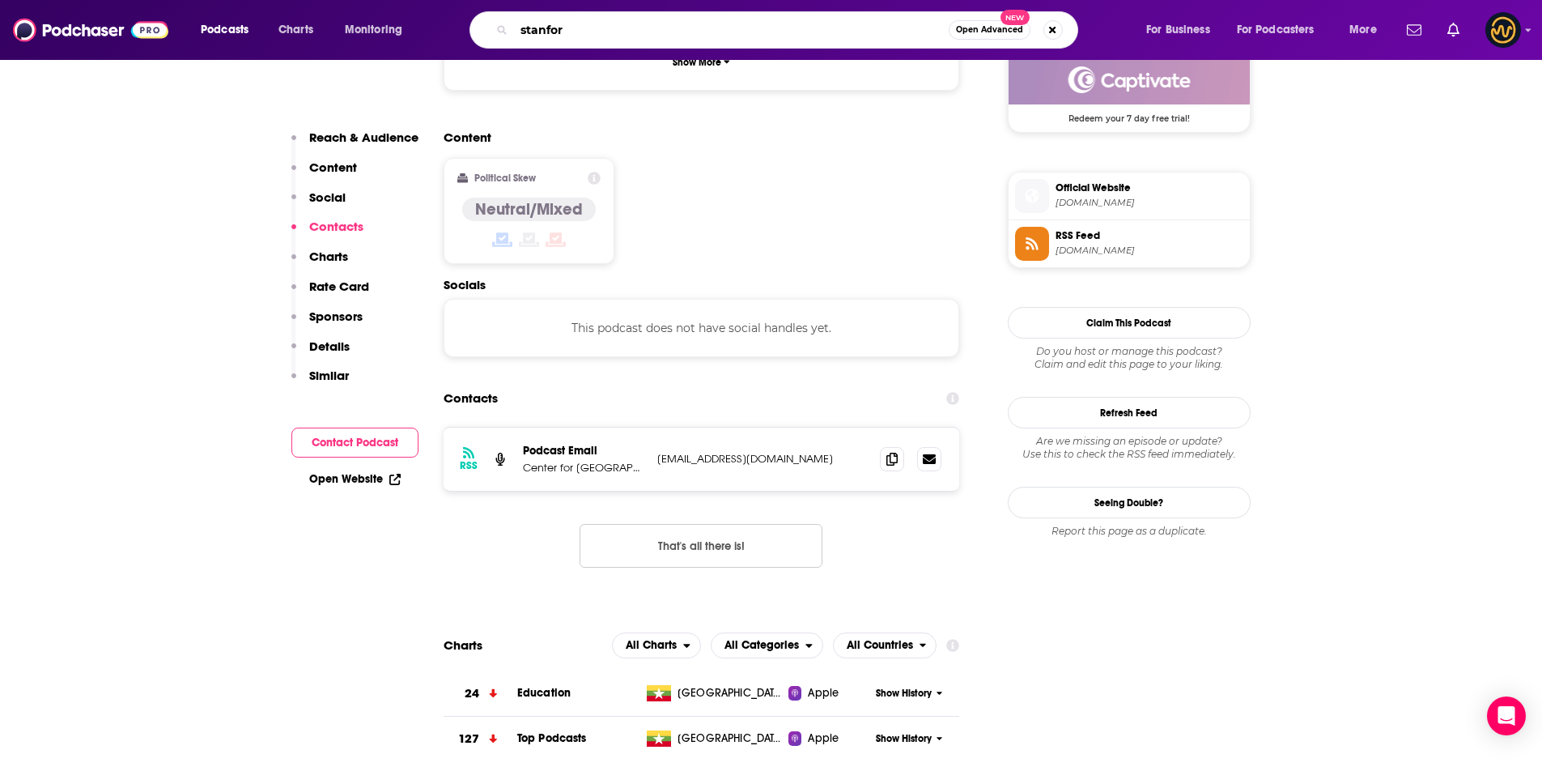
type input "[GEOGRAPHIC_DATA]"
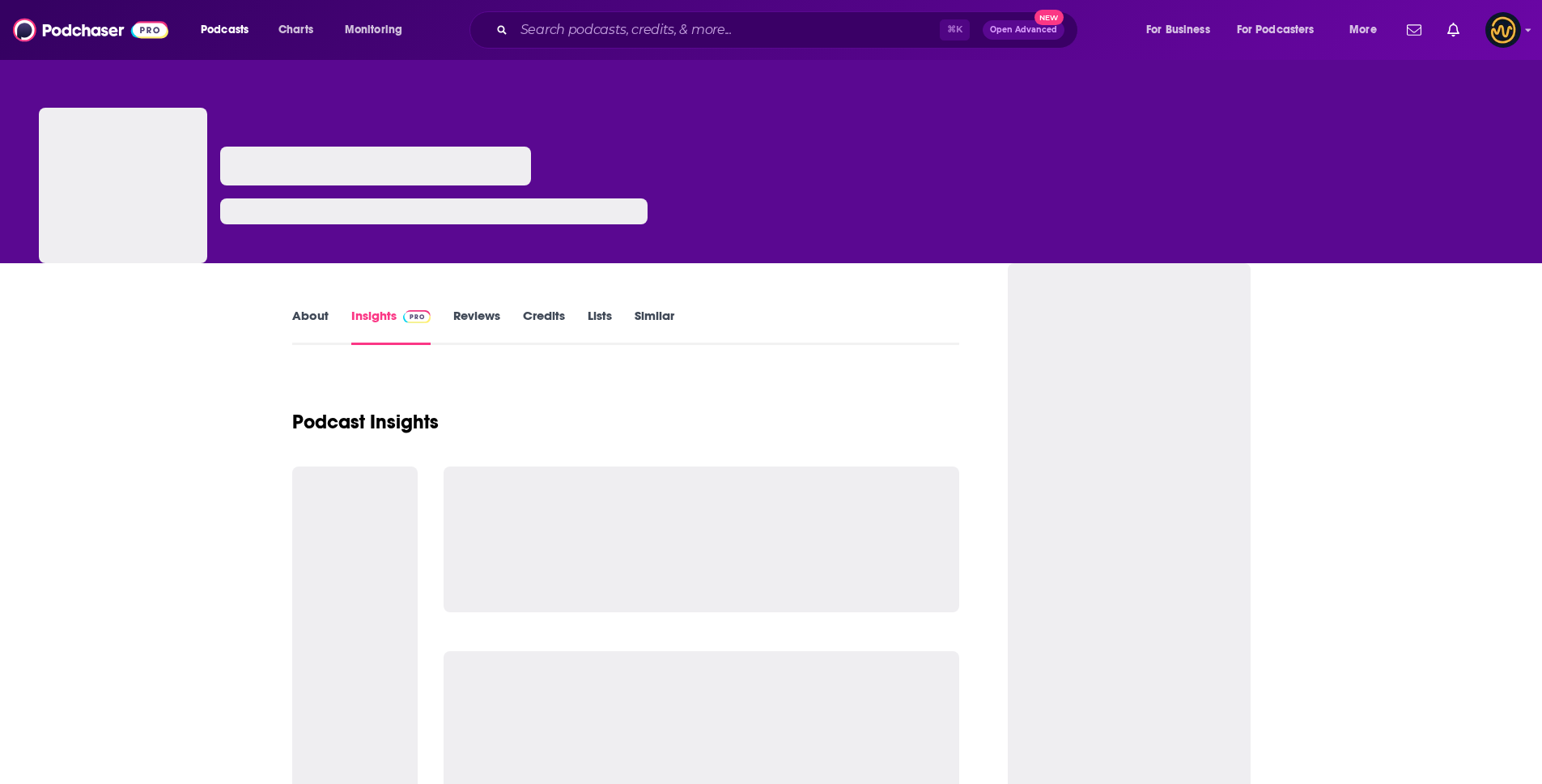
click at [310, 313] on link "About" at bounding box center [310, 326] width 37 height 37
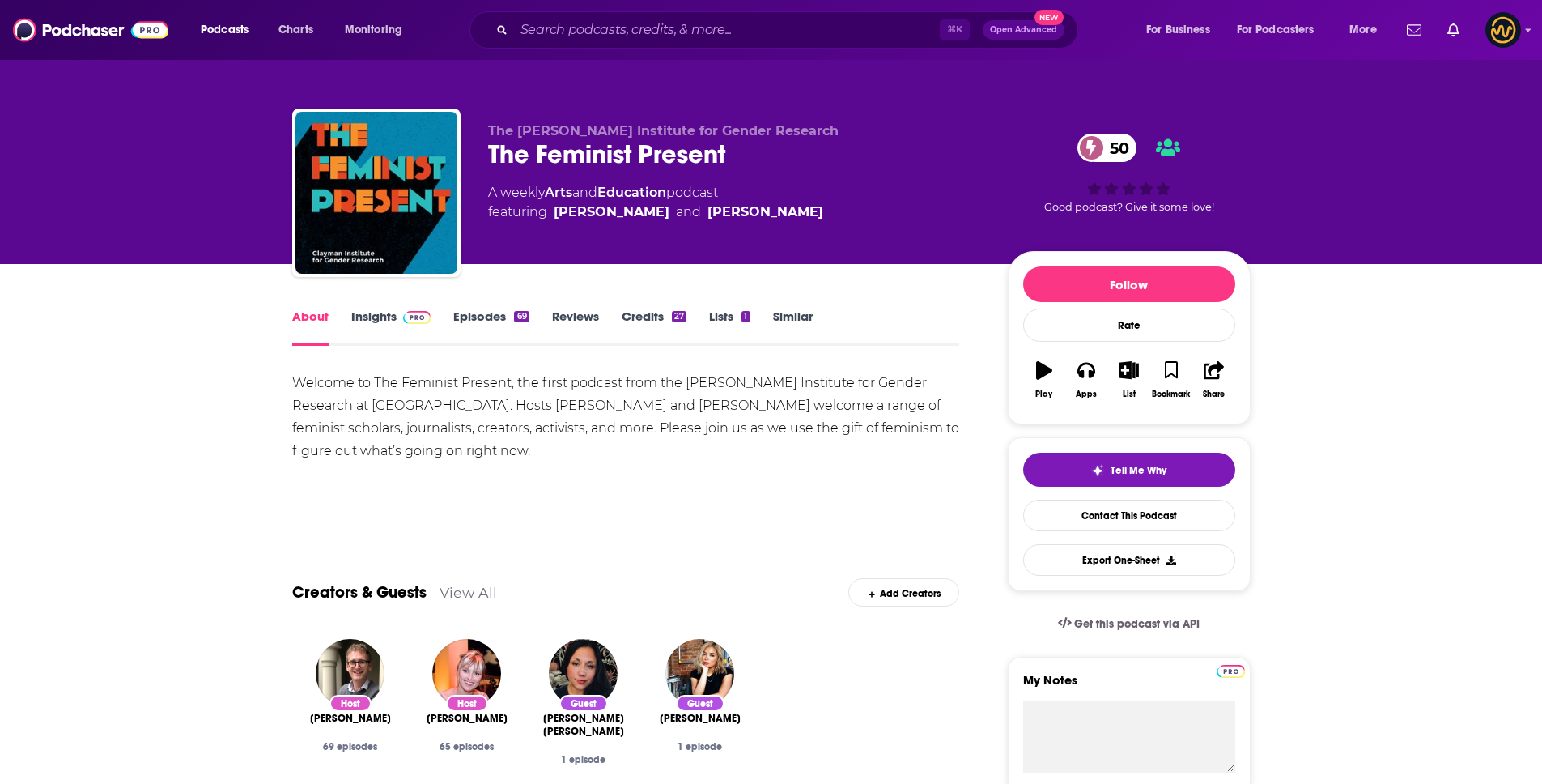
click at [381, 317] on link "Insights" at bounding box center [392, 327] width 80 height 37
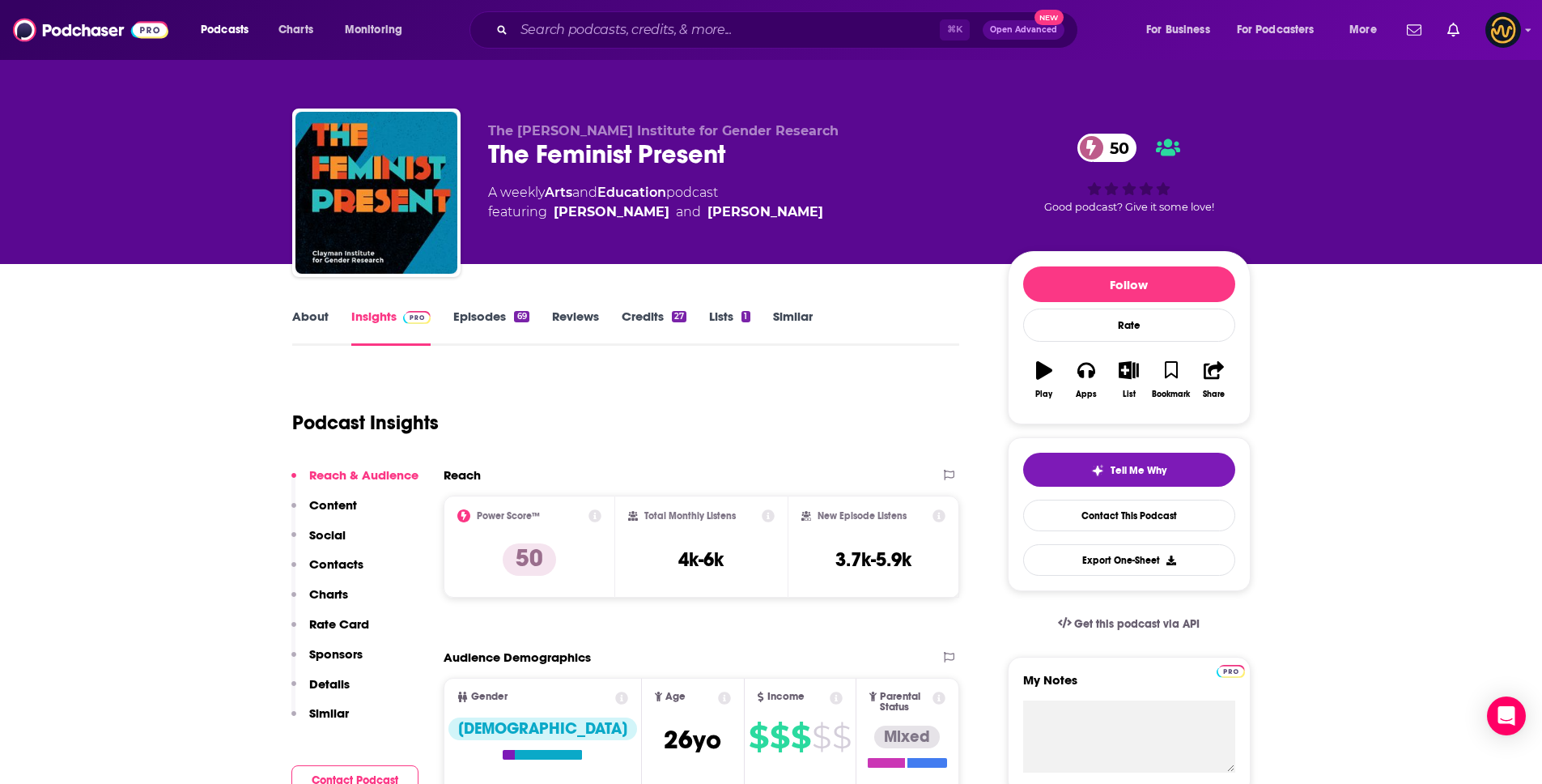
click at [292, 322] on link "About" at bounding box center [310, 327] width 37 height 37
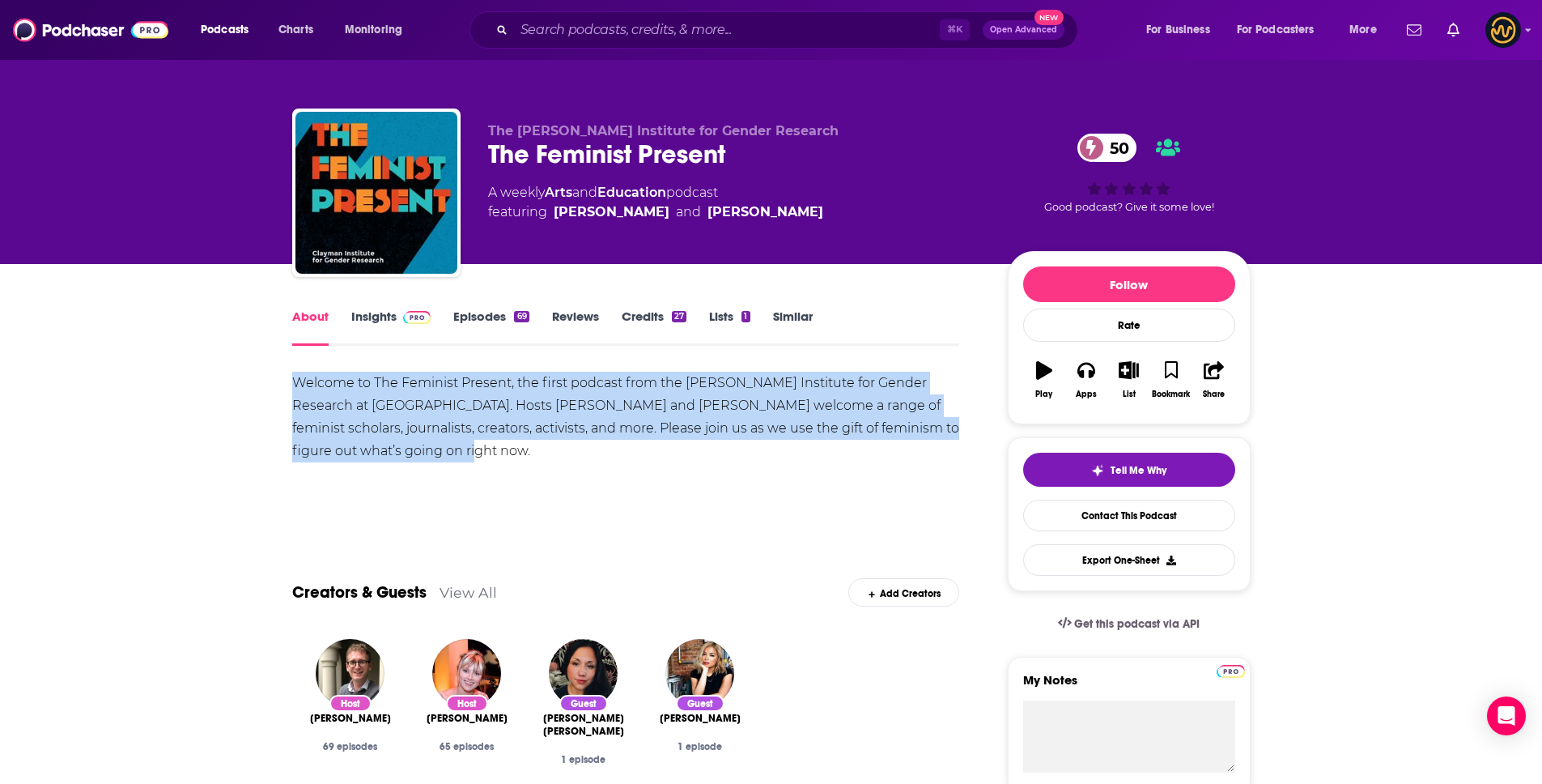
drag, startPoint x: 288, startPoint y: 378, endPoint x: 444, endPoint y: 455, distance: 174.0
copy div "Welcome to The Feminist Present, the first podcast from the Clayman Institute f…"
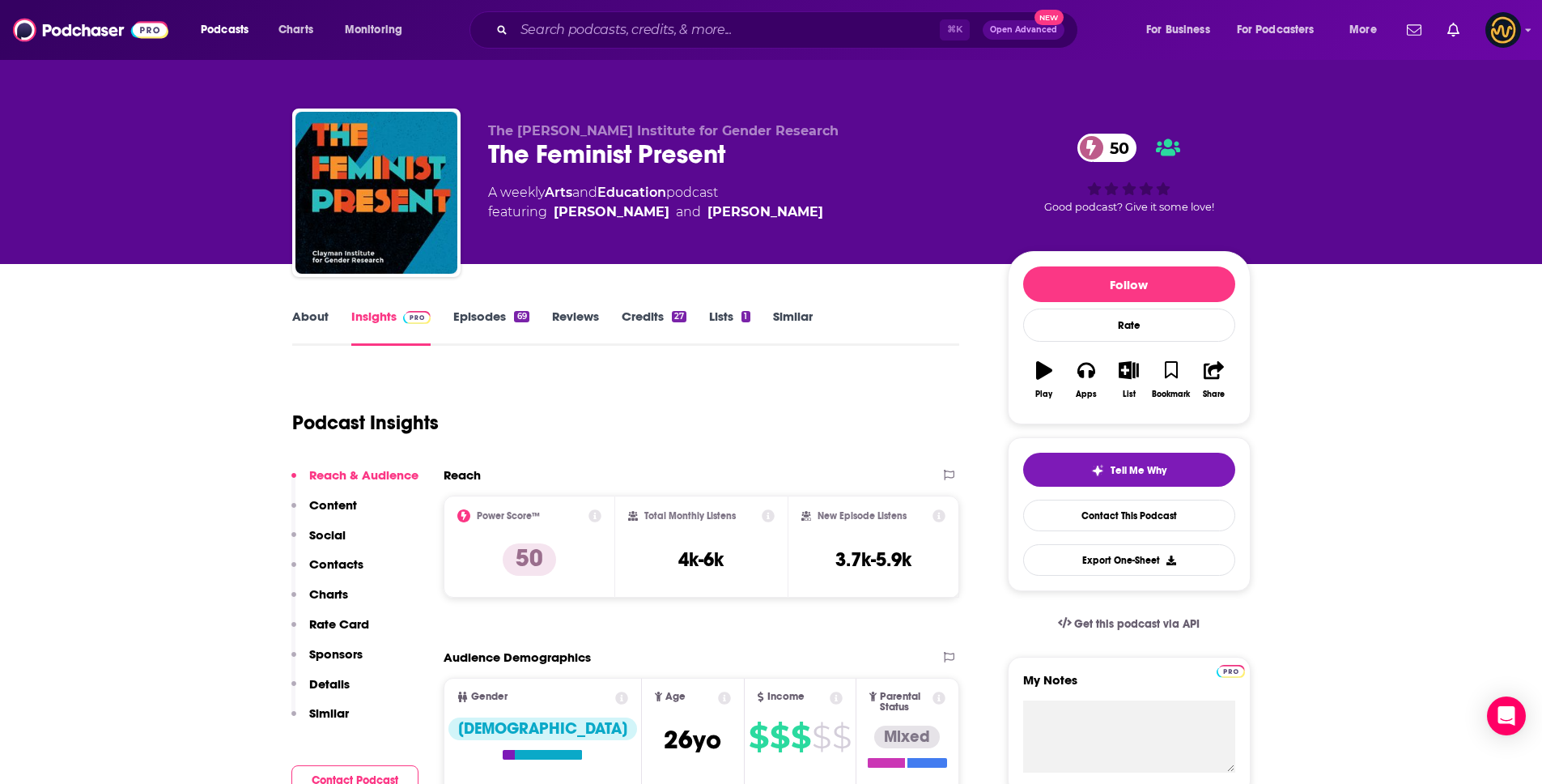
click at [328, 688] on p "Details" at bounding box center [330, 684] width 40 height 16
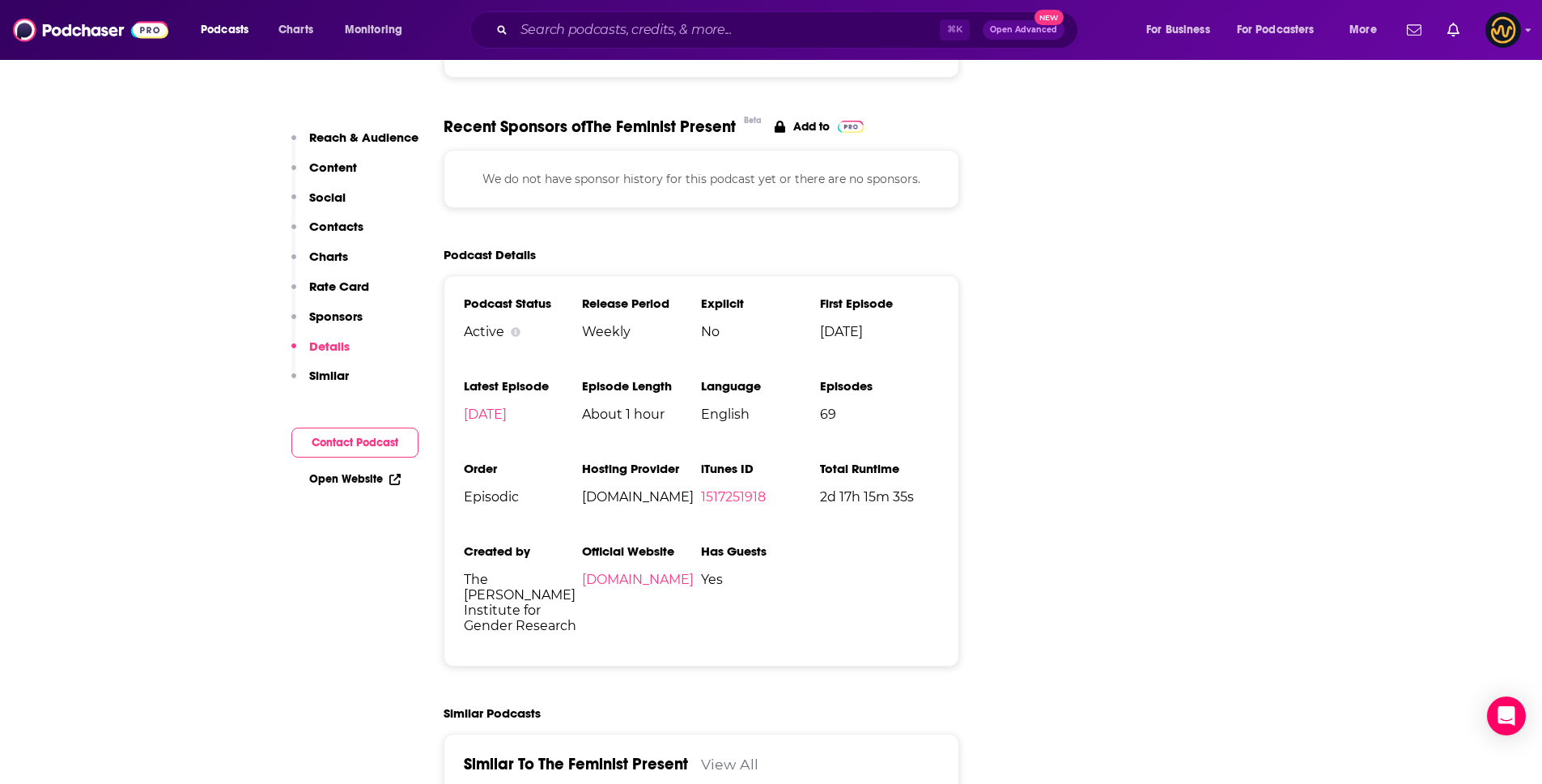
scroll to position [2196, 0]
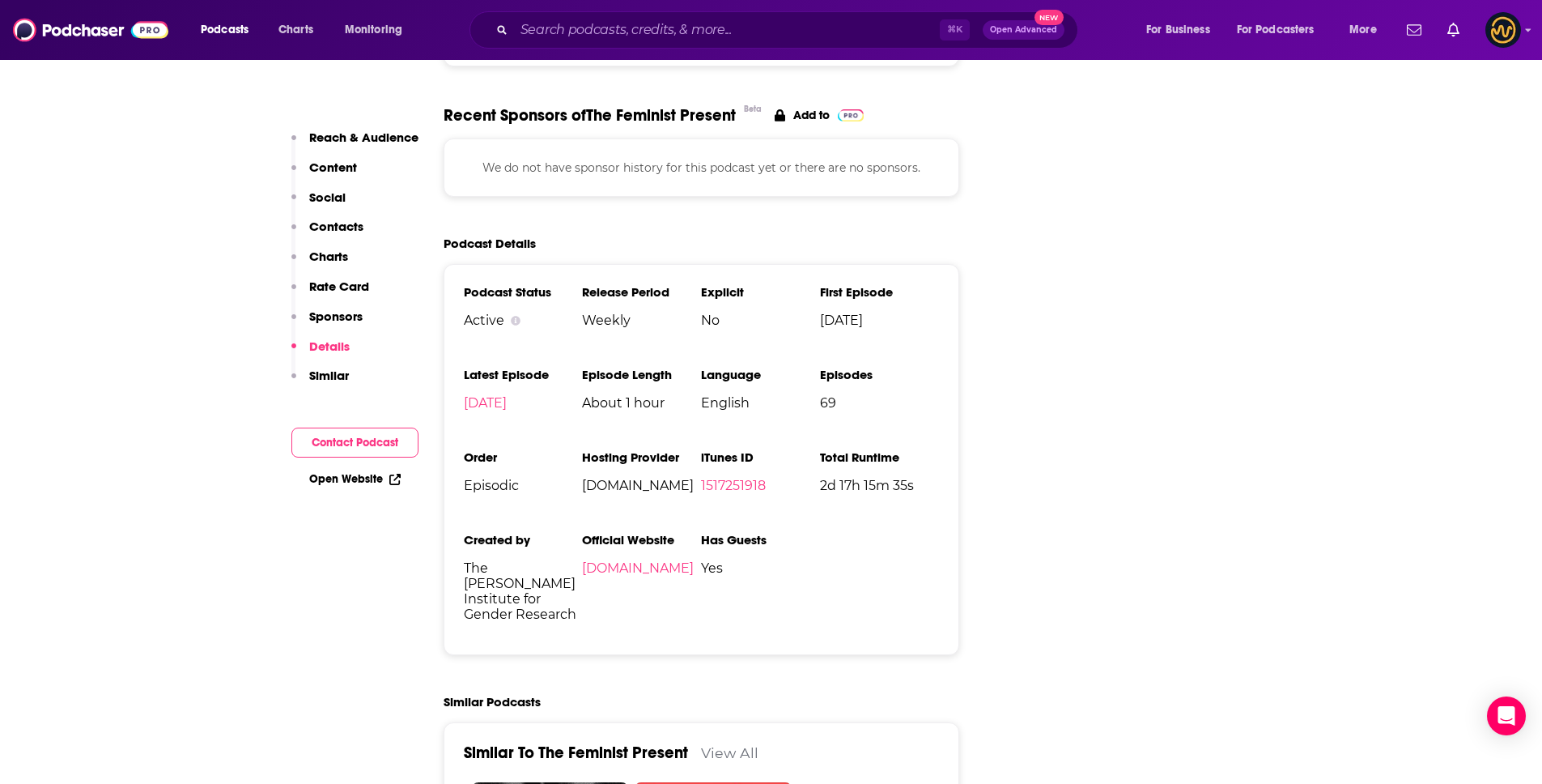
click at [343, 228] on p "Contacts" at bounding box center [337, 227] width 54 height 16
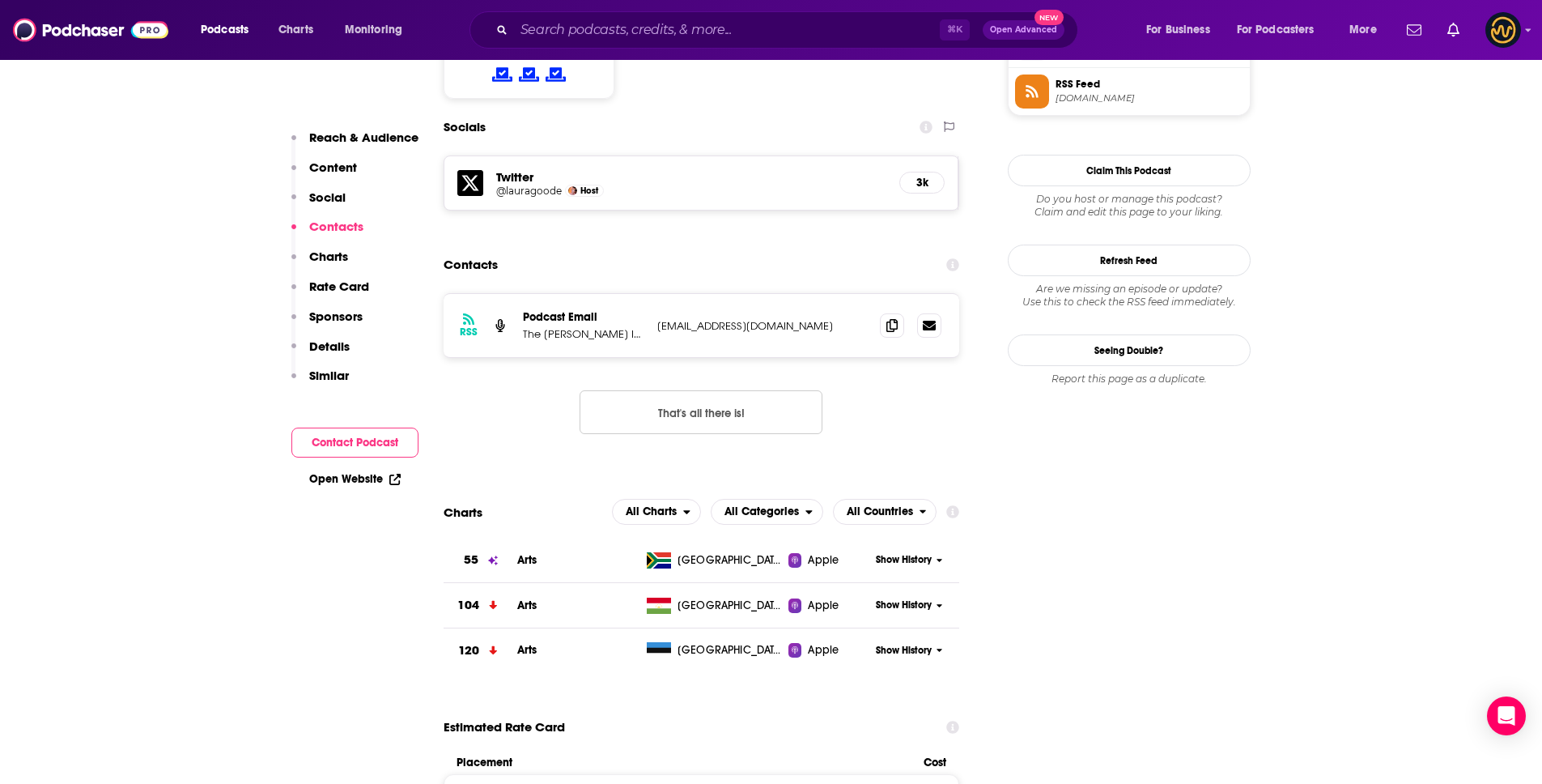
scroll to position [1333, 0]
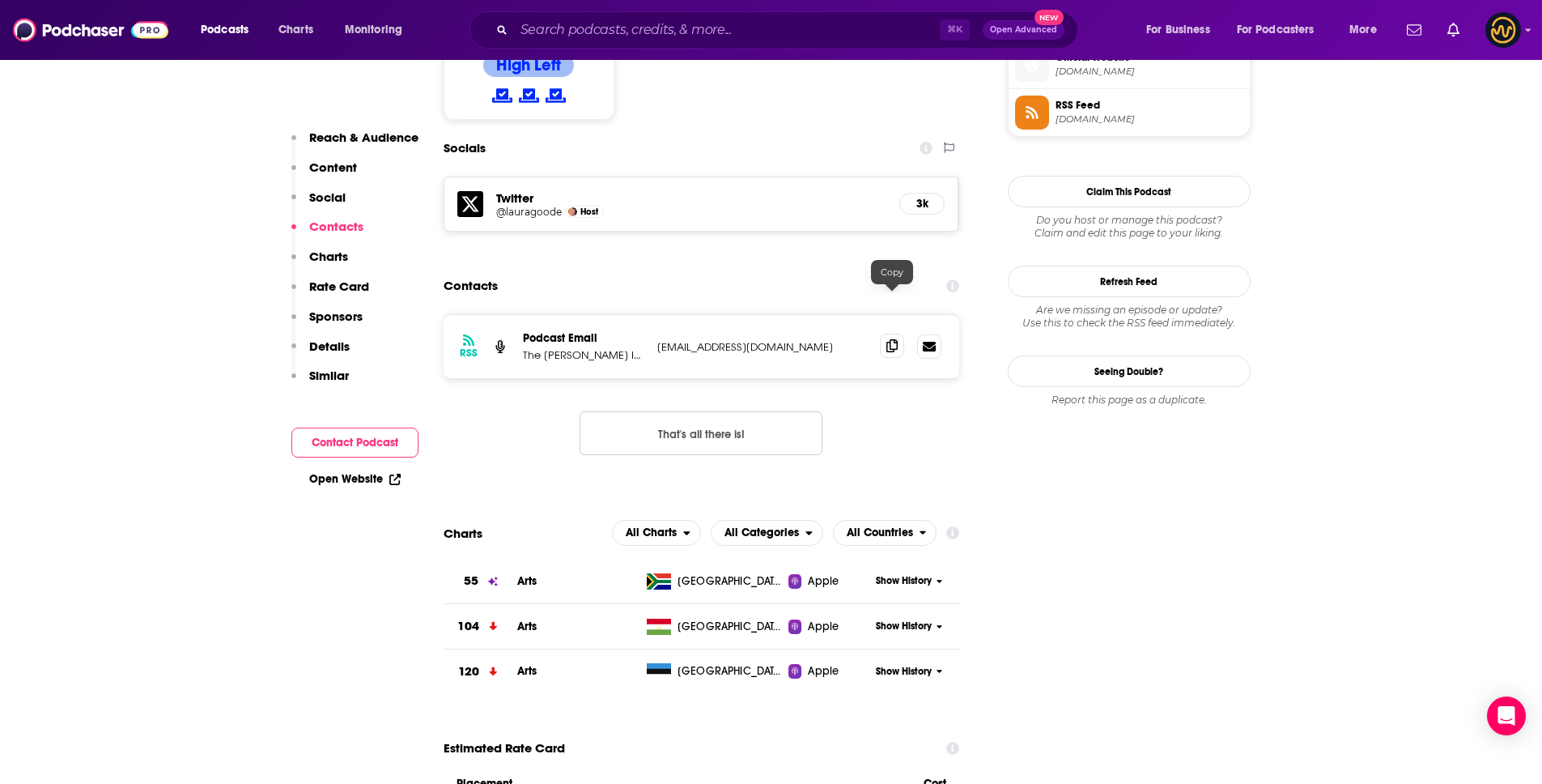
click at [892, 339] on icon at bounding box center [891, 345] width 11 height 13
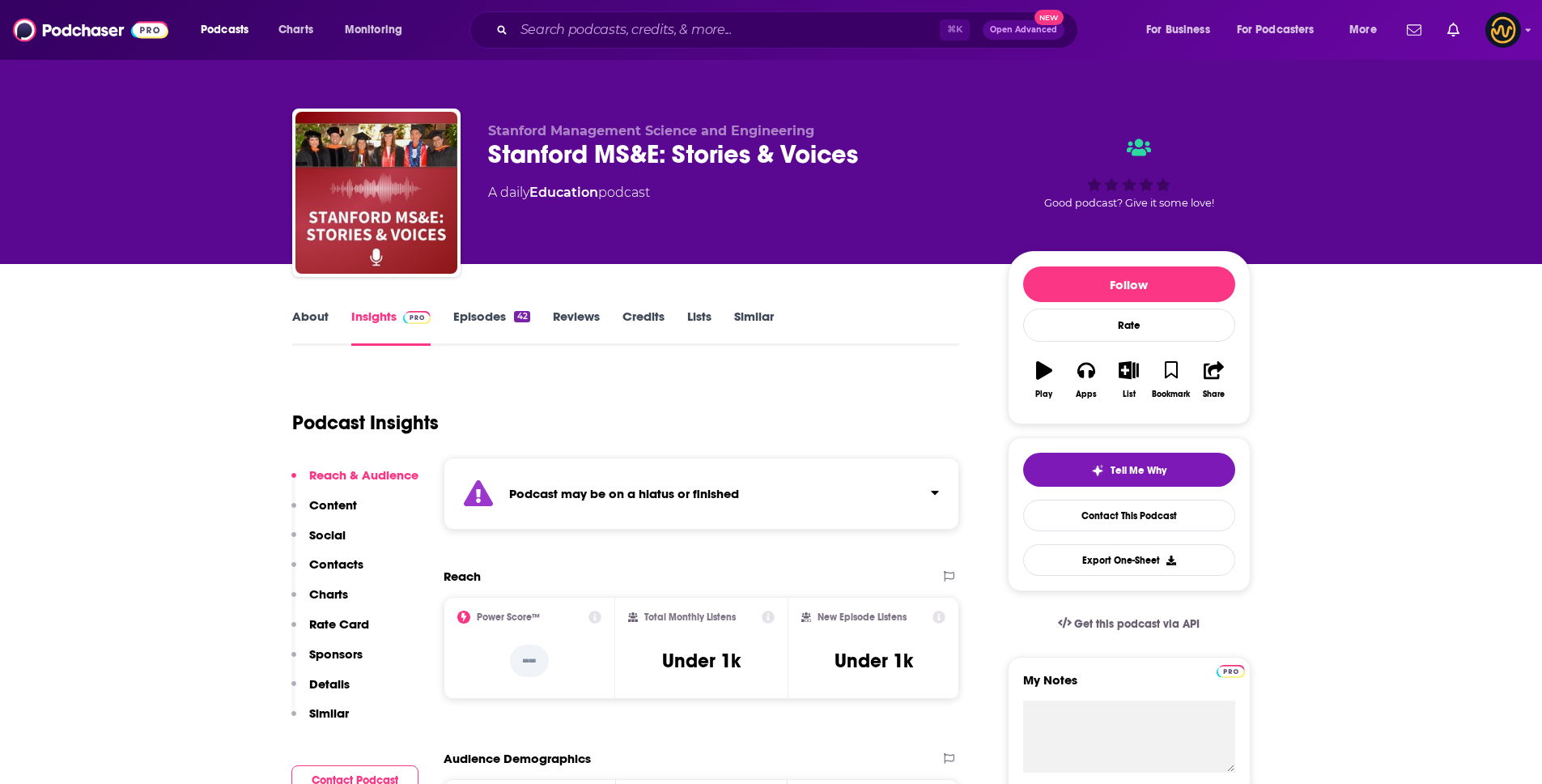
click at [326, 685] on p "Details" at bounding box center [330, 684] width 40 height 16
click at [498, 310] on link "Episodes 42" at bounding box center [491, 327] width 76 height 37
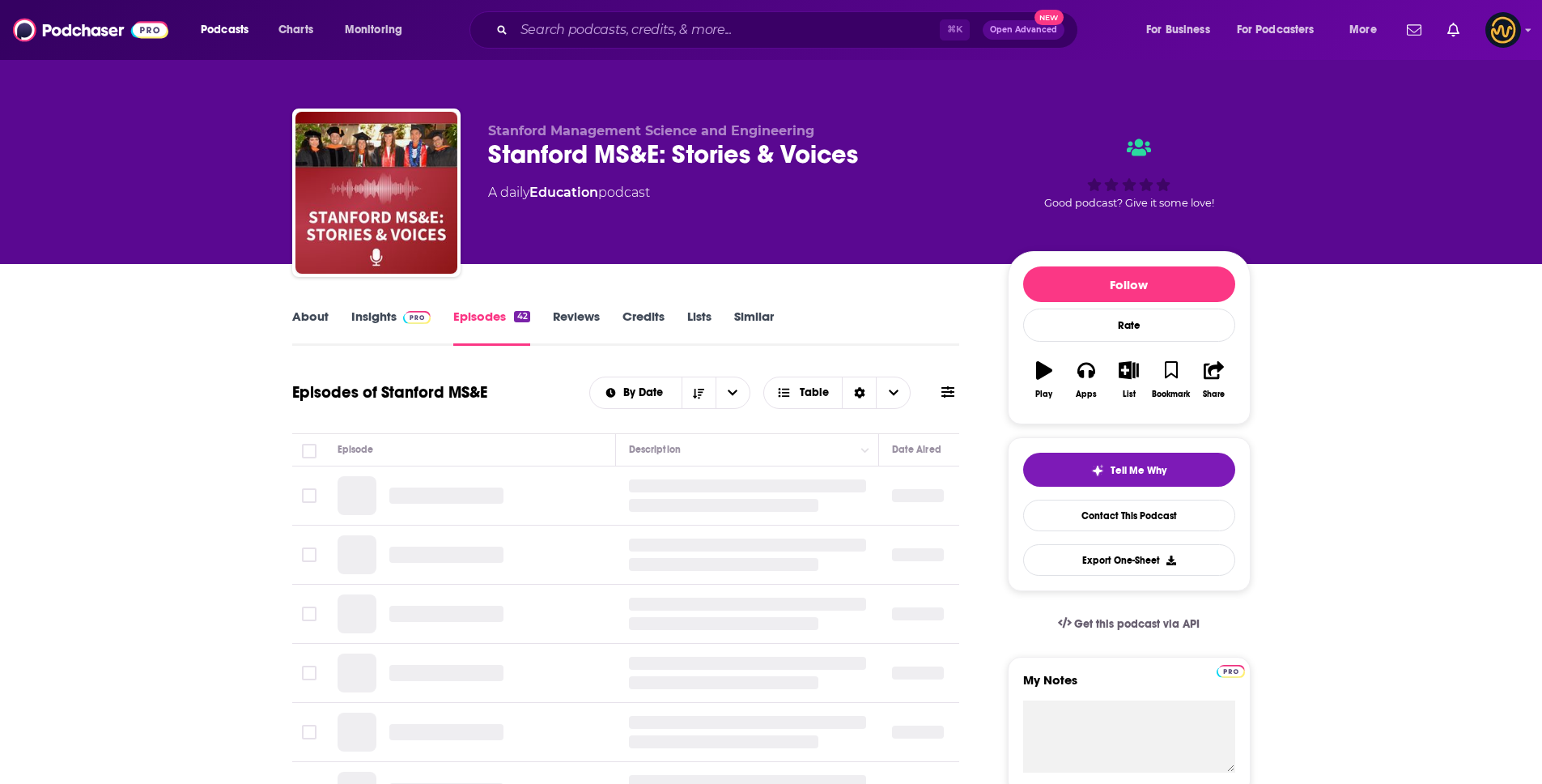
click at [359, 318] on link "Insights" at bounding box center [392, 327] width 80 height 37
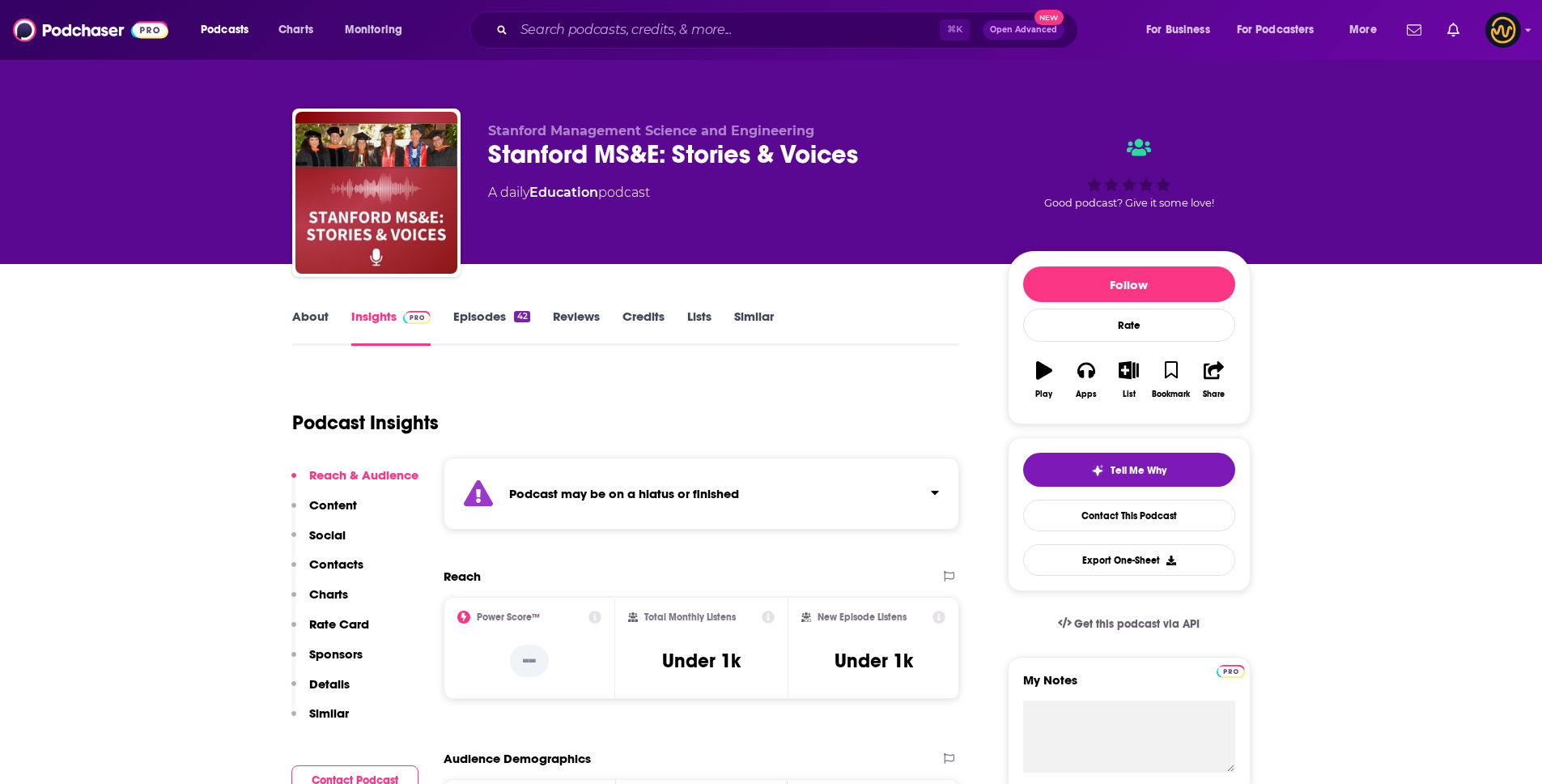
click at [616, 494] on strong "Podcast may be on a hiatus or finished" at bounding box center [624, 494] width 230 height 16
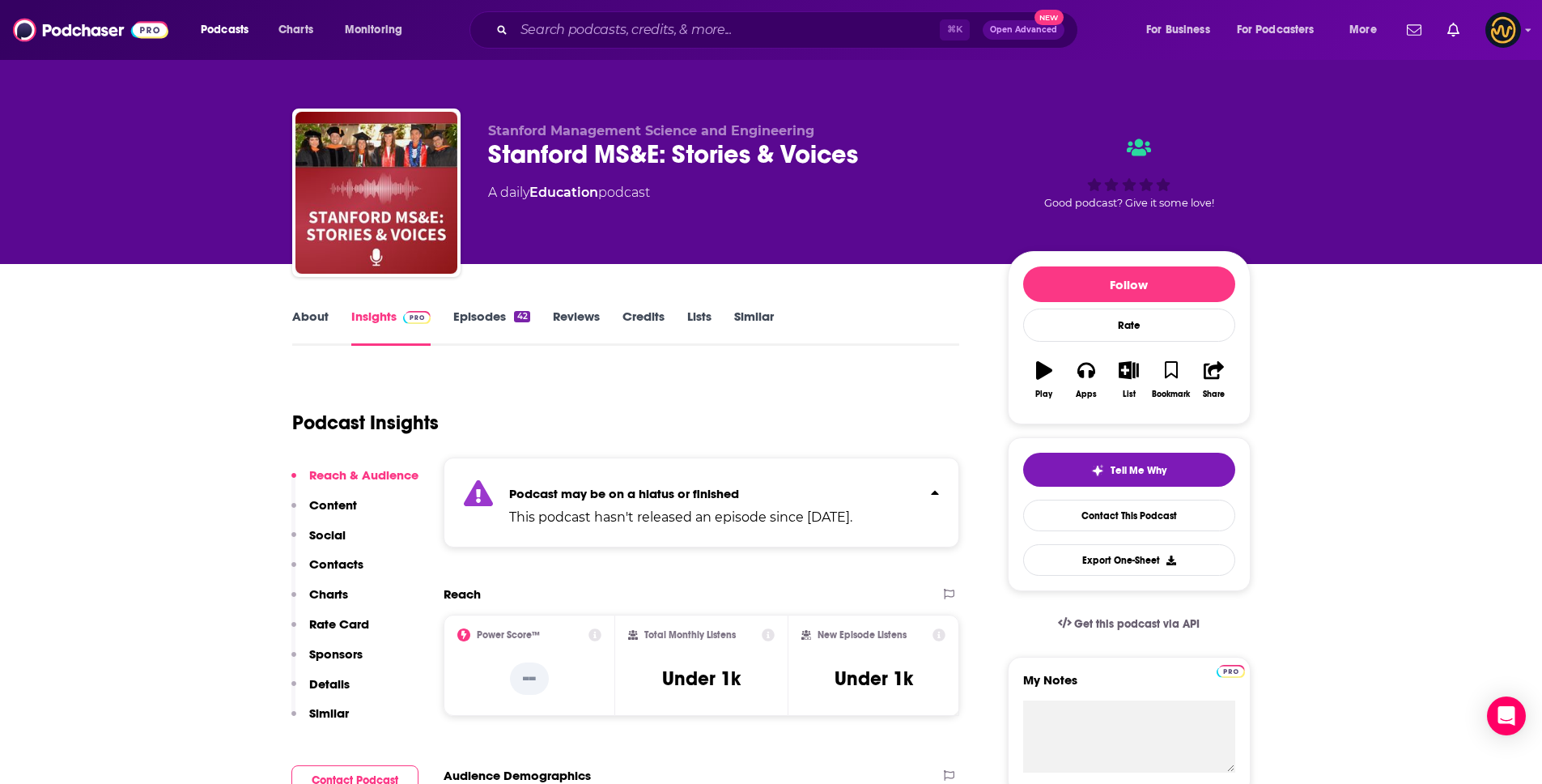
click at [616, 494] on strong "Podcast may be on a hiatus or finished" at bounding box center [624, 494] width 230 height 16
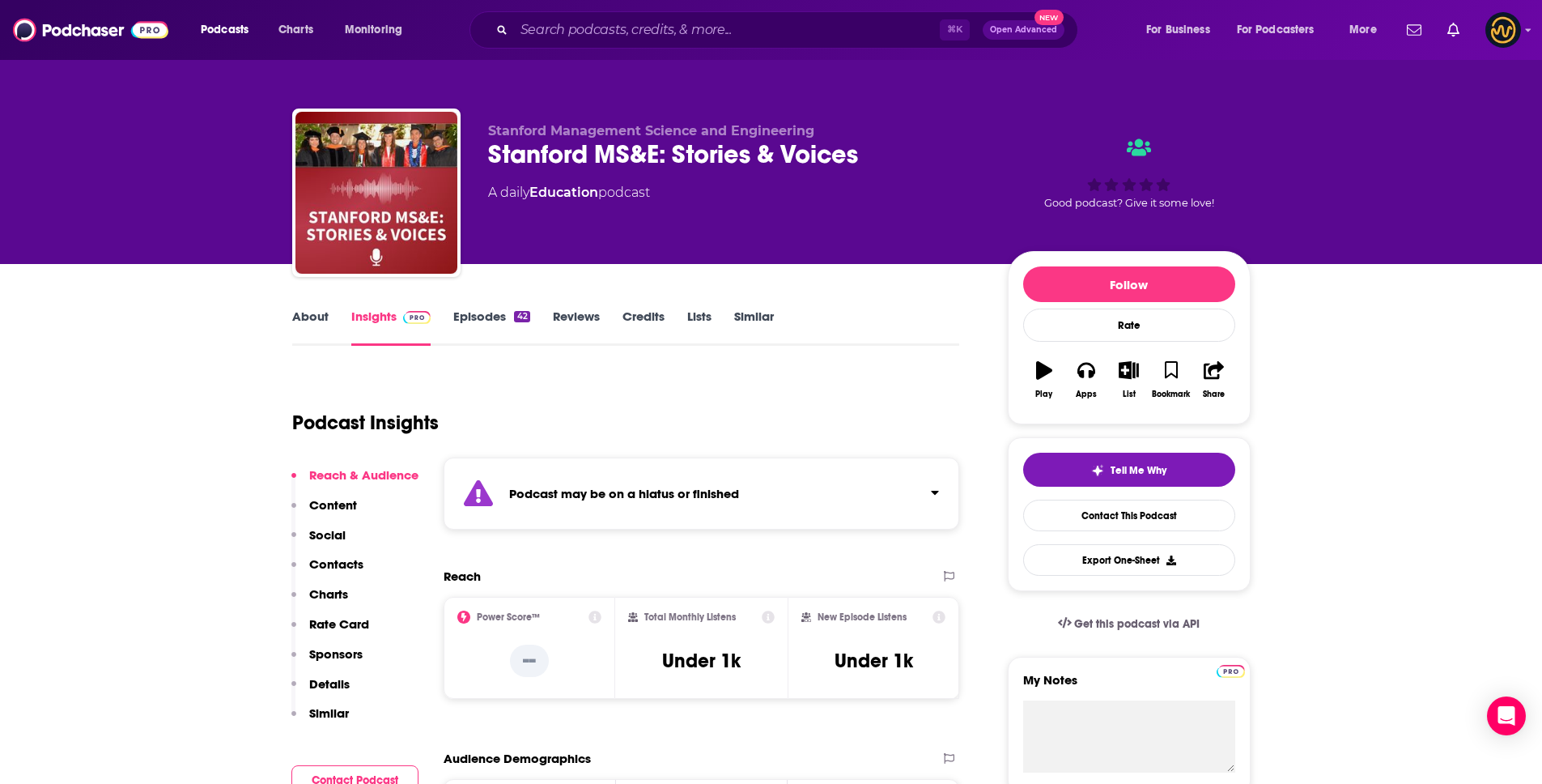
click at [497, 324] on link "Episodes 42" at bounding box center [491, 327] width 76 height 37
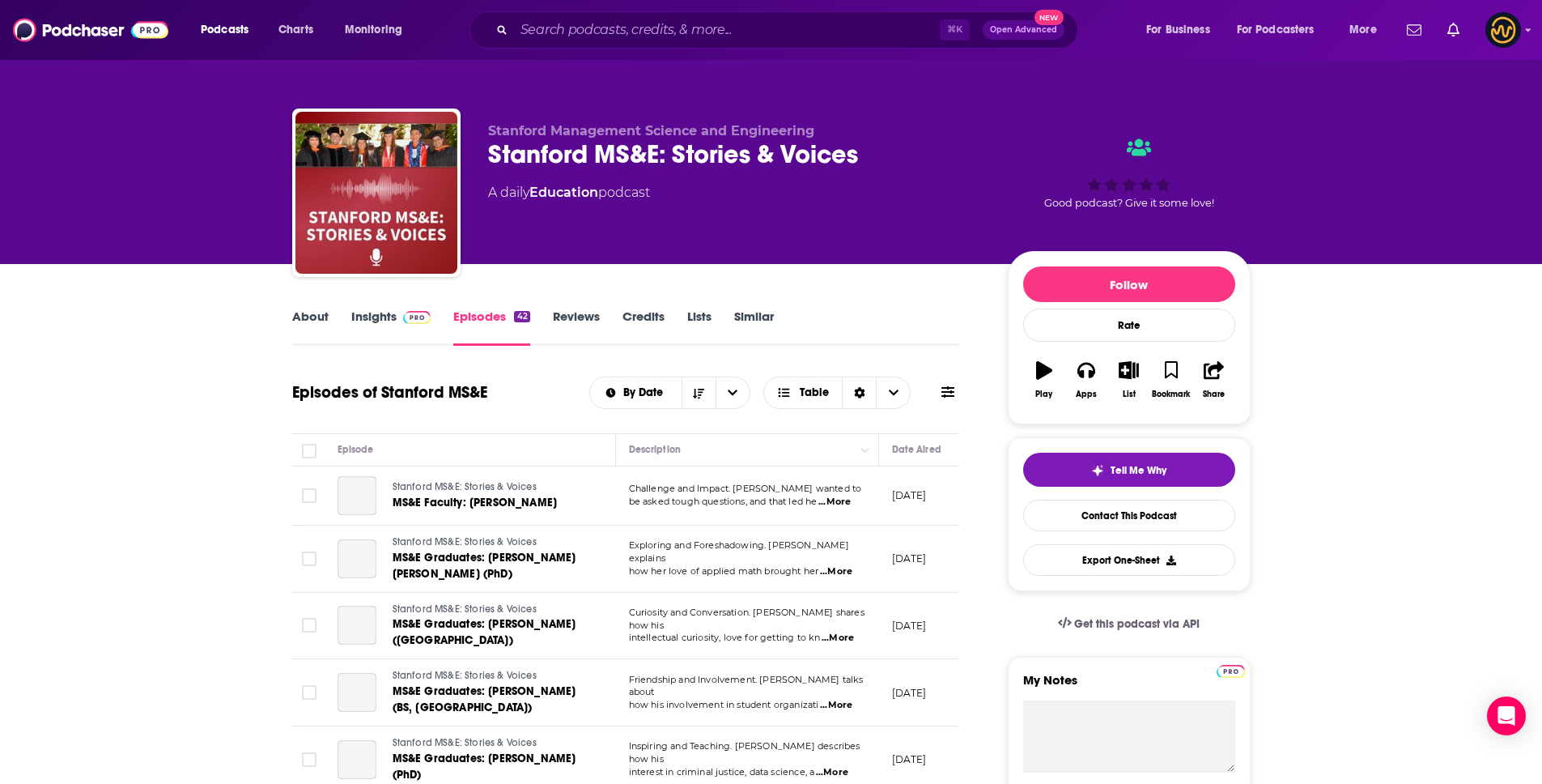
scroll to position [310, 0]
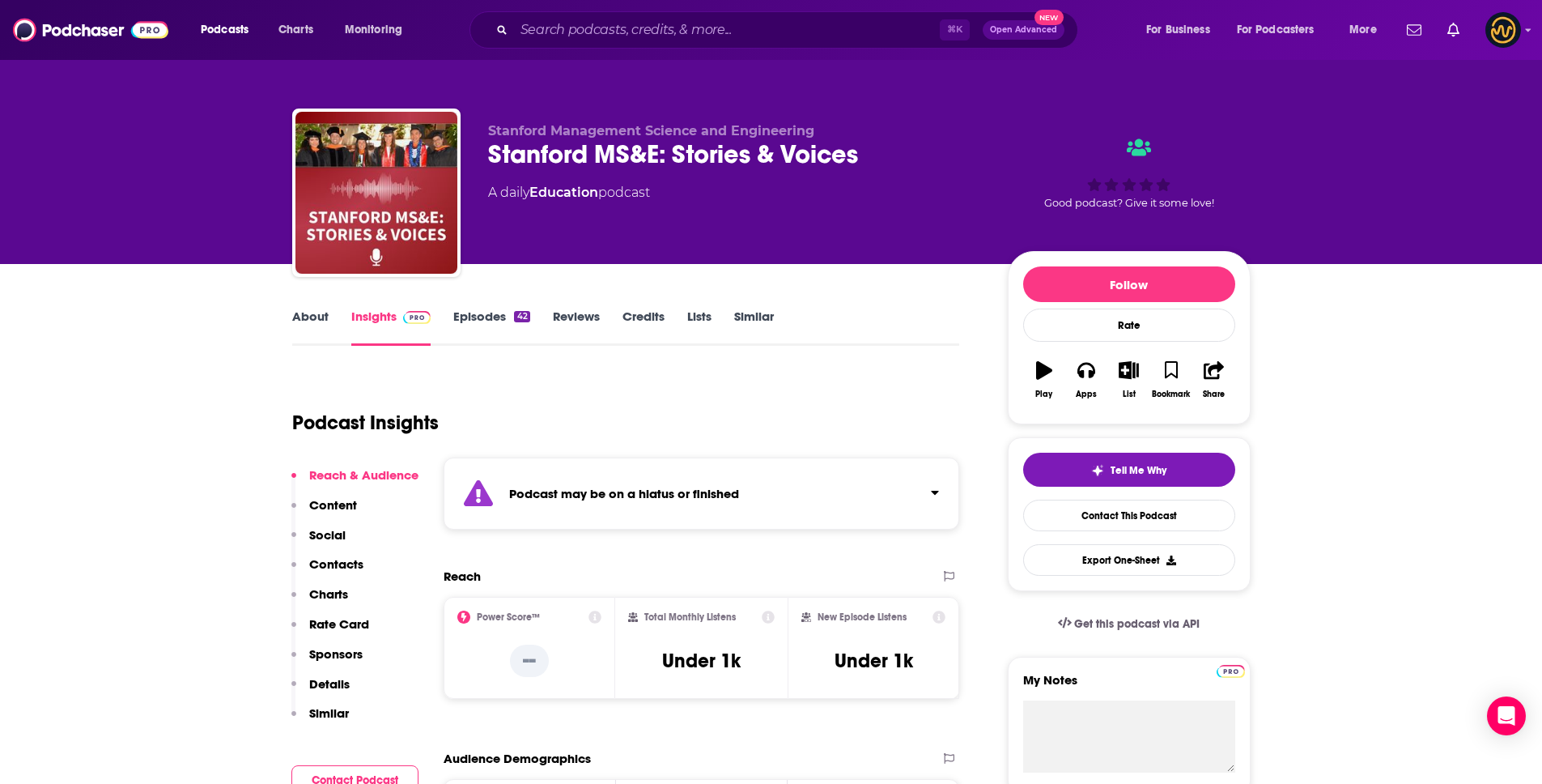
click at [333, 688] on p "Details" at bounding box center [330, 684] width 40 height 16
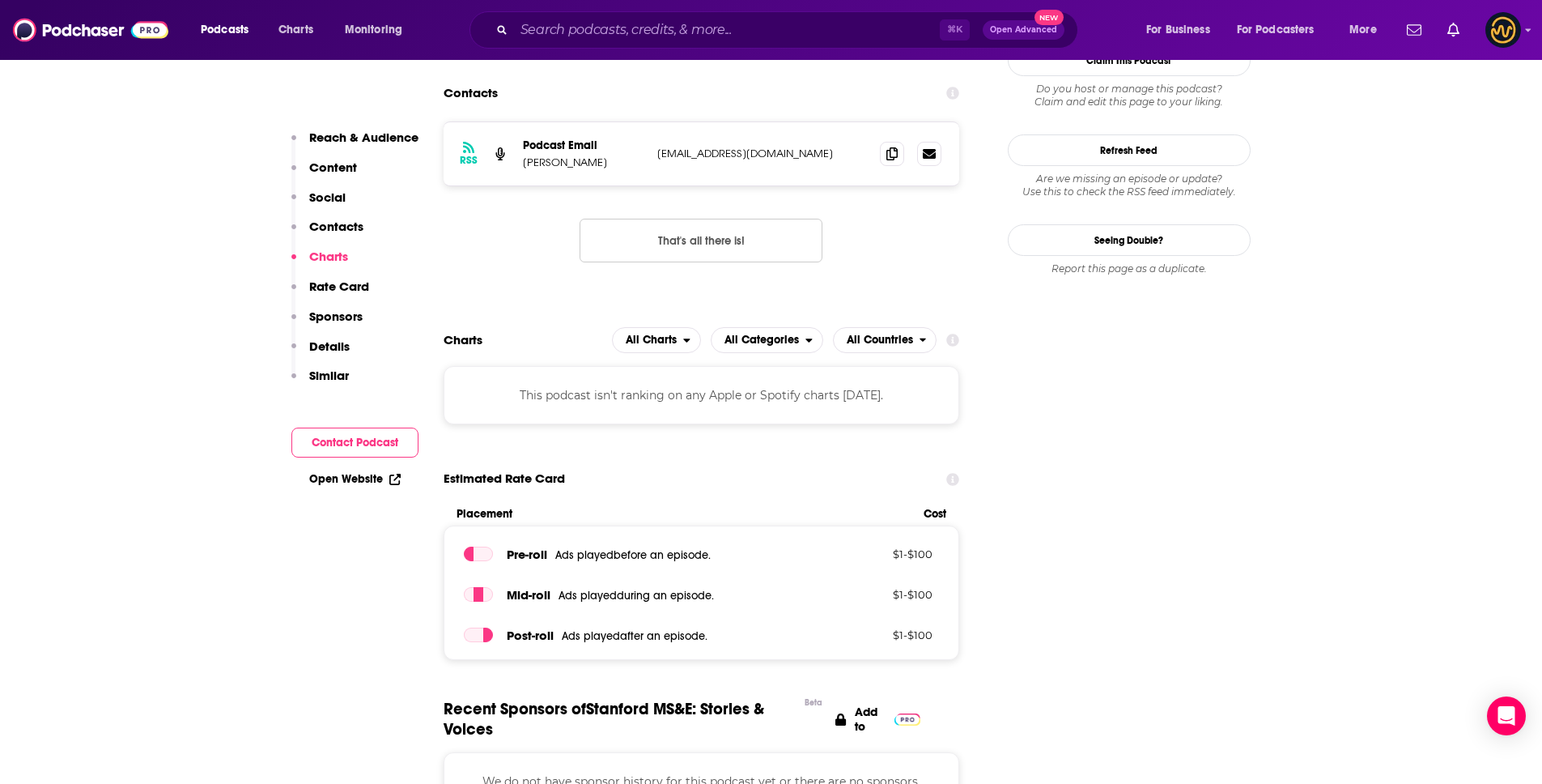
scroll to position [1212, 0]
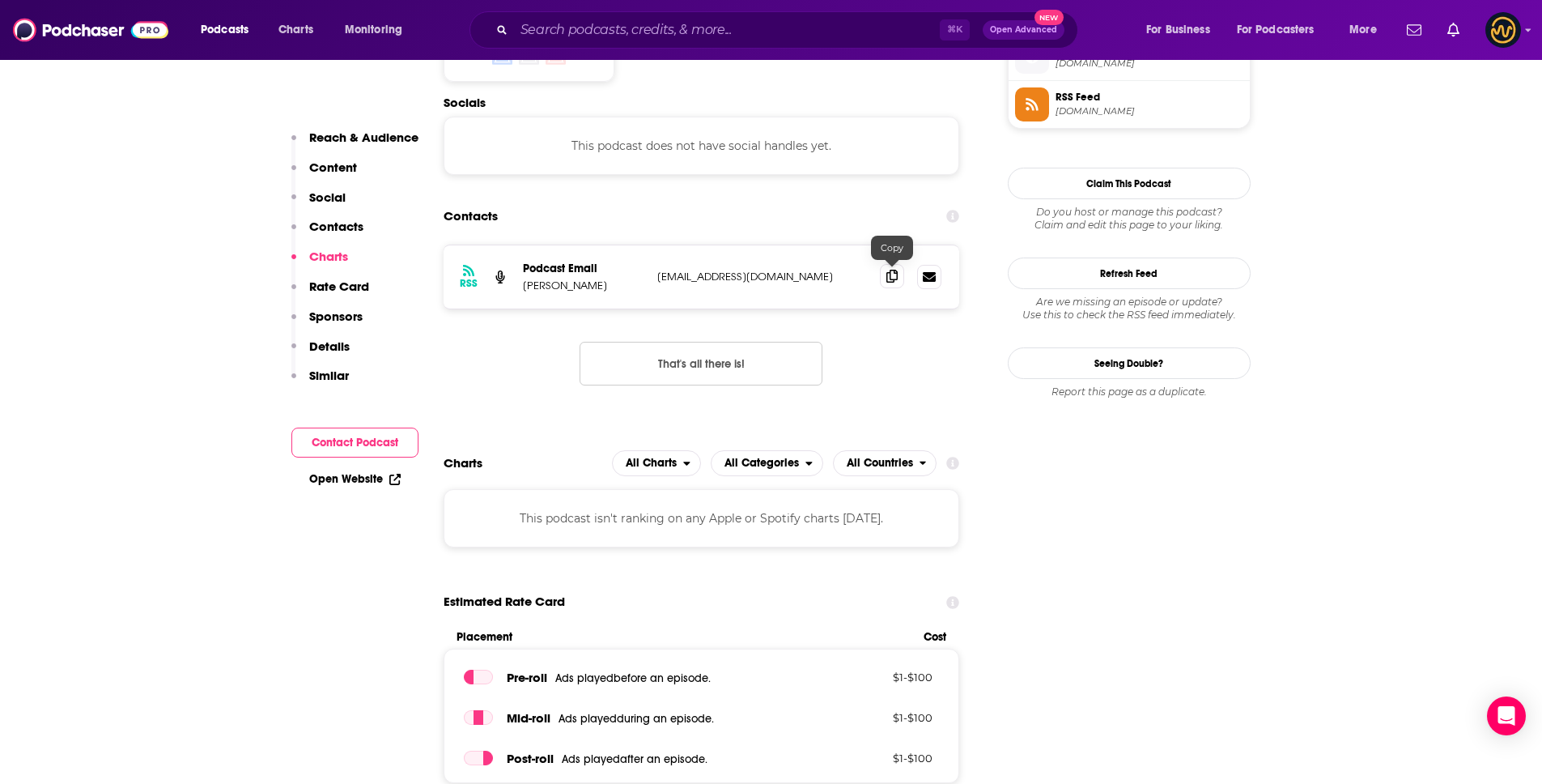
click at [891, 279] on icon at bounding box center [891, 276] width 11 height 13
click at [559, 36] on input "Search podcasts, credits, & more..." at bounding box center [727, 30] width 426 height 26
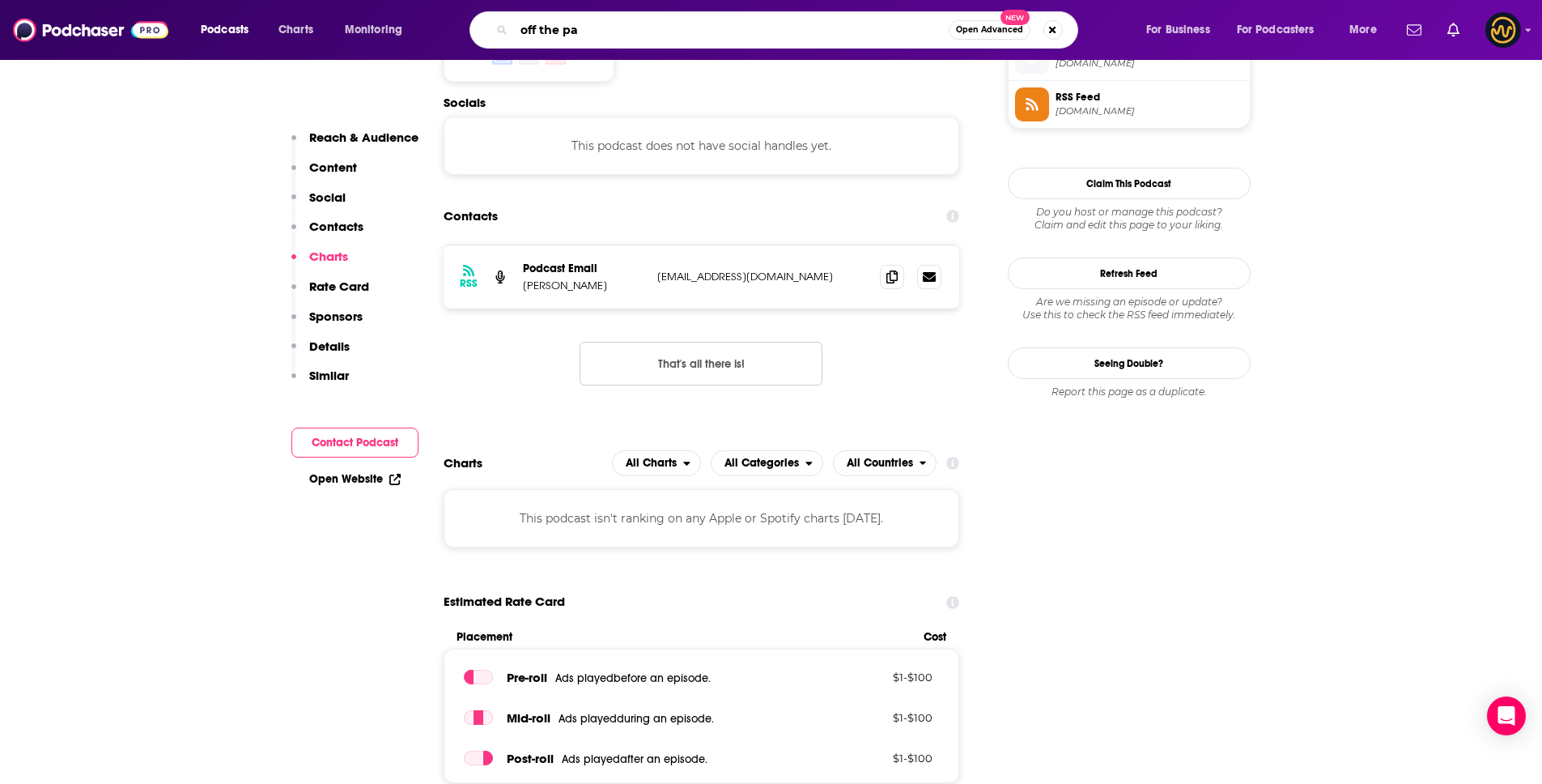
type input "off the pag"
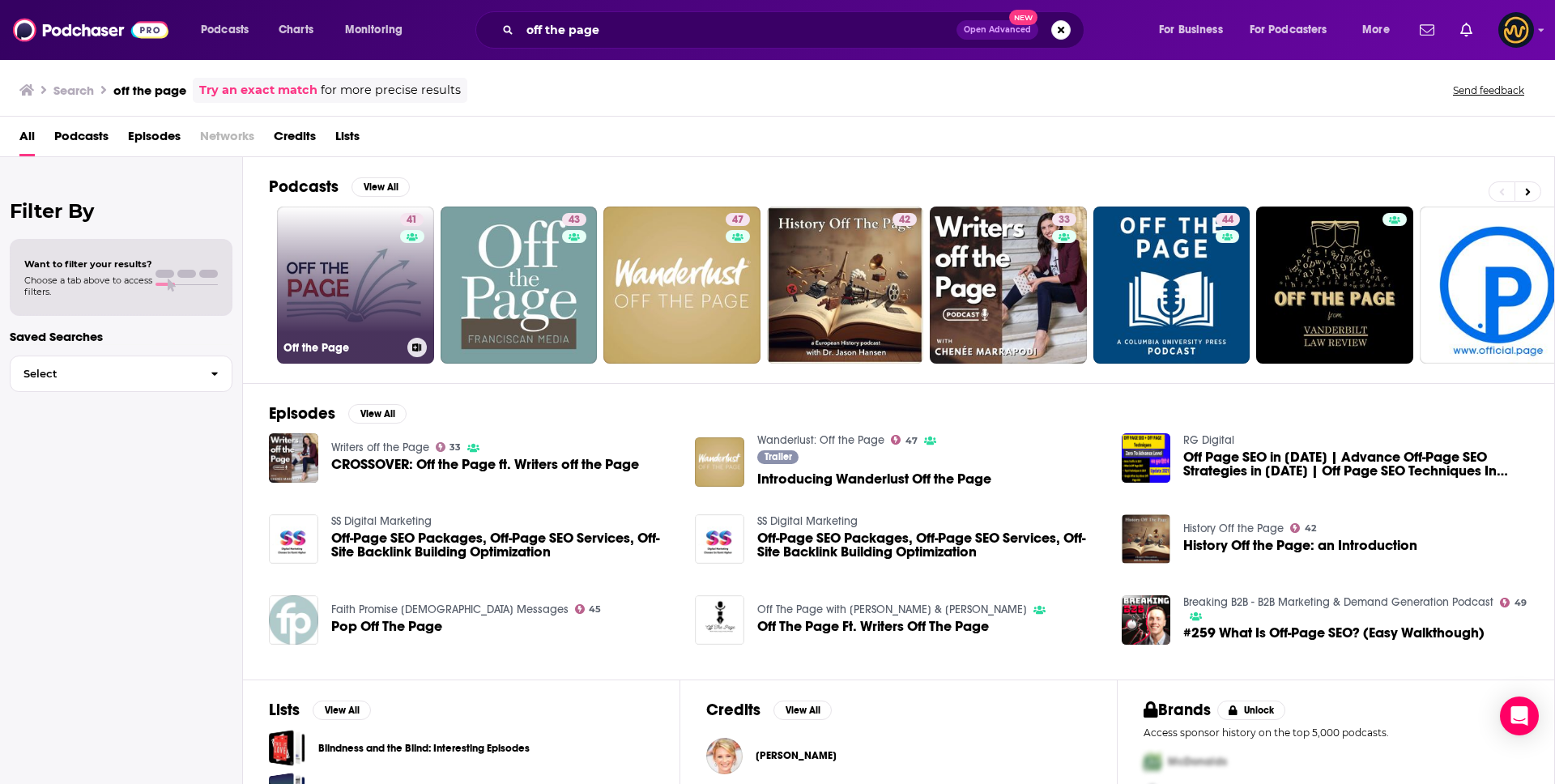
click at [335, 220] on link "41 Off the Page" at bounding box center [355, 285] width 157 height 157
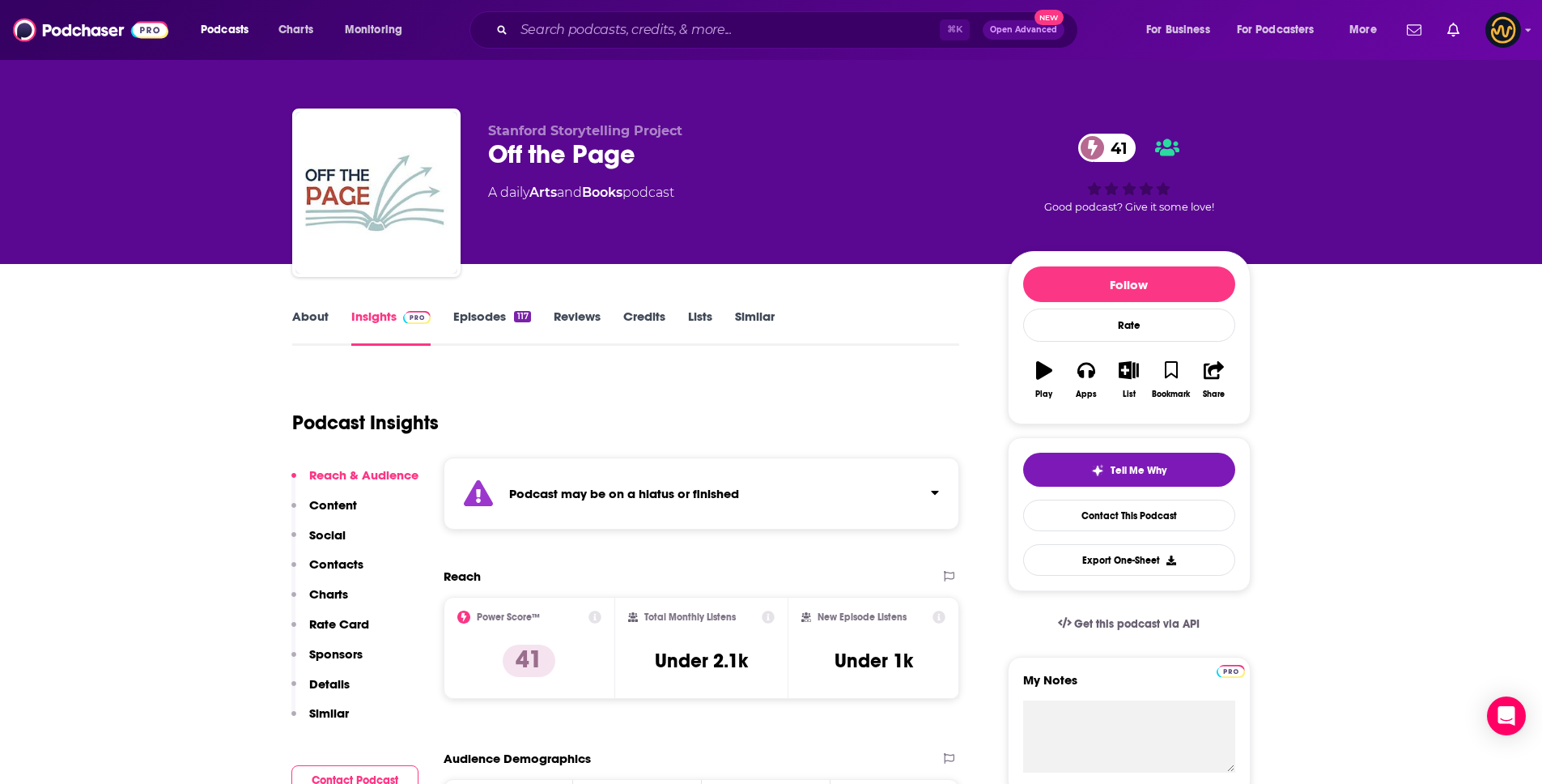
click at [771, 493] on div "Podcast may be on a hiatus or finished" at bounding box center [702, 493] width 516 height 72
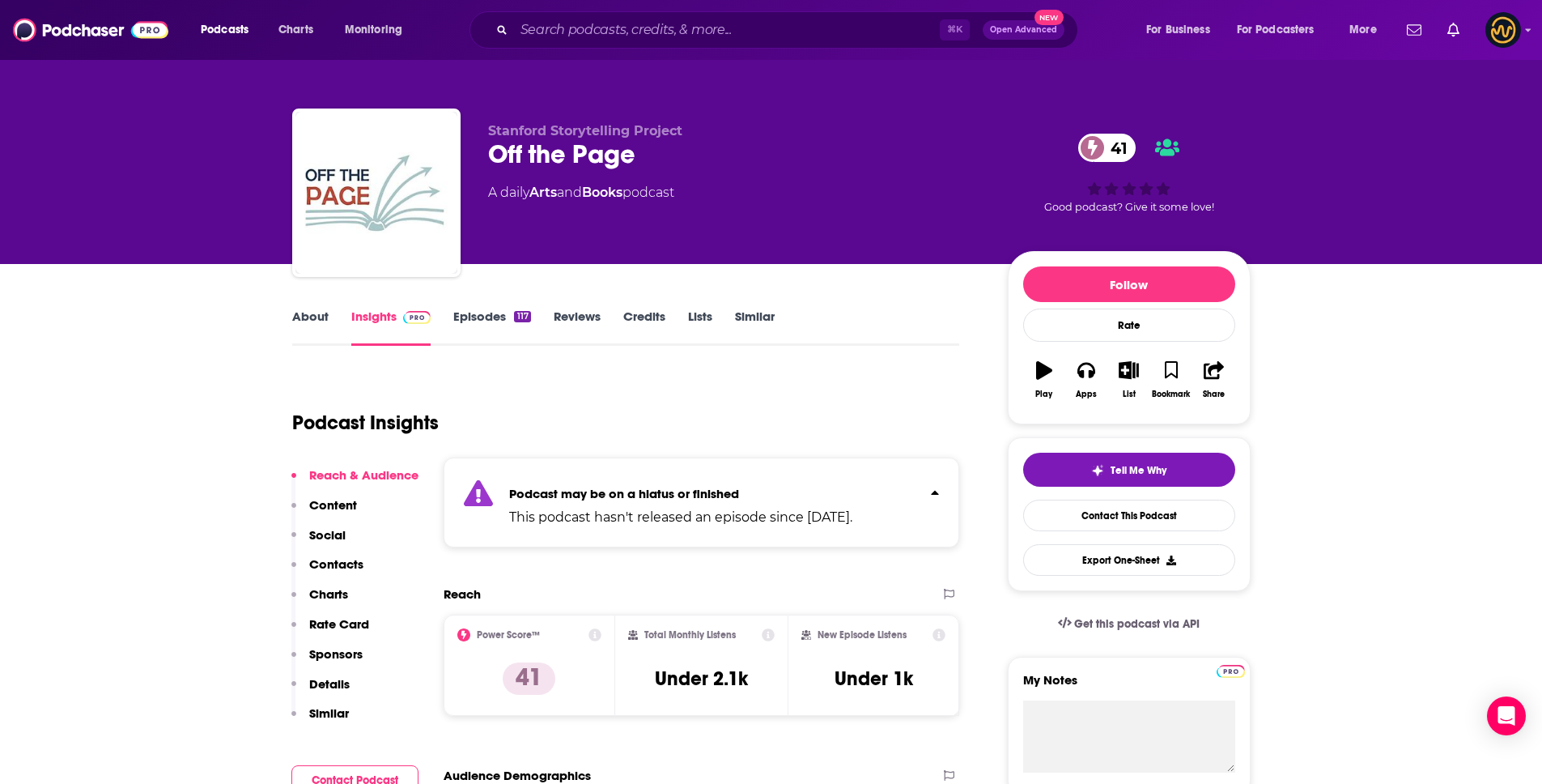
click at [776, 488] on p "Podcast may be on a hiatus or finished" at bounding box center [681, 494] width 344 height 16
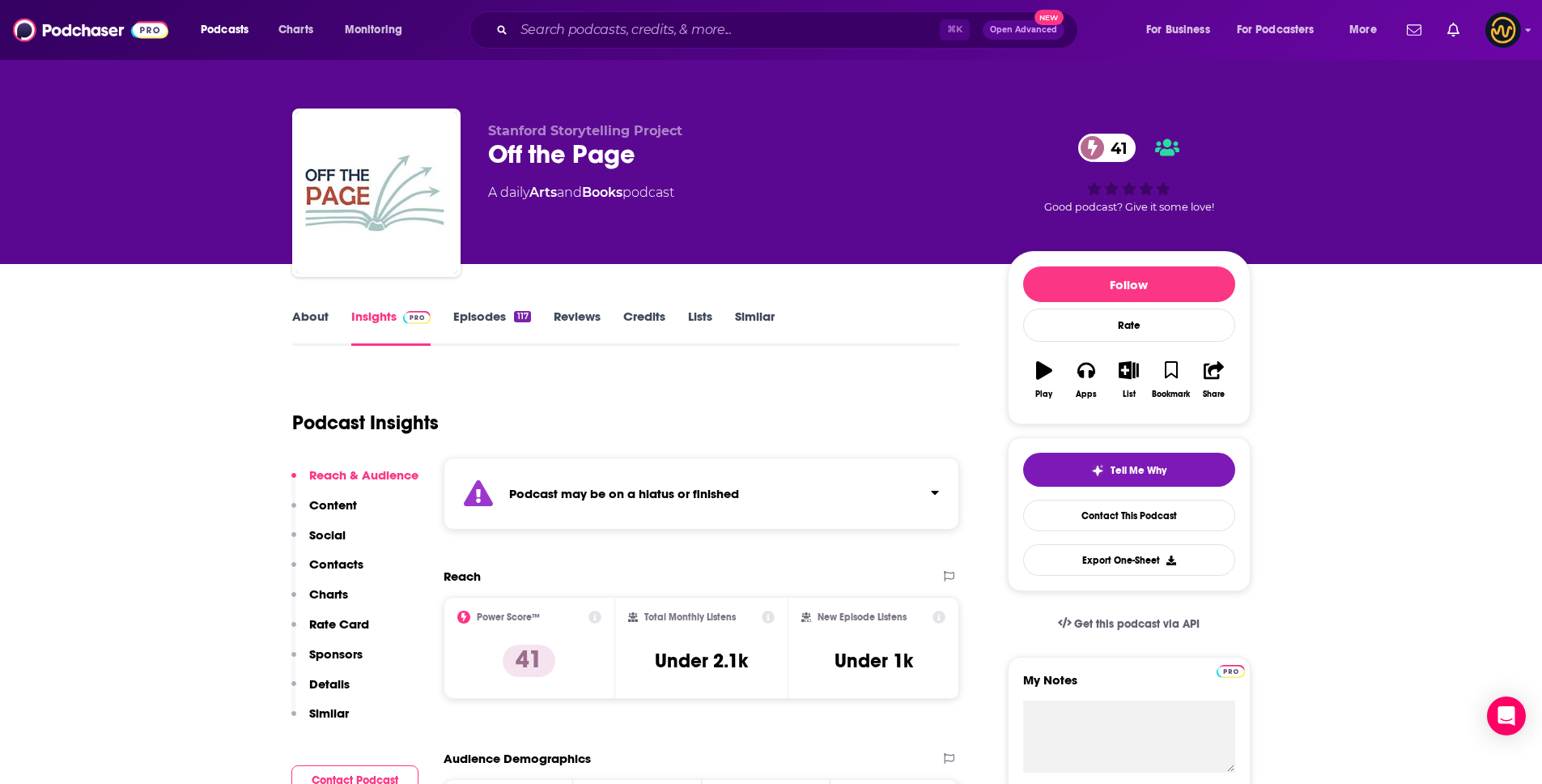
click at [339, 681] on p "Details" at bounding box center [330, 684] width 40 height 16
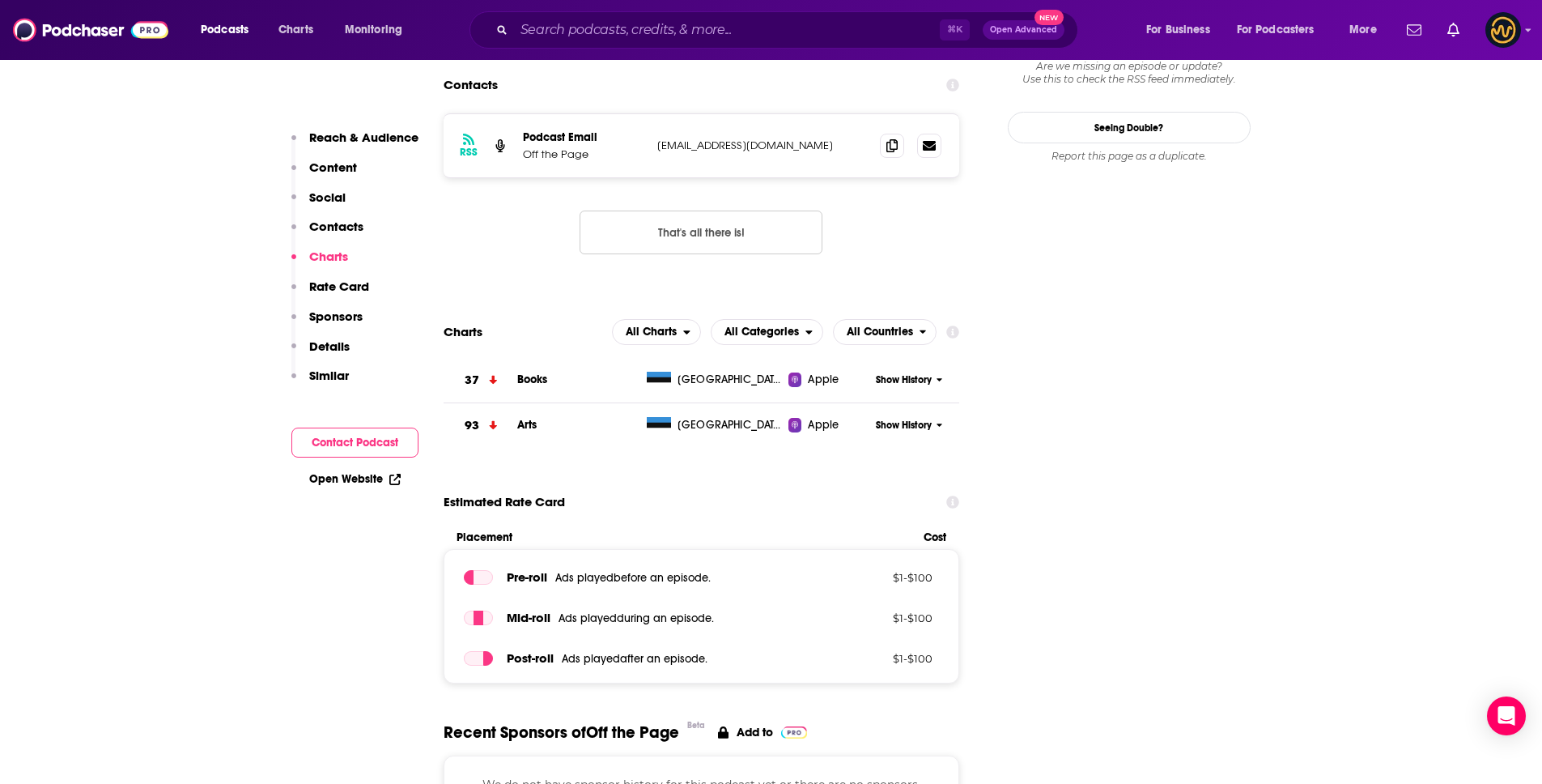
scroll to position [1461, 0]
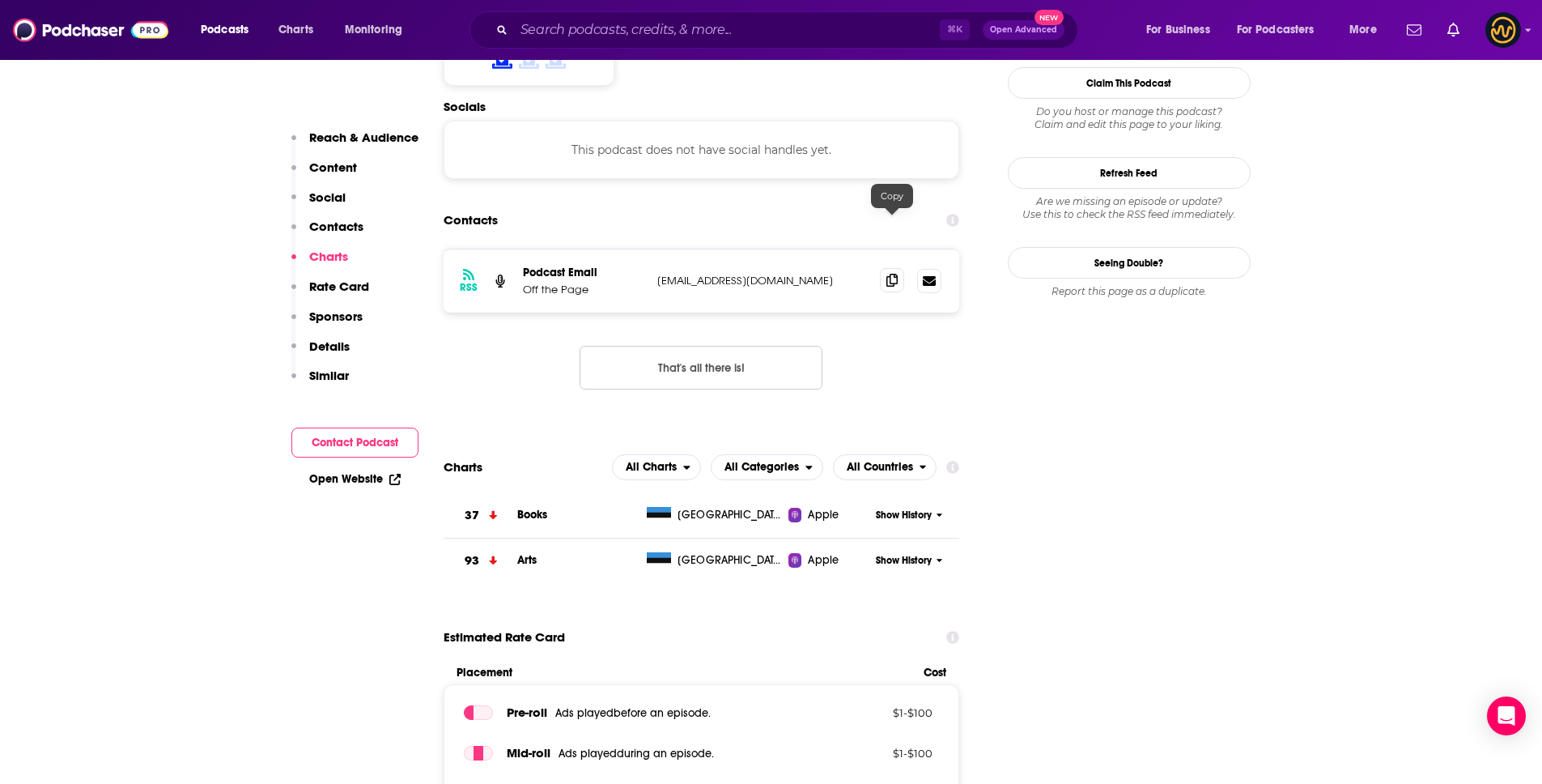
click at [893, 274] on icon at bounding box center [891, 280] width 11 height 13
click at [608, 31] on input "Search podcasts, credits, & more..." at bounding box center [727, 30] width 426 height 26
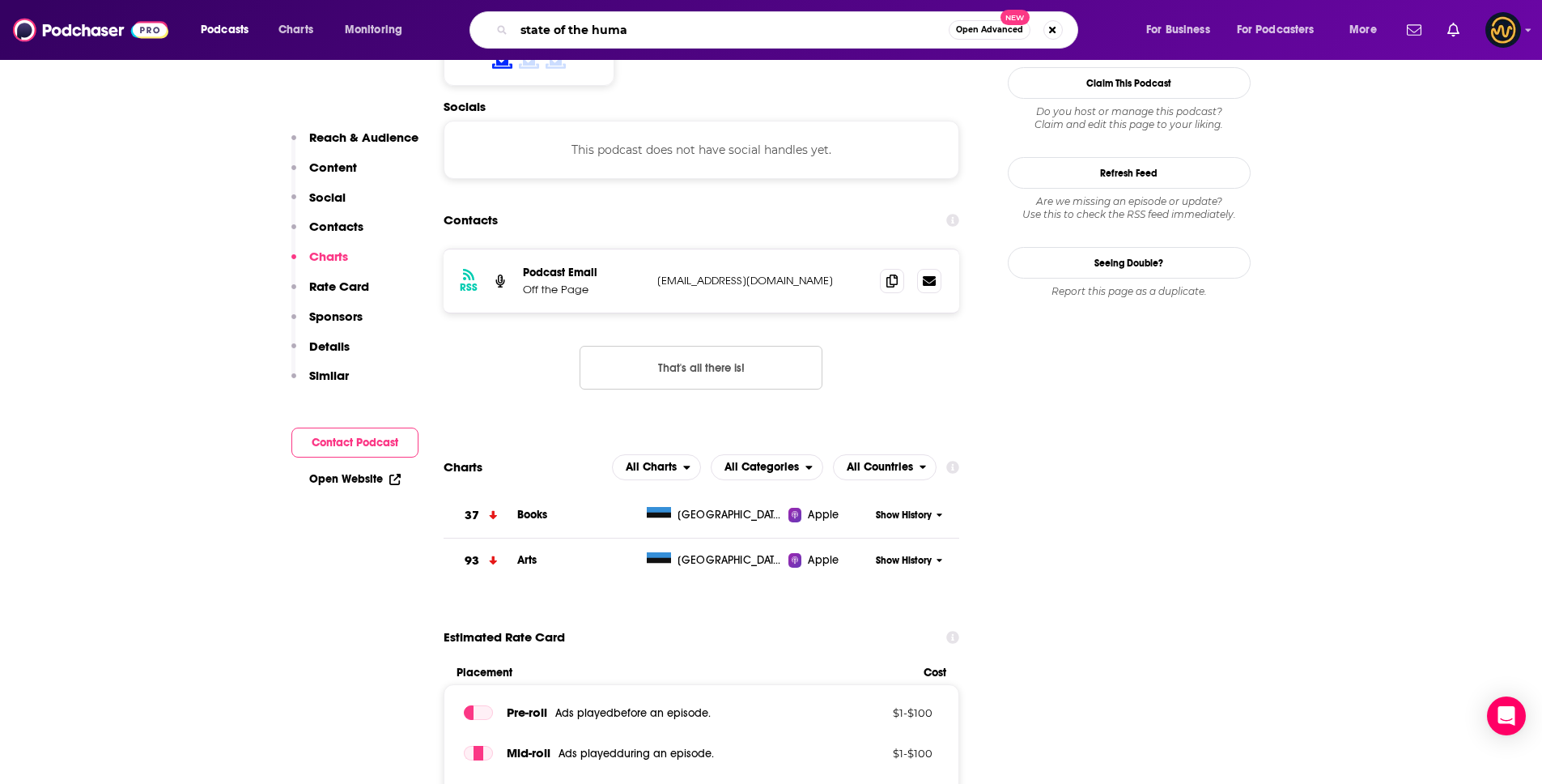
type input "state of the human"
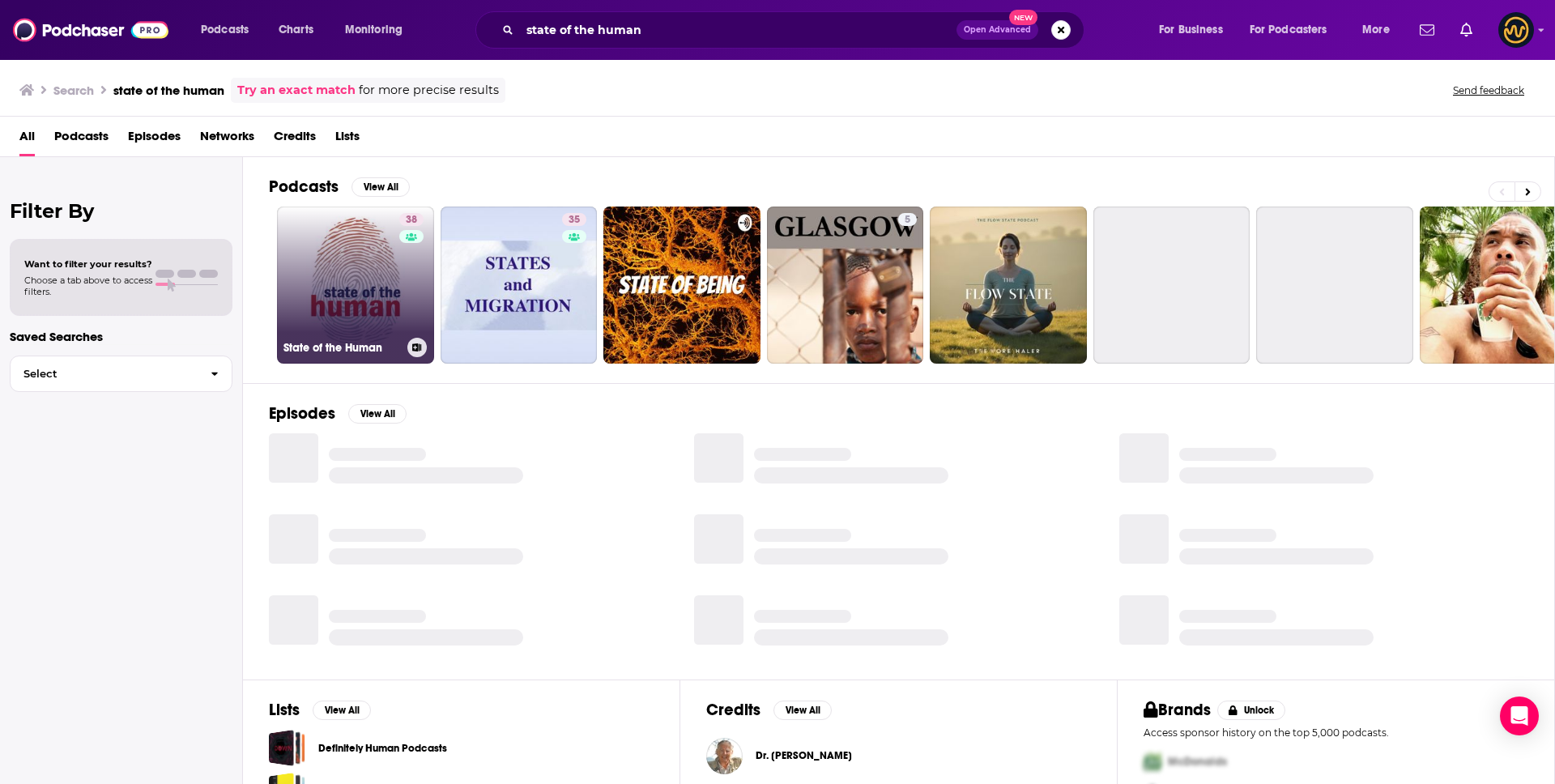
click at [331, 273] on link "38 State of the Human" at bounding box center [355, 285] width 157 height 157
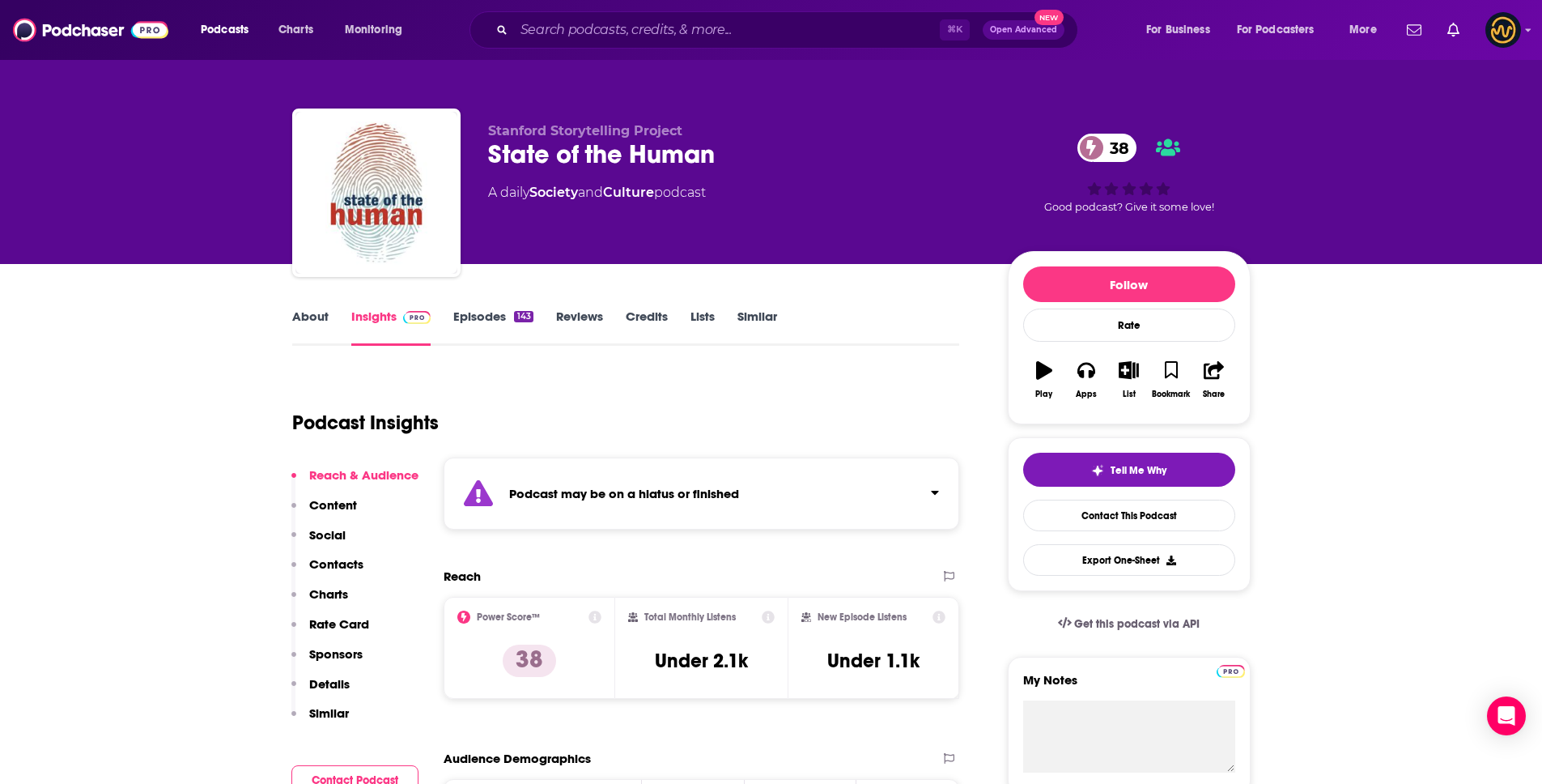
click at [804, 465] on div "Podcast may be on a hiatus or finished" at bounding box center [702, 493] width 516 height 72
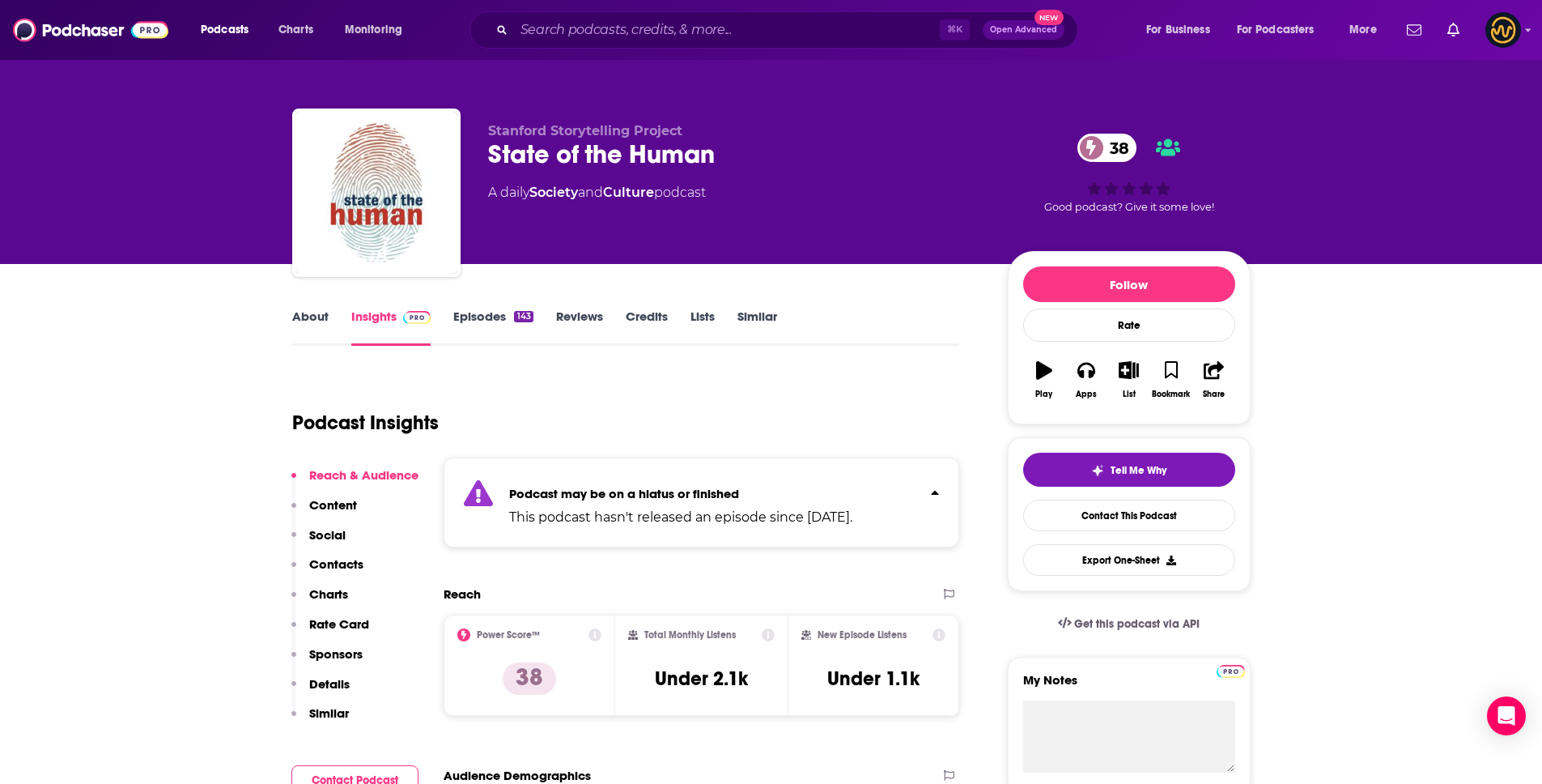
click at [809, 472] on div "Podcast may be on a hiatus or finished This podcast hasn't released an episode …" at bounding box center [702, 501] width 516 height 90
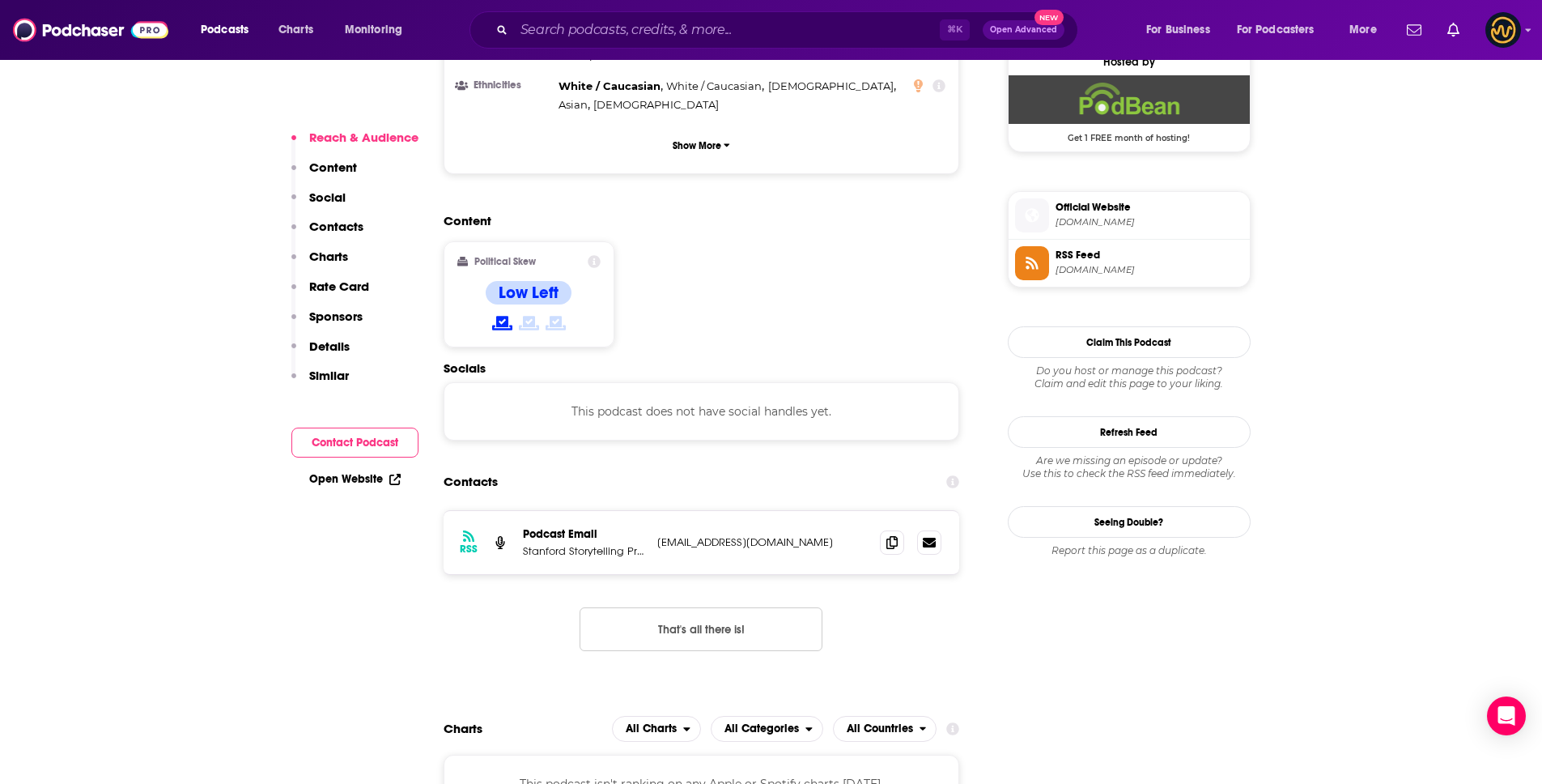
scroll to position [1285, 0]
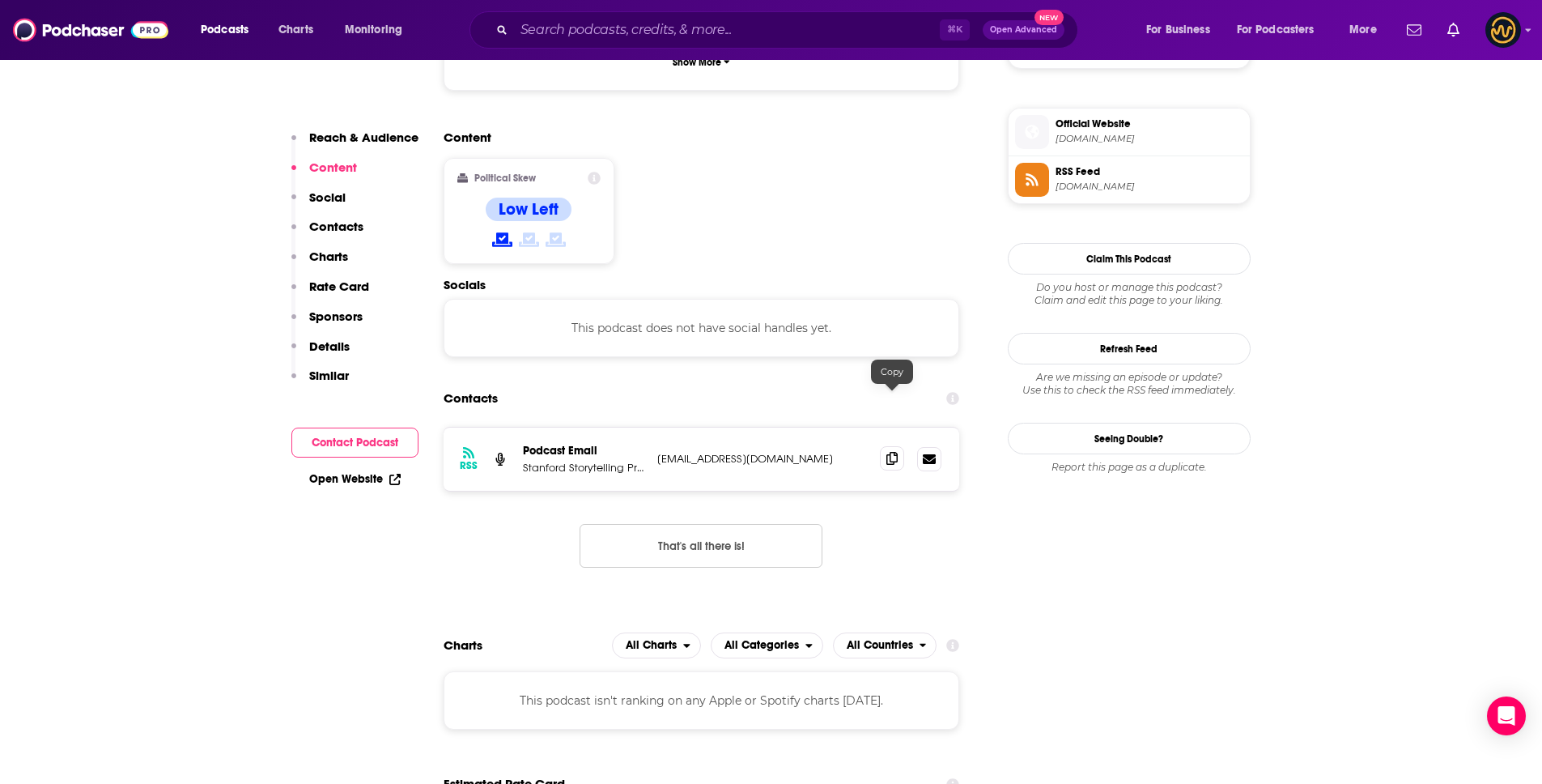
click at [888, 452] on icon at bounding box center [891, 458] width 11 height 13
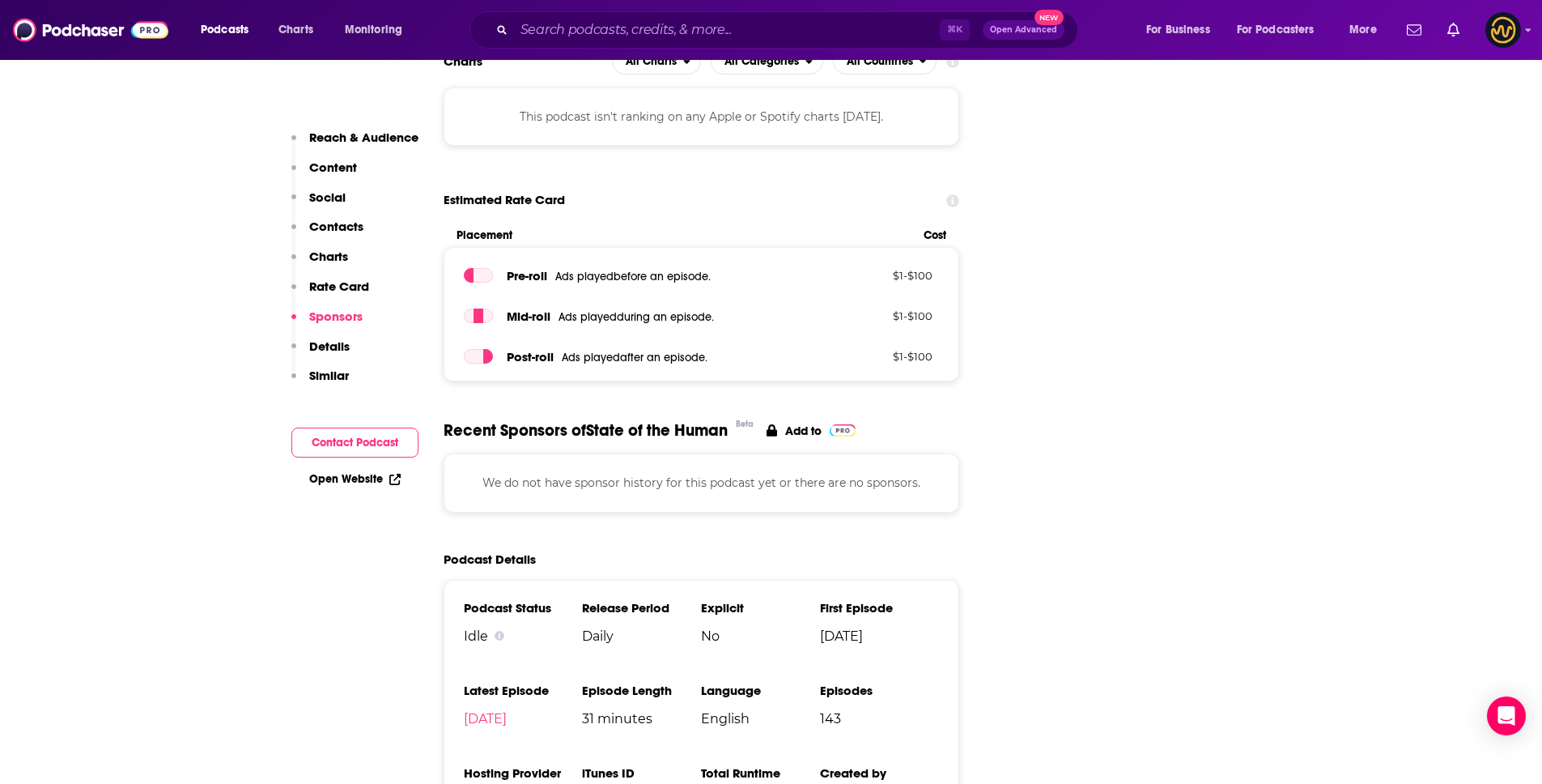
scroll to position [1984, 0]
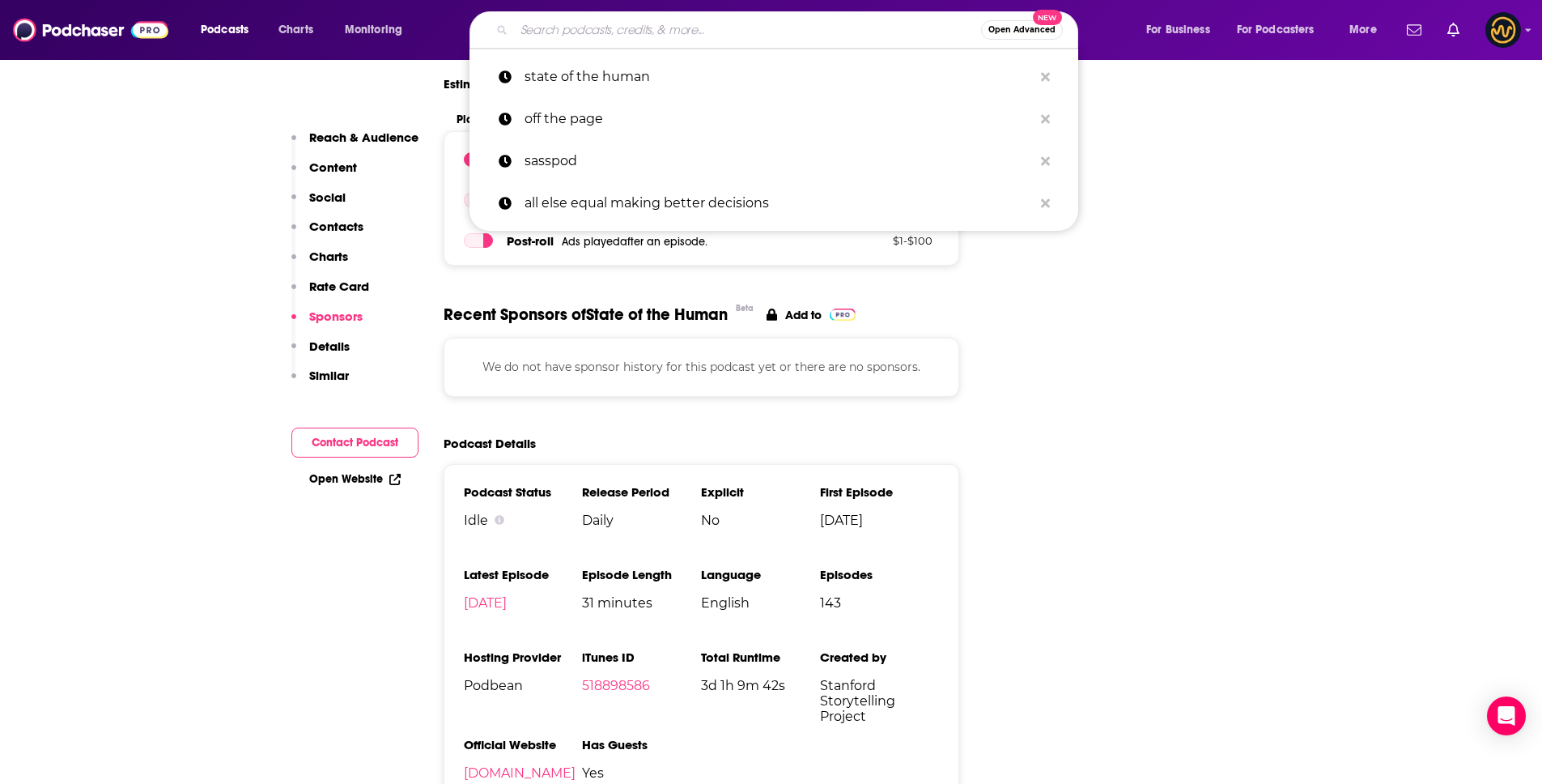
click at [597, 32] on input "Search podcasts, credits, & more..." at bounding box center [747, 30] width 467 height 26
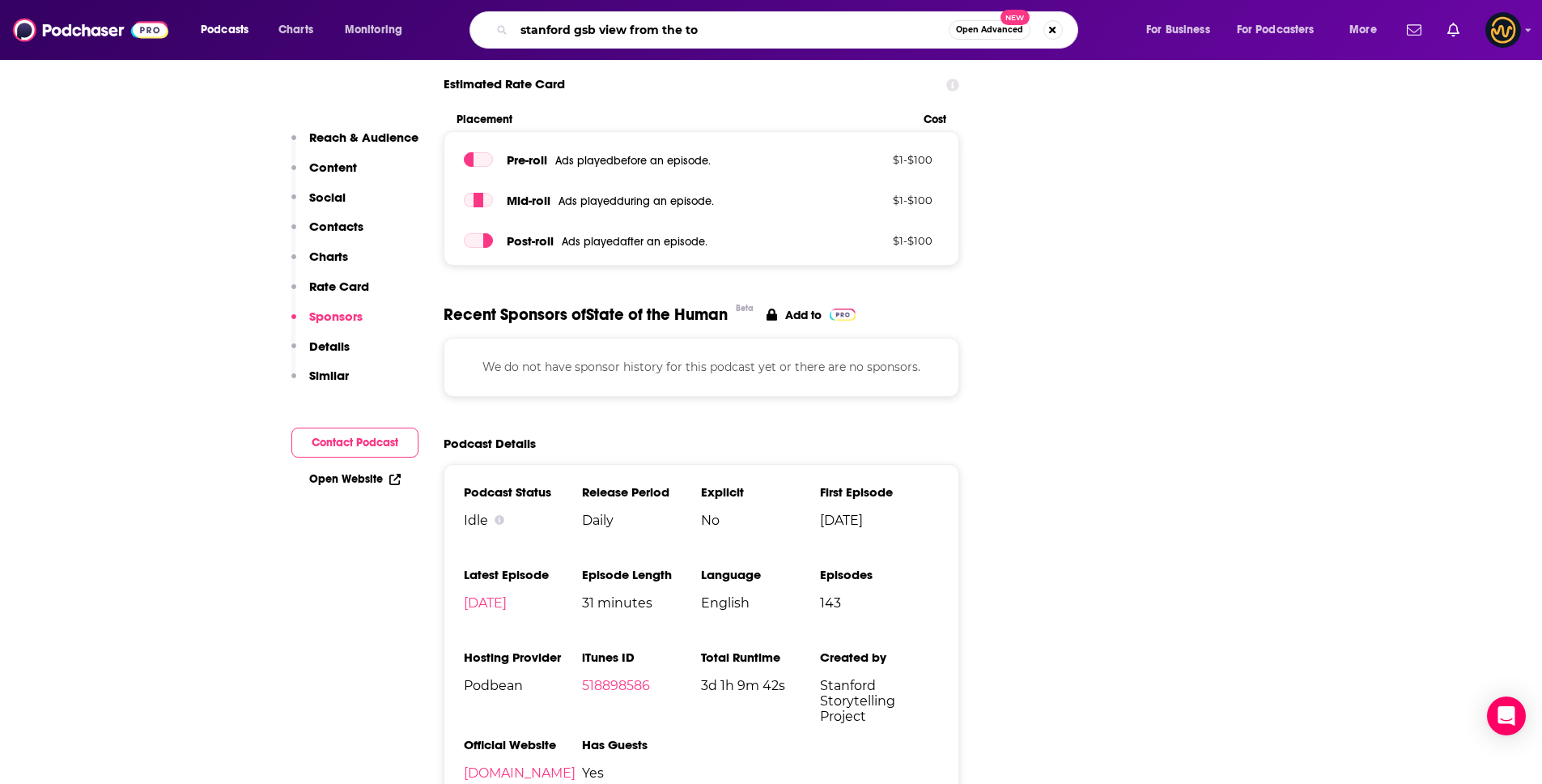
type input "stanford gsb view from the top"
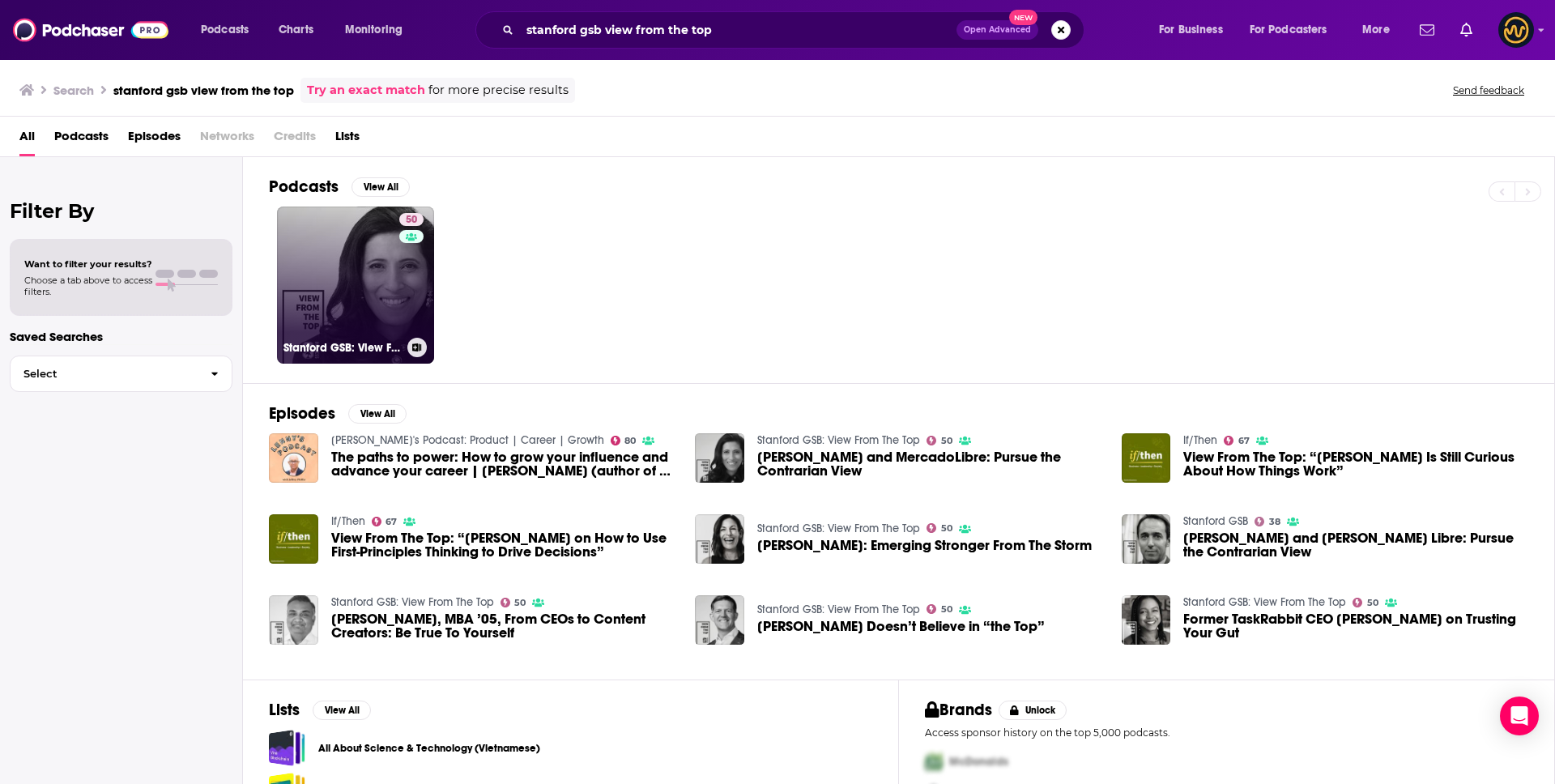
click at [356, 308] on link "50 Stanford GSB: View From The Top" at bounding box center [355, 285] width 157 height 157
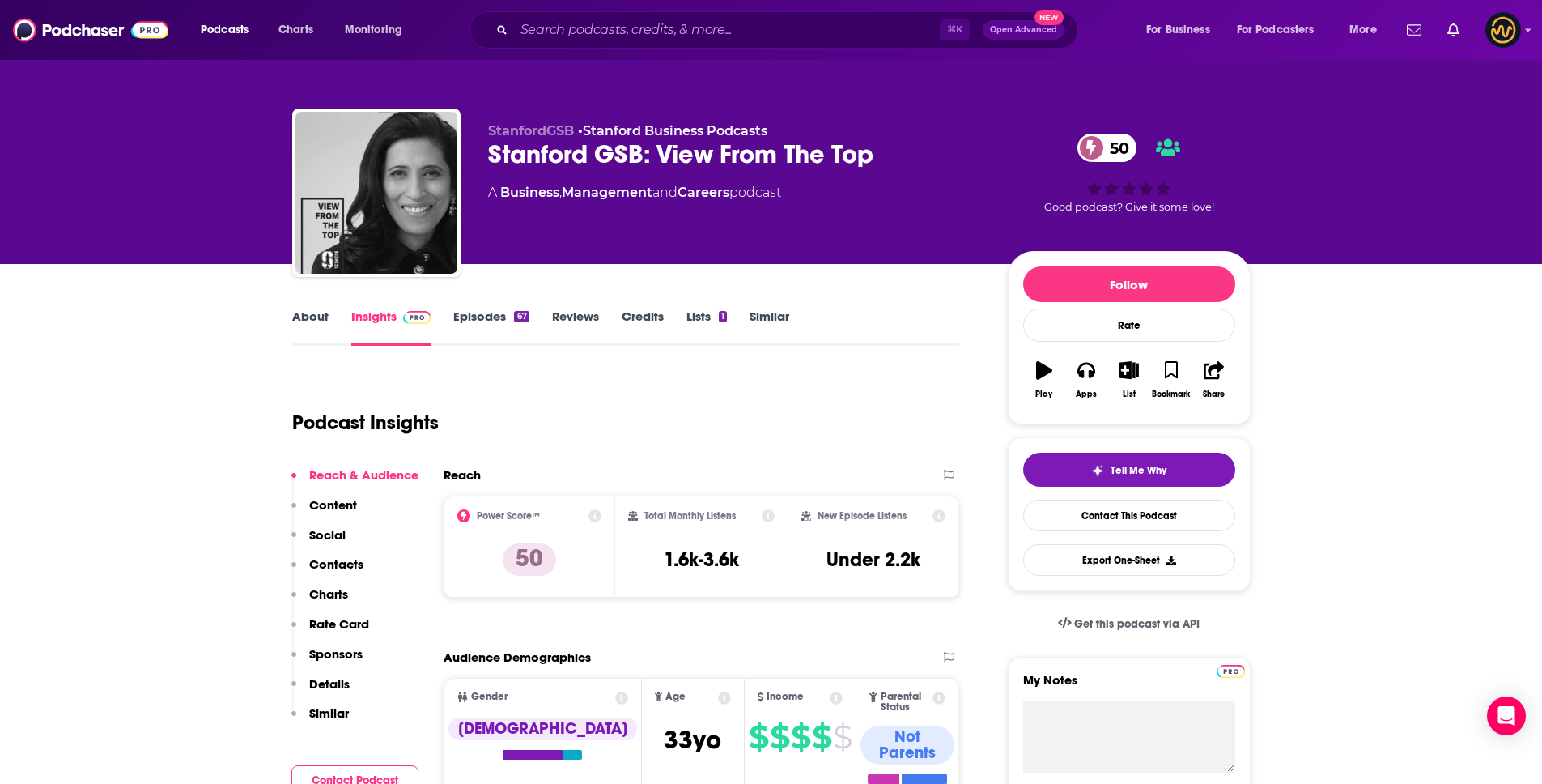
click at [348, 685] on p "Details" at bounding box center [330, 684] width 40 height 16
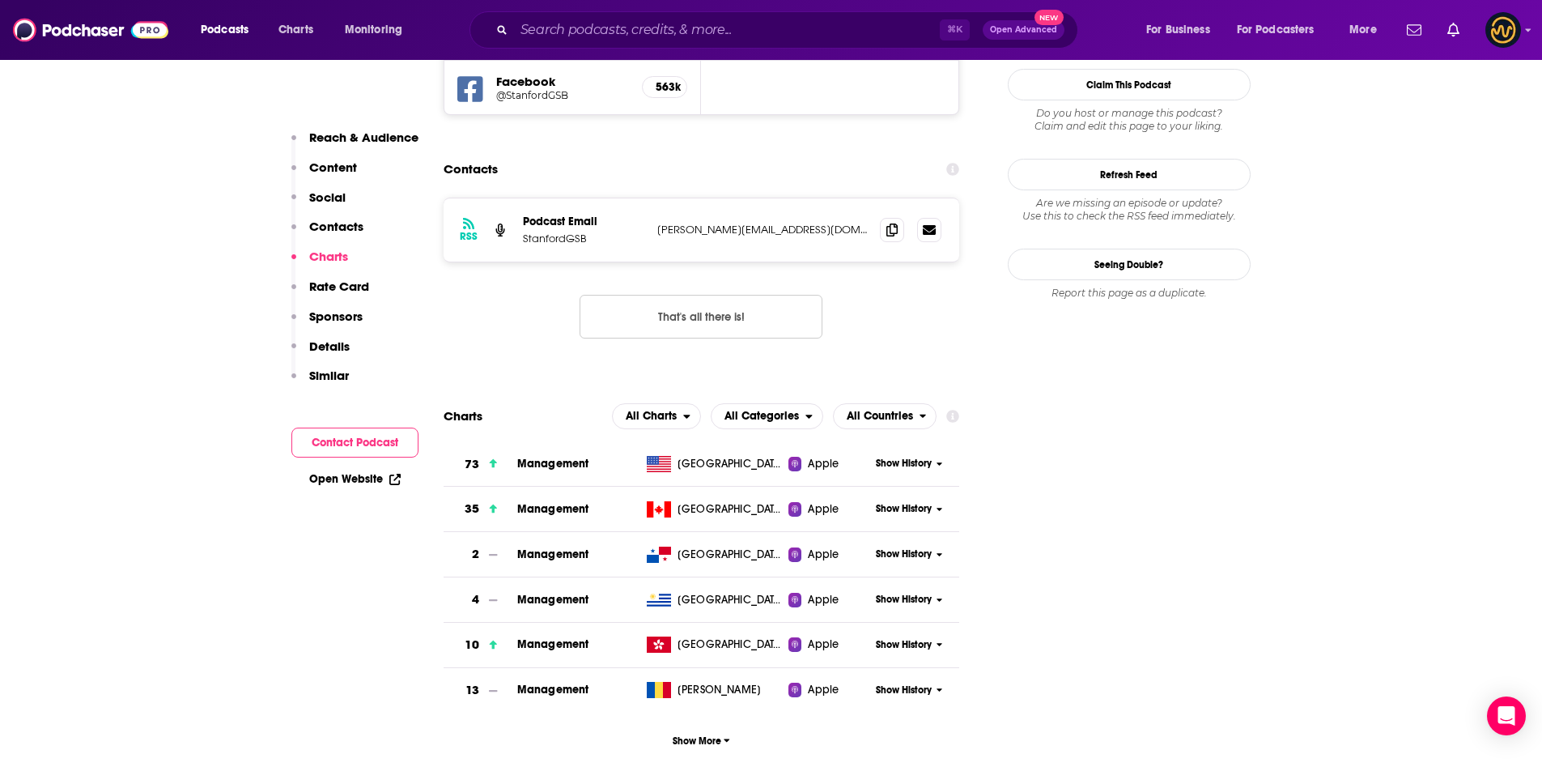
scroll to position [1207, 0]
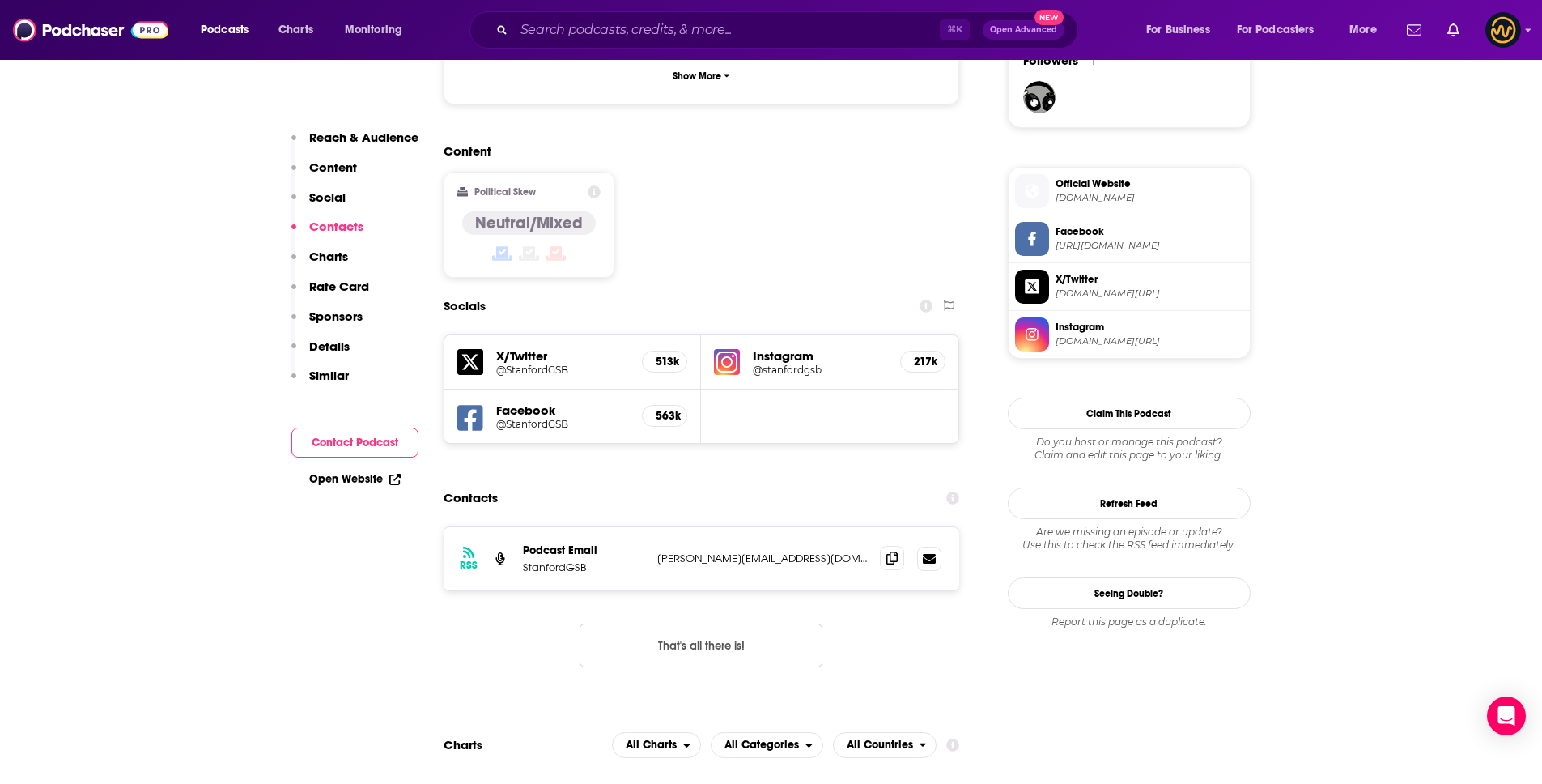
click at [892, 551] on icon at bounding box center [891, 557] width 11 height 13
click at [638, 32] on input "Search podcasts, credits, & more..." at bounding box center [727, 30] width 426 height 26
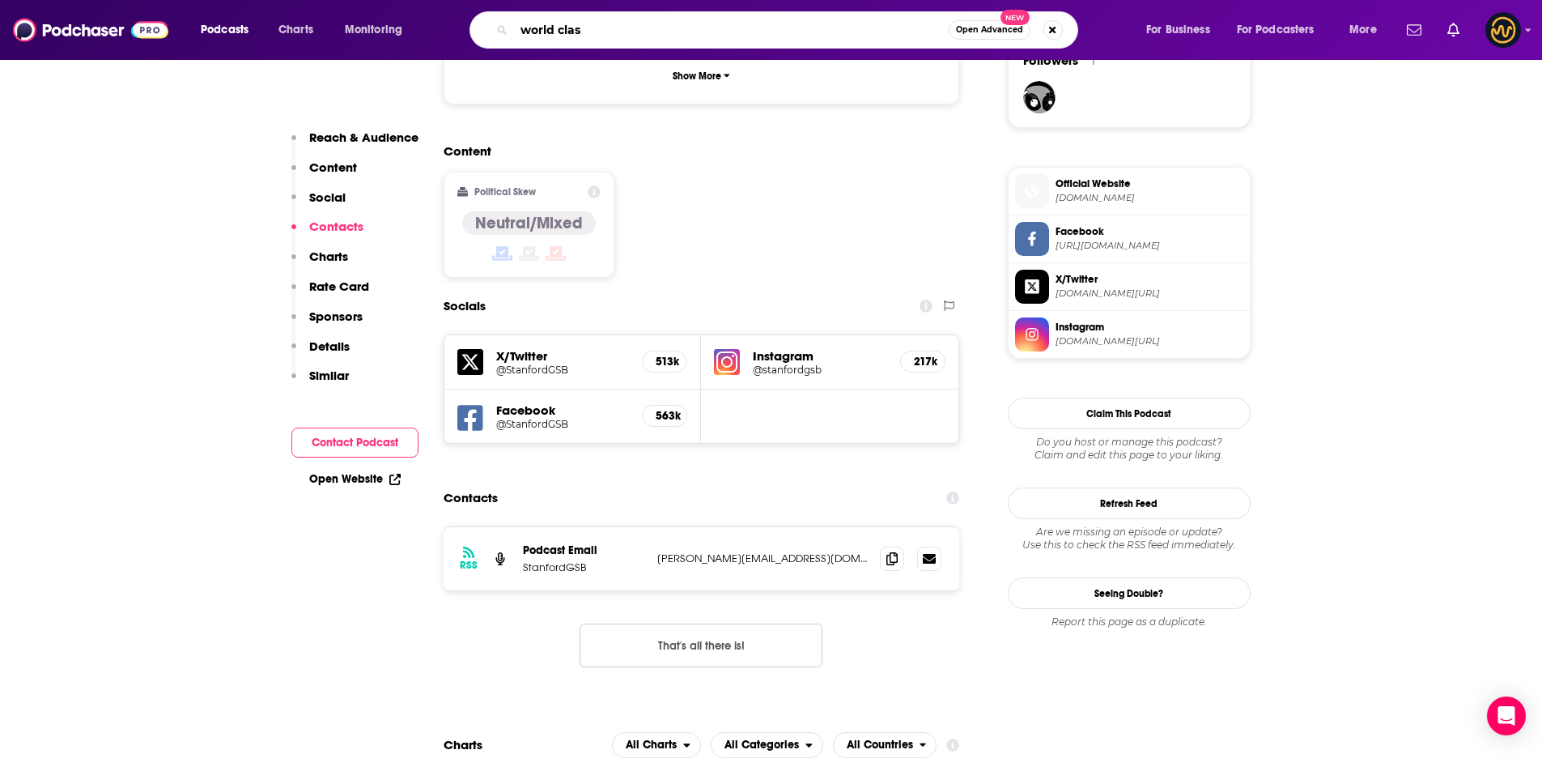
type input "world class"
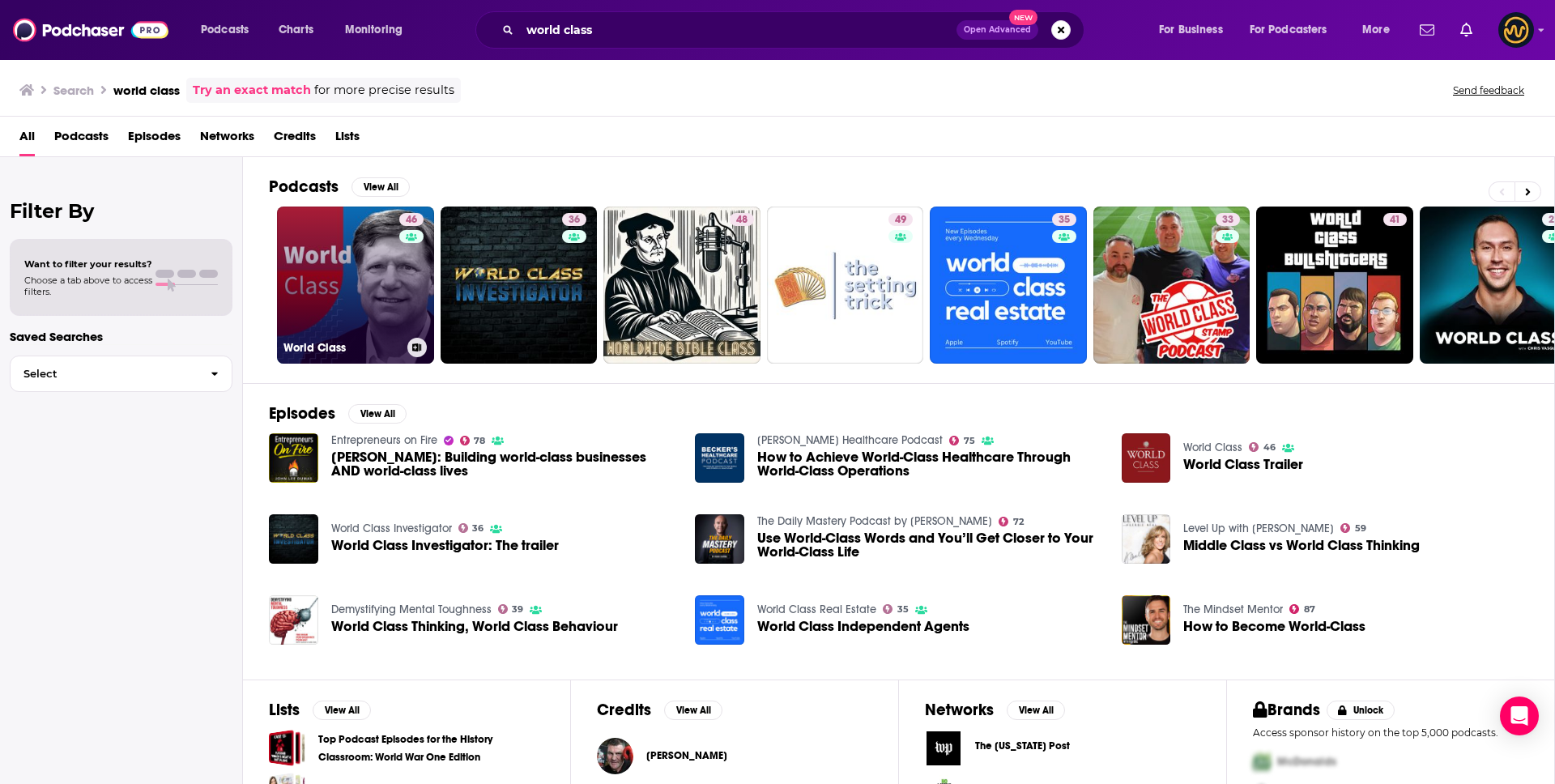
click at [331, 275] on link "46 World Class" at bounding box center [355, 285] width 157 height 157
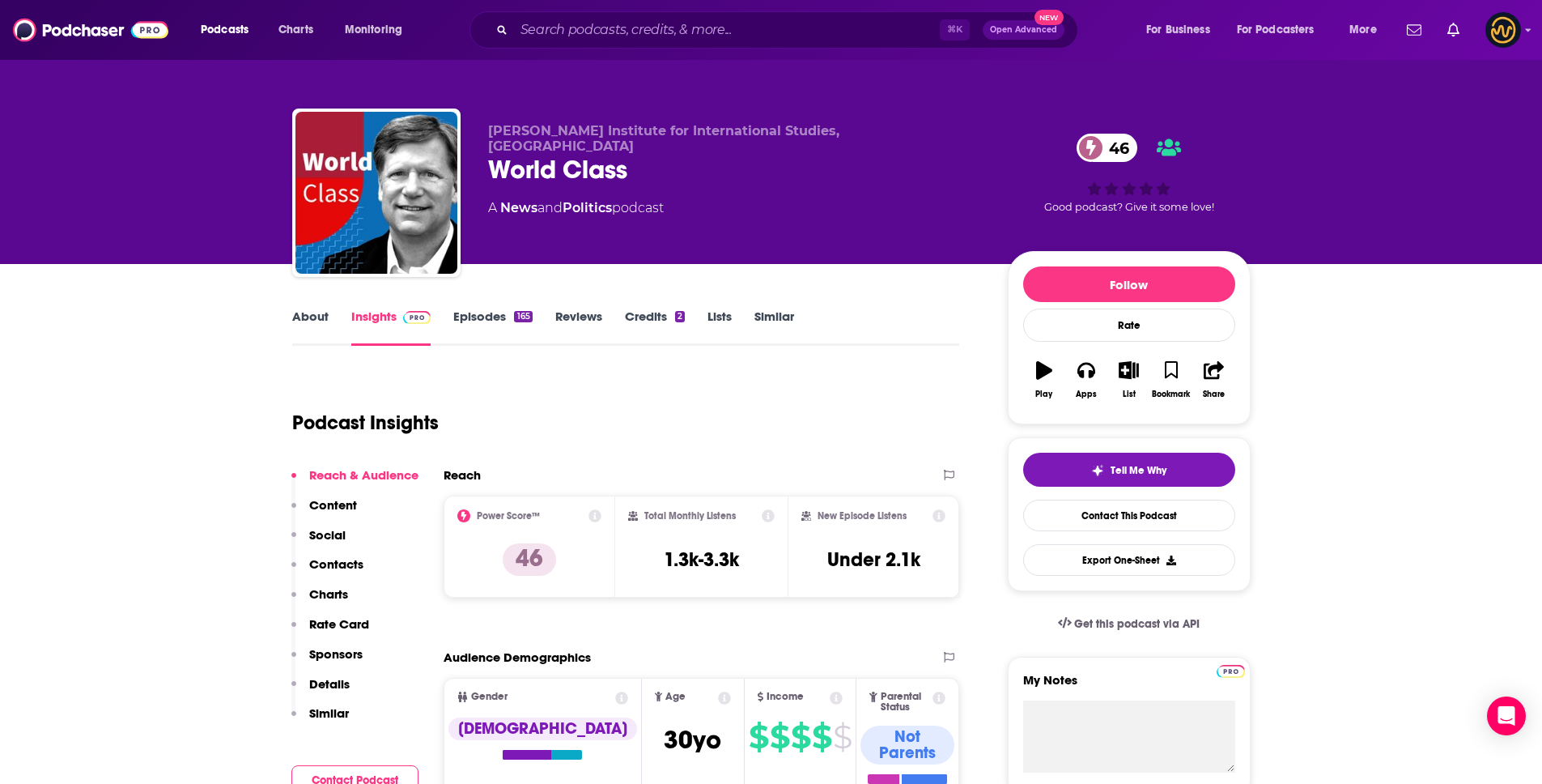
click at [330, 690] on p "Details" at bounding box center [330, 684] width 40 height 16
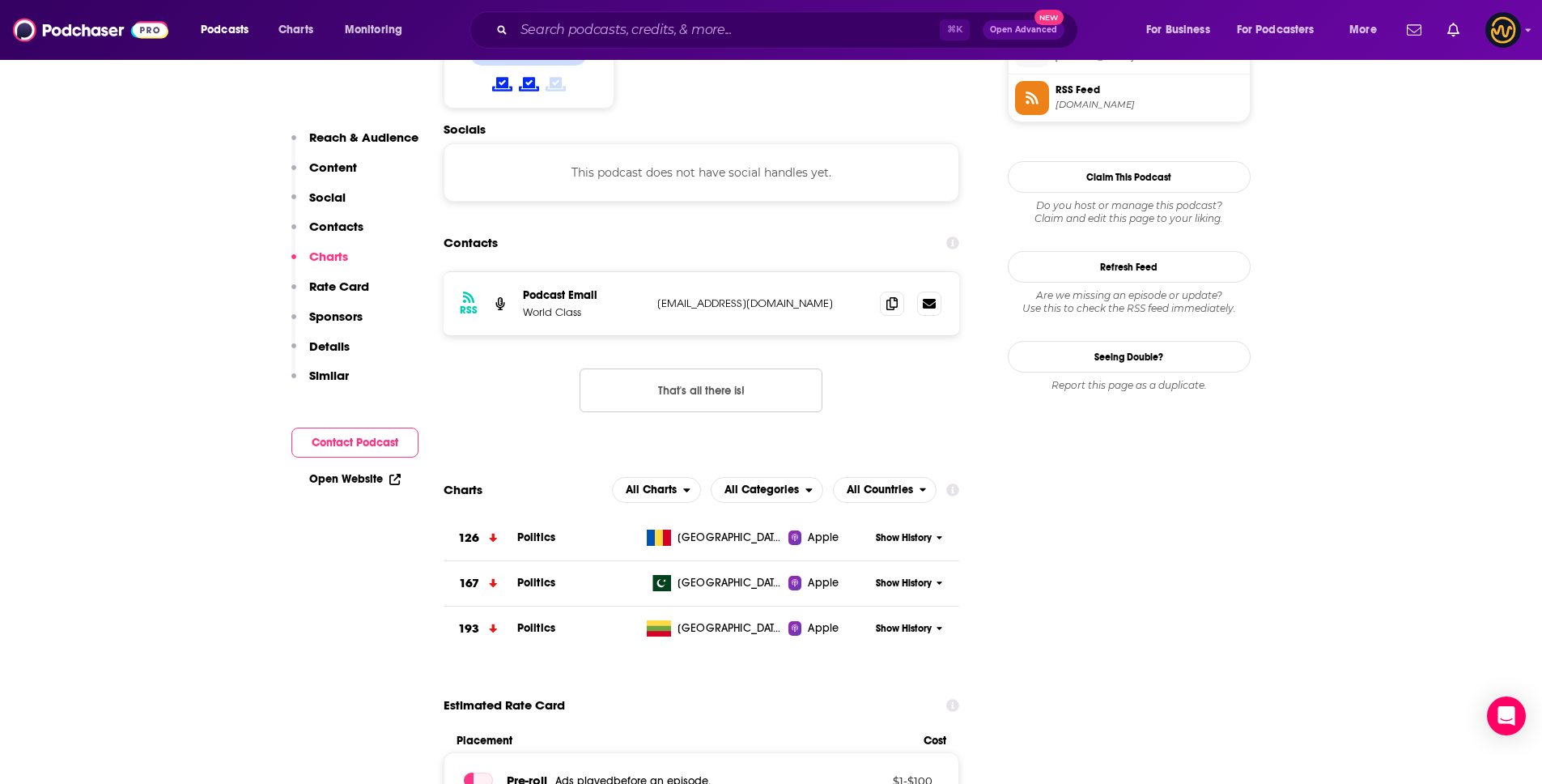
scroll to position [1351, 0]
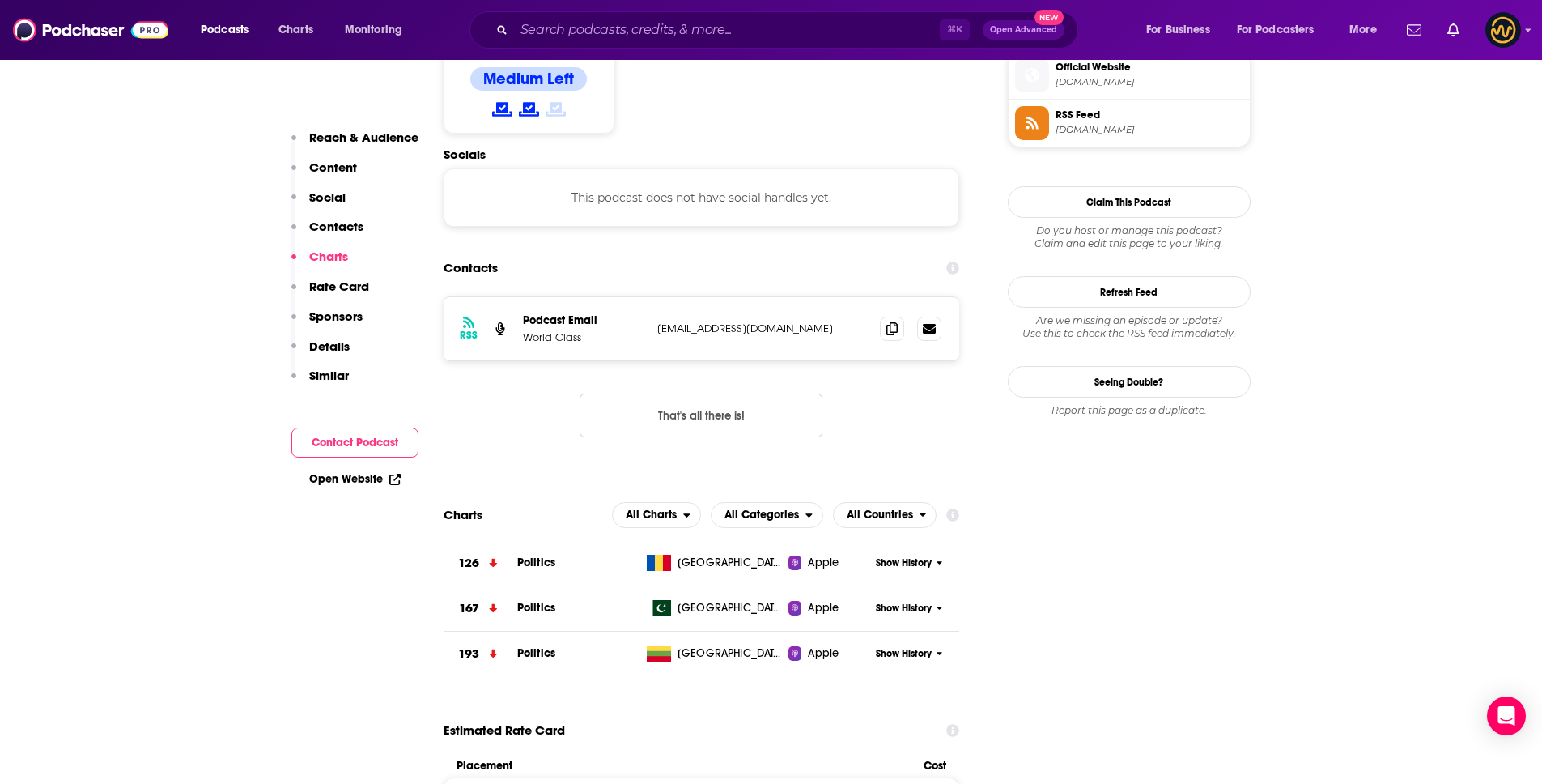
click at [875, 297] on div "RSS Podcast Email World Class [EMAIL_ADDRESS][DOMAIN_NAME] [EMAIL_ADDRESS][DOMA…" at bounding box center [702, 329] width 516 height 63
click at [886, 322] on icon at bounding box center [891, 328] width 11 height 13
click at [650, 38] on input "Search podcasts, credits, & more..." at bounding box center [727, 30] width 426 height 26
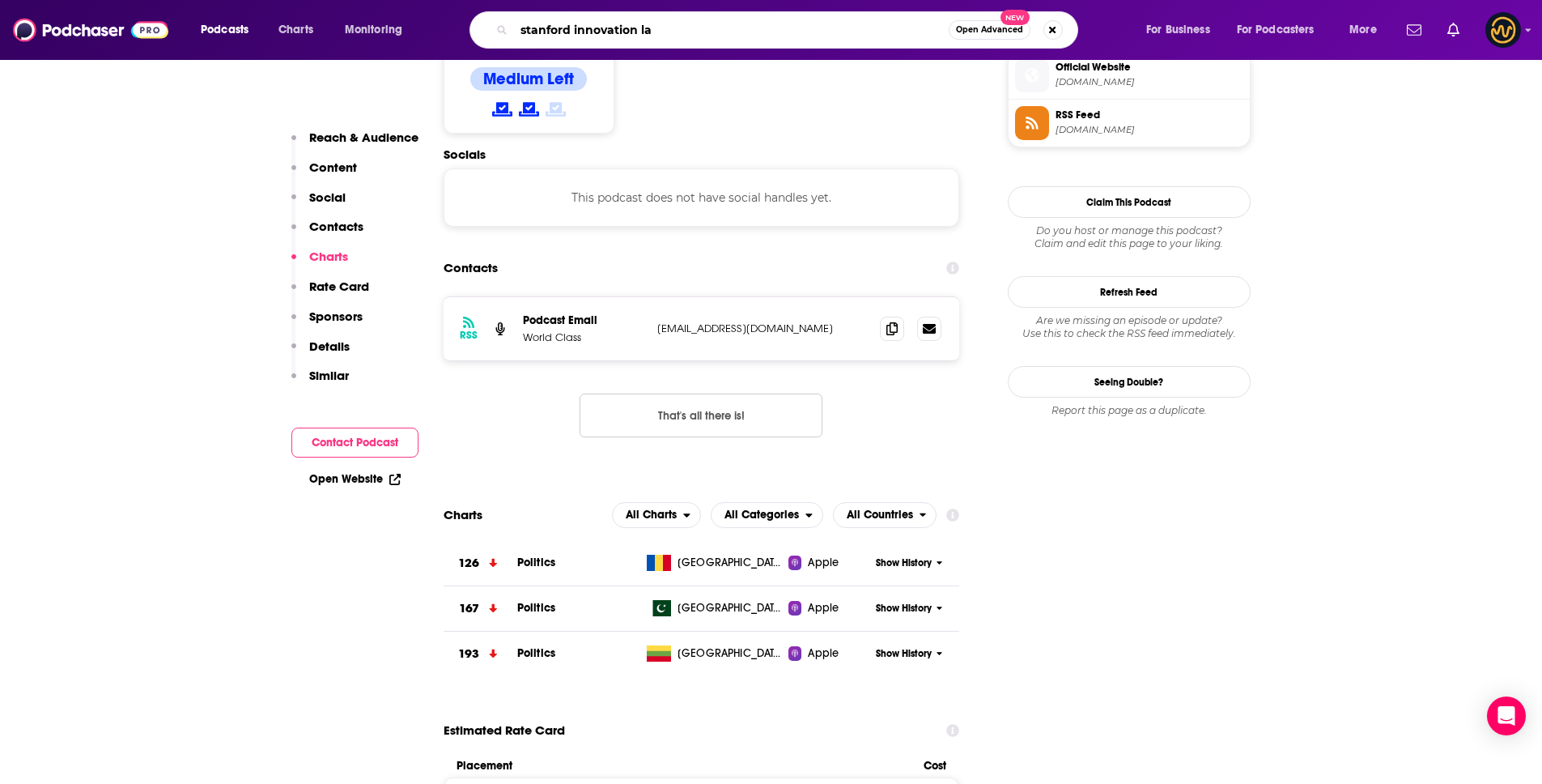
type input "stanford innovation lab"
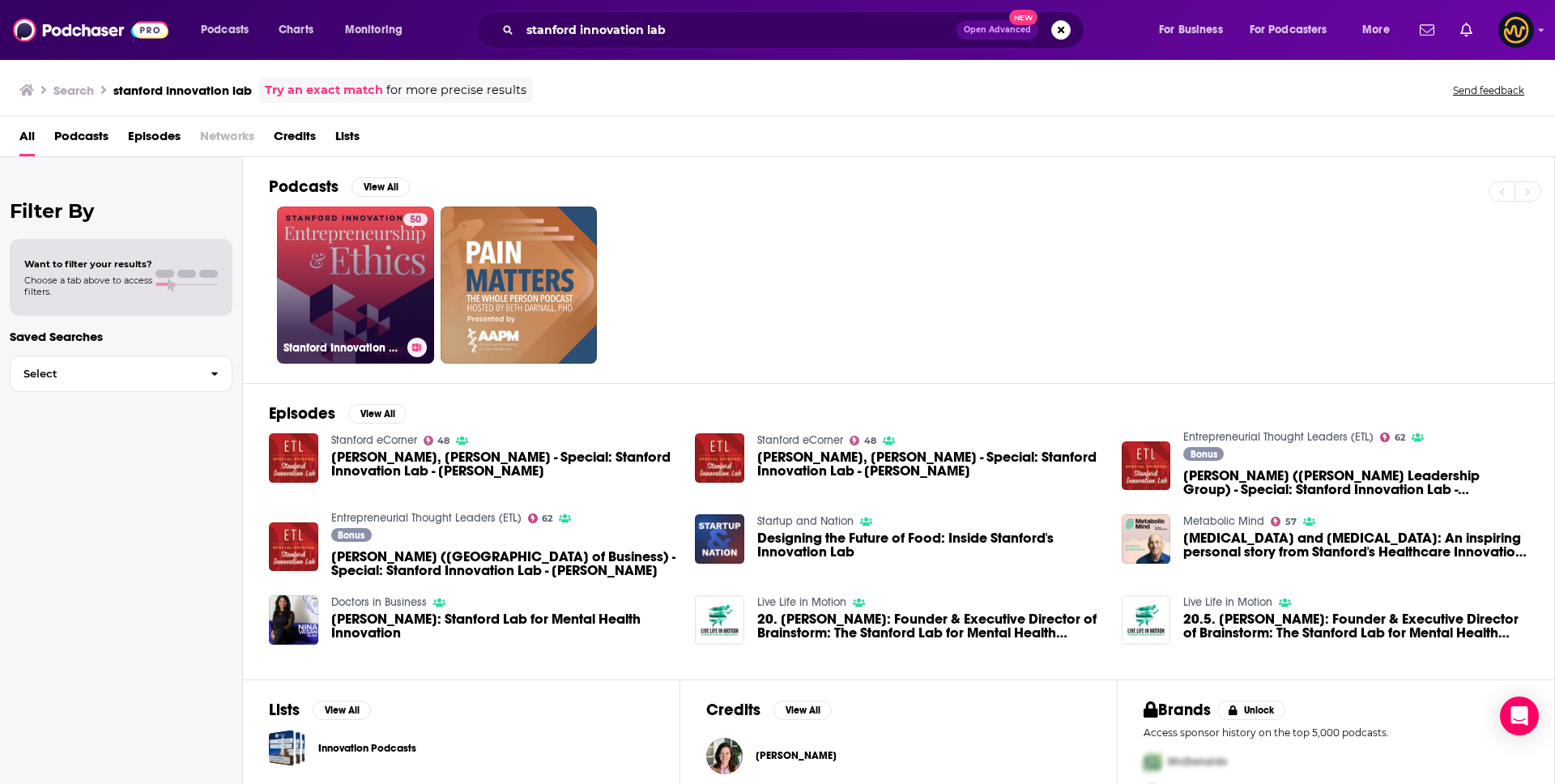
click at [338, 310] on link "50 Stanford Innovation Lab" at bounding box center [355, 285] width 157 height 157
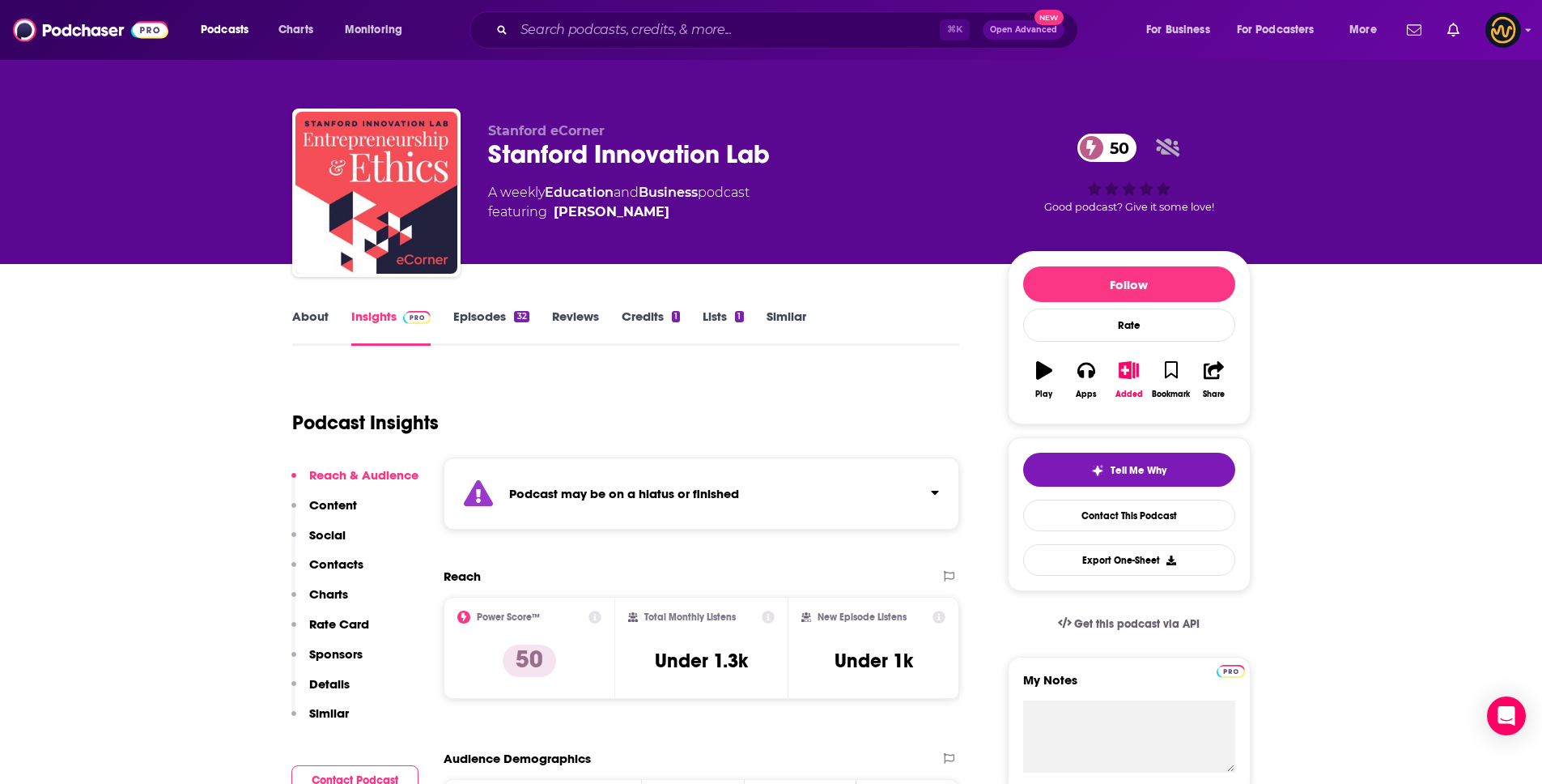
click at [669, 495] on strong "Podcast may be on a hiatus or finished" at bounding box center [624, 494] width 230 height 16
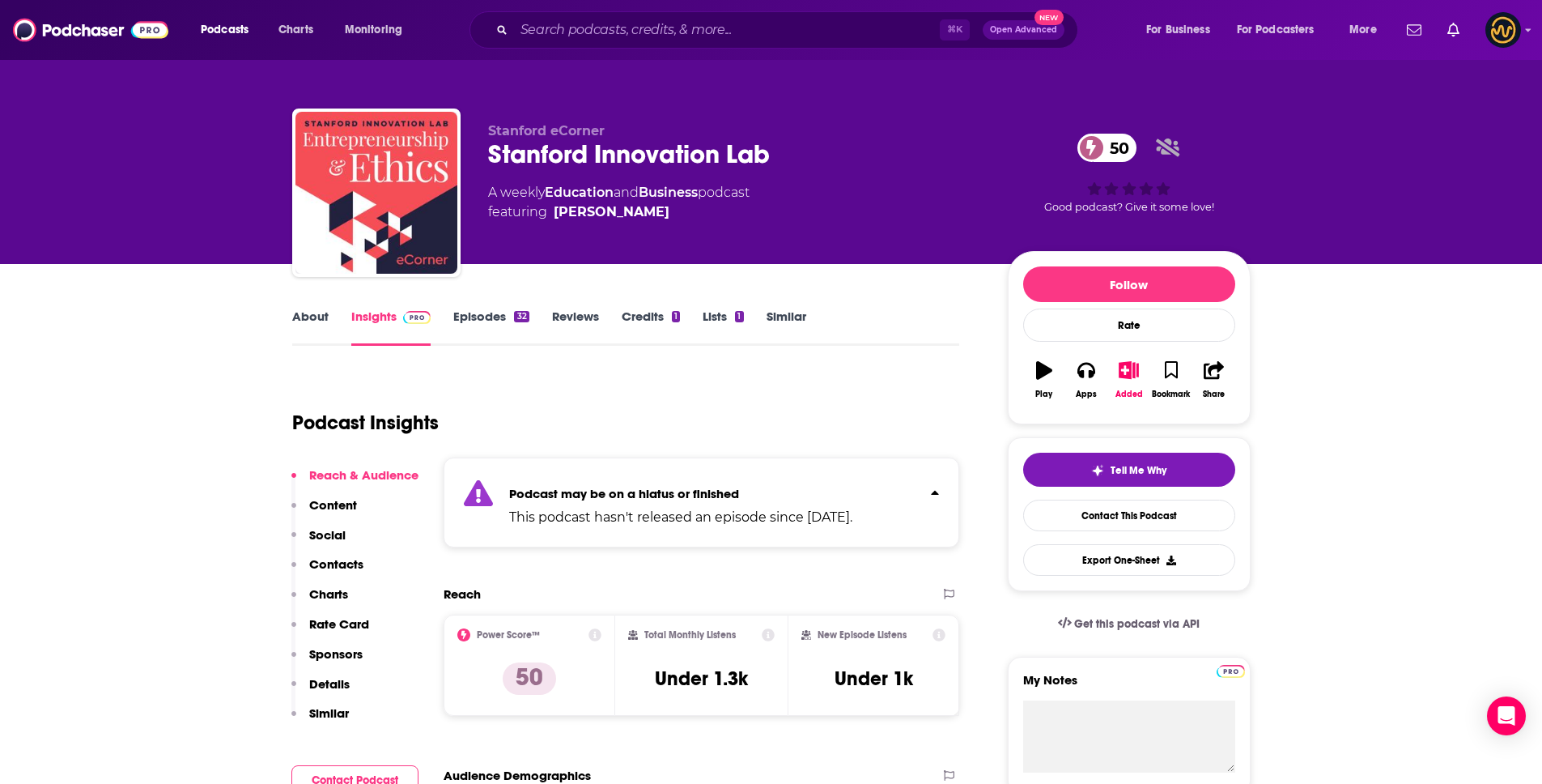
click at [670, 494] on strong "Podcast may be on a hiatus or finished" at bounding box center [624, 494] width 230 height 16
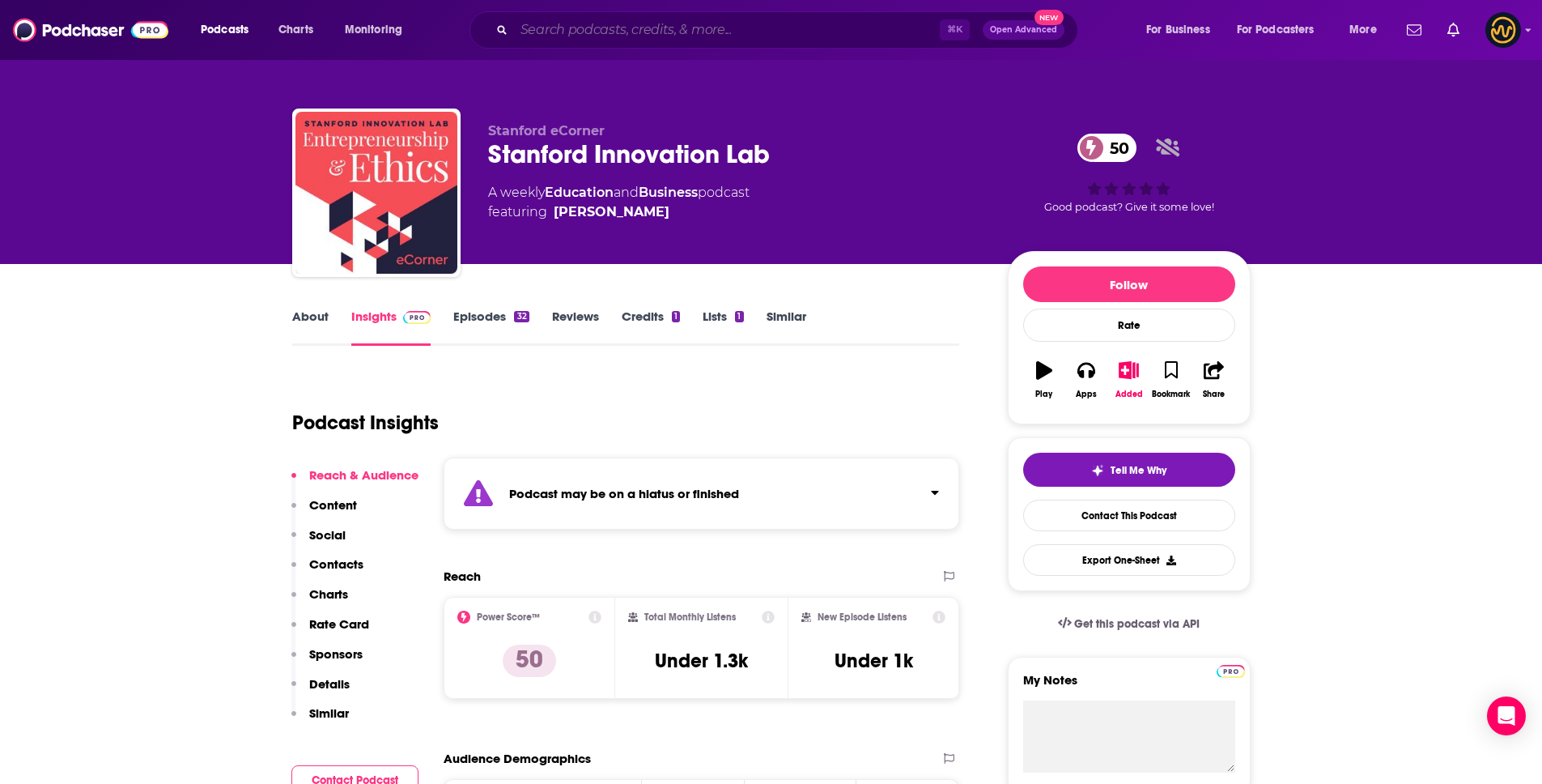
click at [593, 22] on input "Search podcasts, credits, & more..." at bounding box center [727, 30] width 426 height 26
click at [594, 22] on input "Search podcasts, credits, & more..." at bounding box center [727, 30] width 426 height 26
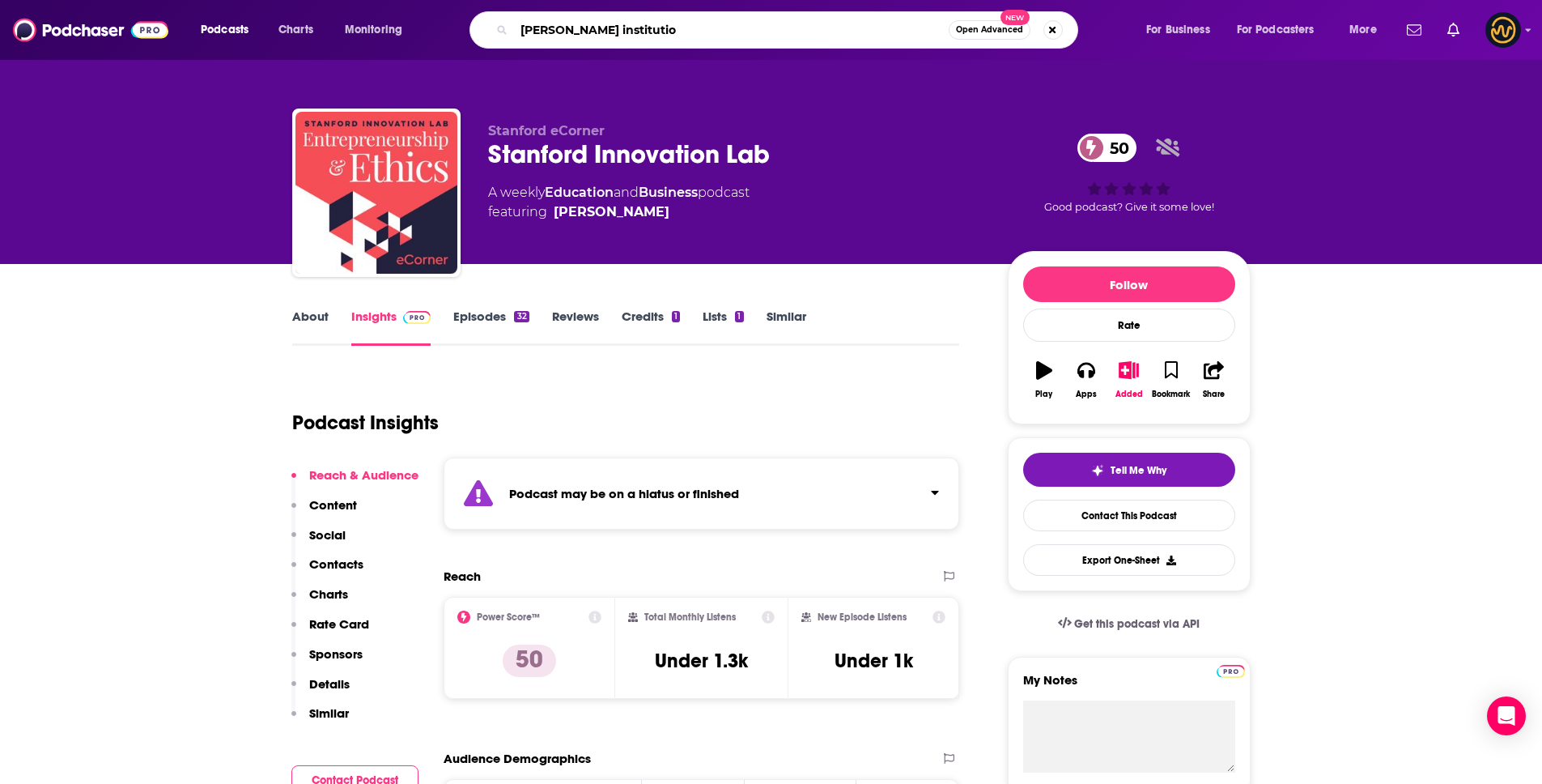
type input "[PERSON_NAME] institution"
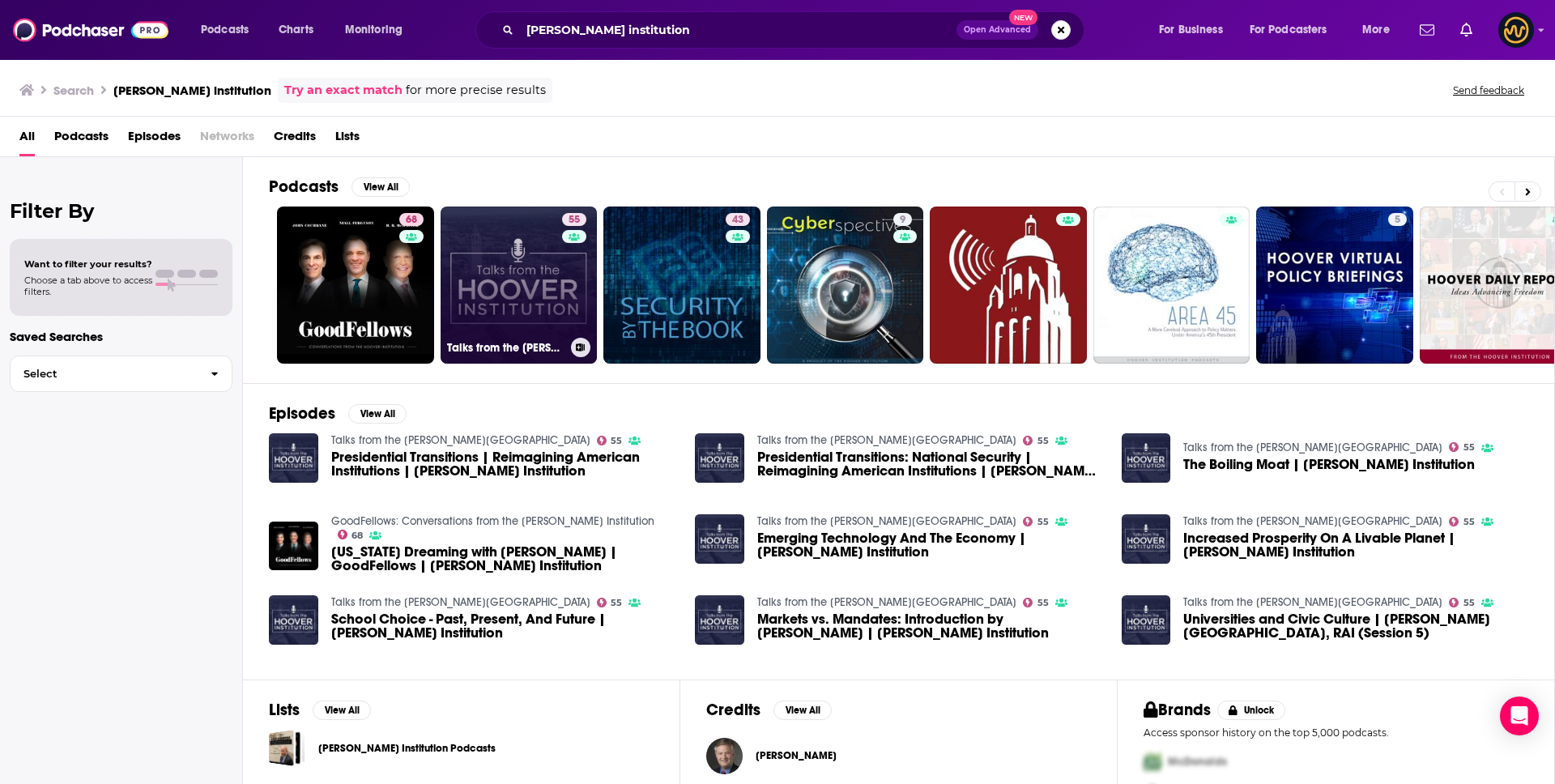
click at [510, 283] on link "55 Talks from the [PERSON_NAME][GEOGRAPHIC_DATA]" at bounding box center [519, 285] width 157 height 157
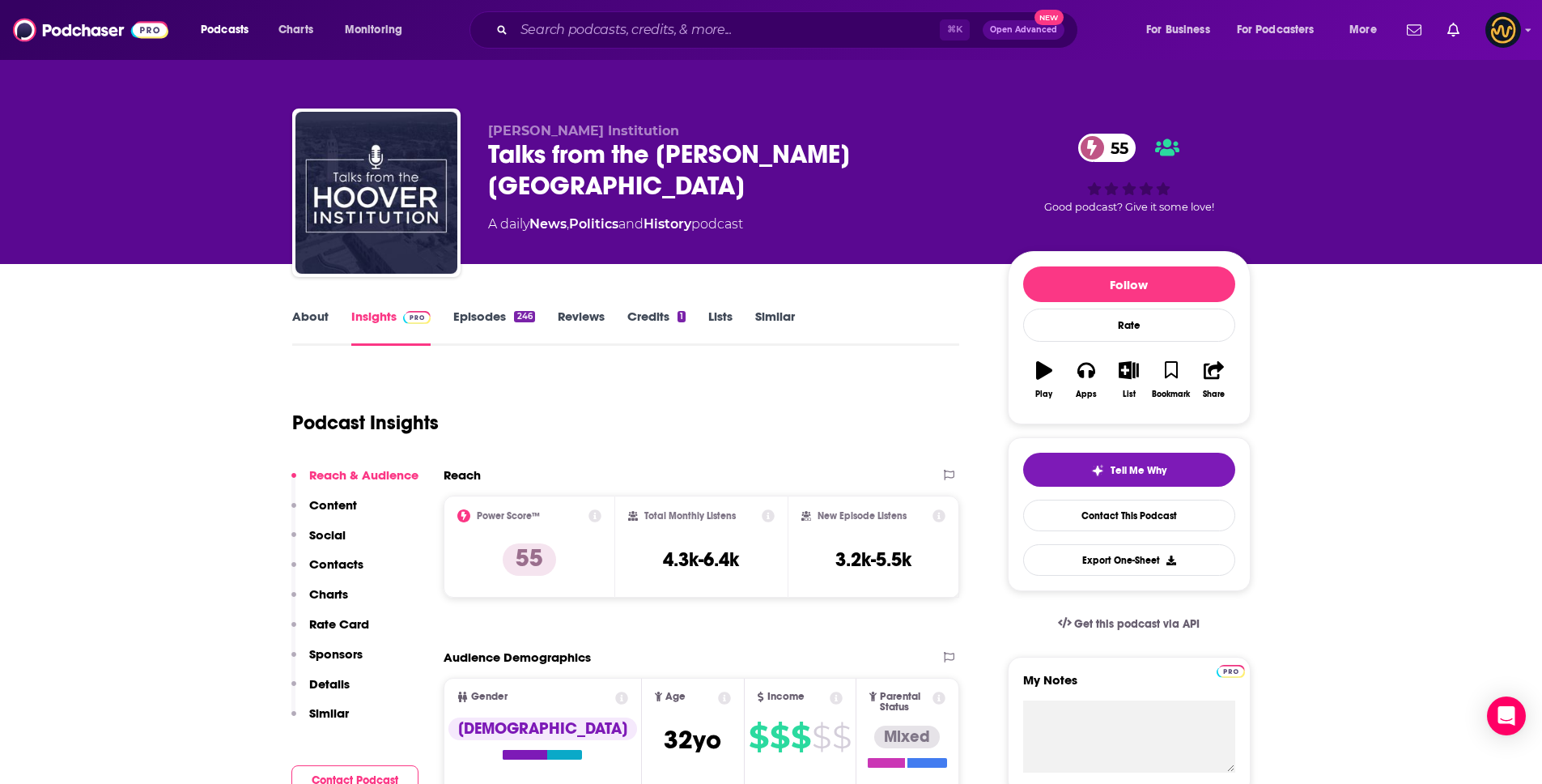
scroll to position [3, 0]
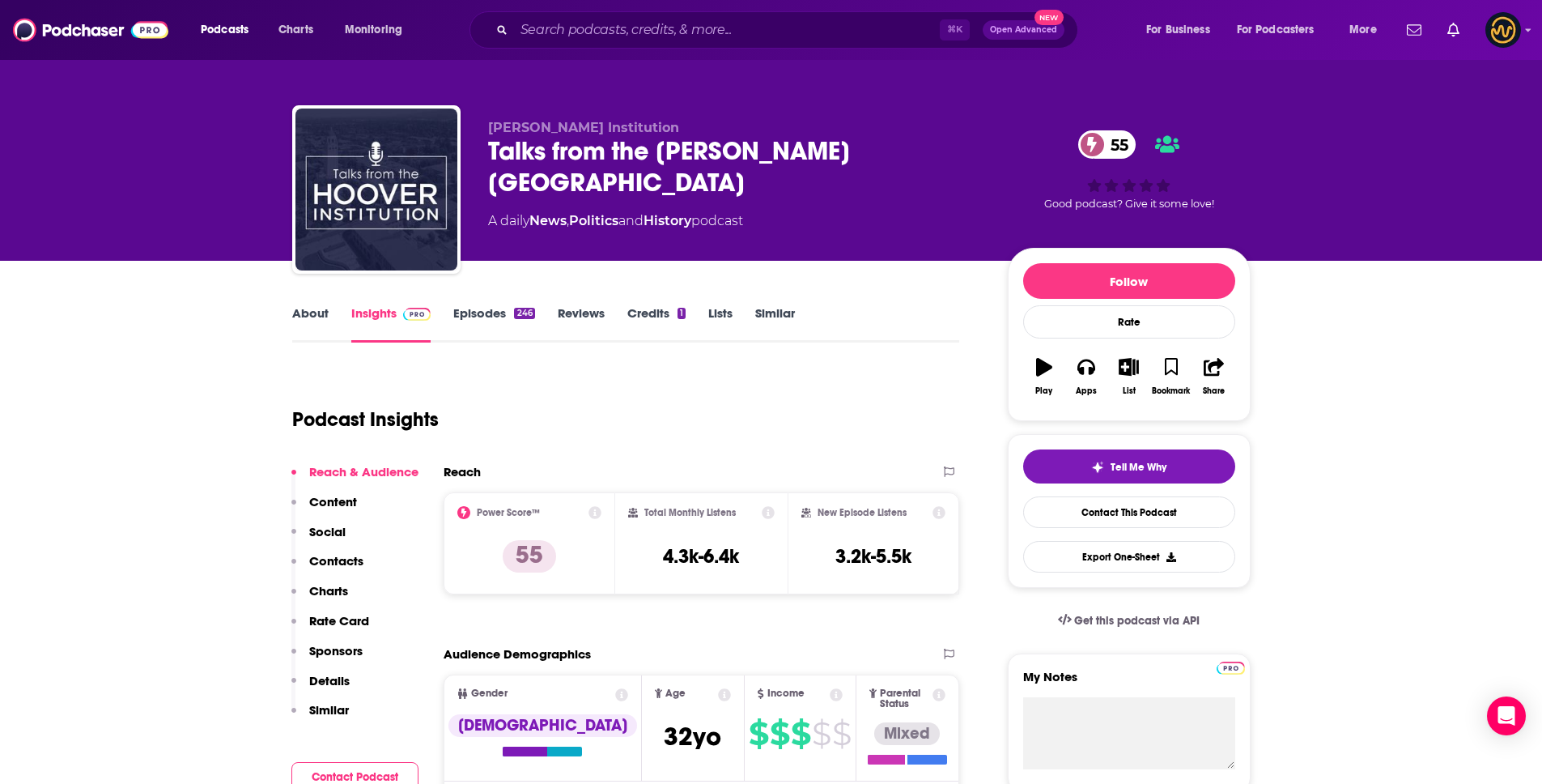
click at [335, 683] on p "Details" at bounding box center [330, 680] width 40 height 16
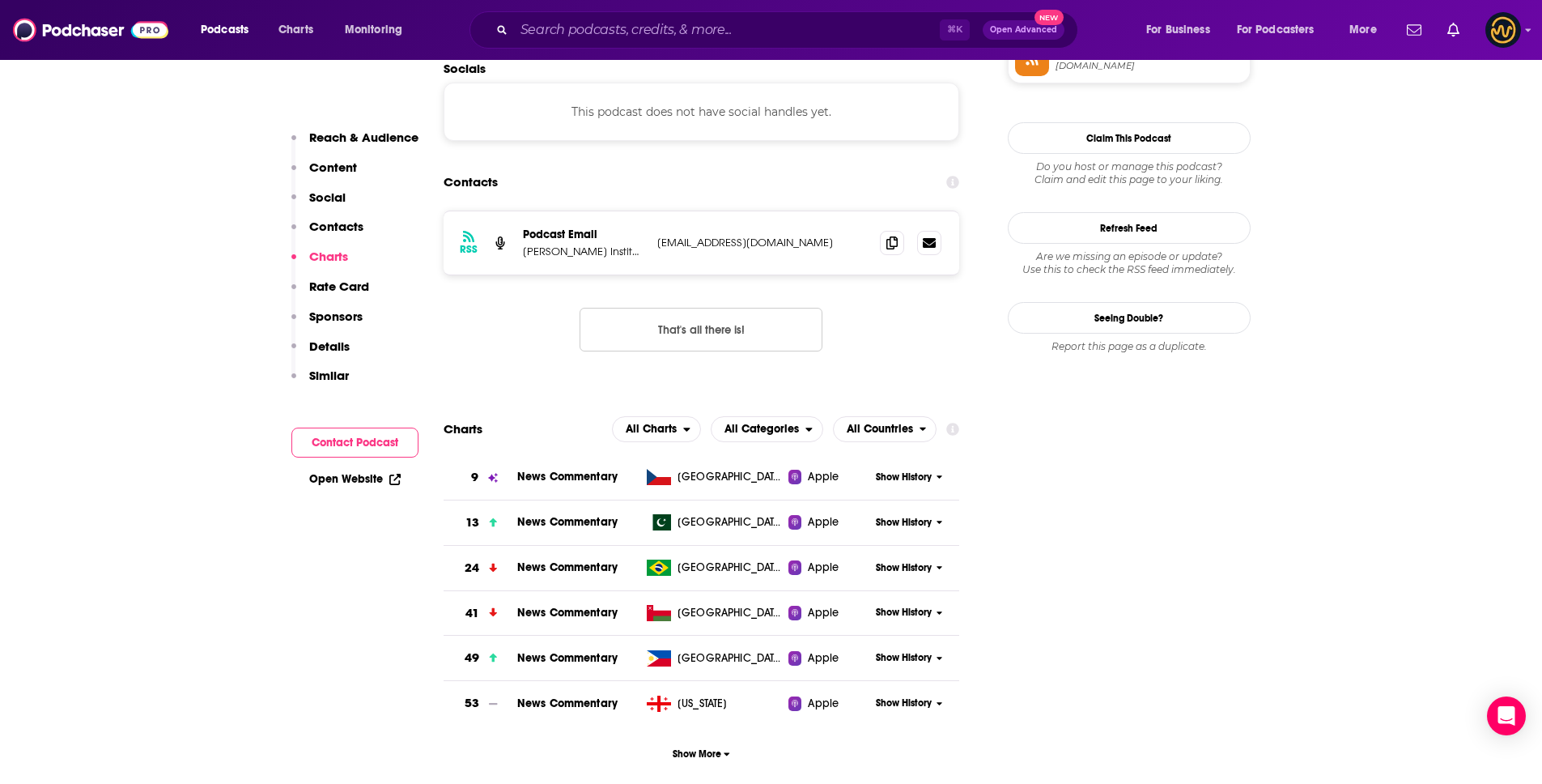
scroll to position [1372, 0]
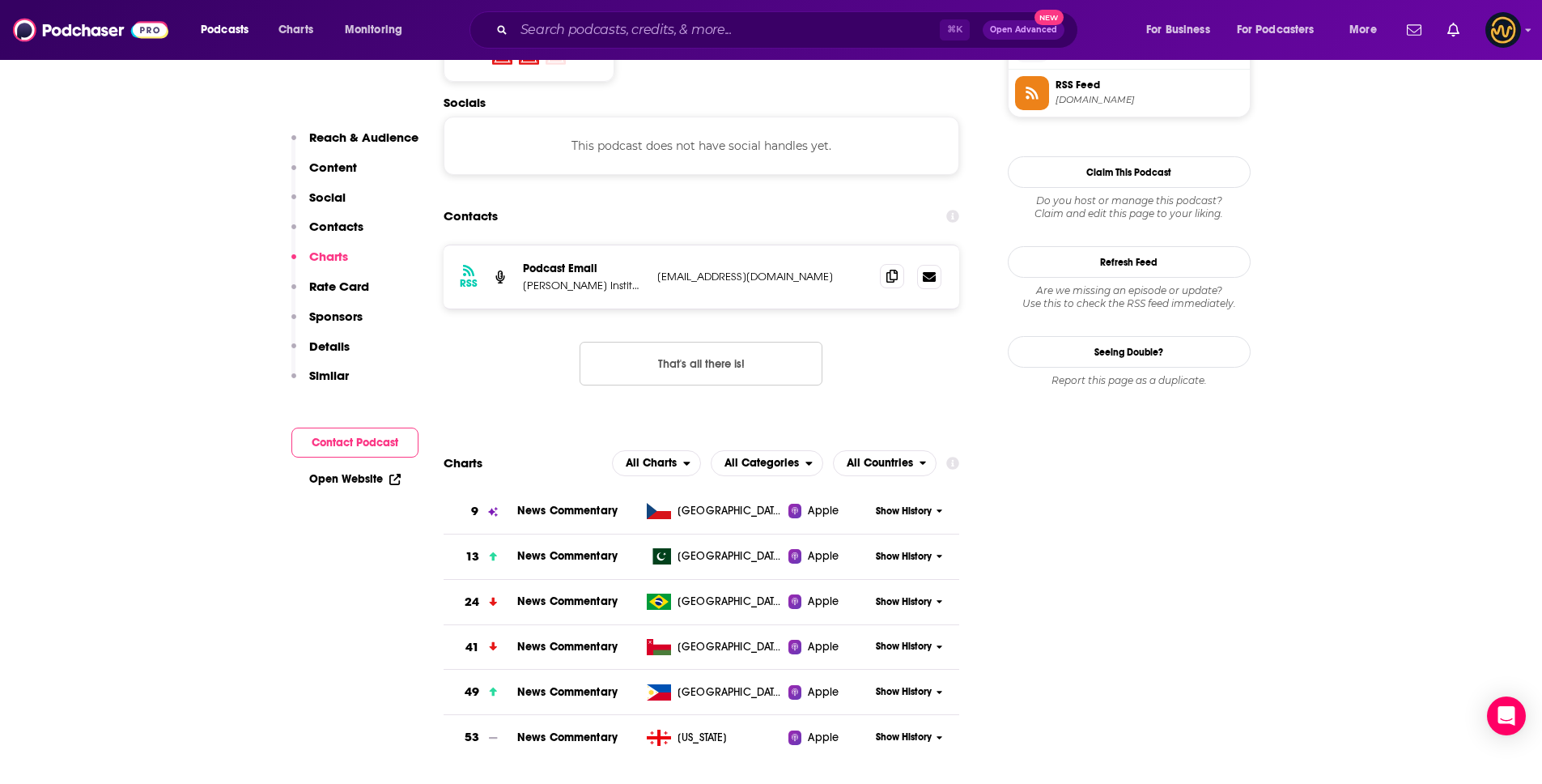
click at [887, 269] on icon at bounding box center [891, 276] width 11 height 13
click at [890, 269] on icon at bounding box center [891, 276] width 11 height 13
click at [603, 27] on input "Search podcasts, credits, & more..." at bounding box center [727, 30] width 426 height 26
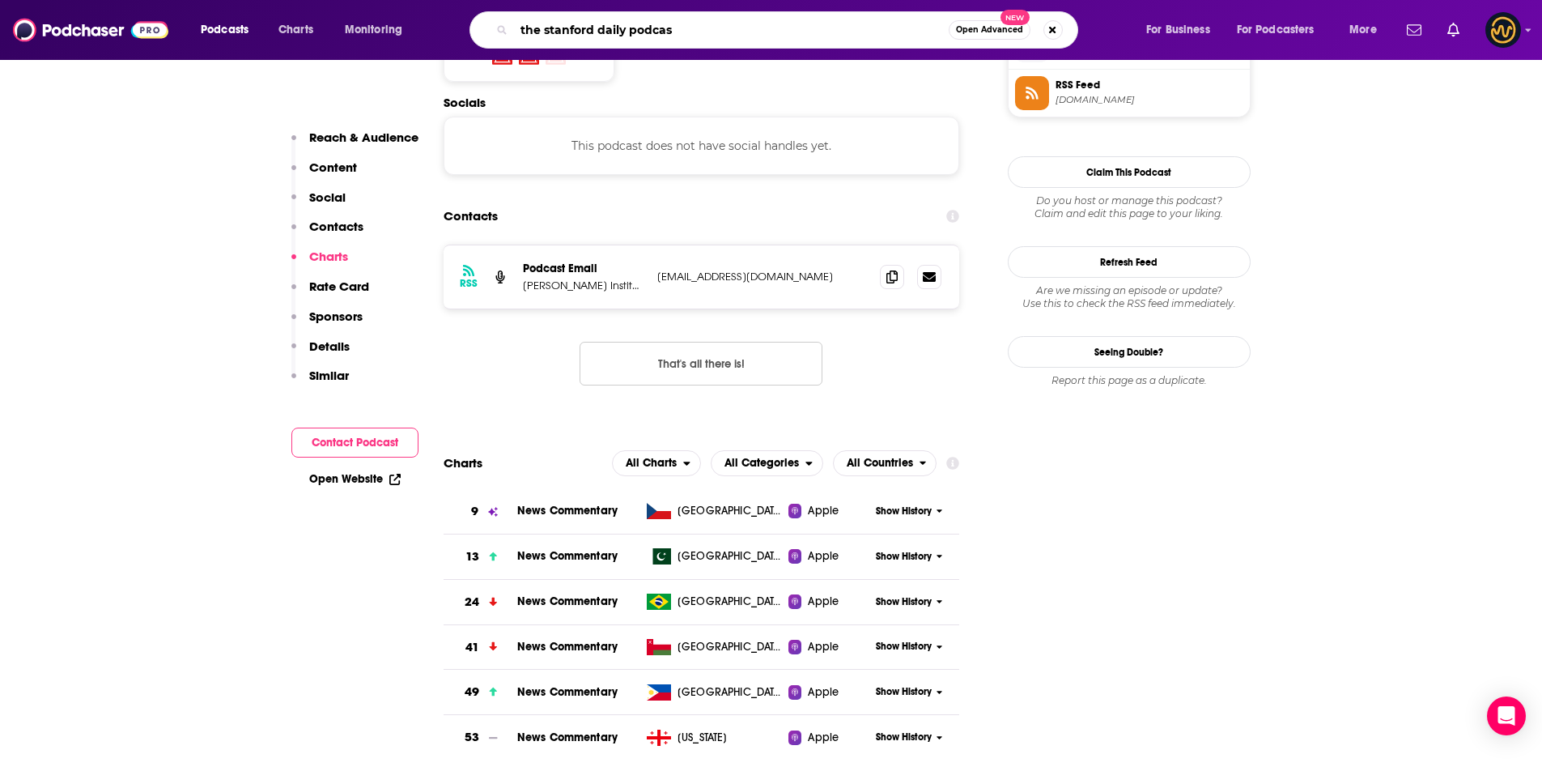
type input "the stanford daily podcast"
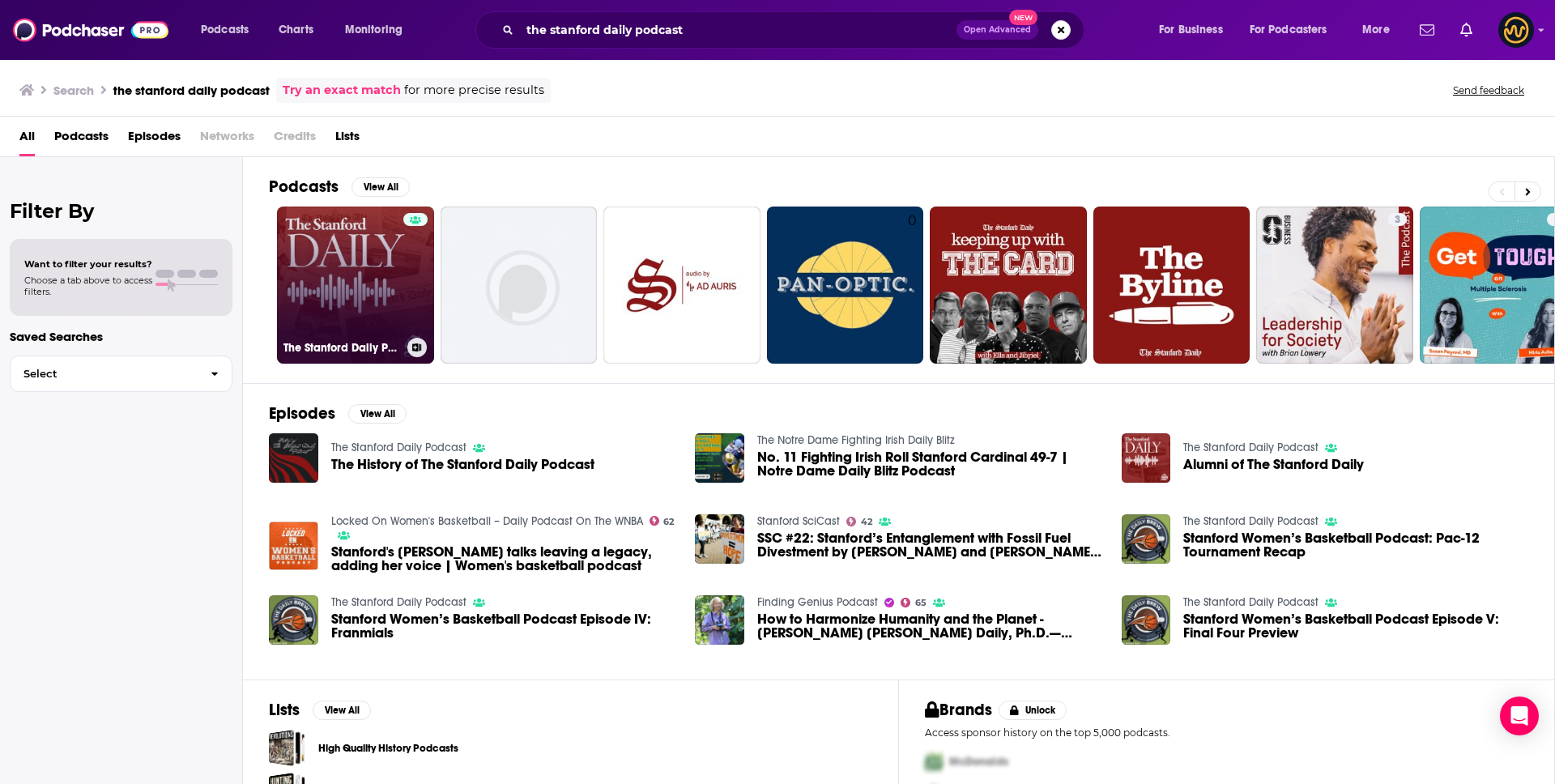
click at [339, 297] on link "The Stanford Daily Podcast" at bounding box center [355, 285] width 157 height 157
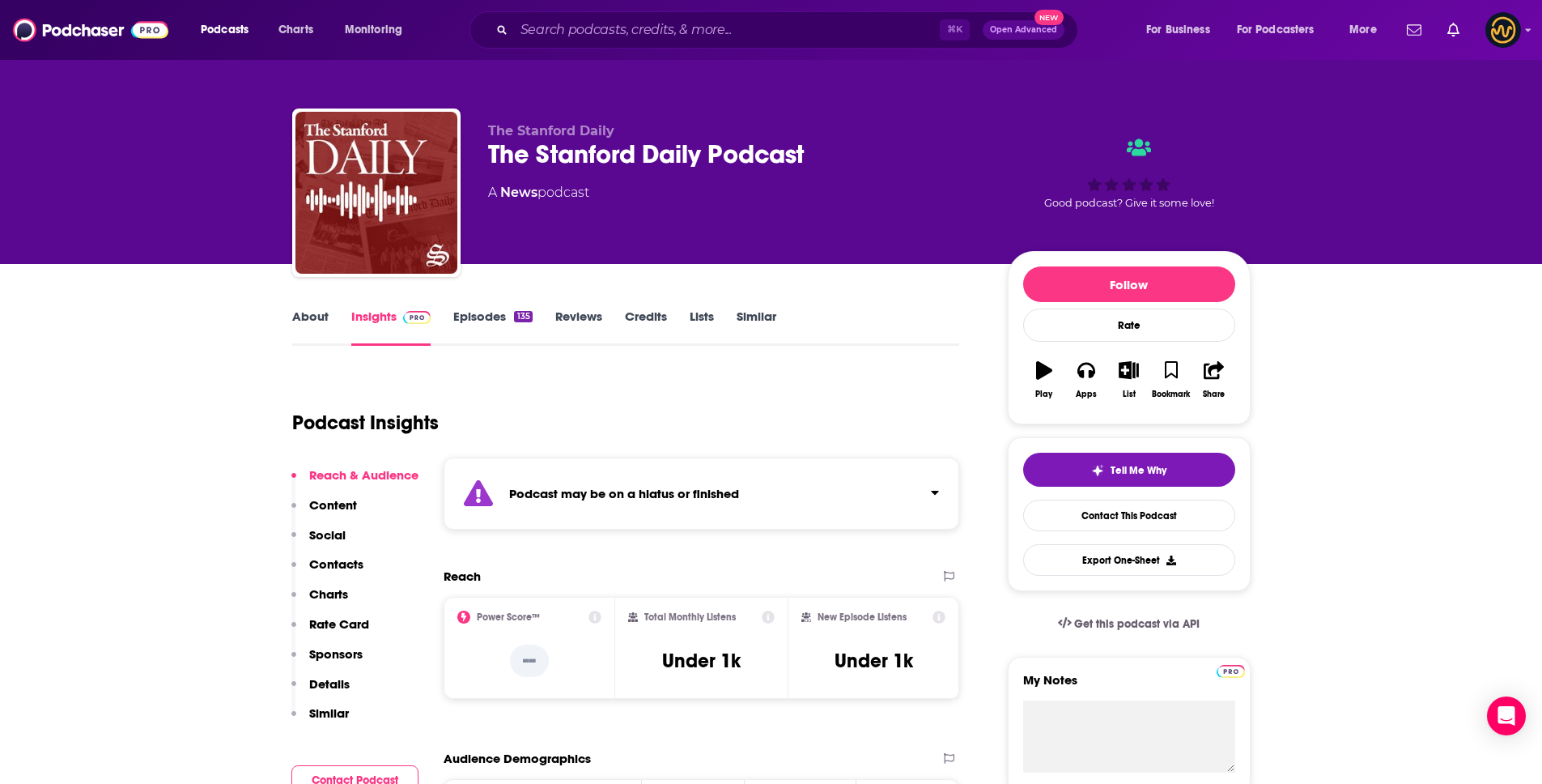
click at [763, 514] on div "Podcast may be on a hiatus or finished" at bounding box center [702, 493] width 516 height 72
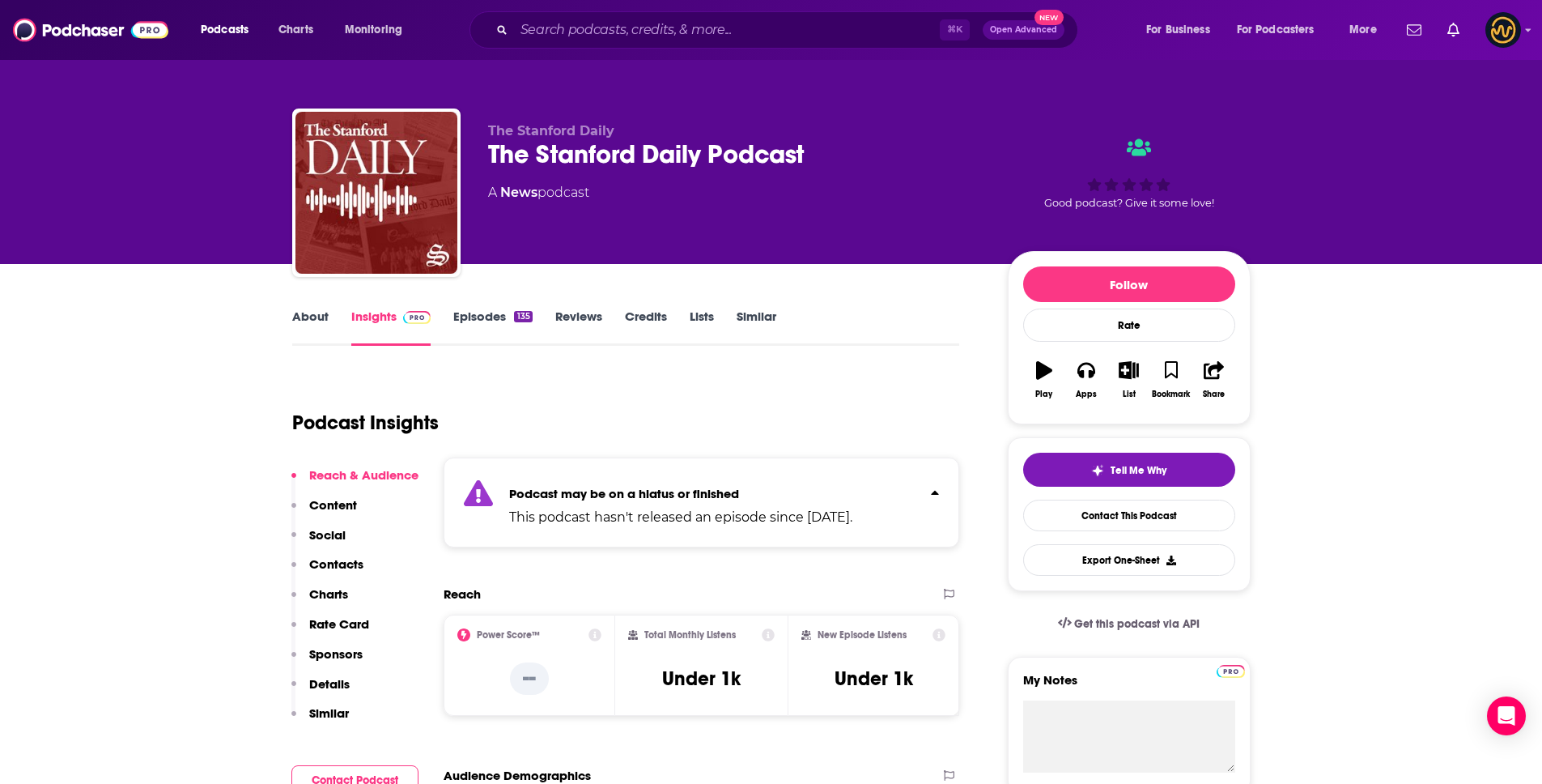
click at [772, 494] on p "Podcast may be on a hiatus or finished" at bounding box center [681, 494] width 344 height 16
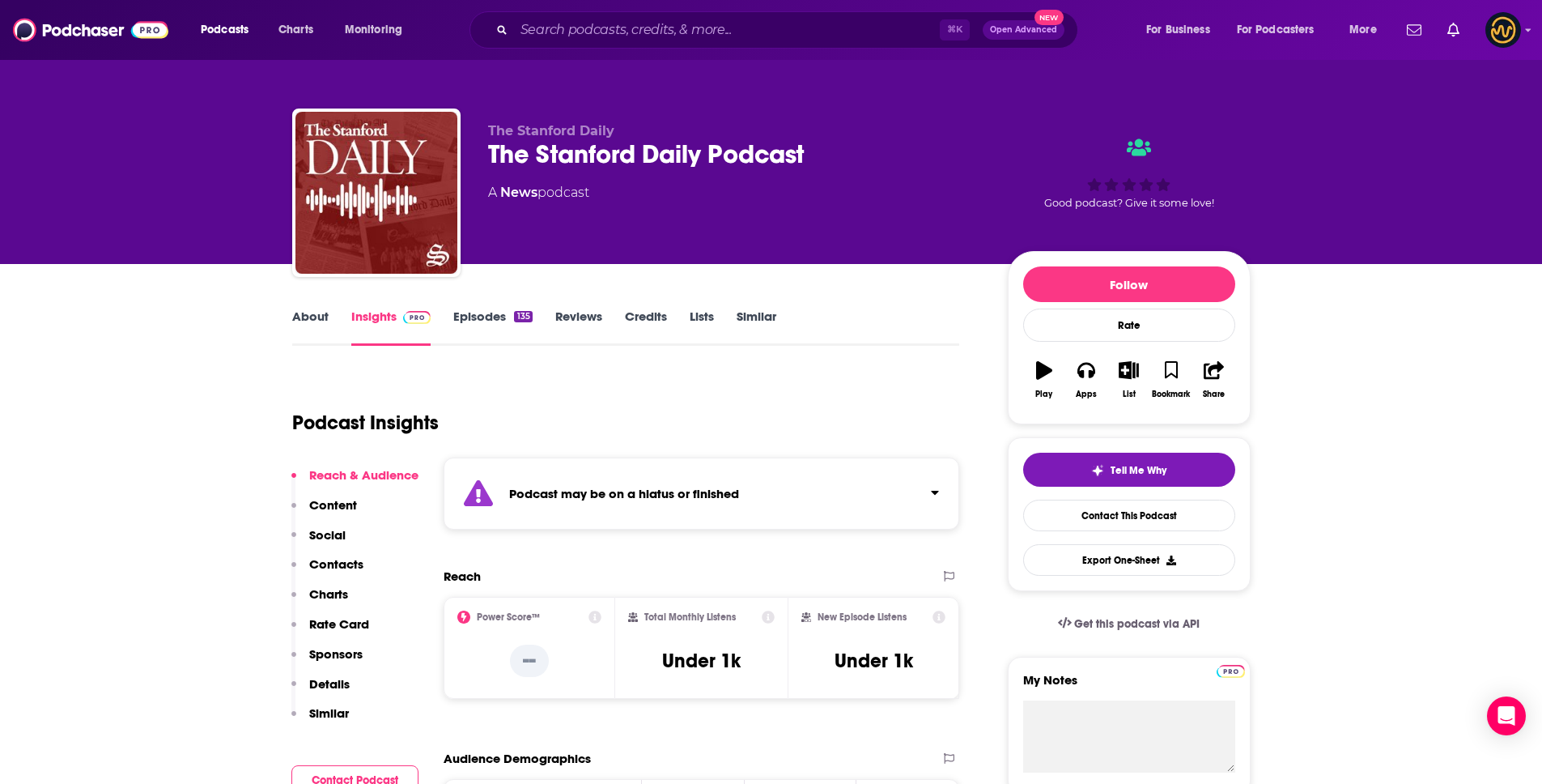
click at [772, 494] on div "Podcast may be on a hiatus or finished" at bounding box center [702, 493] width 516 height 72
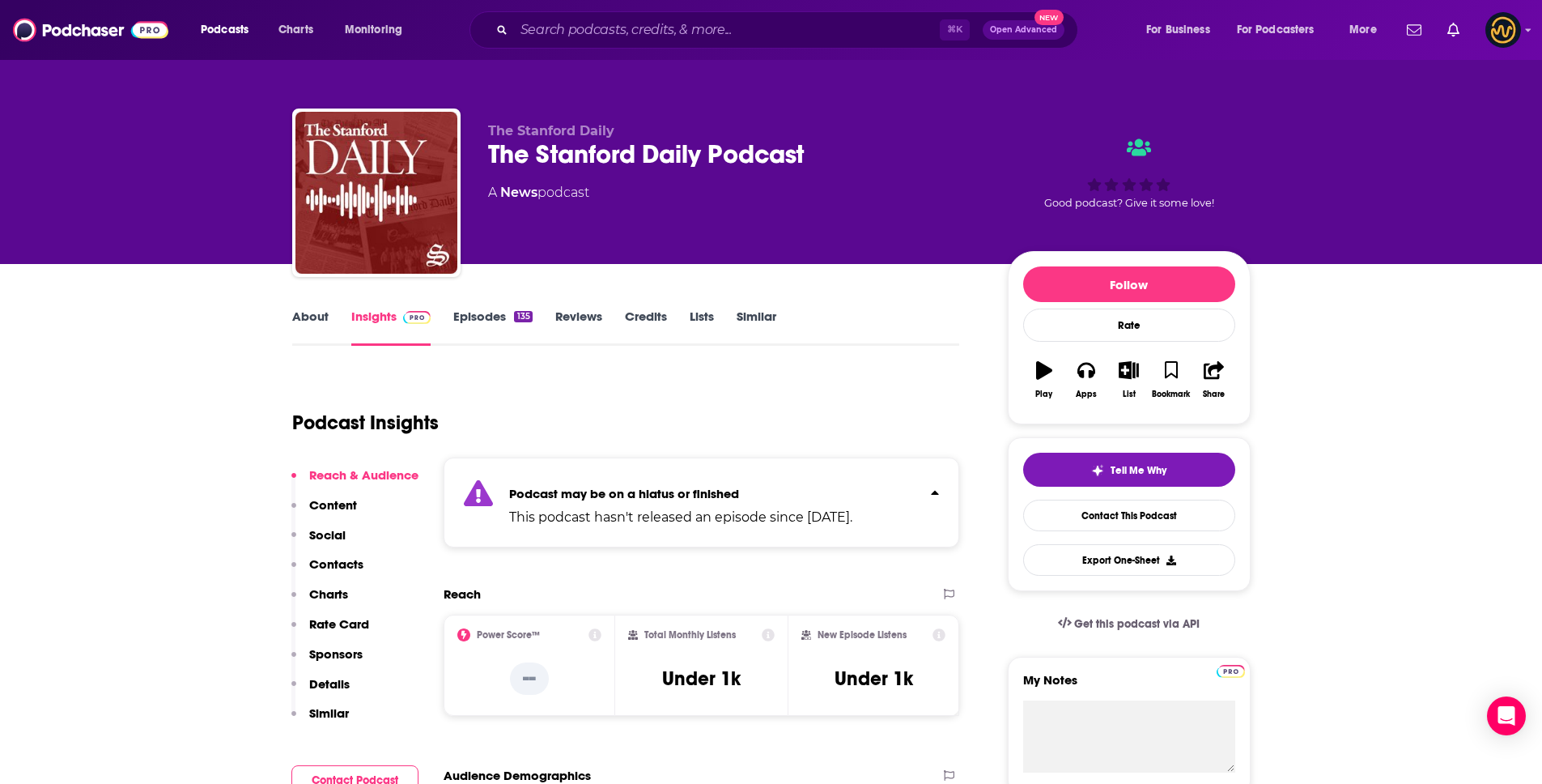
click at [772, 494] on p "Podcast may be on a hiatus or finished" at bounding box center [681, 494] width 344 height 16
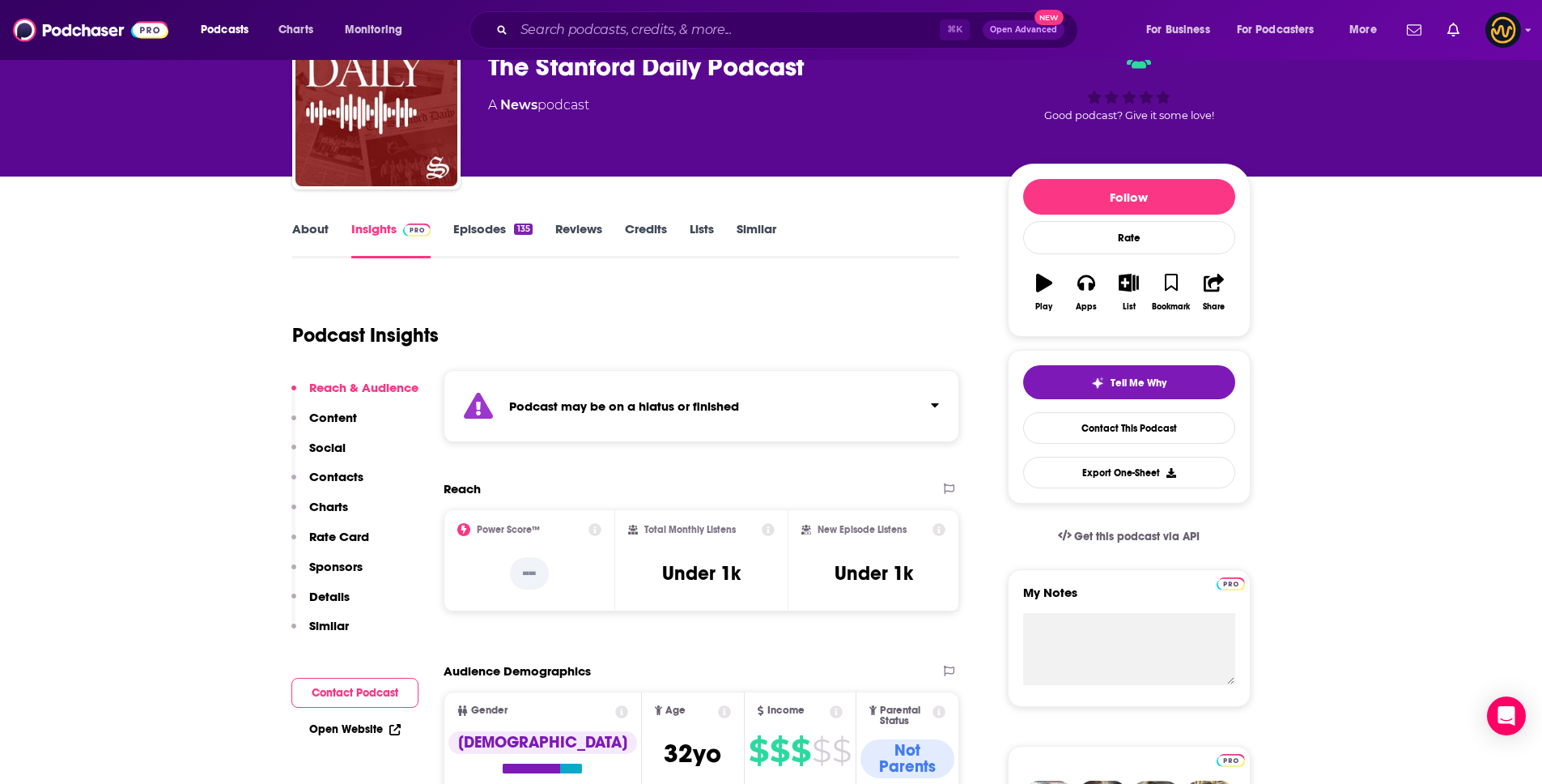
scroll to position [144, 0]
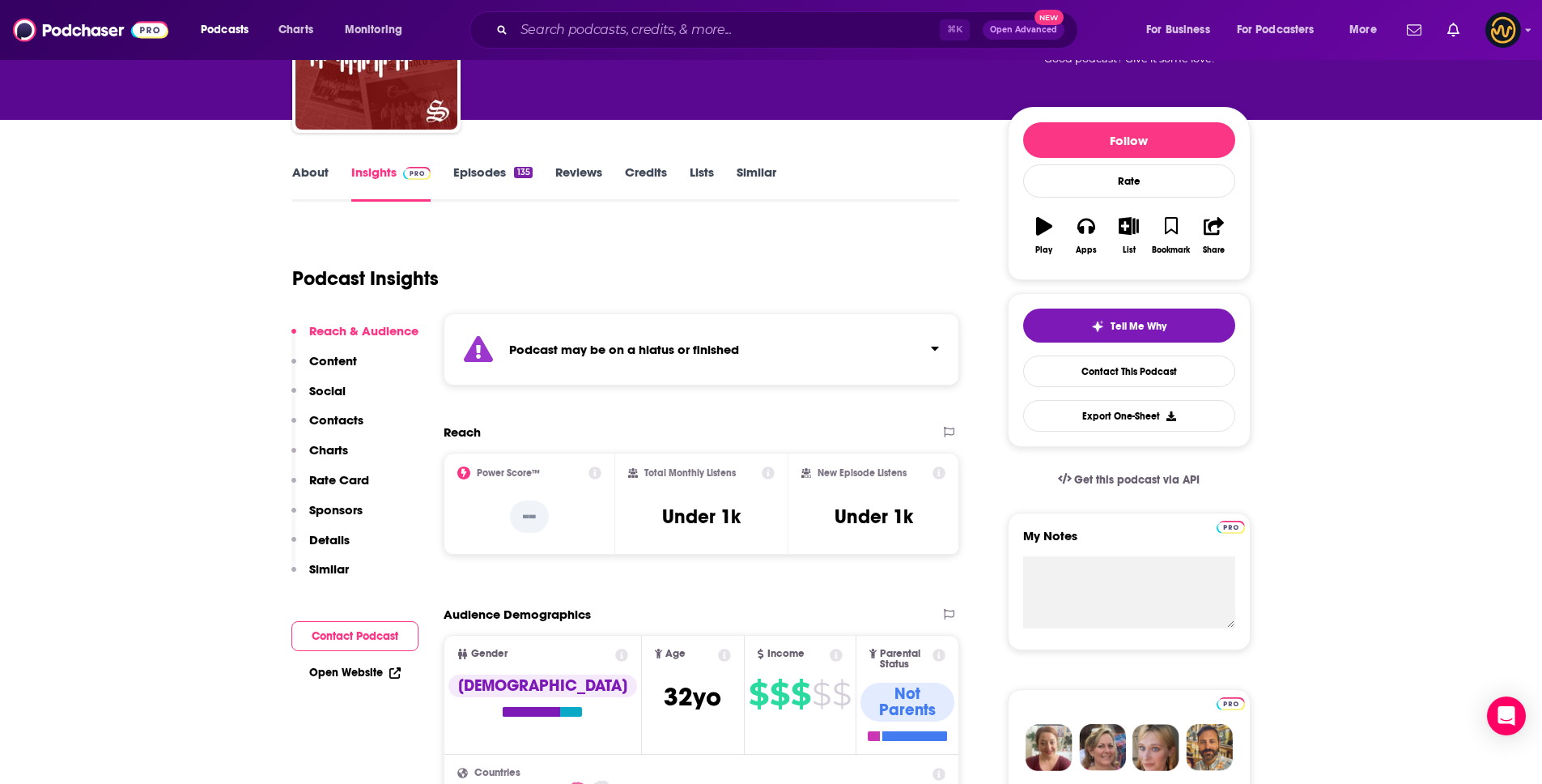
click at [494, 176] on link "Episodes 135" at bounding box center [493, 182] width 78 height 37
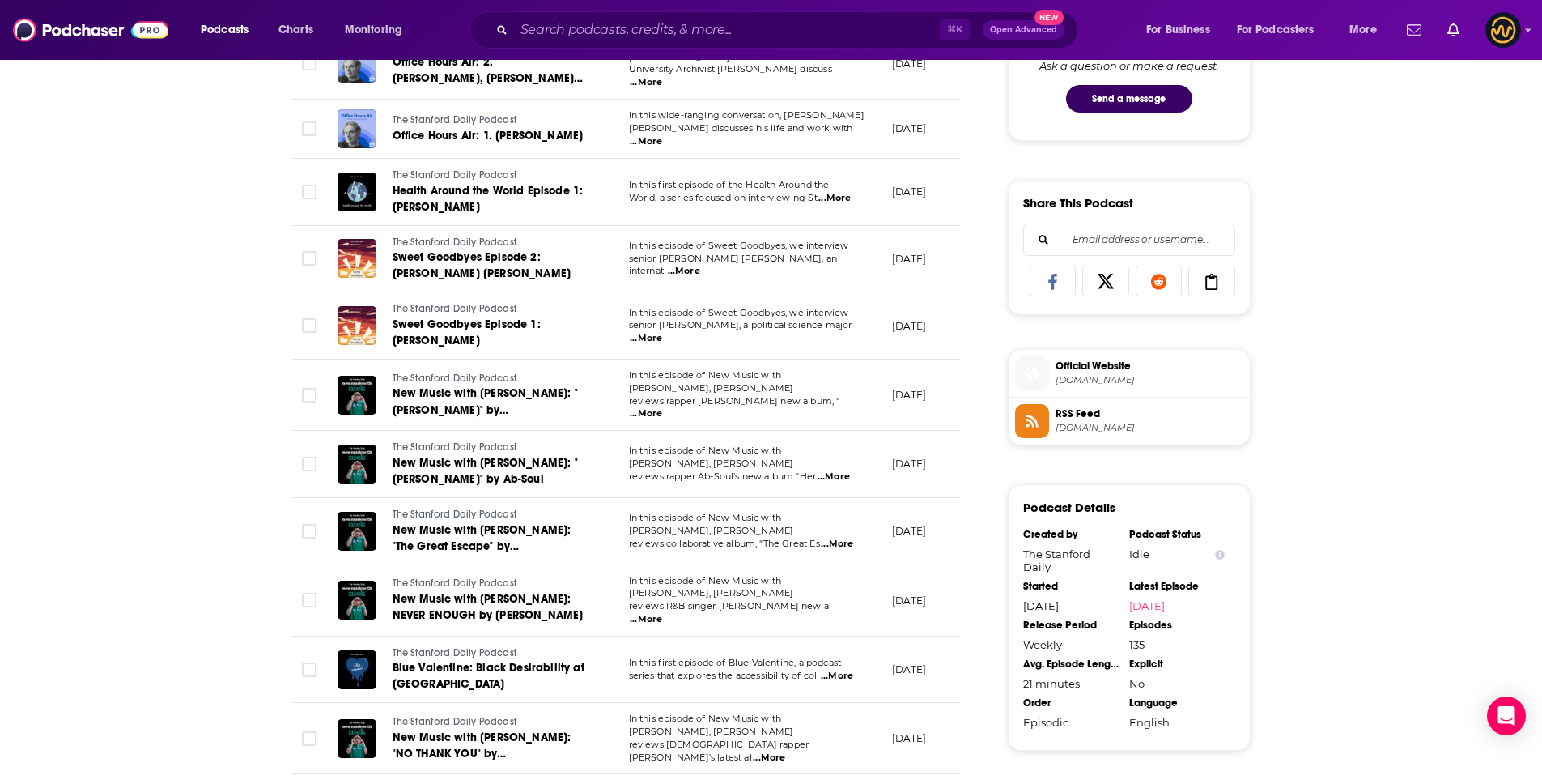
scroll to position [896, 0]
